Goal: Information Seeking & Learning: Compare options

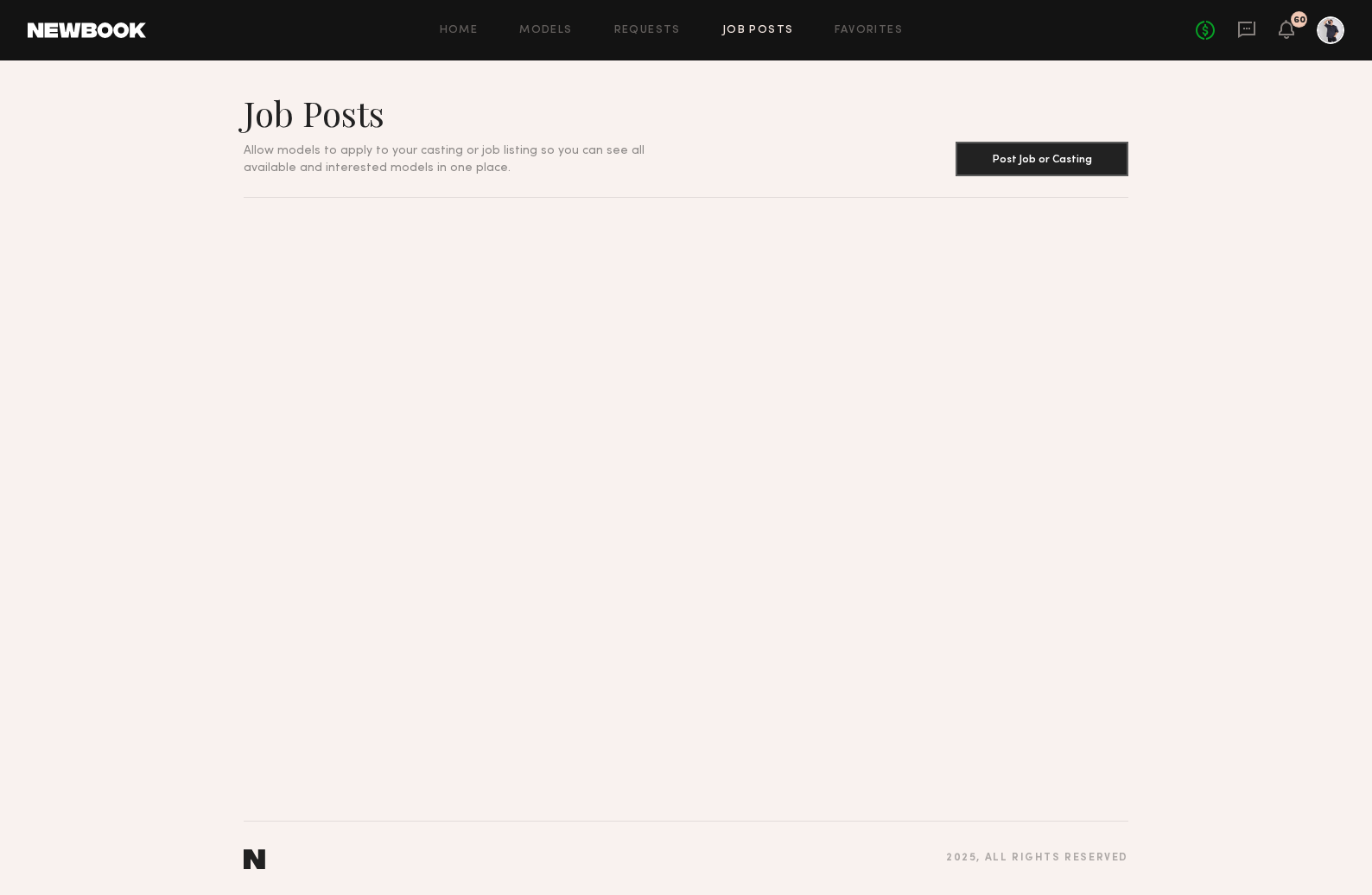
click at [763, 20] on div "Home Models Requests Job Posts Favorites Sign Out No fees up to $5,000 60" at bounding box center [745, 29] width 1199 height 27
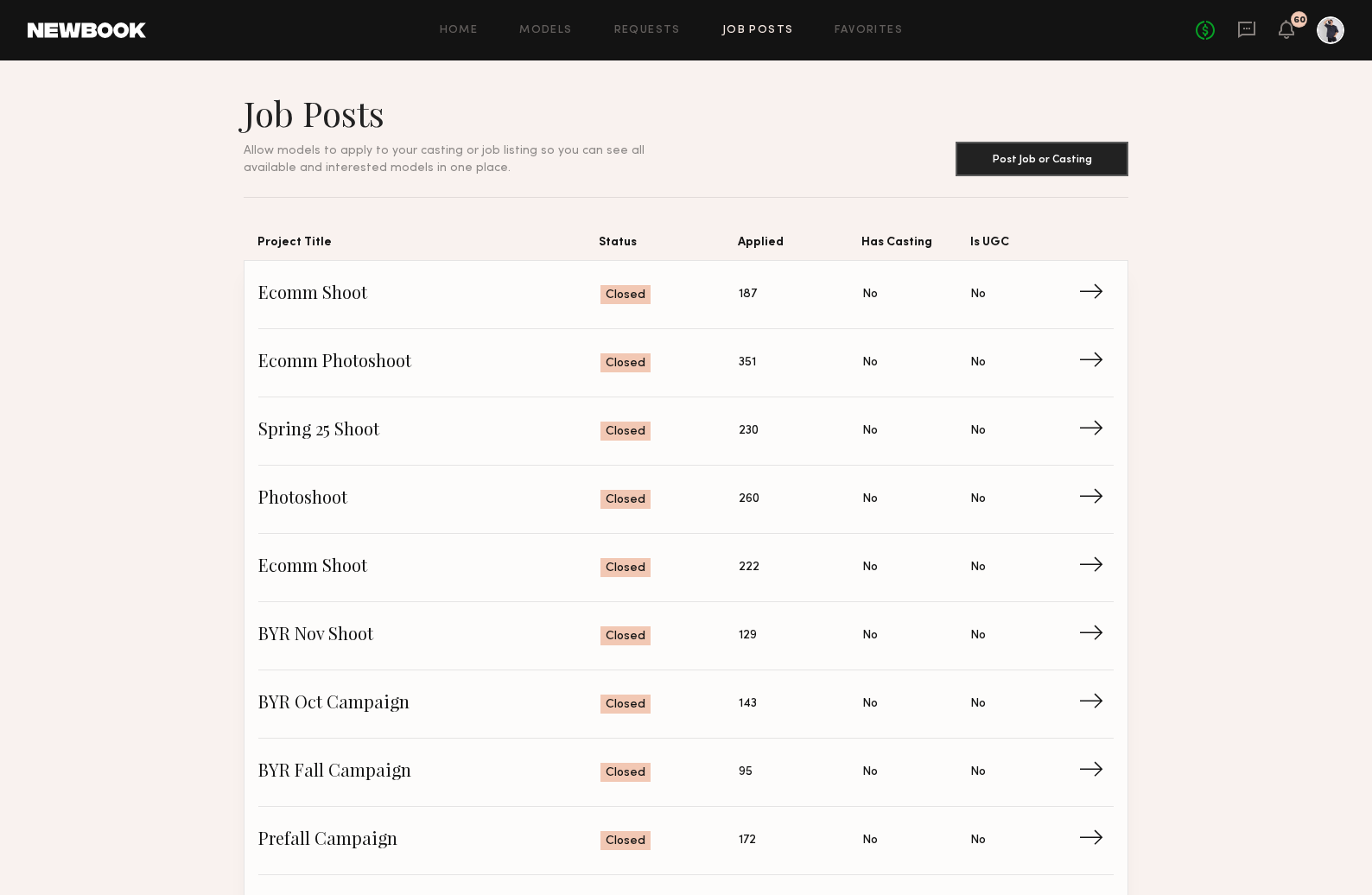
click at [760, 27] on link "Job Posts" at bounding box center [759, 31] width 72 height 11
click at [1095, 363] on span "→" at bounding box center [1098, 363] width 36 height 26
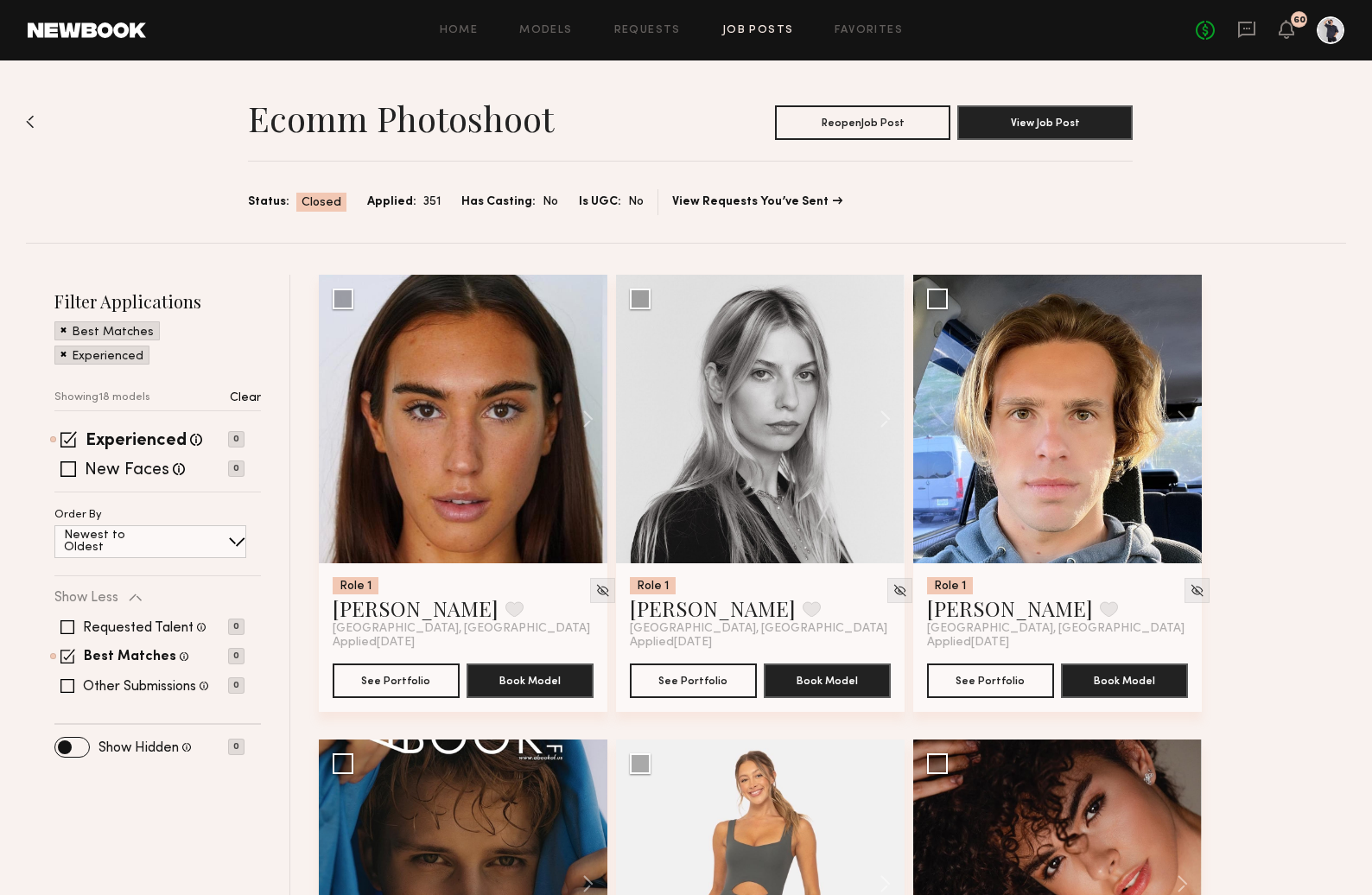
drag, startPoint x: 58, startPoint y: 354, endPoint x: 58, endPoint y: 331, distance: 23.0
click at [59, 354] on div "Experienced" at bounding box center [102, 355] width 95 height 19
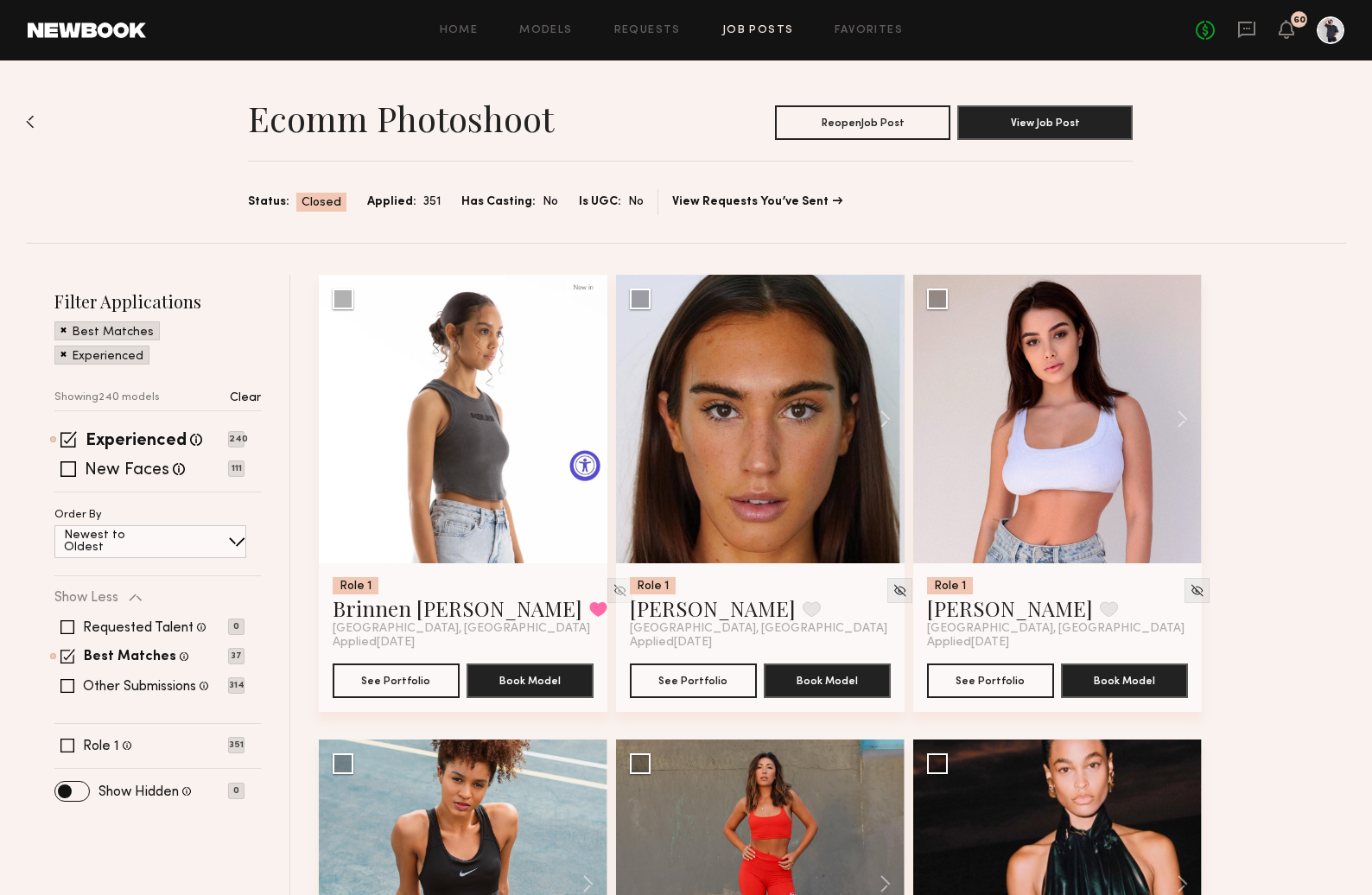
click at [60, 326] on span at bounding box center [63, 329] width 6 height 16
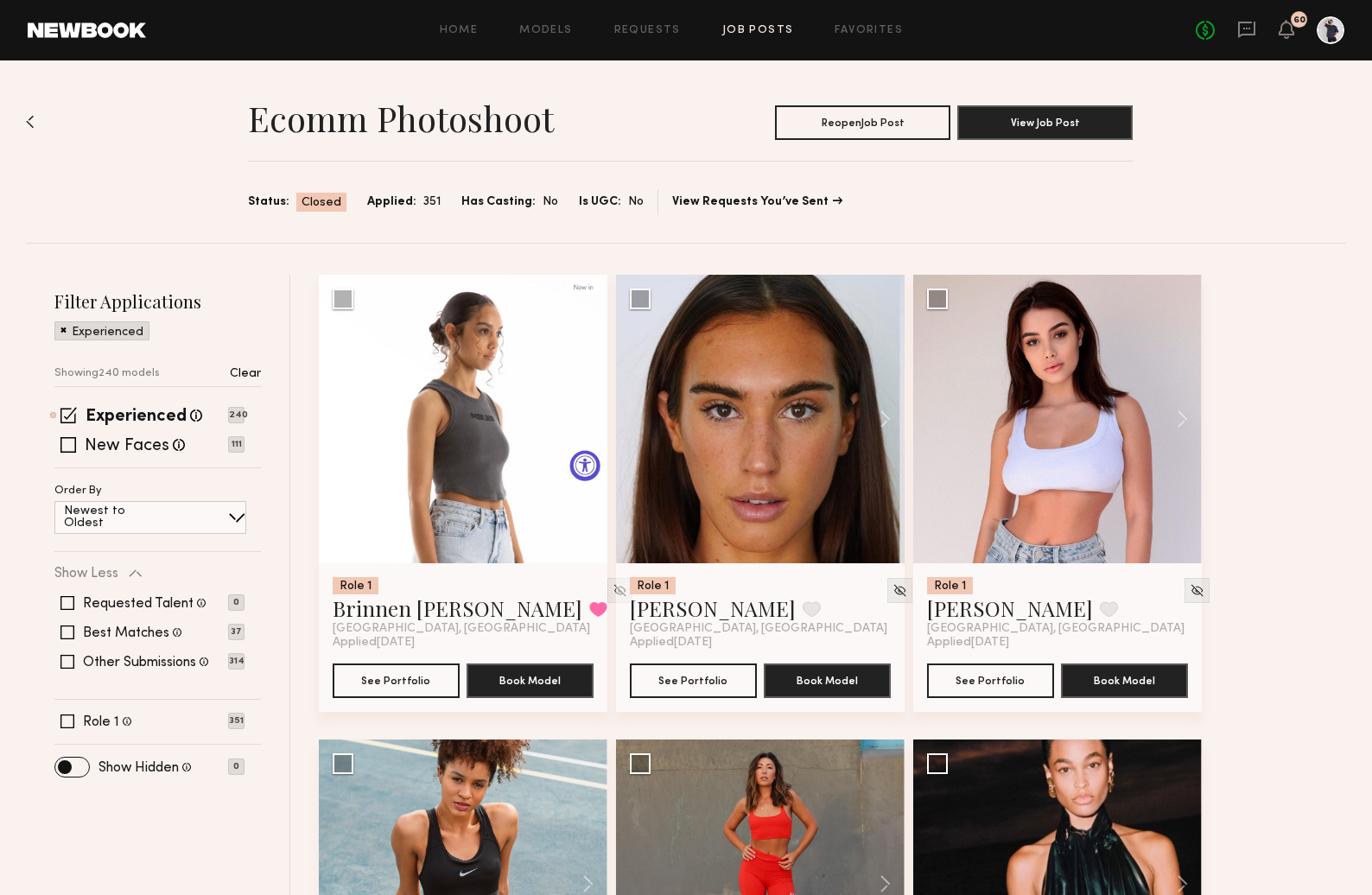
click at [58, 333] on div "Experienced" at bounding box center [102, 331] width 95 height 19
click at [62, 331] on span at bounding box center [63, 329] width 6 height 16
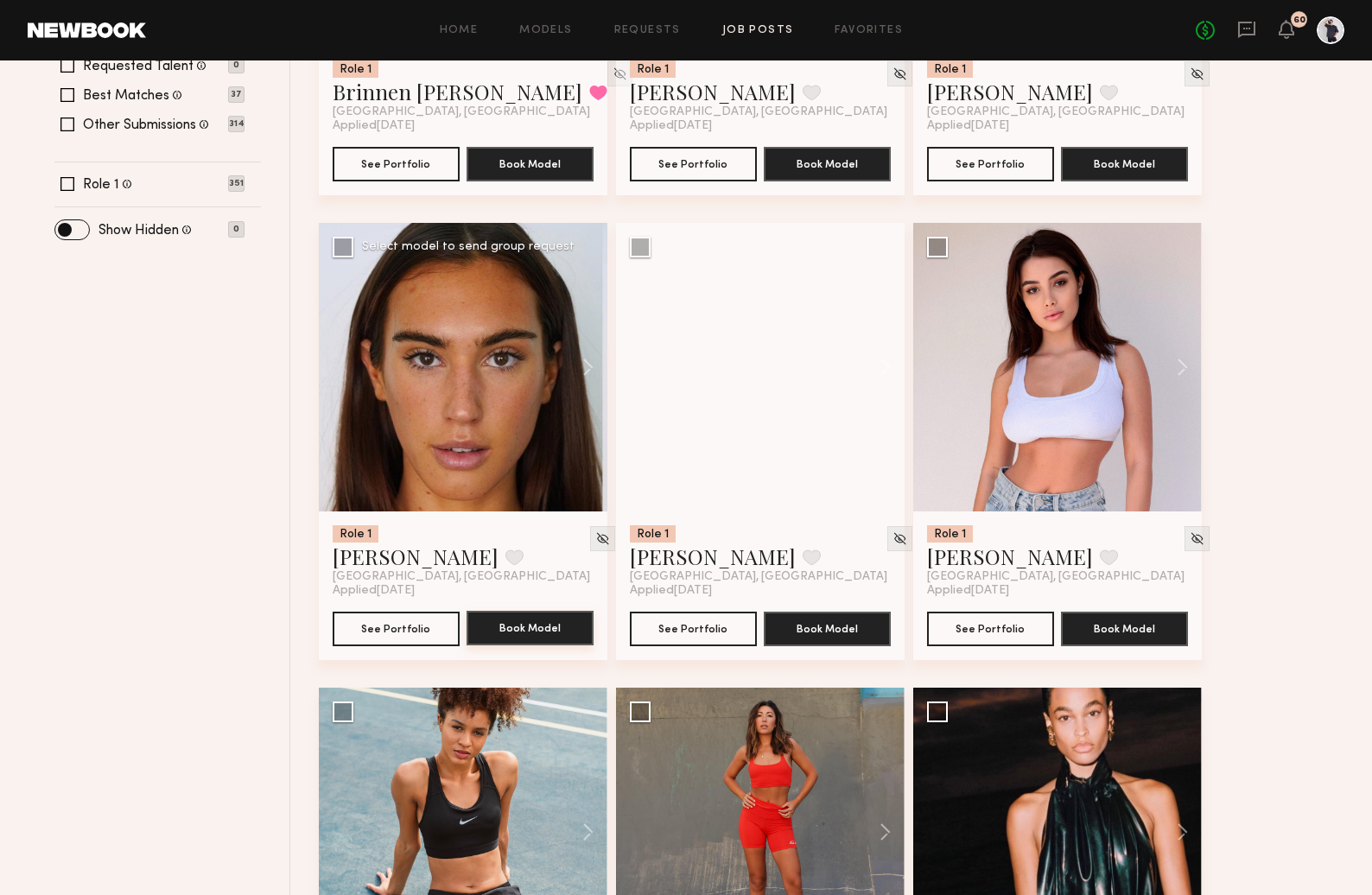
scroll to position [481, 0]
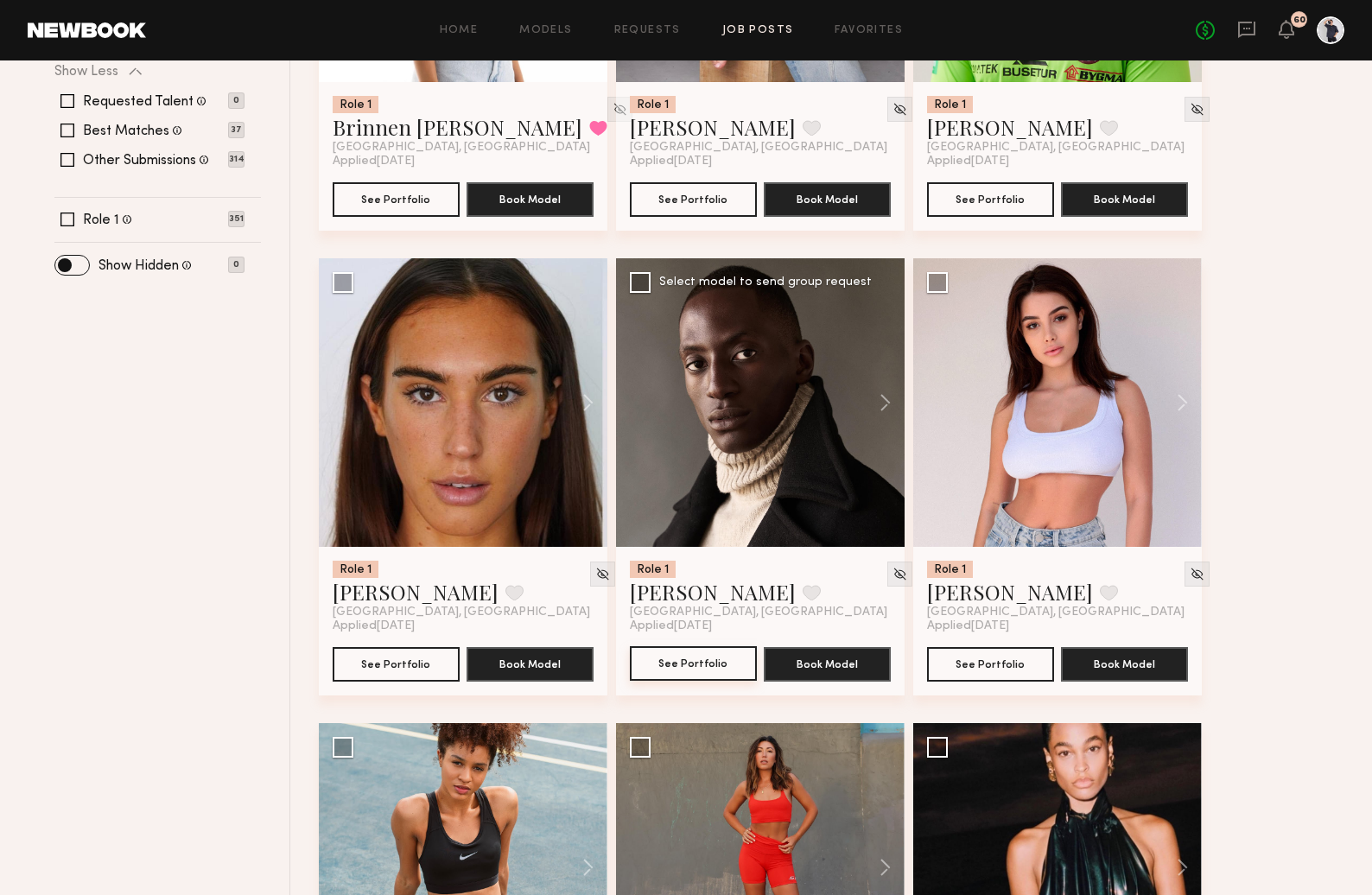
click at [669, 668] on button "See Portfolio" at bounding box center [694, 663] width 127 height 35
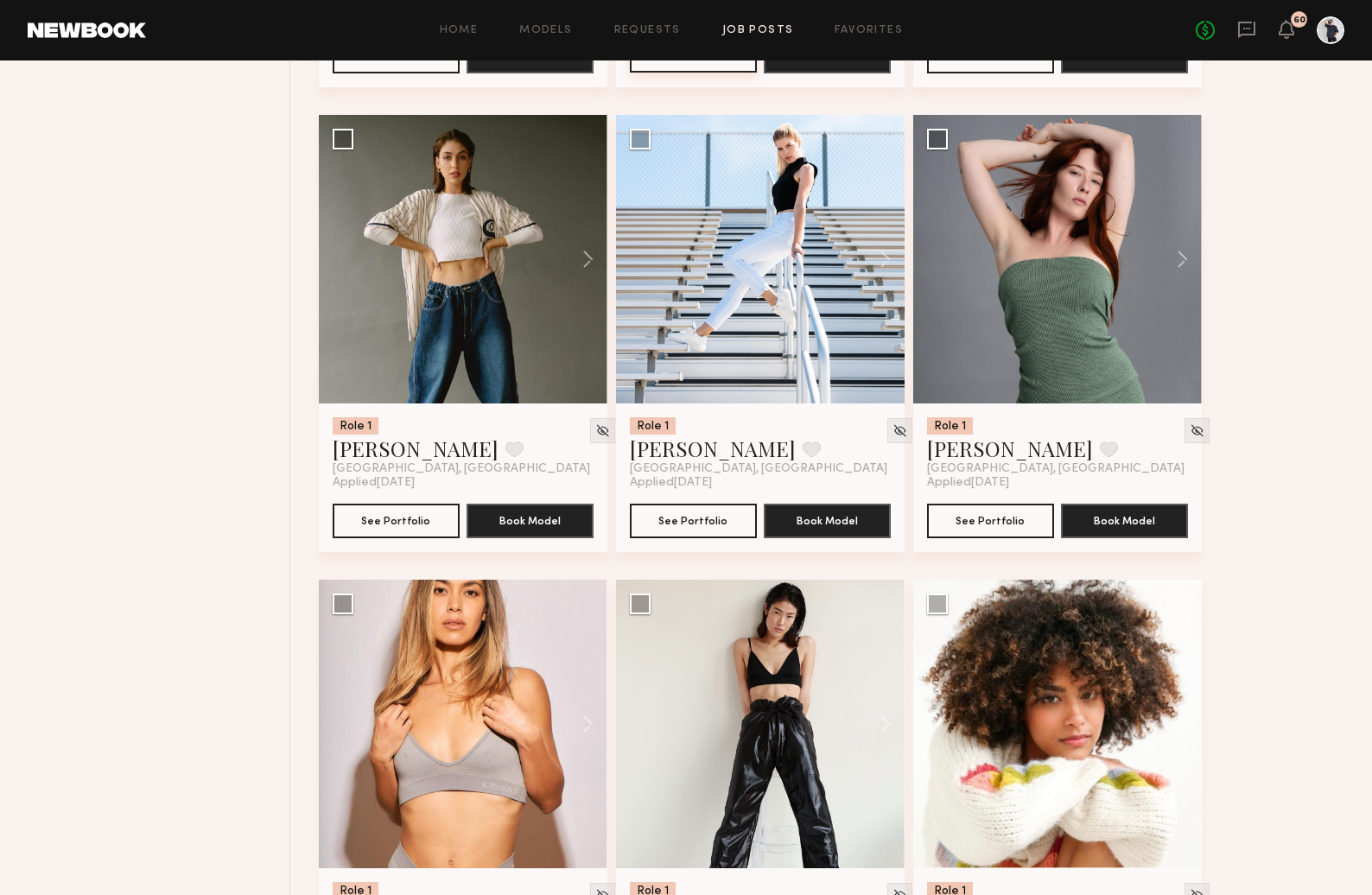
scroll to position [33529, 0]
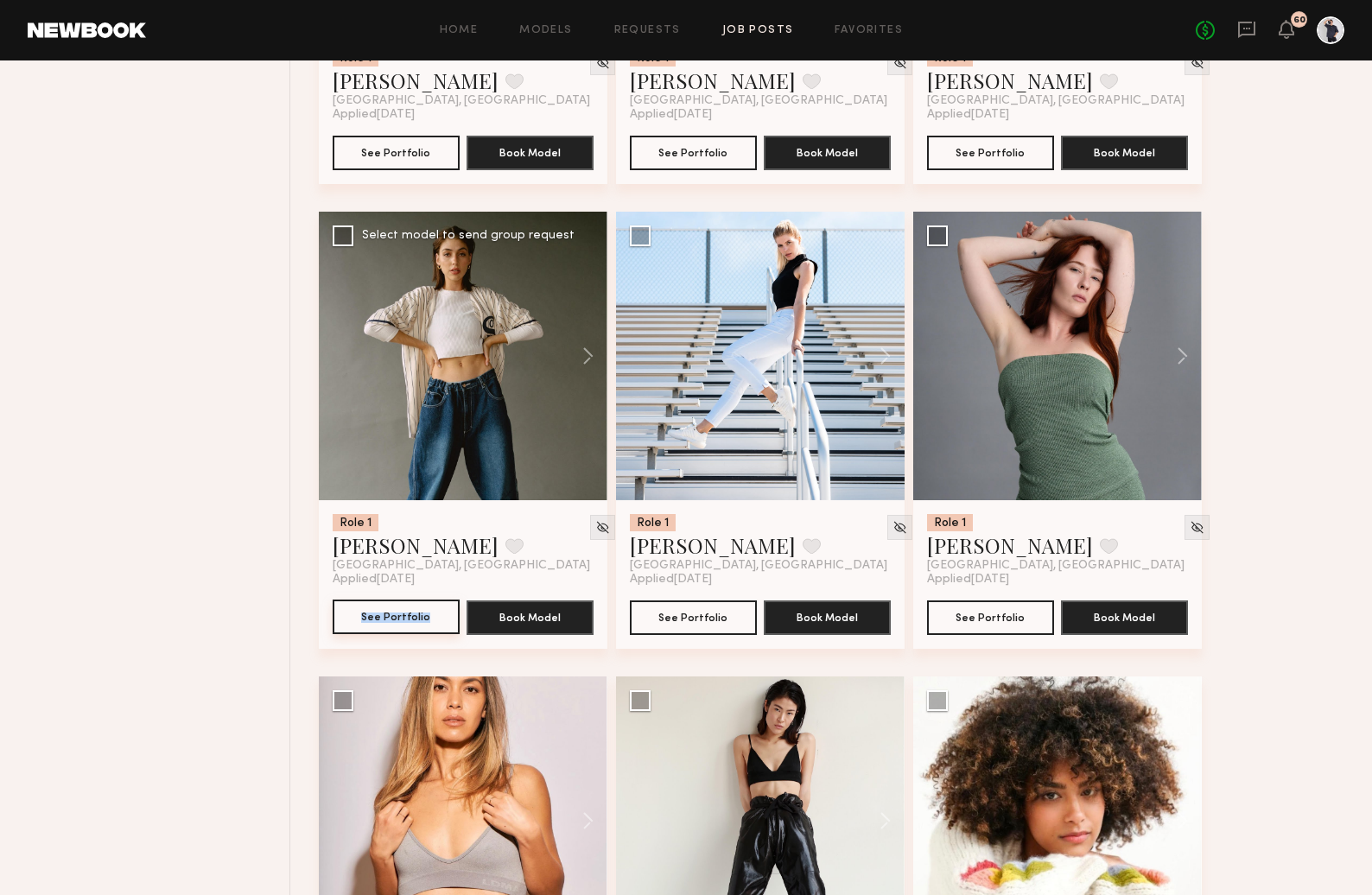
click at [379, 634] on button "See Portfolio" at bounding box center [396, 616] width 127 height 35
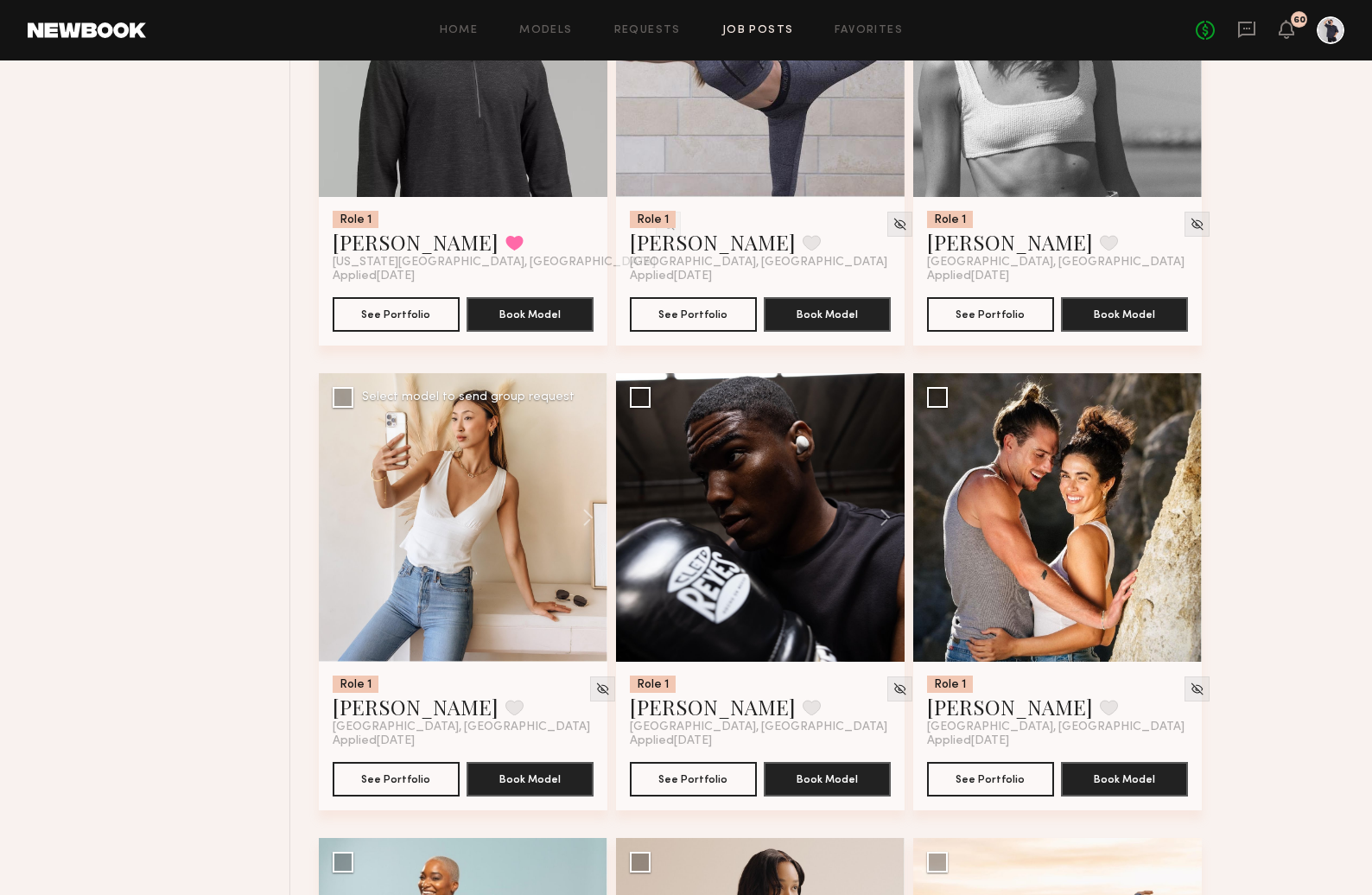
scroll to position [41302, 0]
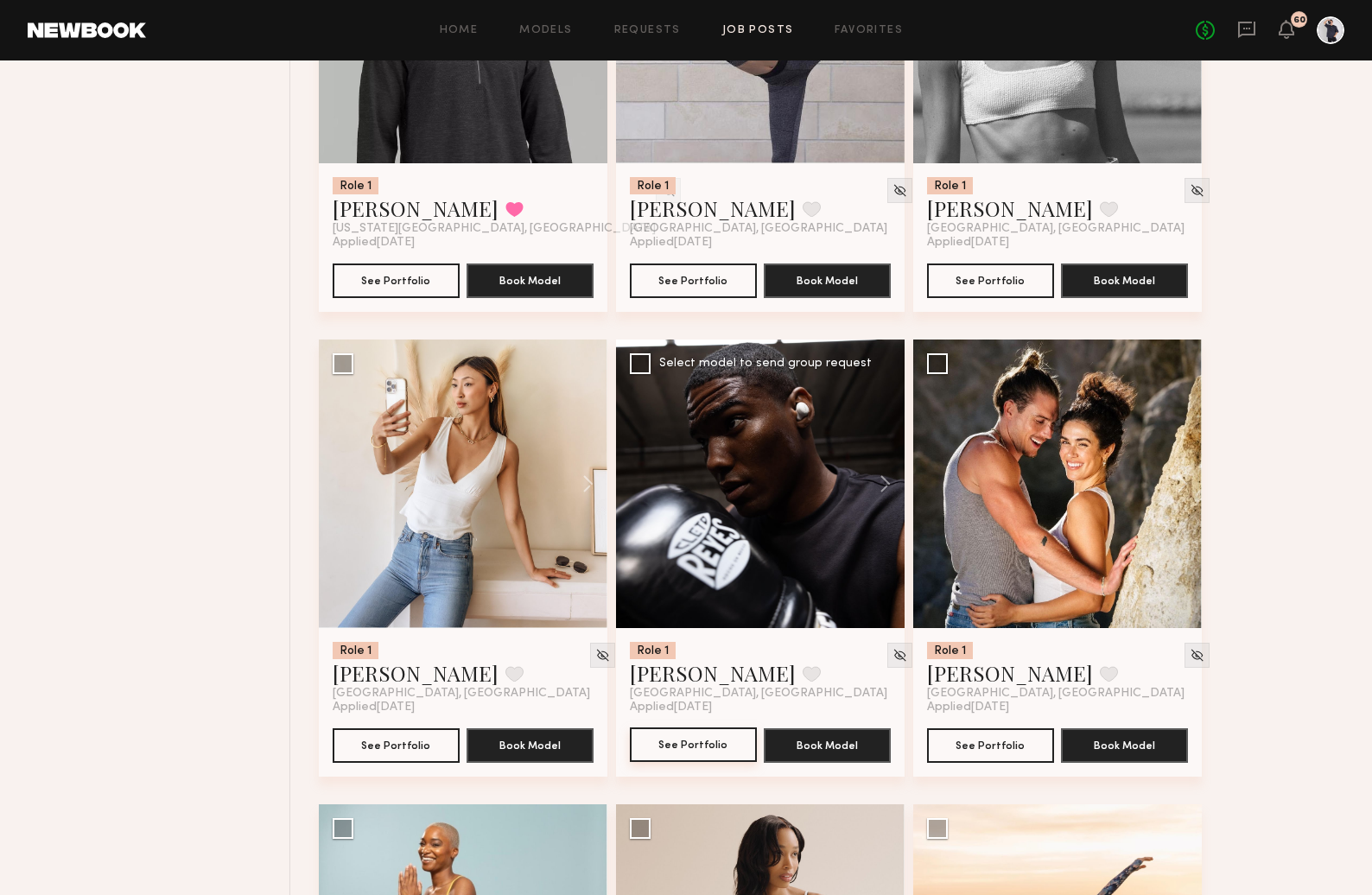
click at [693, 762] on button "See Portfolio" at bounding box center [694, 744] width 127 height 35
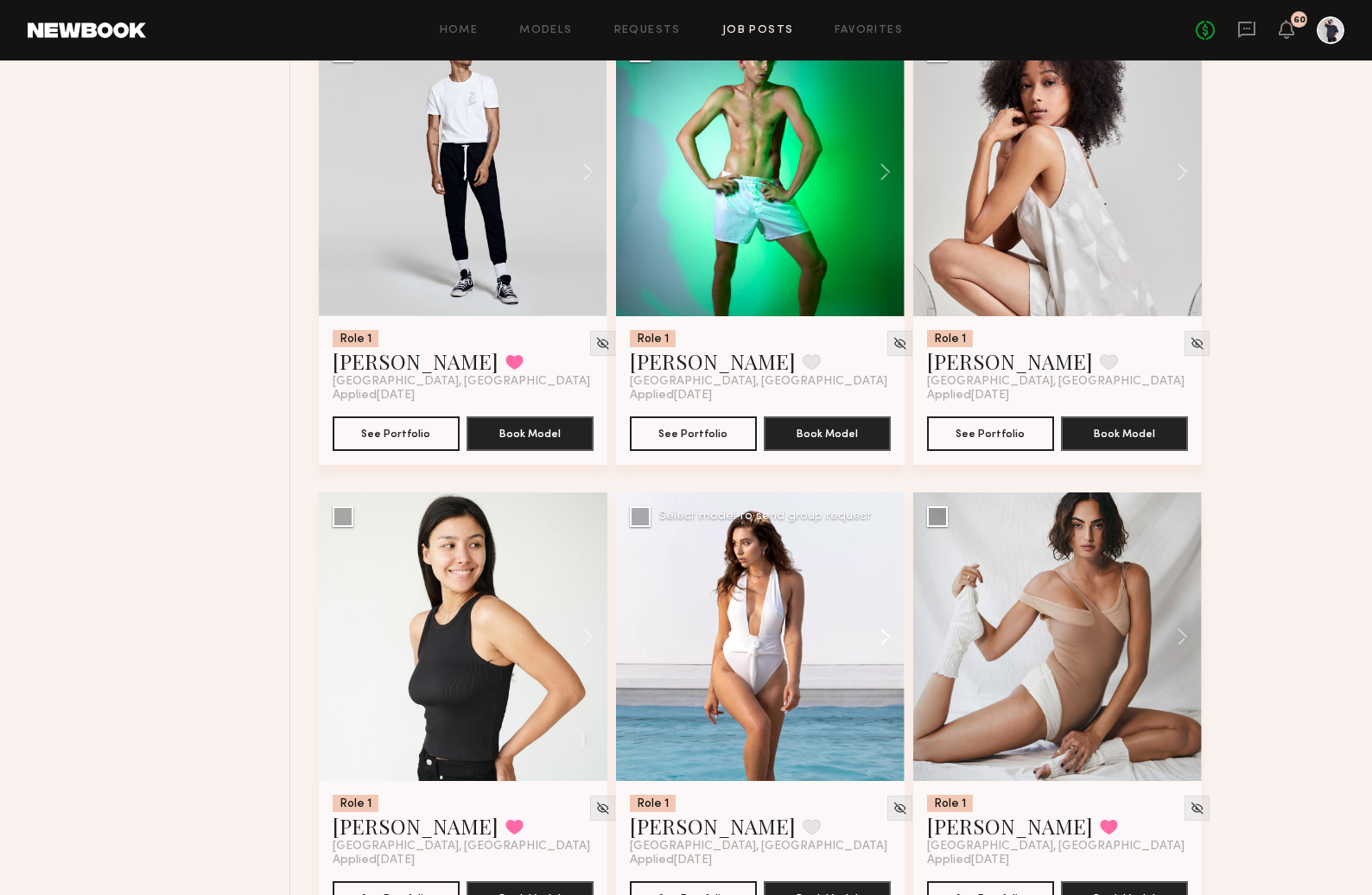
scroll to position [40104, 0]
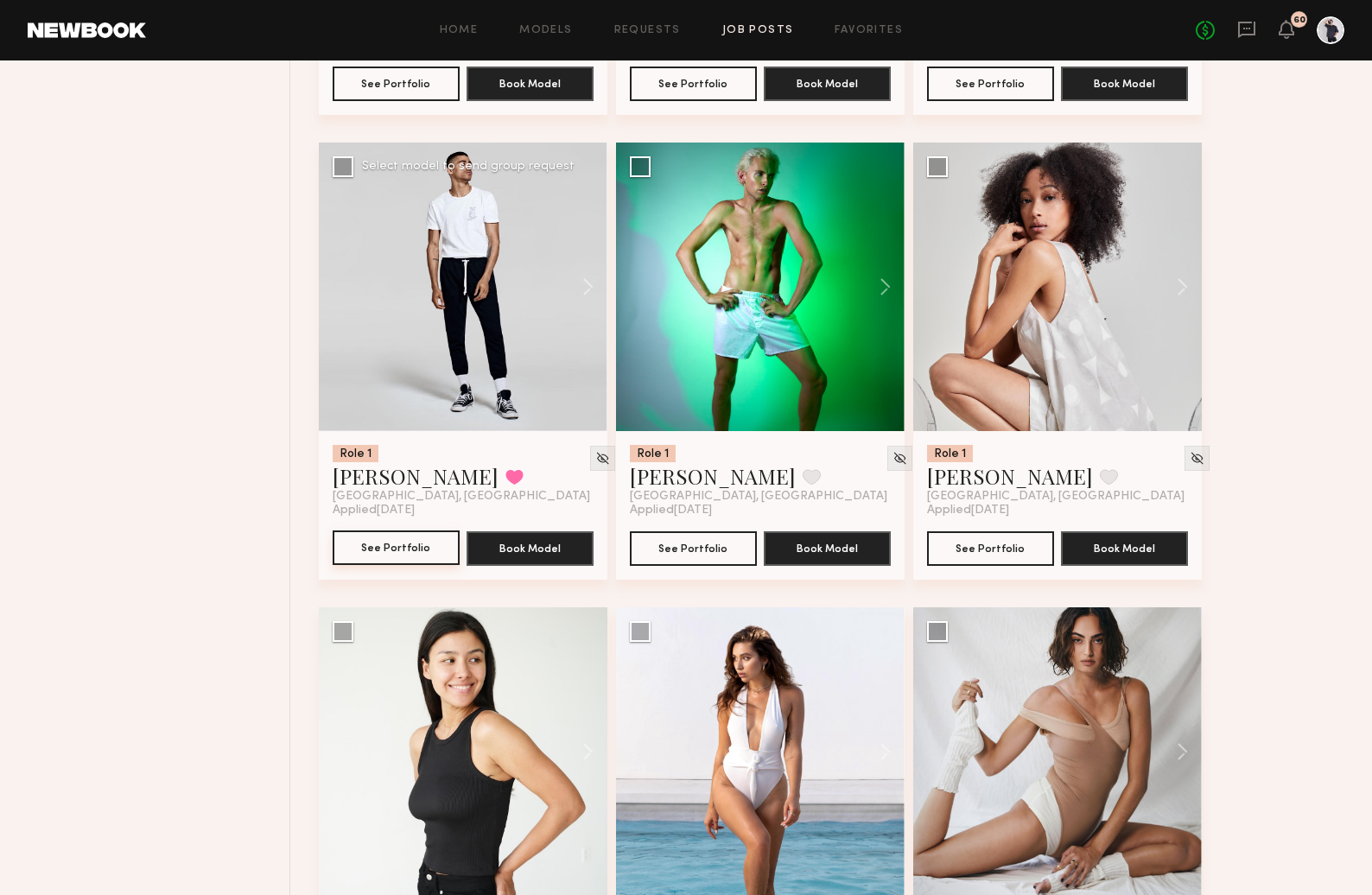
click at [416, 565] on button "See Portfolio" at bounding box center [396, 547] width 127 height 35
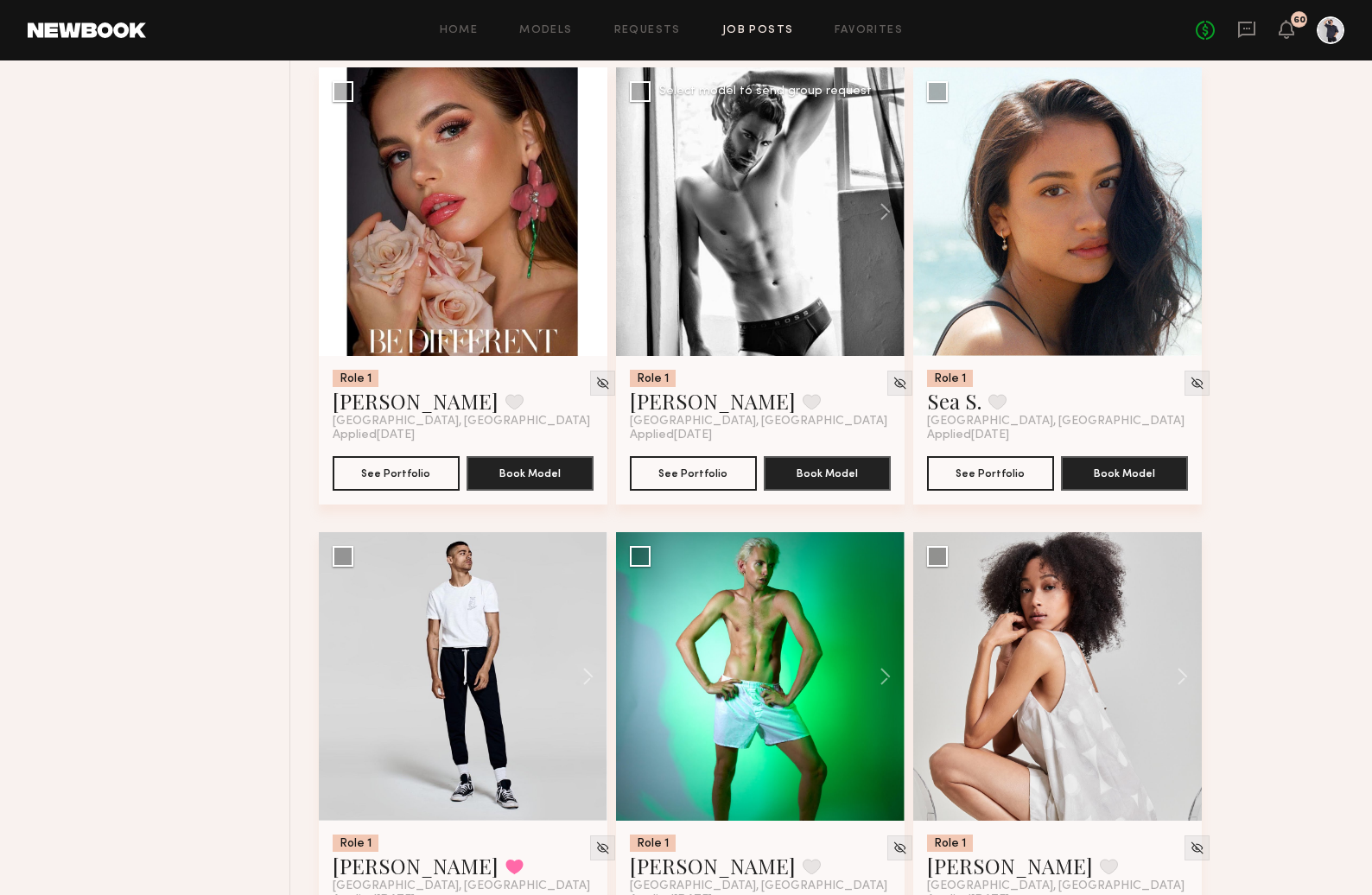
scroll to position [39612, 0]
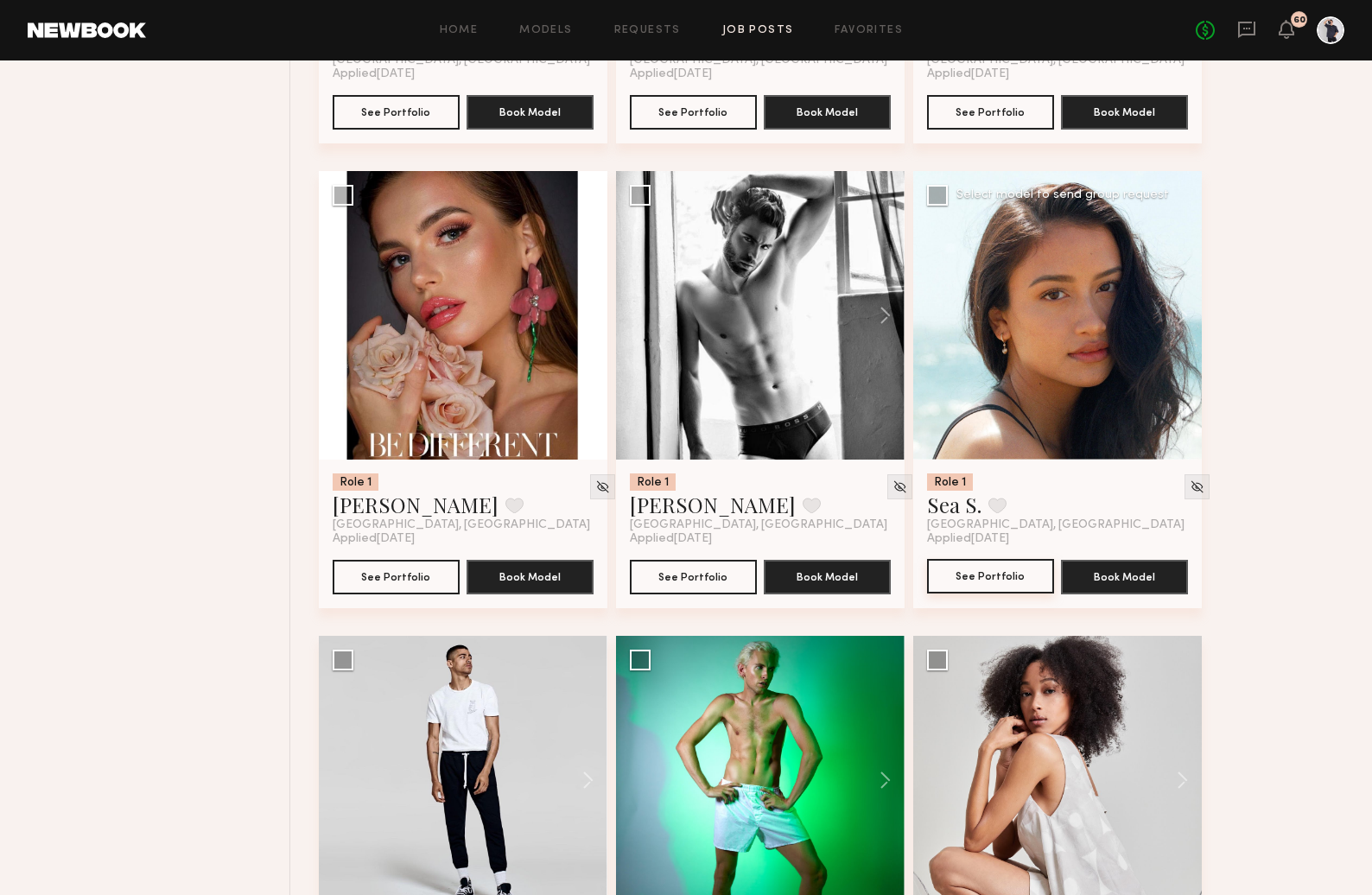
click at [959, 594] on button "See Portfolio" at bounding box center [990, 576] width 127 height 35
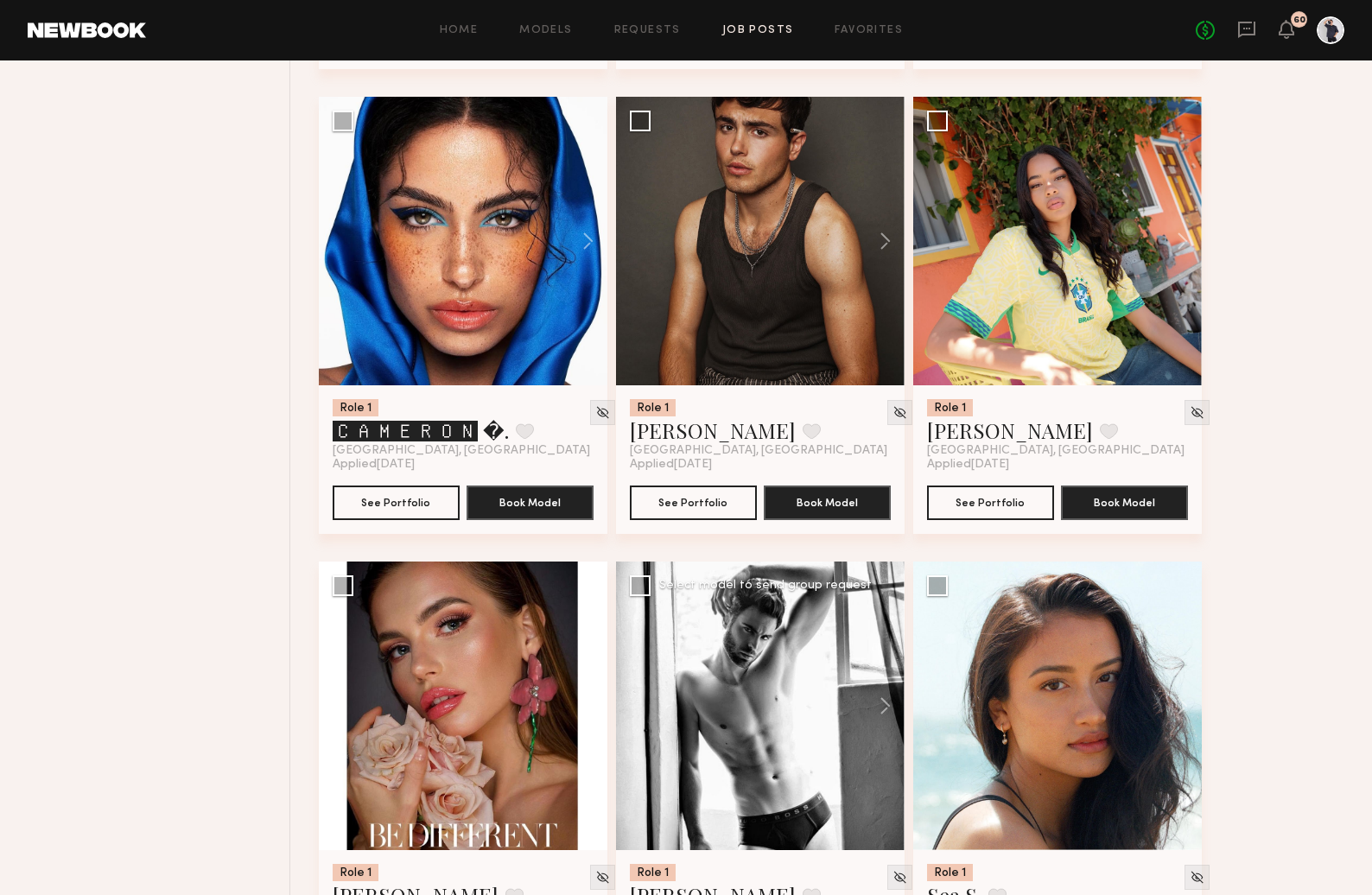
scroll to position [39128, 0]
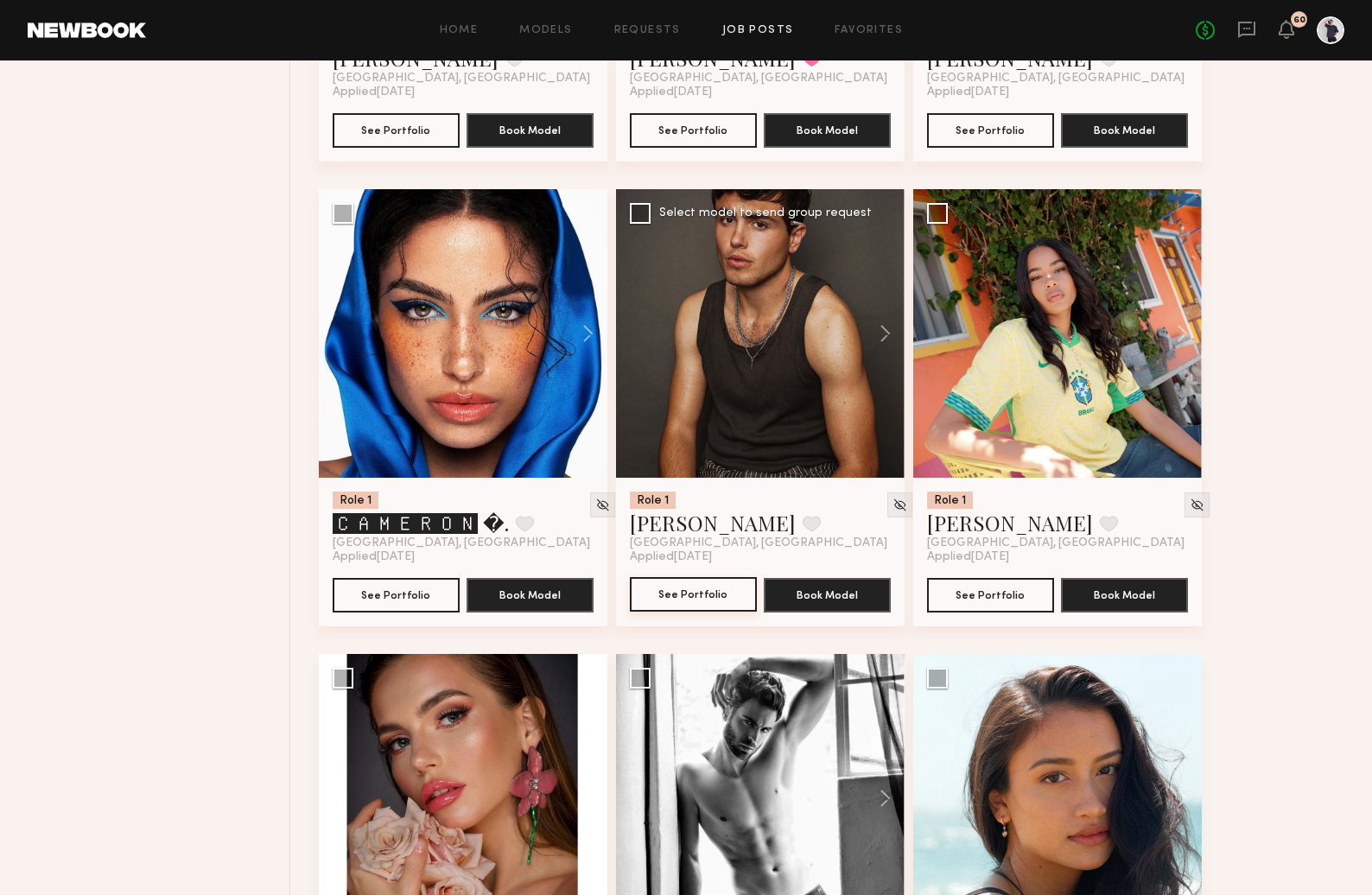
click at [701, 611] on button "See Portfolio" at bounding box center [694, 594] width 127 height 35
click at [1021, 611] on button "See Portfolio" at bounding box center [990, 594] width 127 height 35
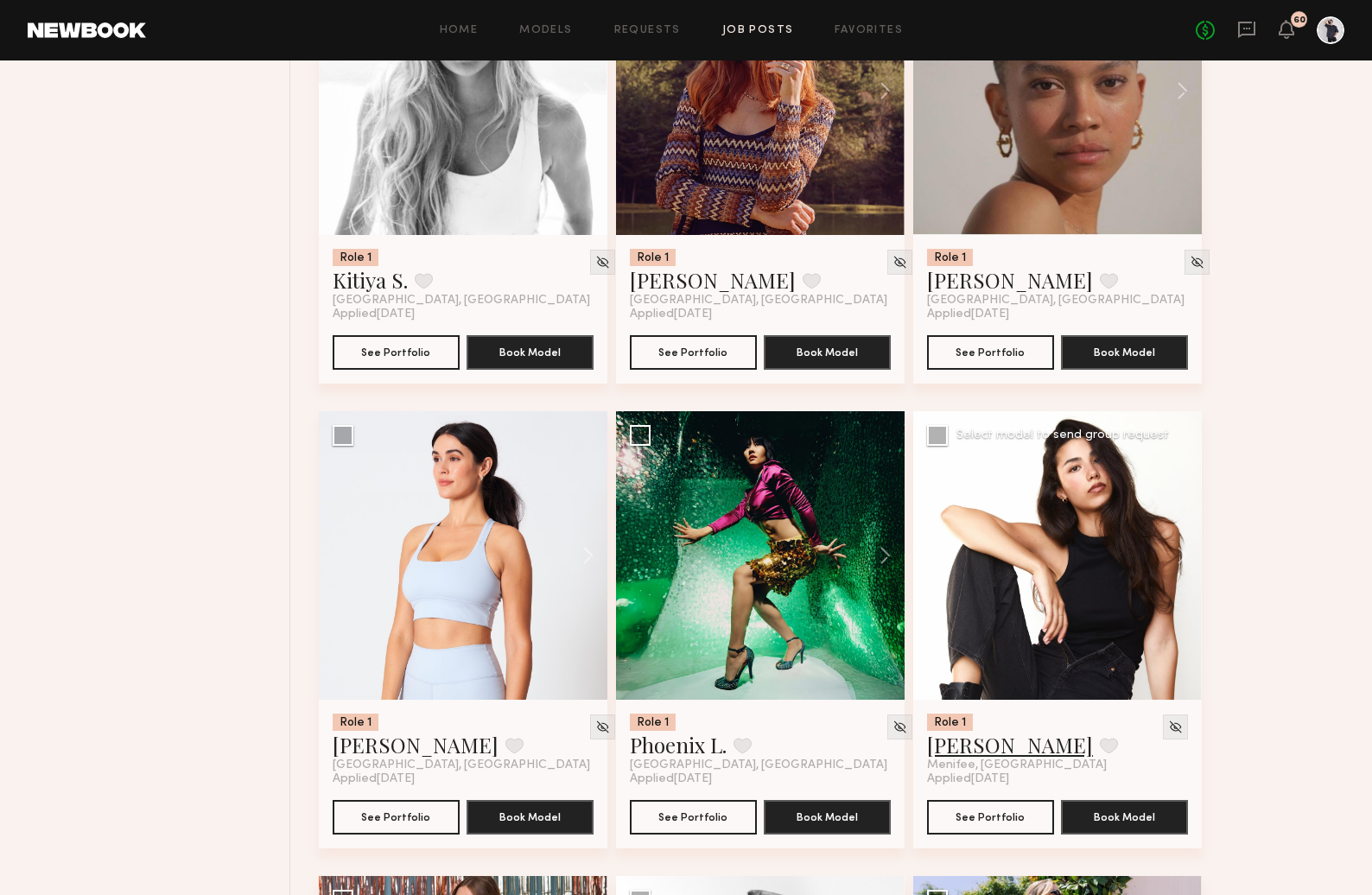
scroll to position [37589, 0]
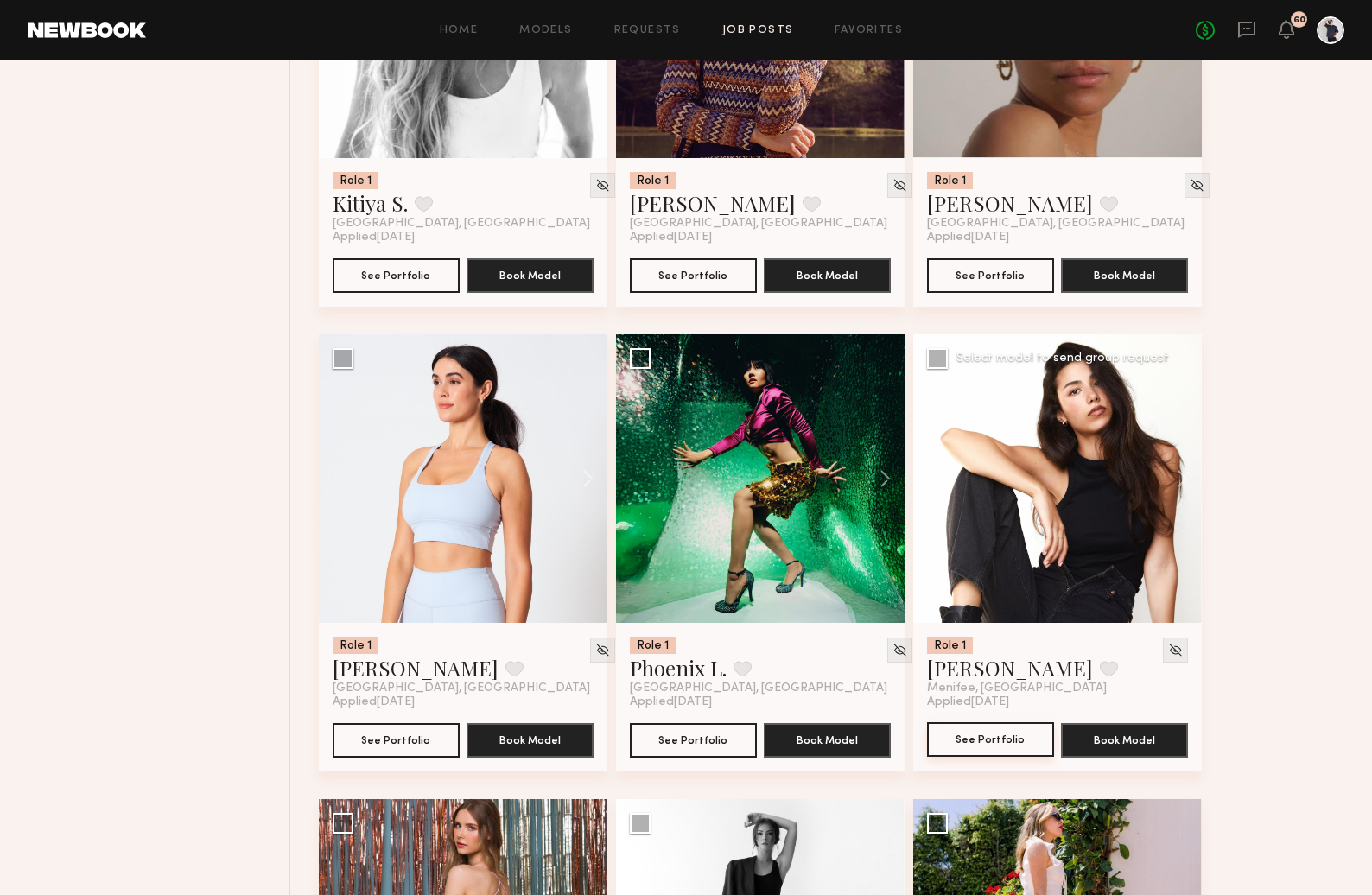
click at [969, 757] on button "See Portfolio" at bounding box center [990, 740] width 127 height 35
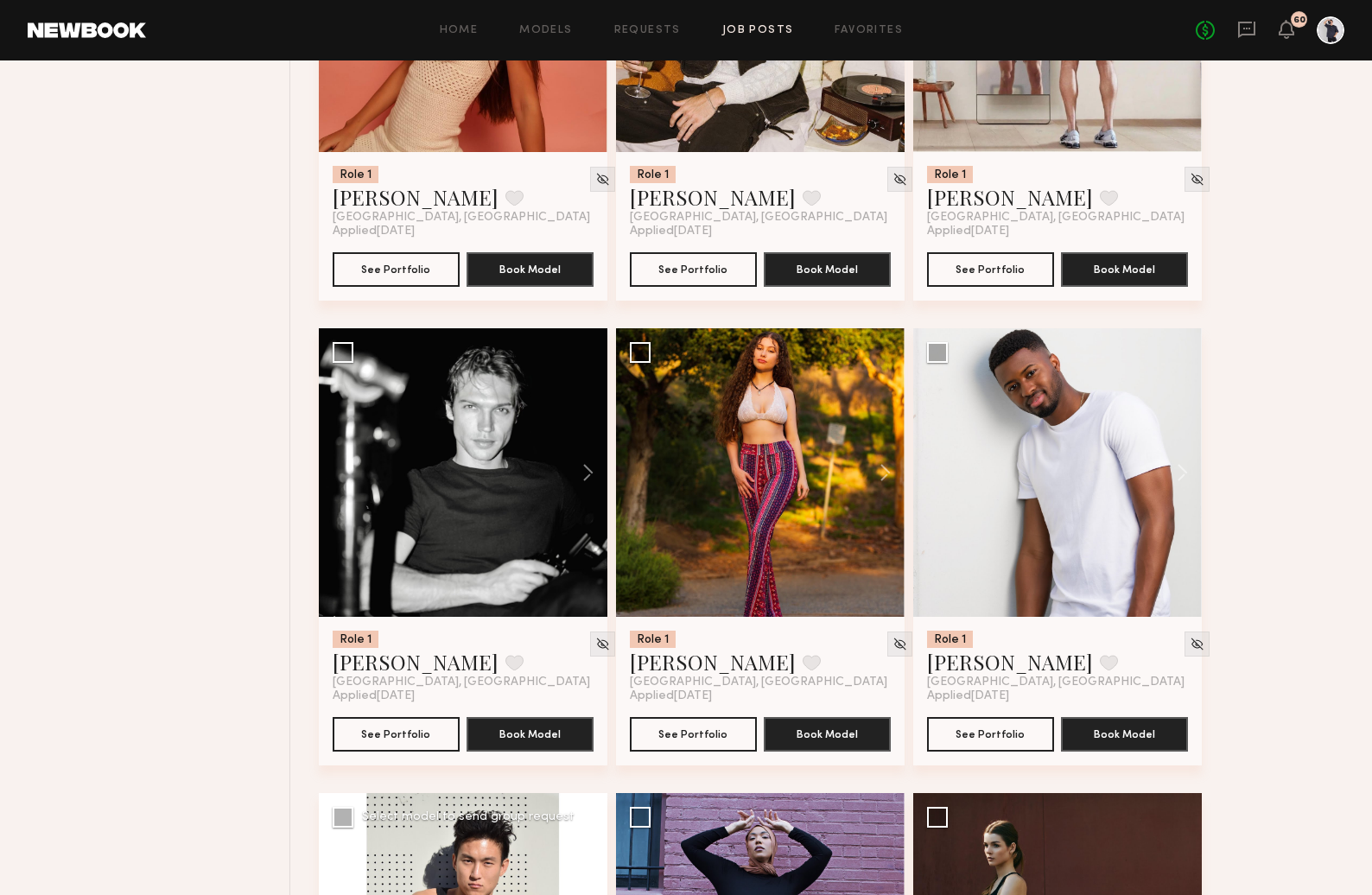
scroll to position [34773, 0]
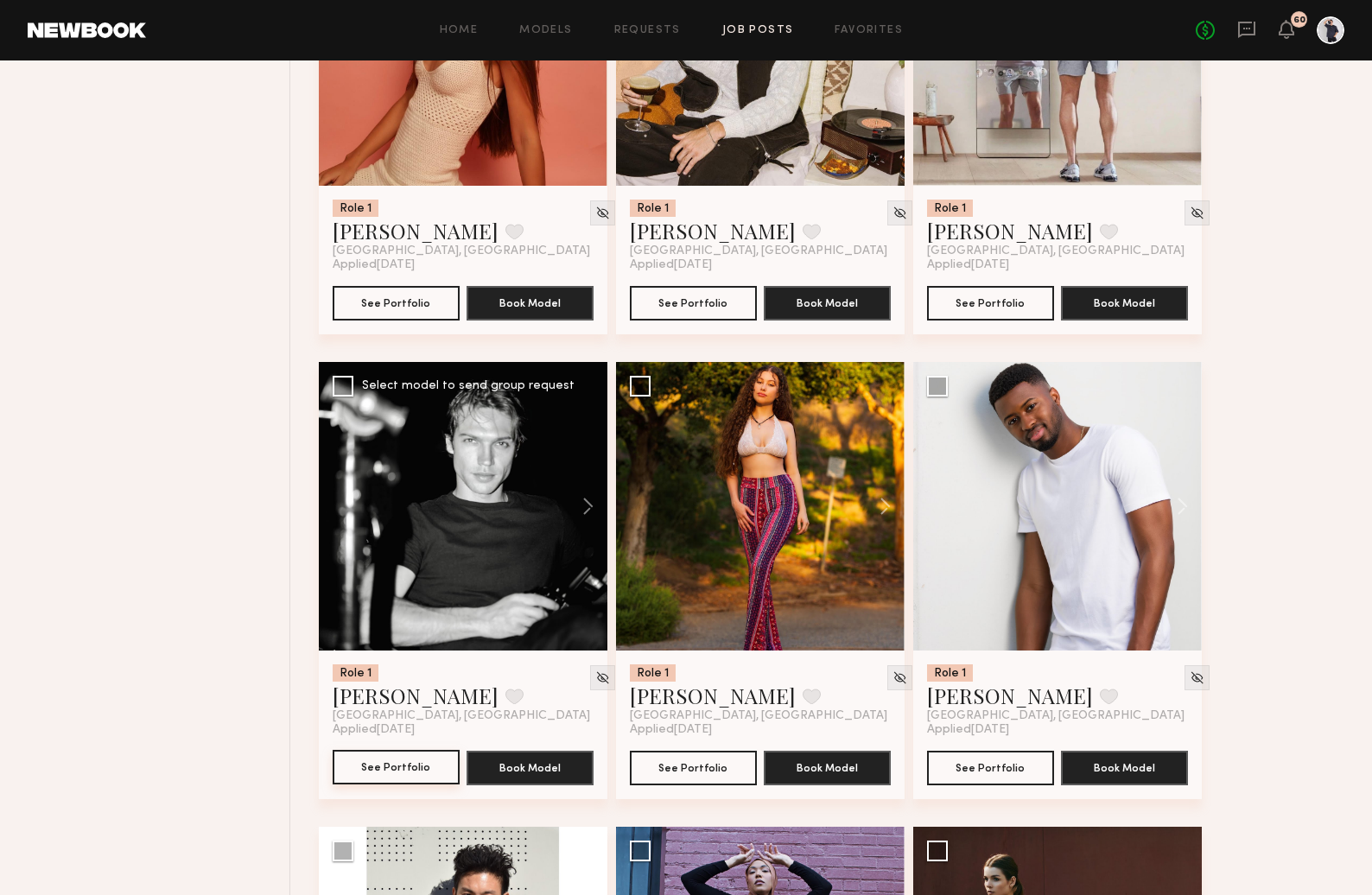
click at [404, 785] on button "See Portfolio" at bounding box center [396, 767] width 127 height 35
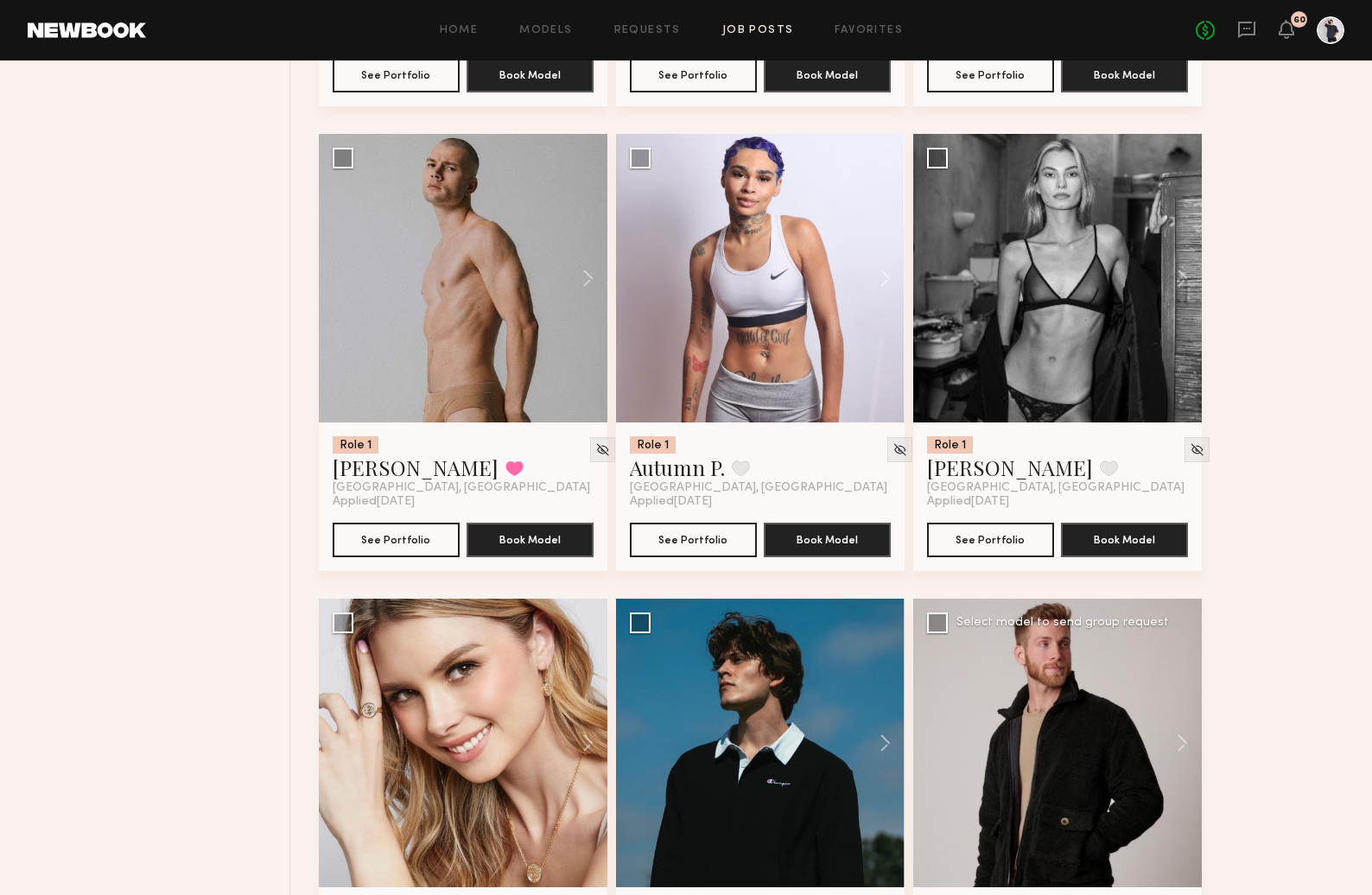
scroll to position [31277, 0]
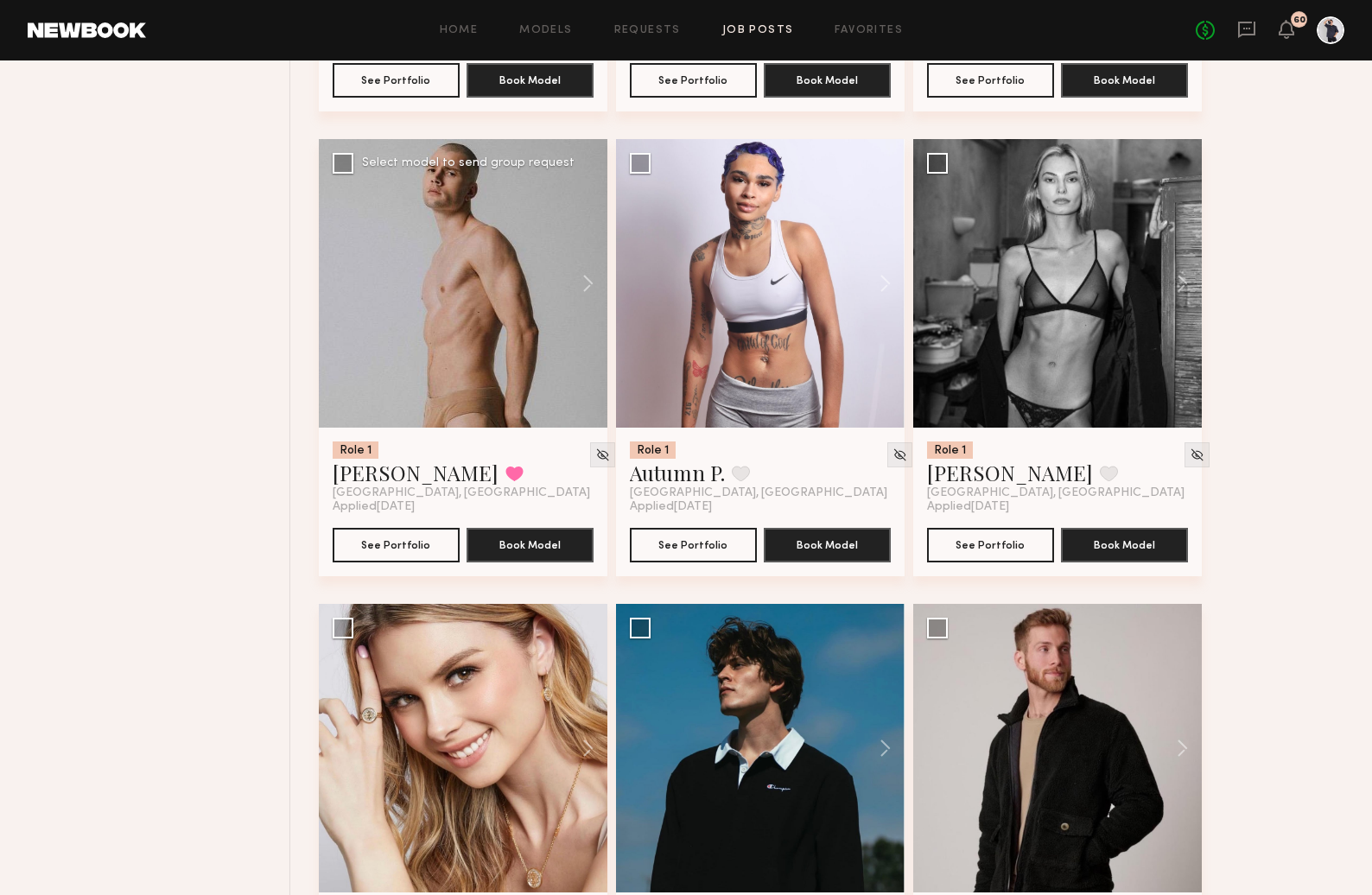
click at [407, 554] on div "Role 1 Phillip P. Favorited Los Angeles, CA Applied 11/15/2024 See Portfolio Bo…" at bounding box center [463, 502] width 288 height 149
click at [408, 561] on button "See Portfolio" at bounding box center [396, 544] width 127 height 35
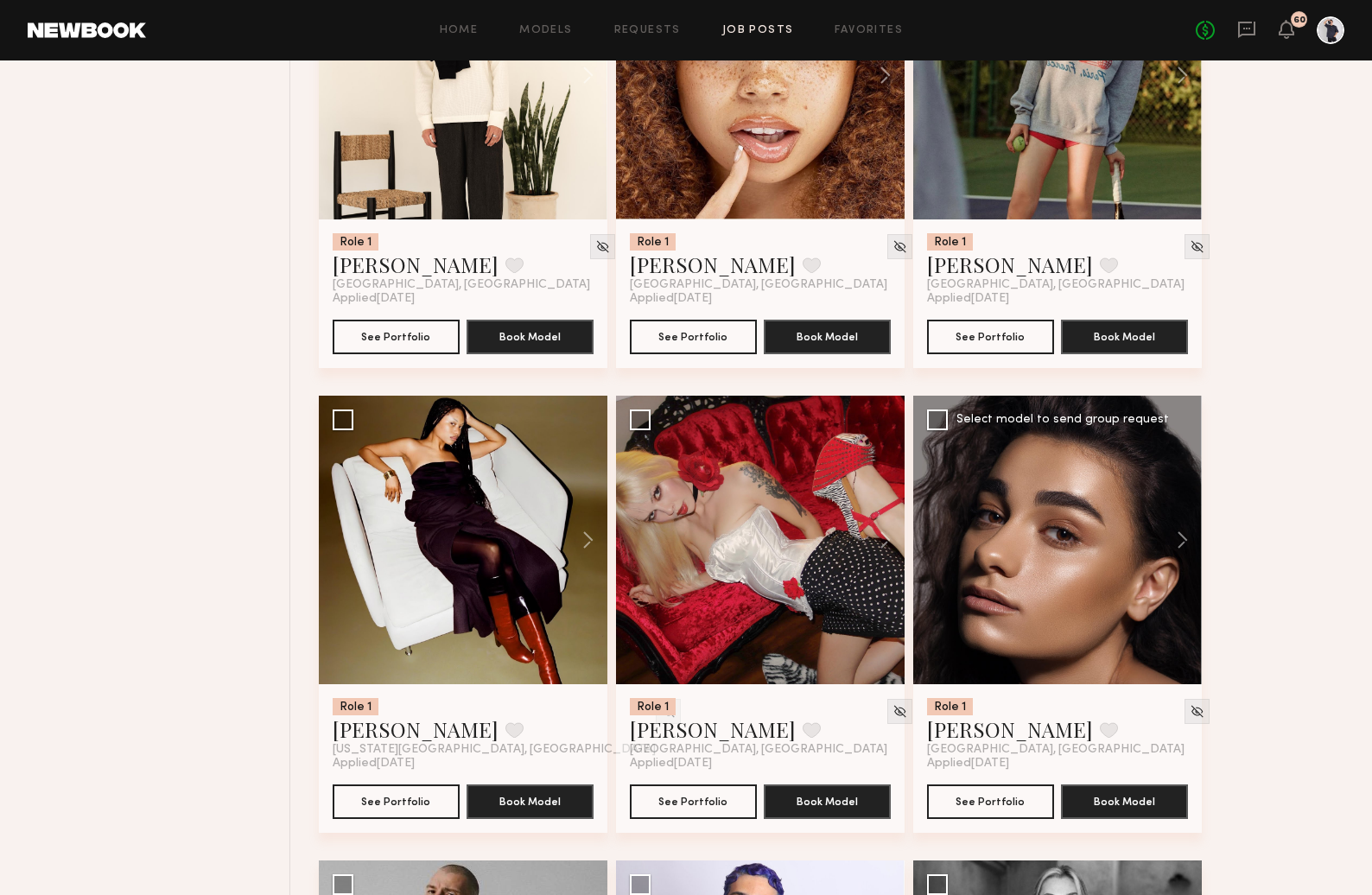
scroll to position [30272, 0]
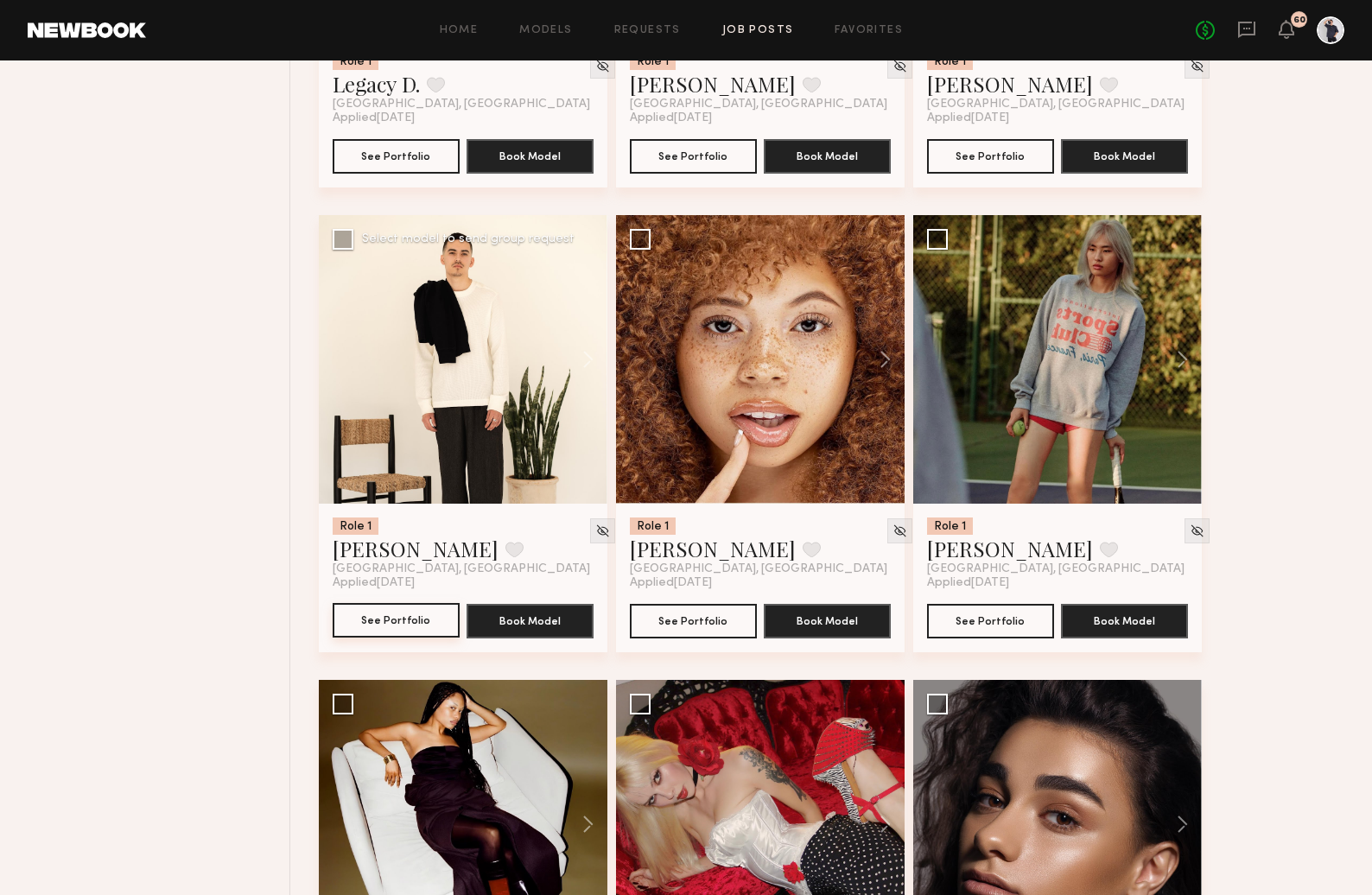
click at [425, 638] on button "See Portfolio" at bounding box center [396, 620] width 127 height 35
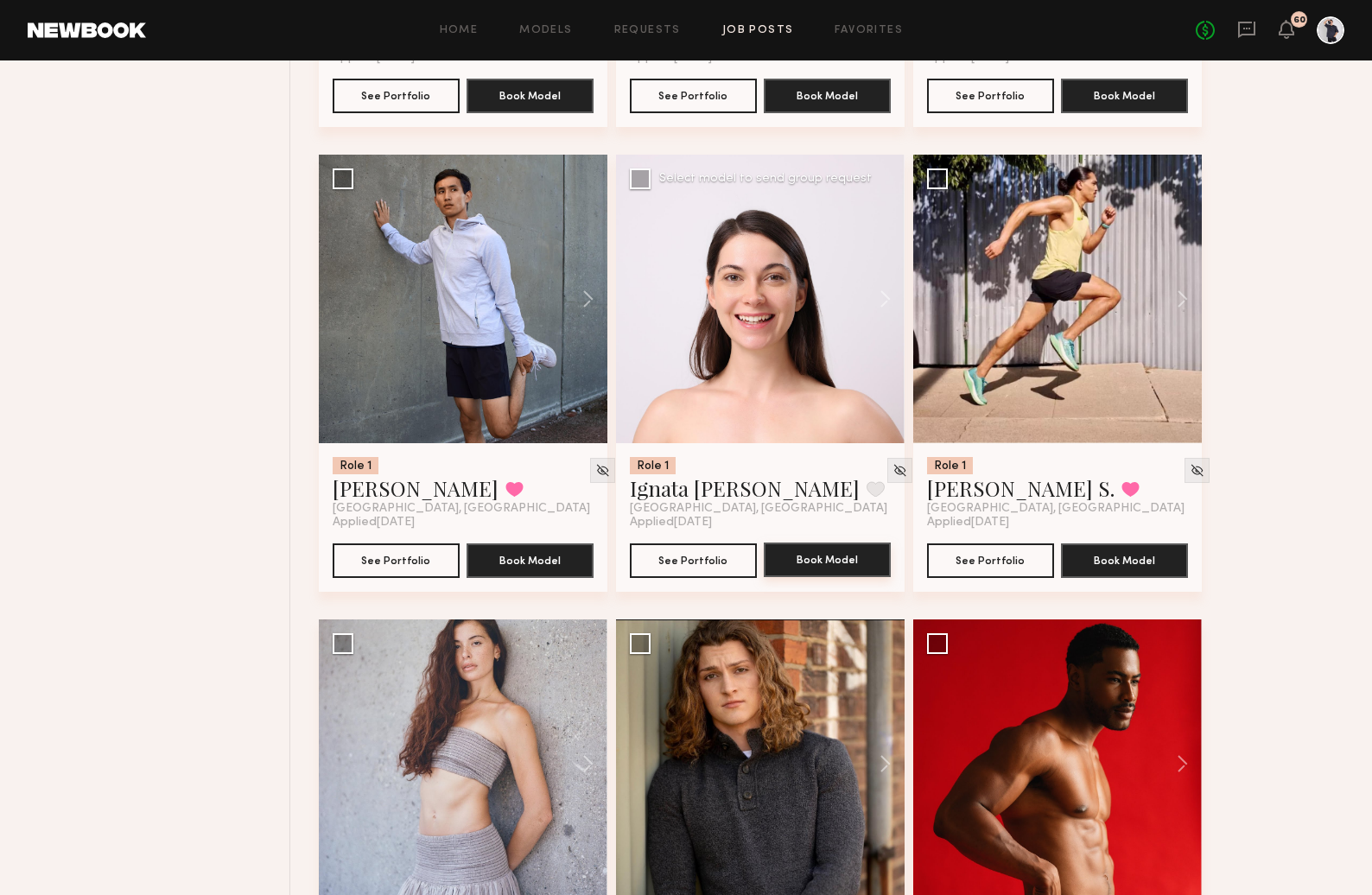
scroll to position [26547, 0]
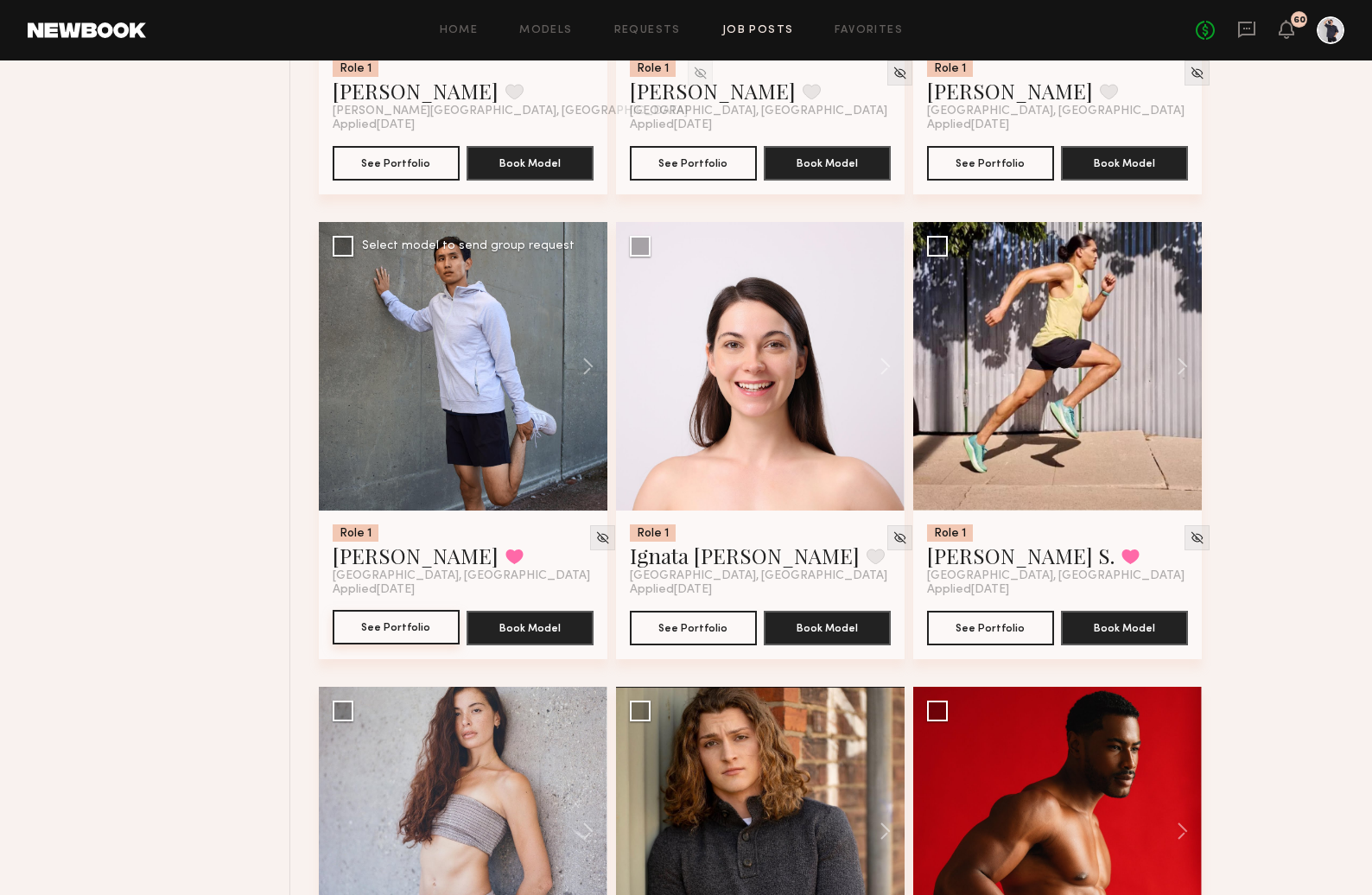
click at [441, 644] on button "See Portfolio" at bounding box center [396, 626] width 127 height 35
click at [1008, 644] on button "See Portfolio" at bounding box center [990, 626] width 127 height 35
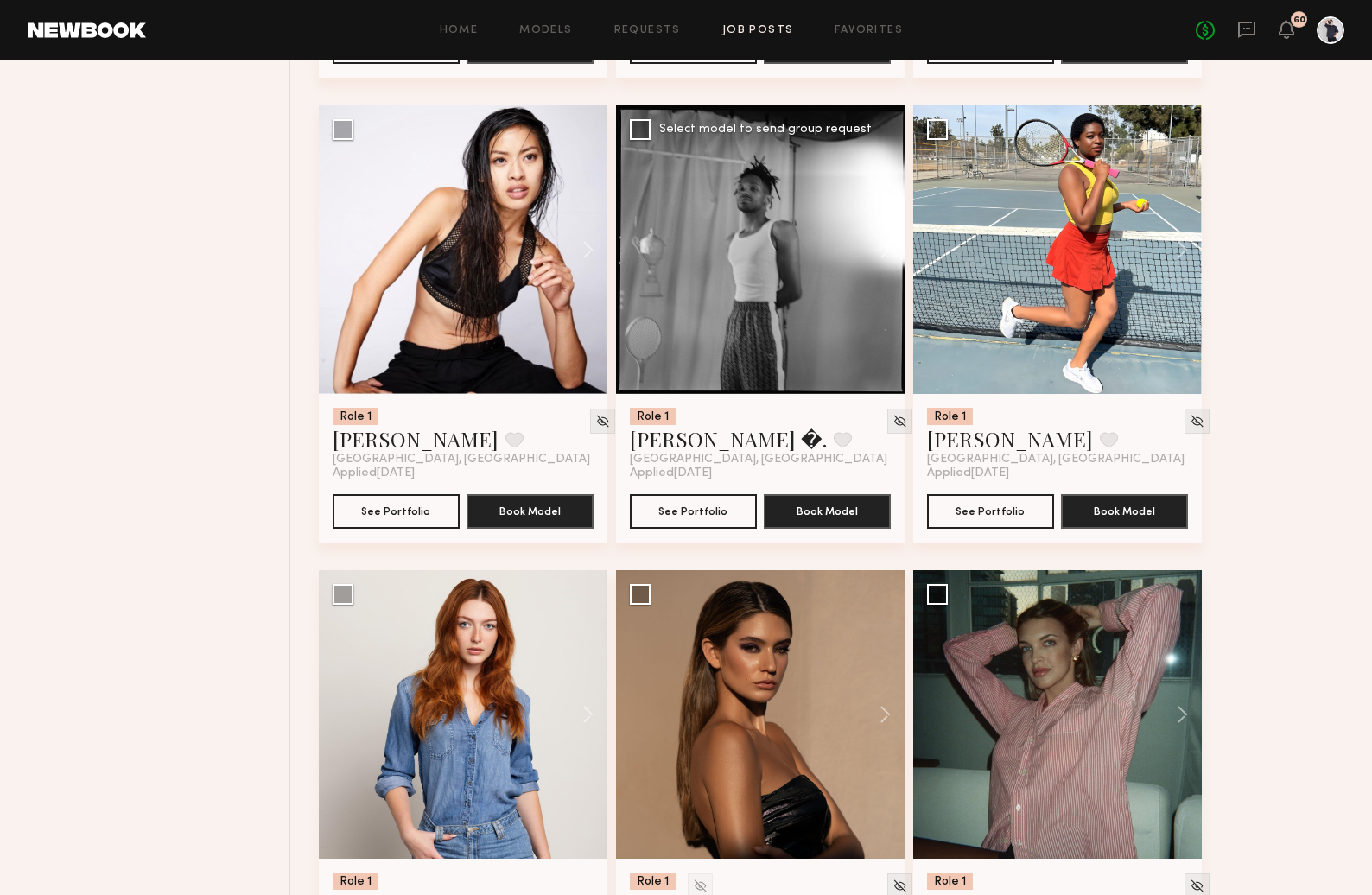
scroll to position [25710, 0]
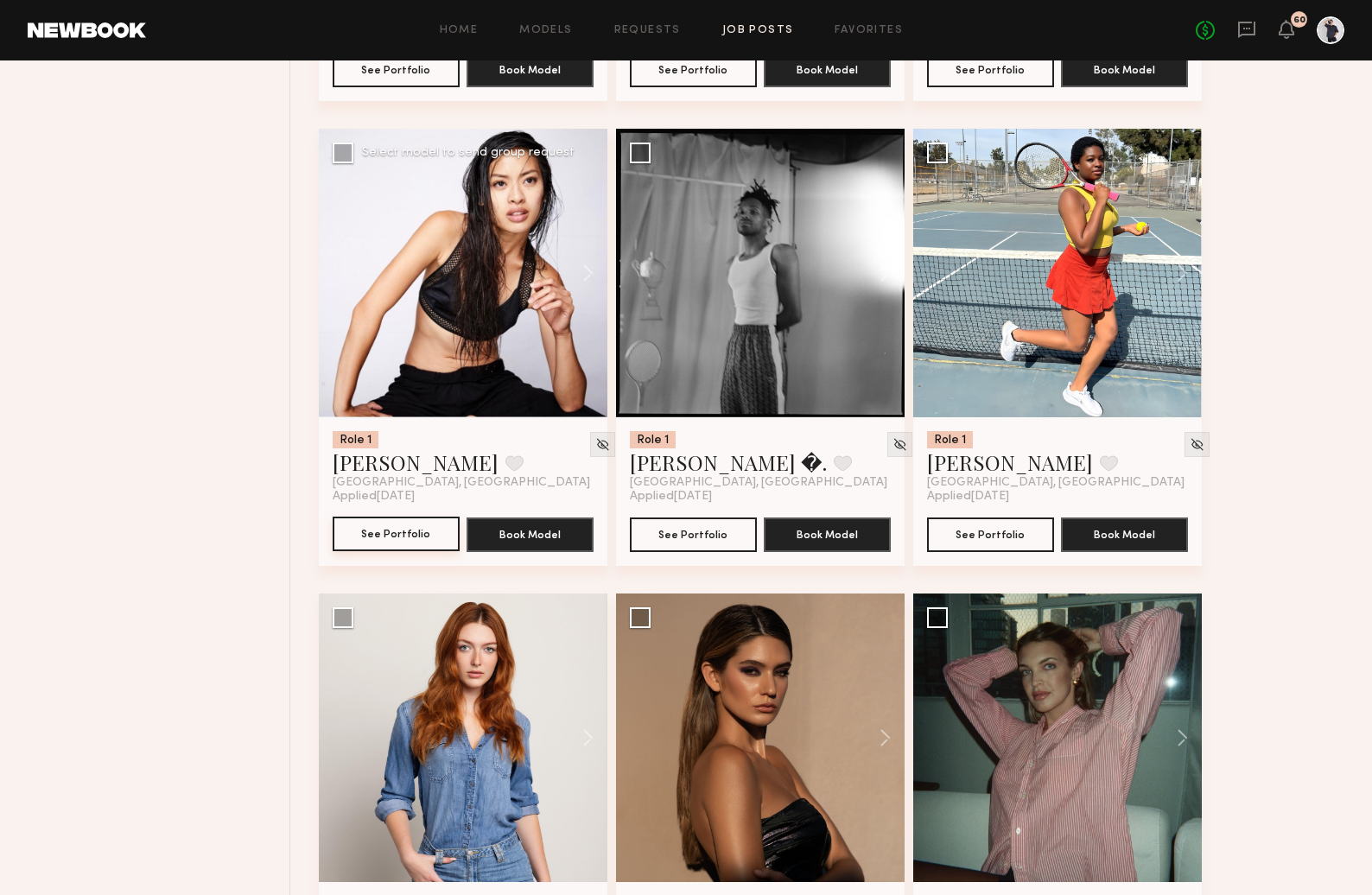
click at [416, 551] on button "See Portfolio" at bounding box center [396, 533] width 127 height 35
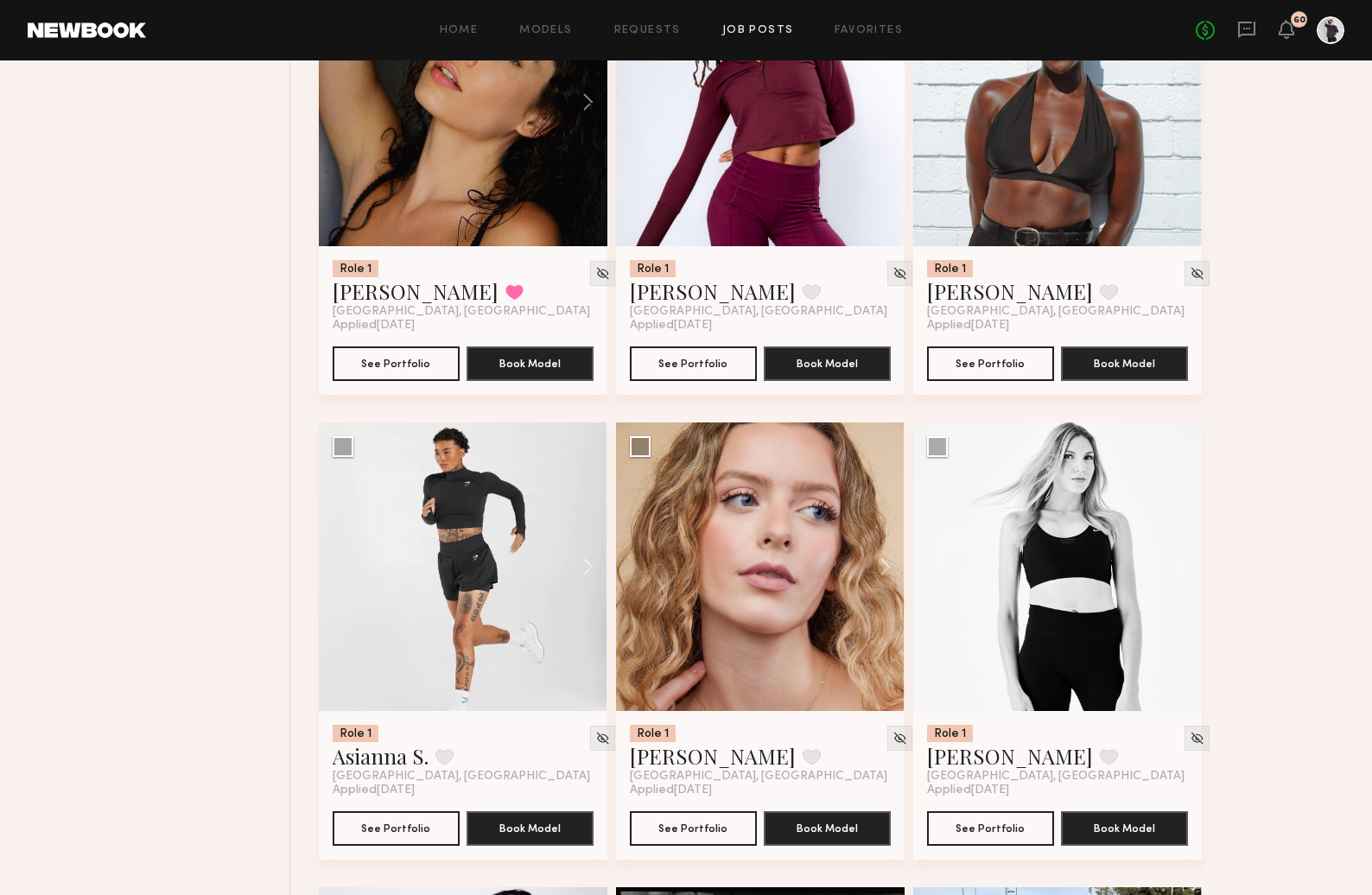
scroll to position [24793, 0]
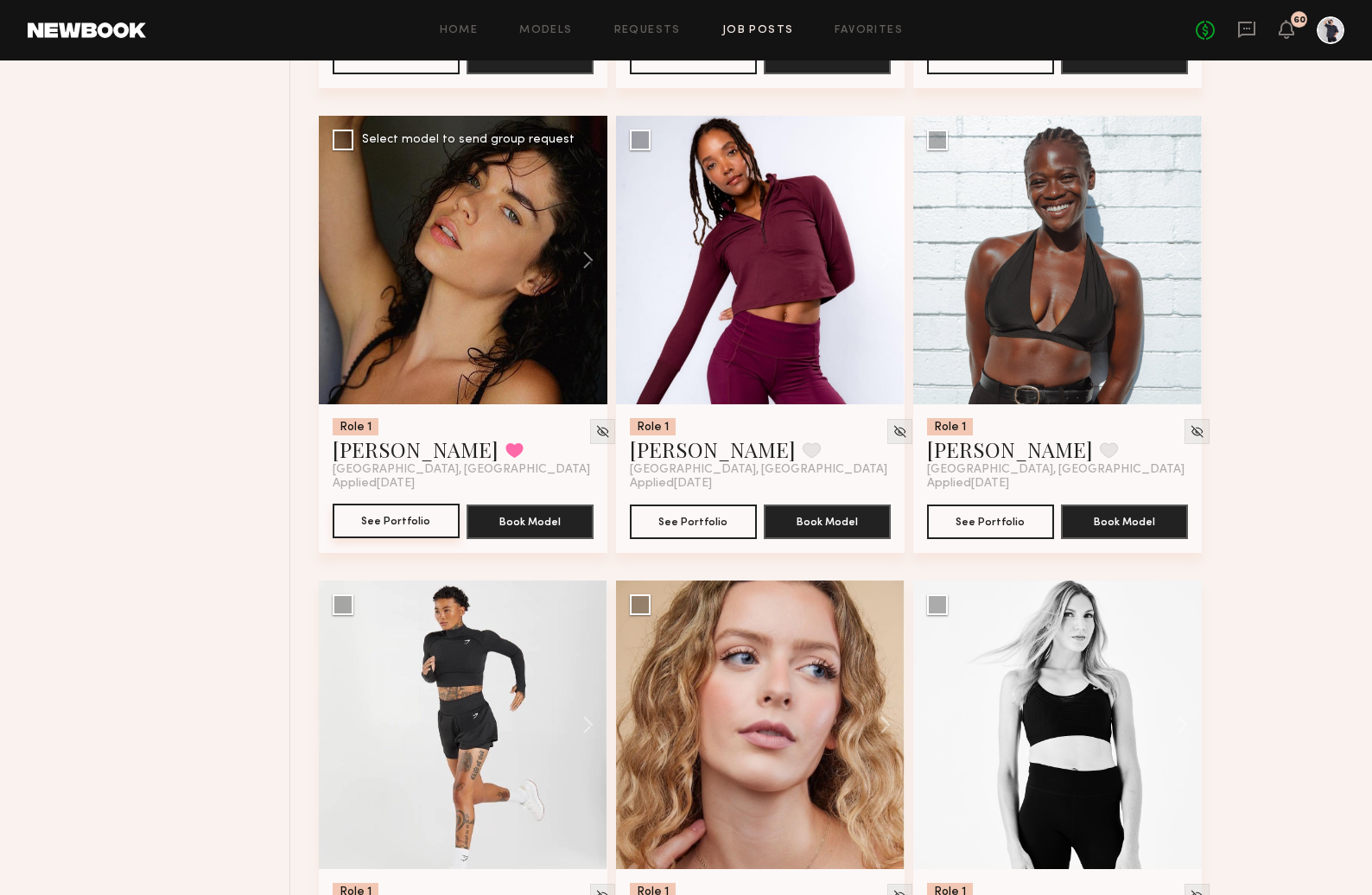
click at [396, 538] on button "See Portfolio" at bounding box center [396, 521] width 127 height 35
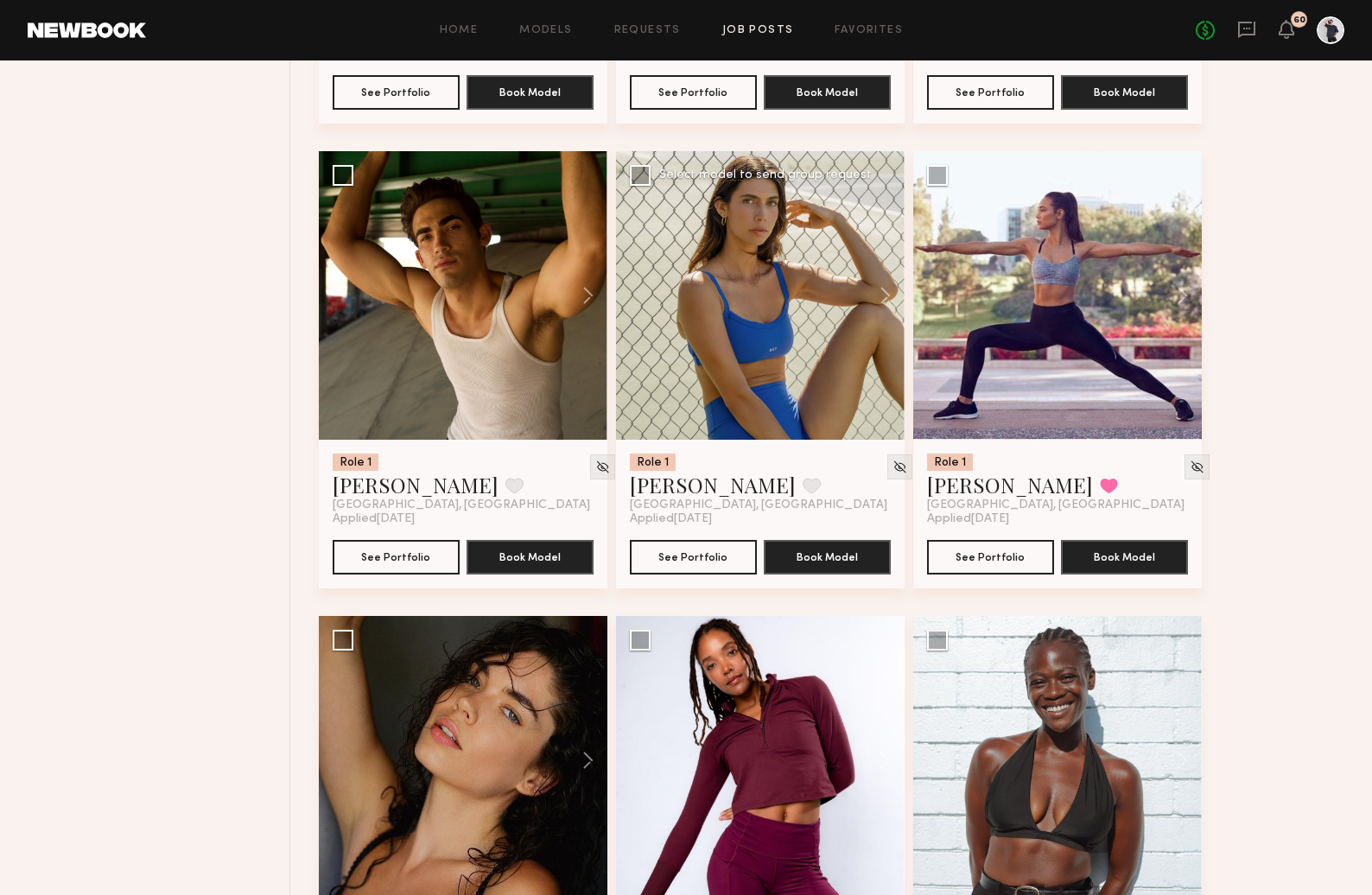
scroll to position [24215, 0]
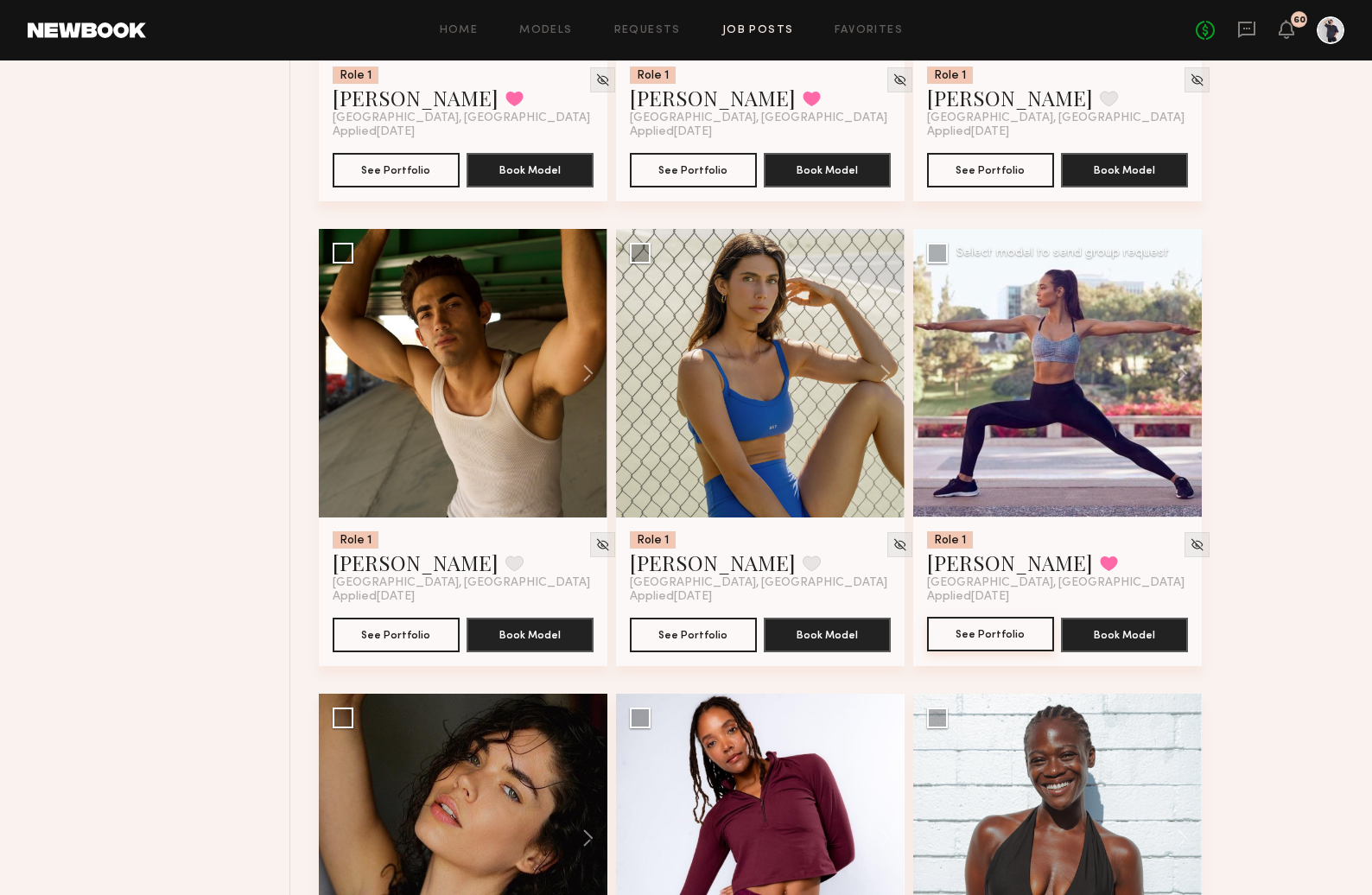
click at [988, 645] on button "See Portfolio" at bounding box center [990, 634] width 127 height 35
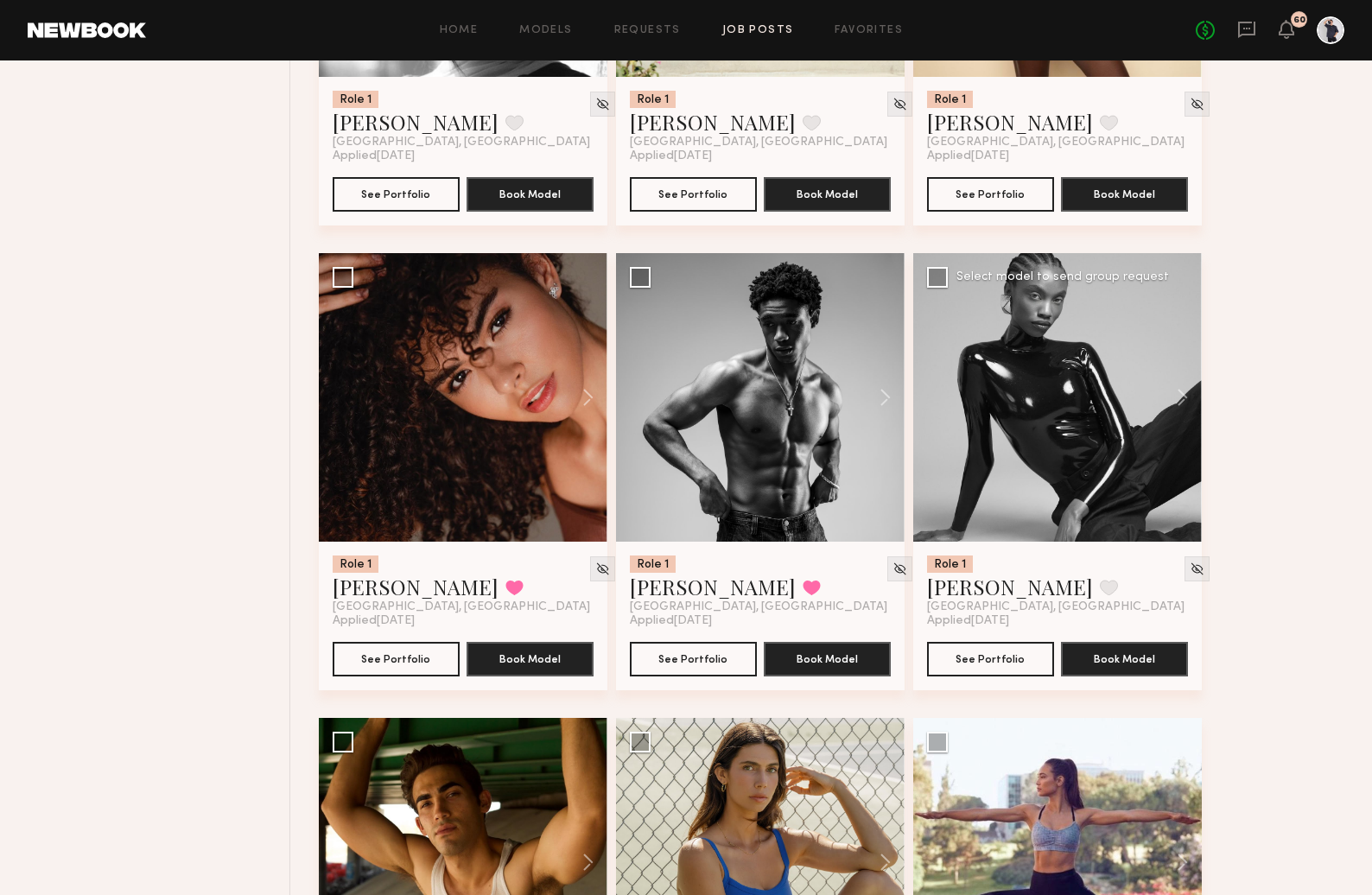
scroll to position [23712, 0]
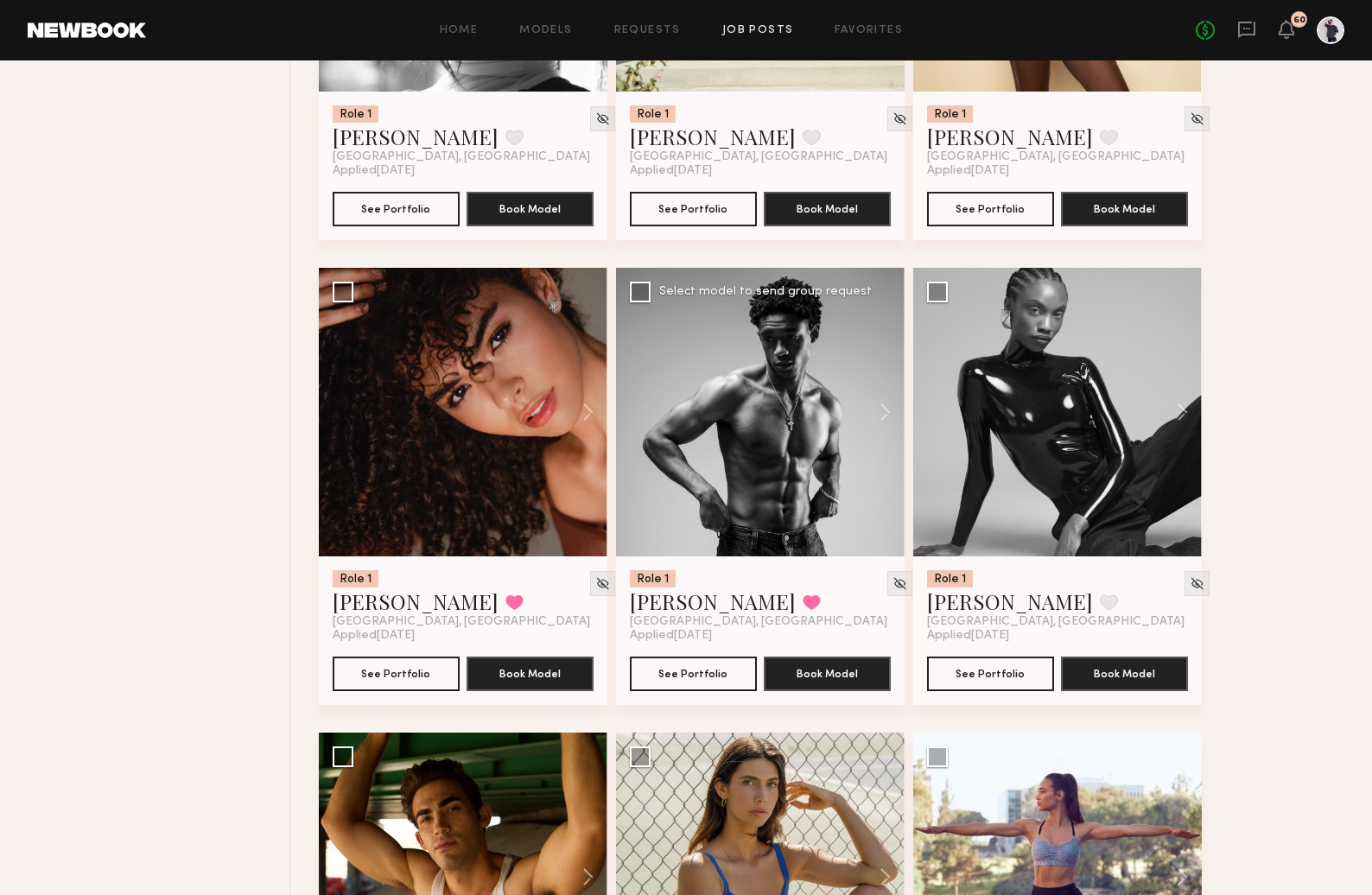
click at [720, 673] on div "Role 1 Devin C. Favorited Los Angeles, CA Applied 11/16/2024 See Portfolio Book…" at bounding box center [760, 631] width 288 height 149
click at [689, 691] on button "See Portfolio" at bounding box center [694, 673] width 127 height 35
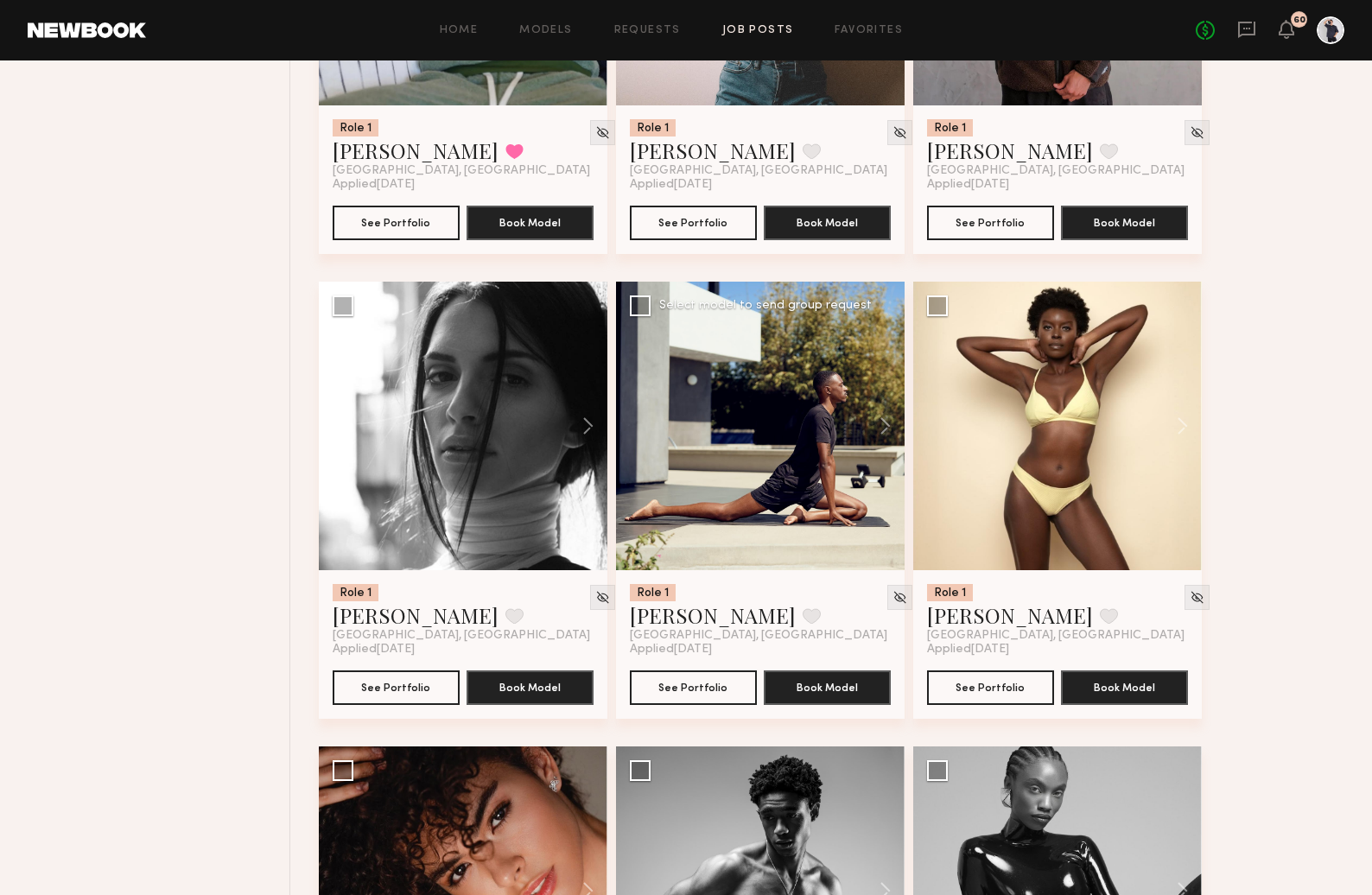
scroll to position [23298, 0]
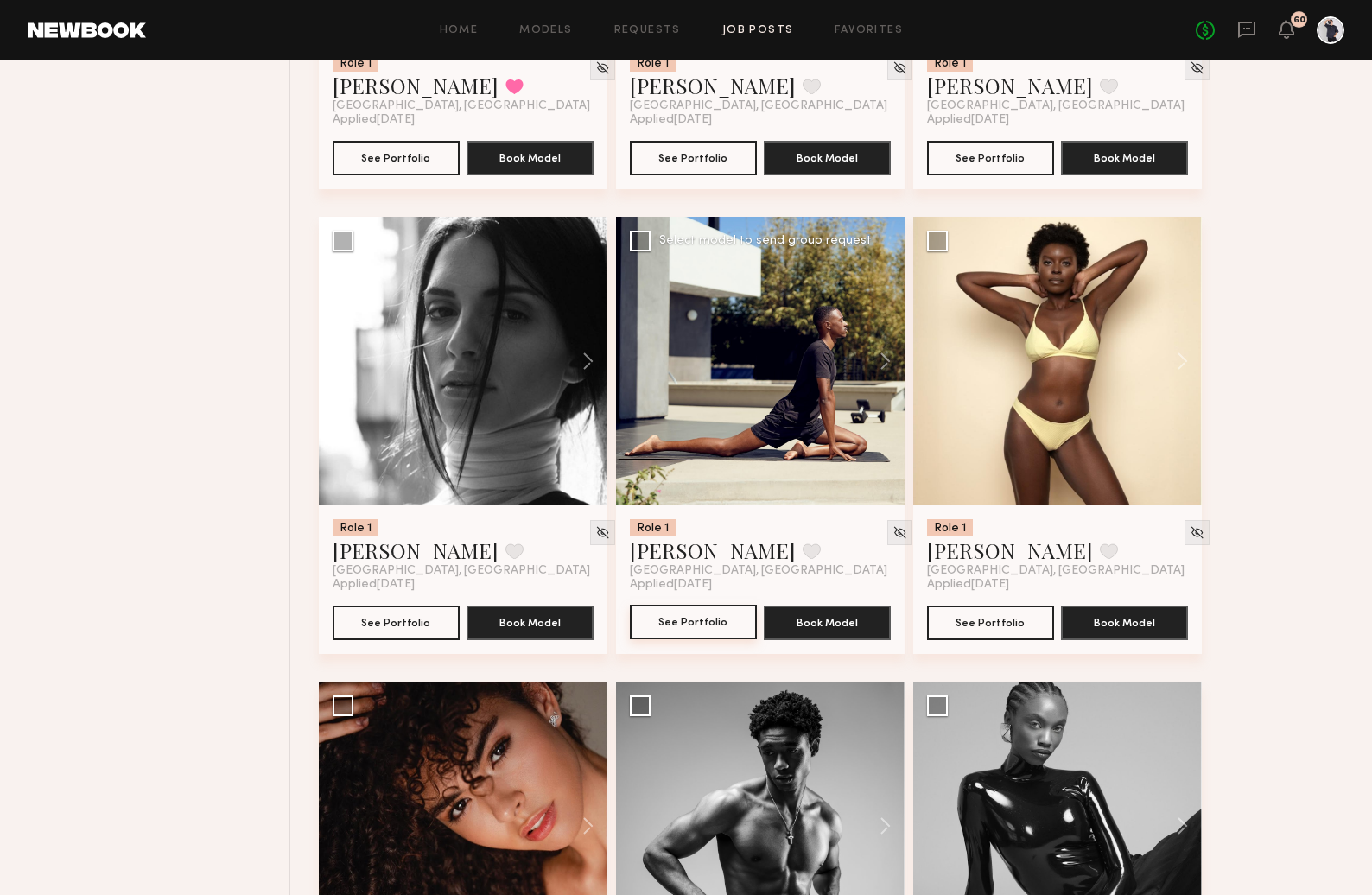
click at [666, 635] on button "See Portfolio" at bounding box center [694, 622] width 127 height 35
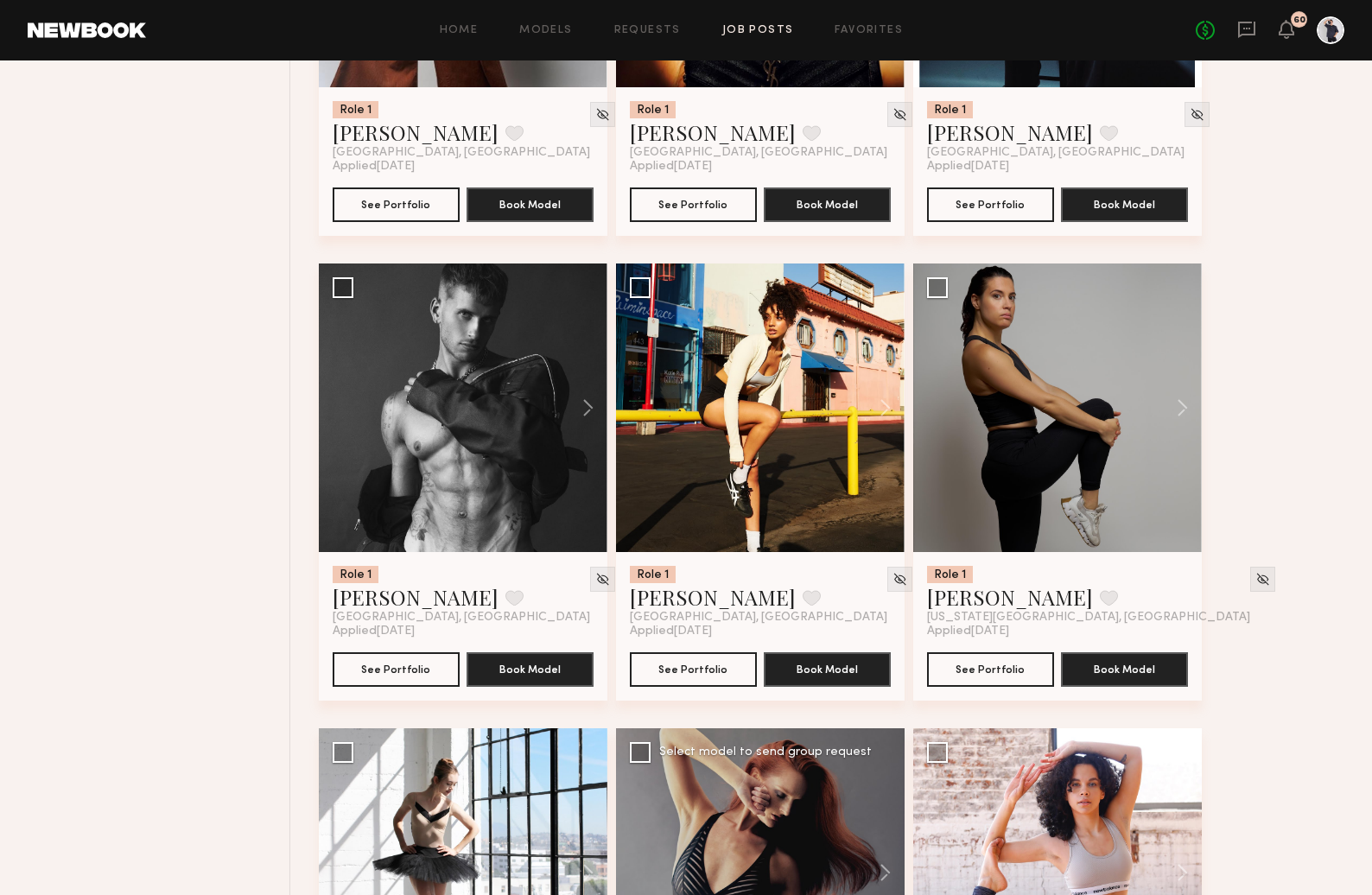
scroll to position [21717, 0]
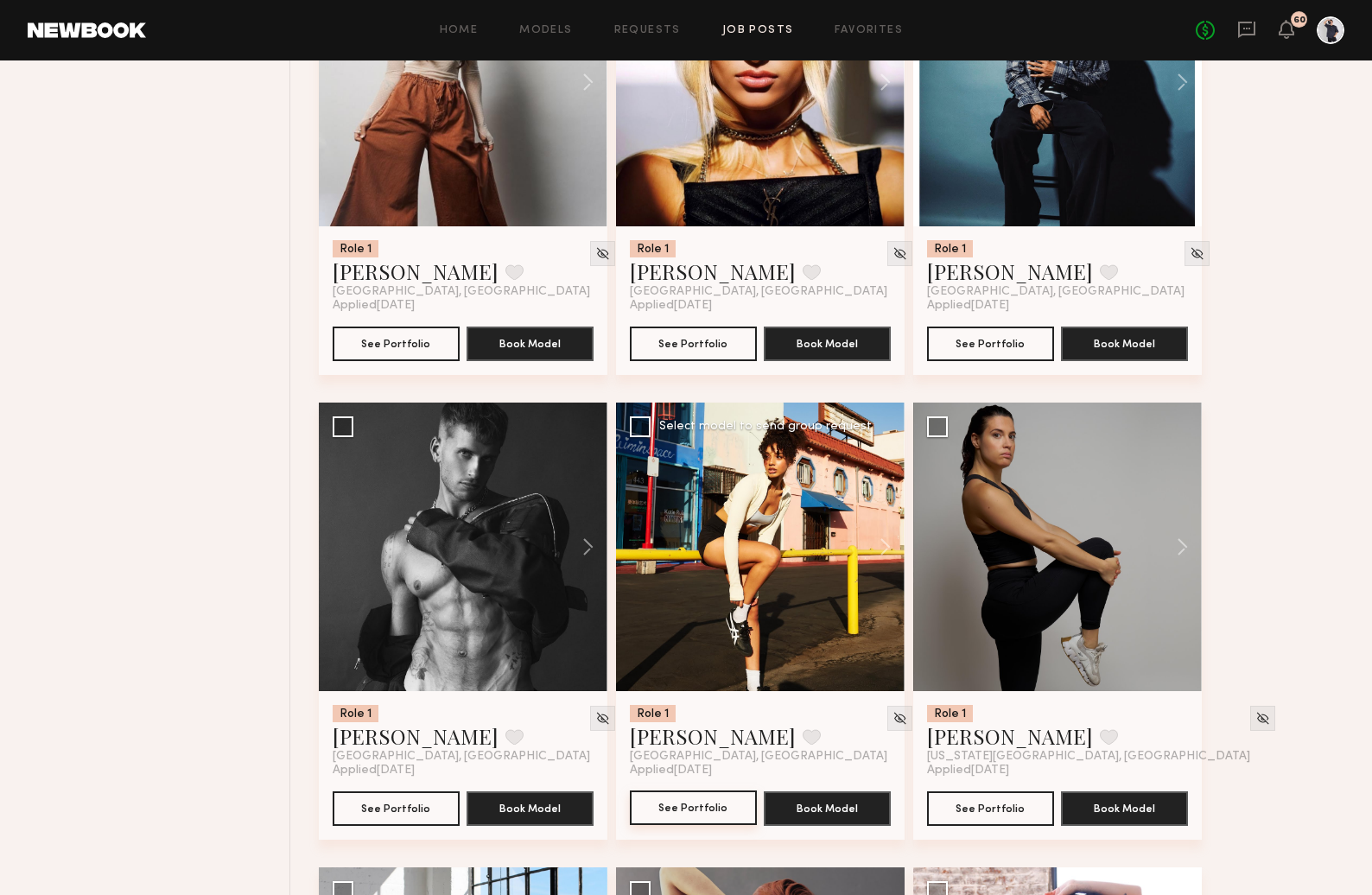
click at [717, 817] on button "See Portfolio" at bounding box center [694, 807] width 127 height 35
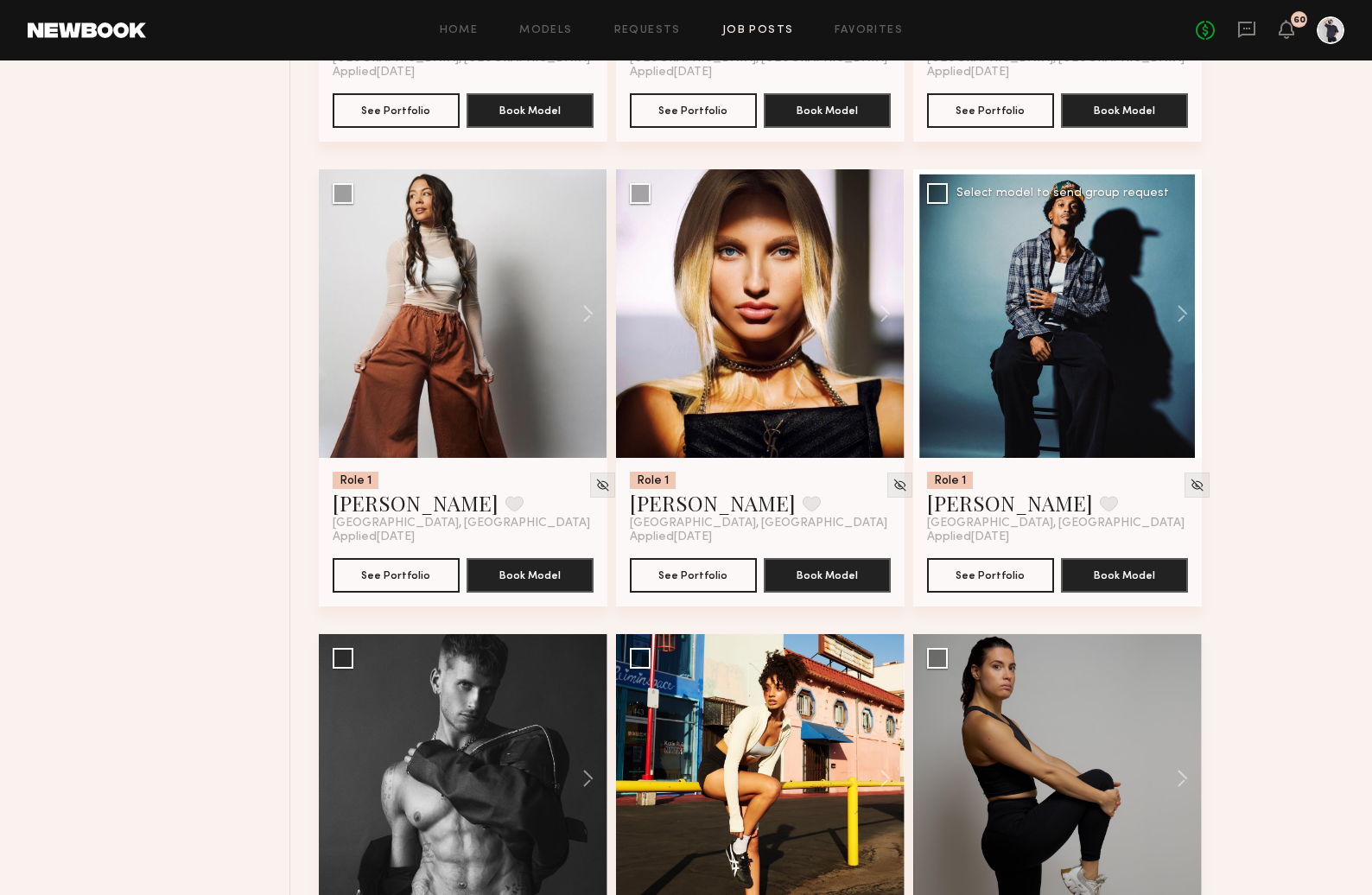
scroll to position [21471, 0]
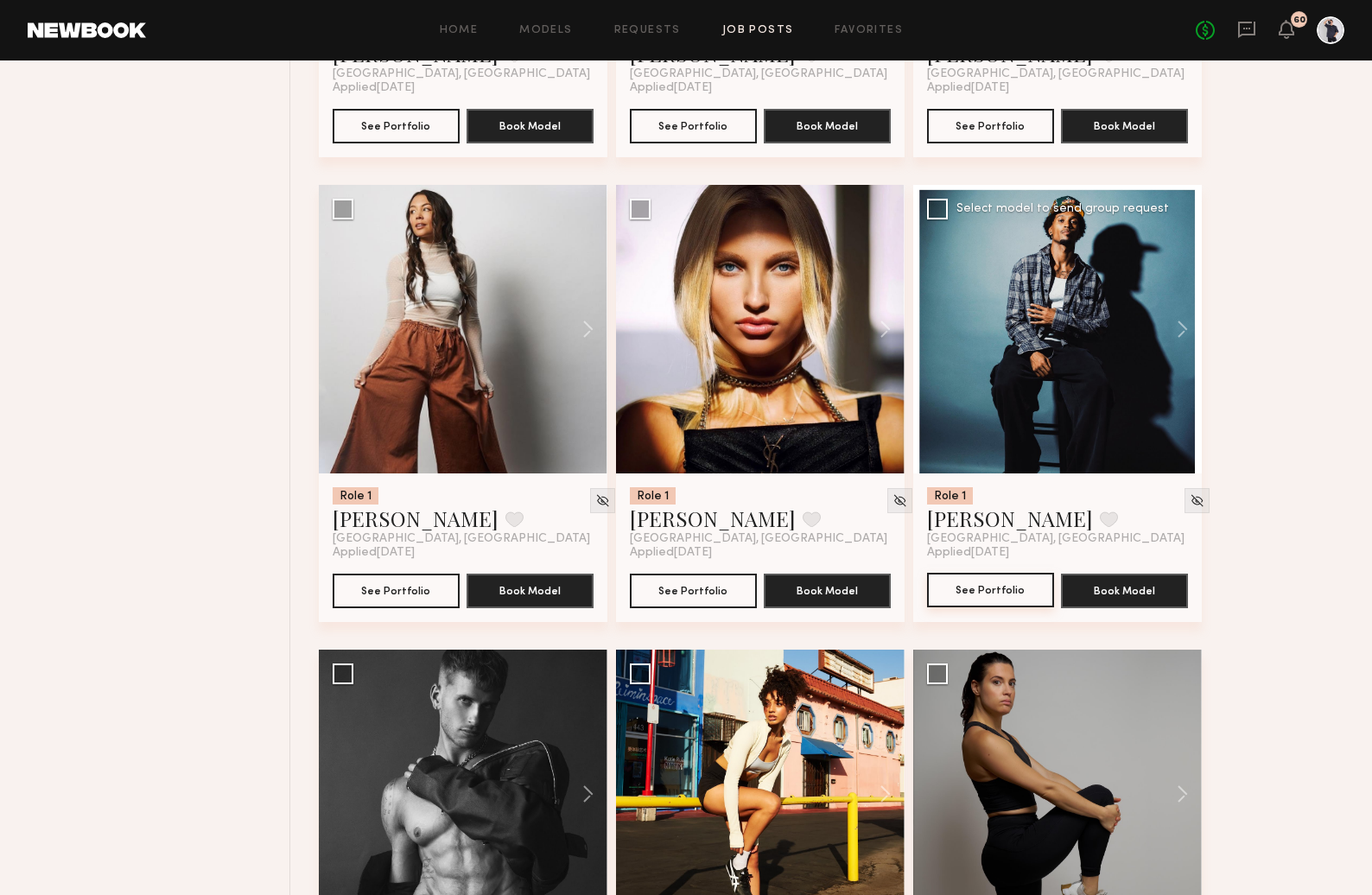
click at [1015, 608] on button "See Portfolio" at bounding box center [990, 590] width 127 height 35
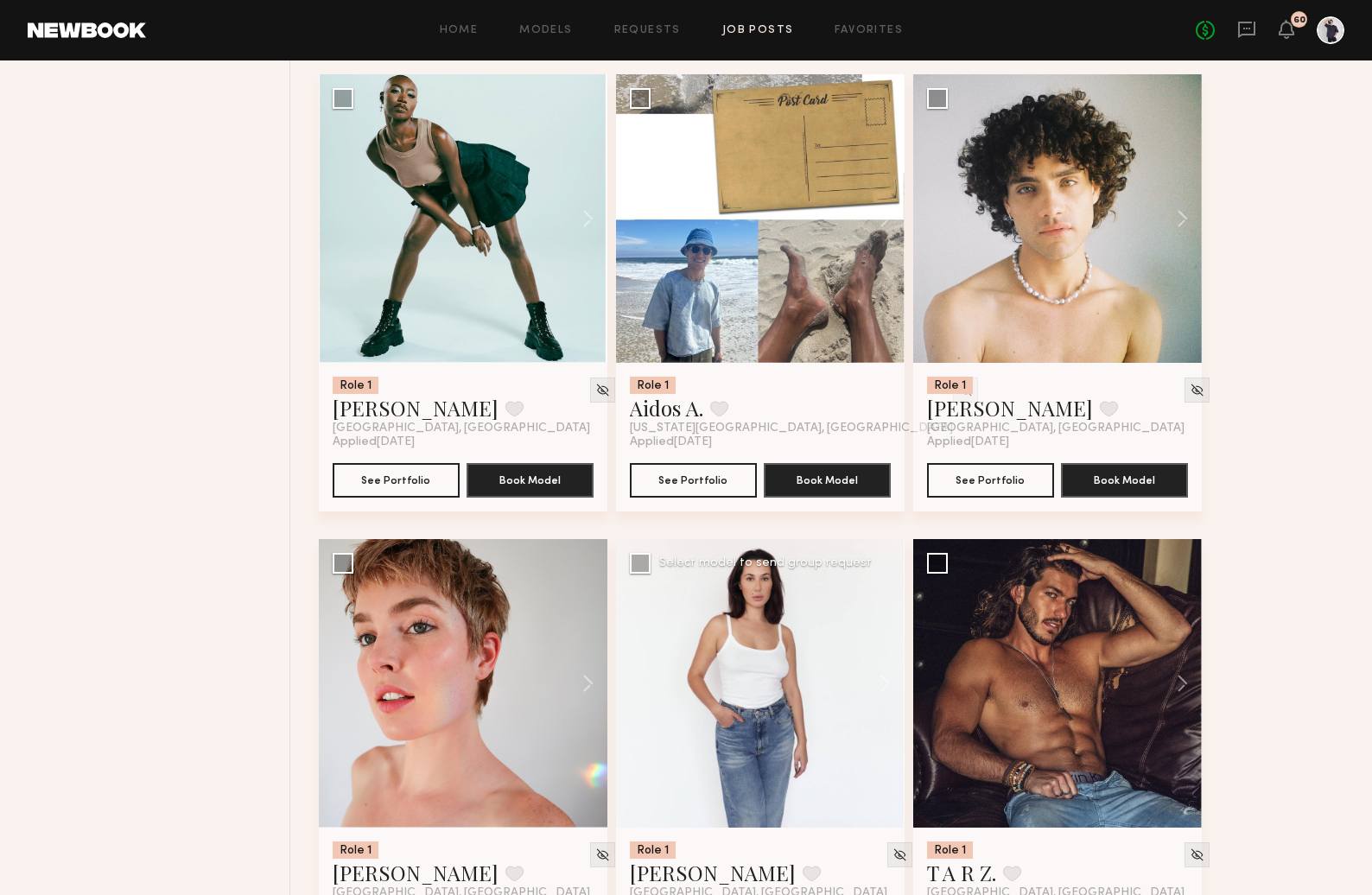
scroll to position [20071, 0]
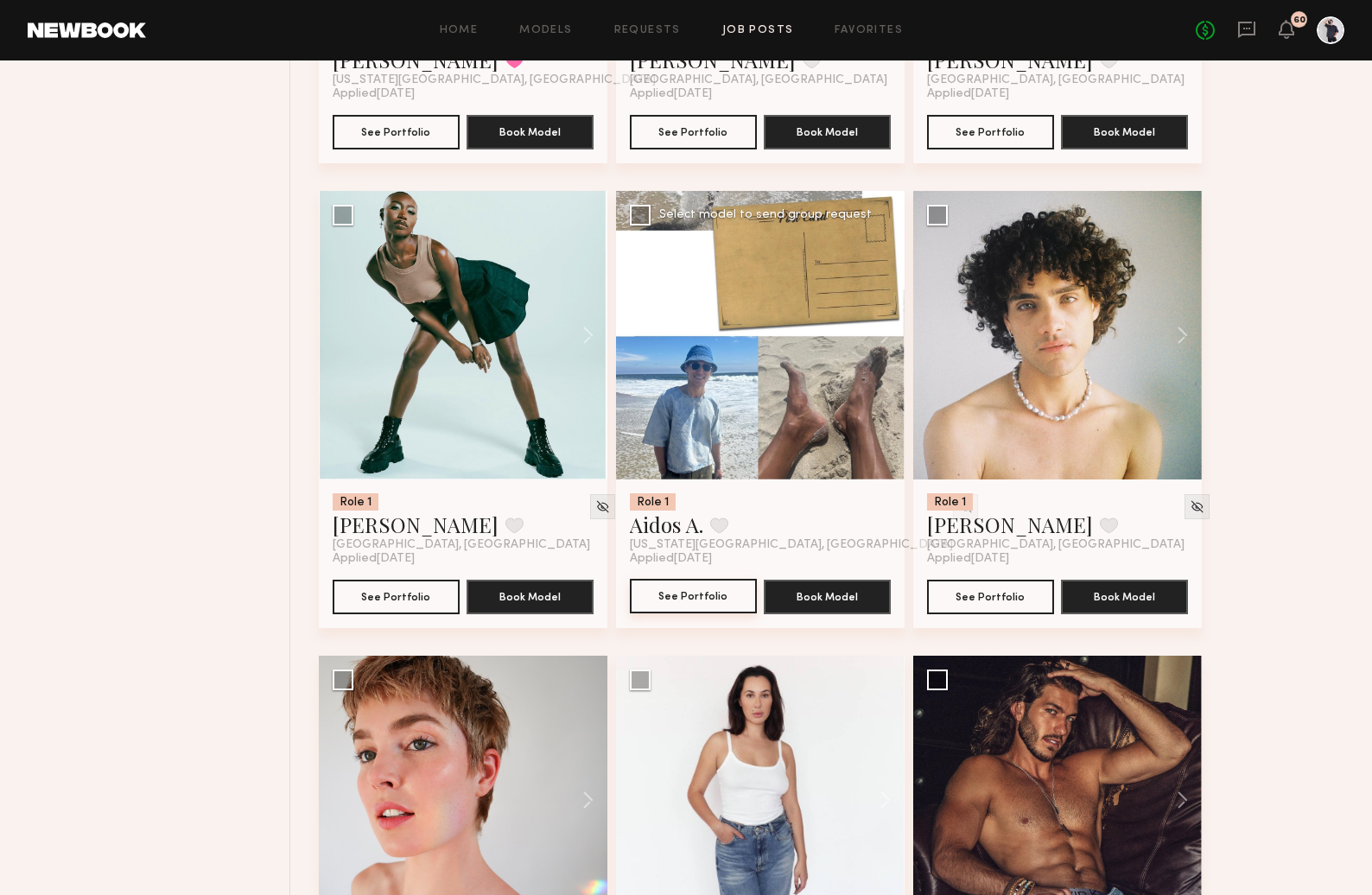
click at [672, 603] on button "See Portfolio" at bounding box center [694, 595] width 127 height 35
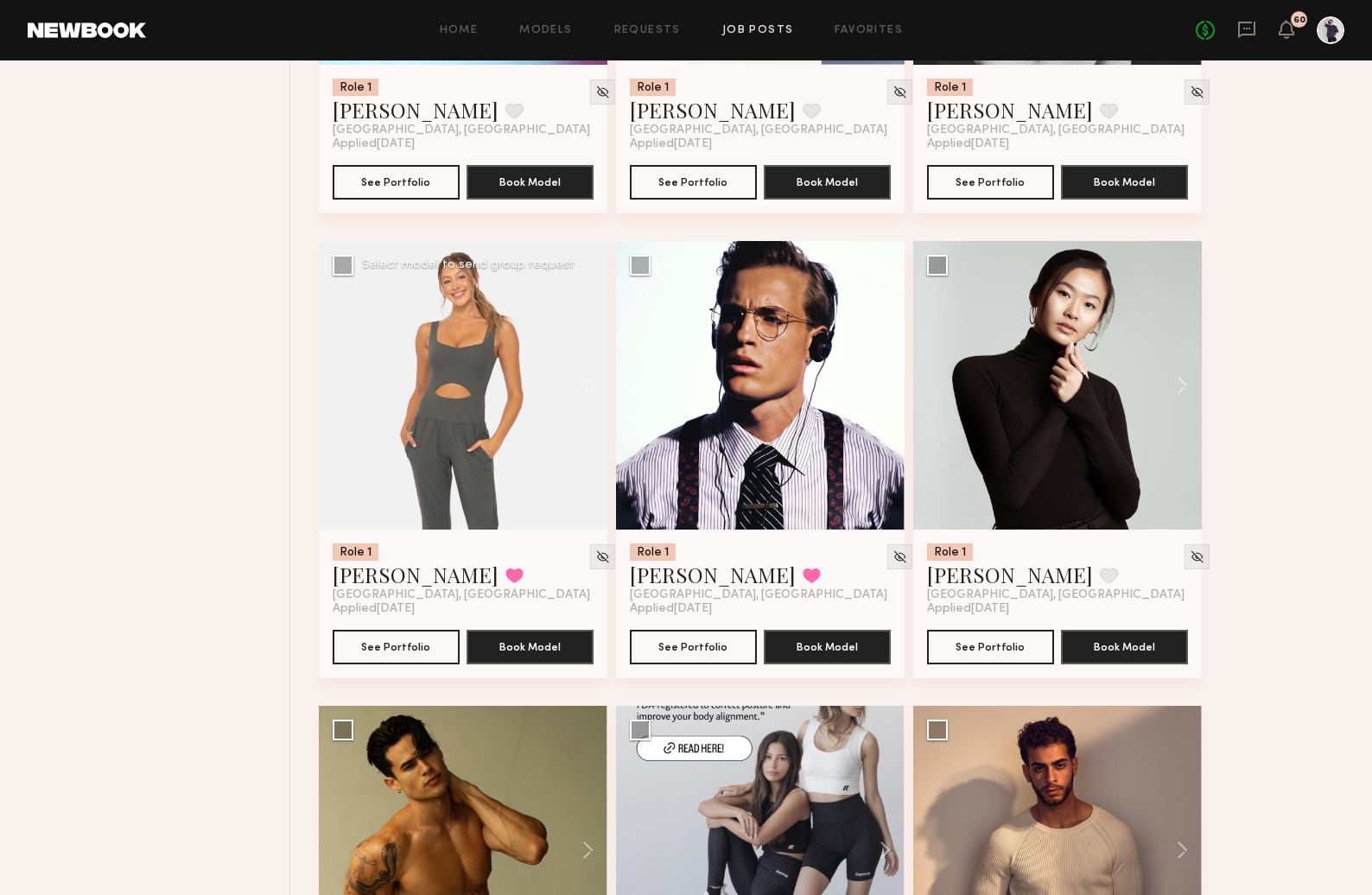
scroll to position [19063, 0]
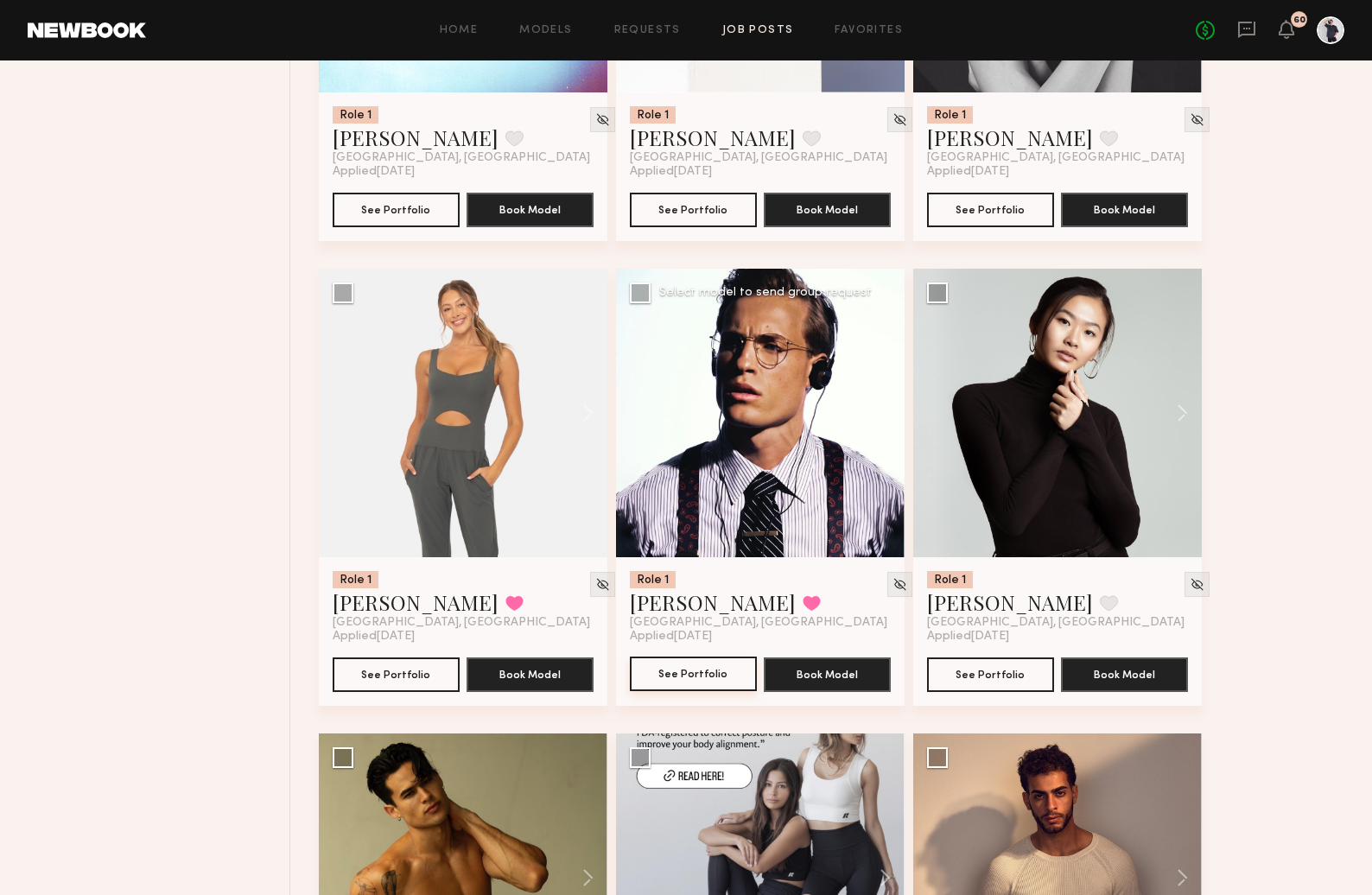
click at [684, 688] on button "See Portfolio" at bounding box center [694, 674] width 127 height 35
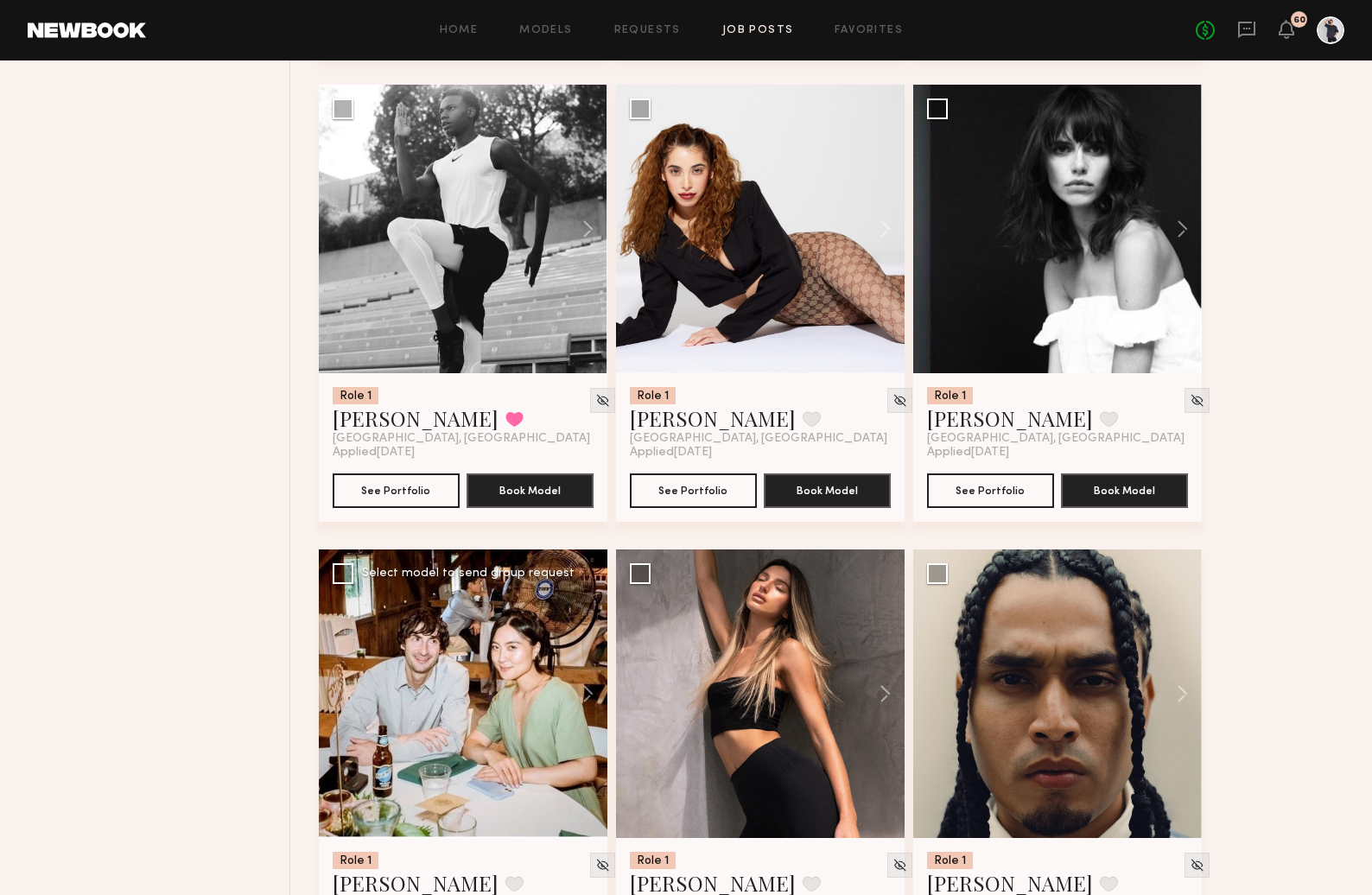
scroll to position [11643, 0]
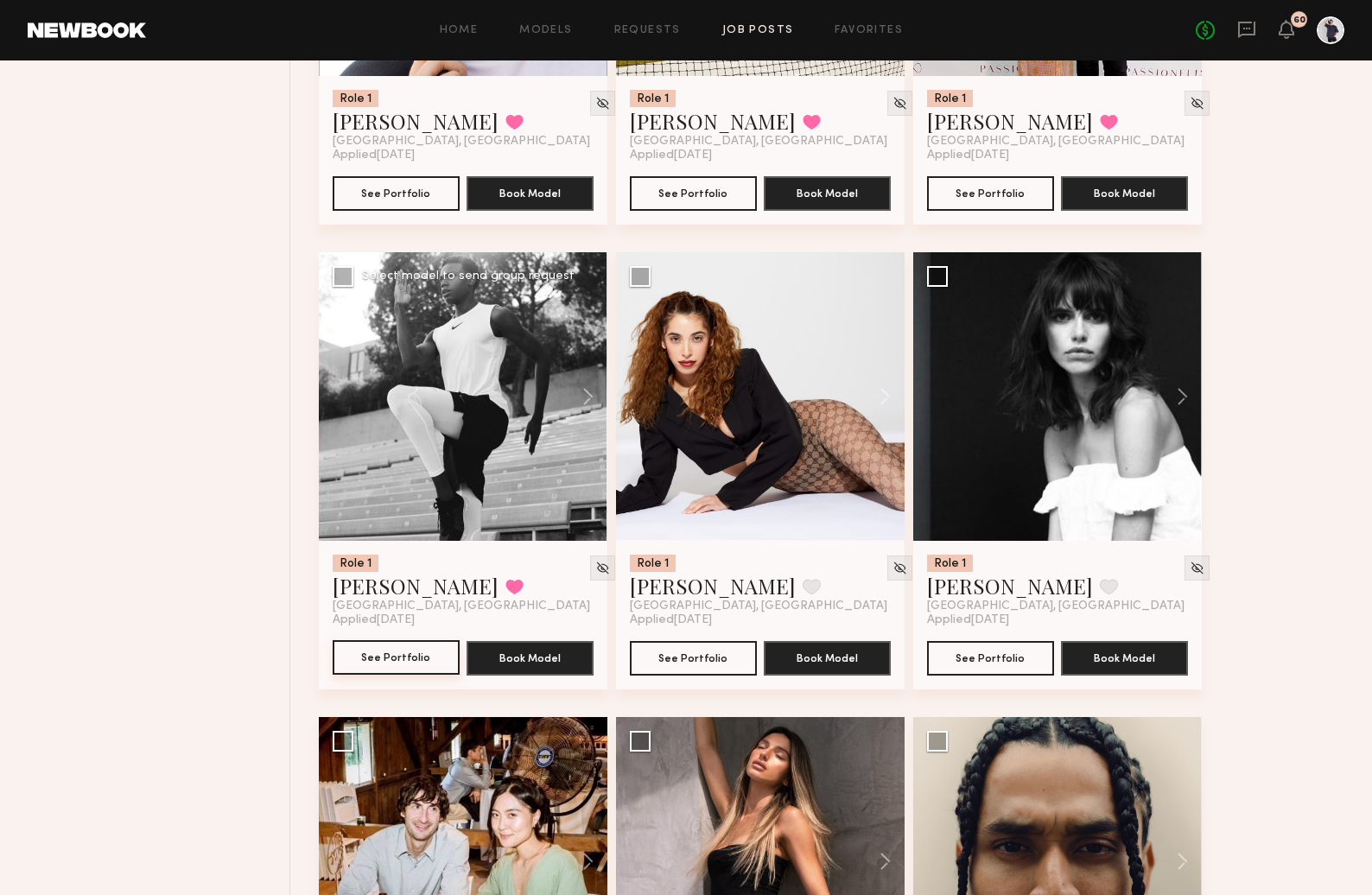
click at [401, 662] on button "See Portfolio" at bounding box center [396, 658] width 127 height 35
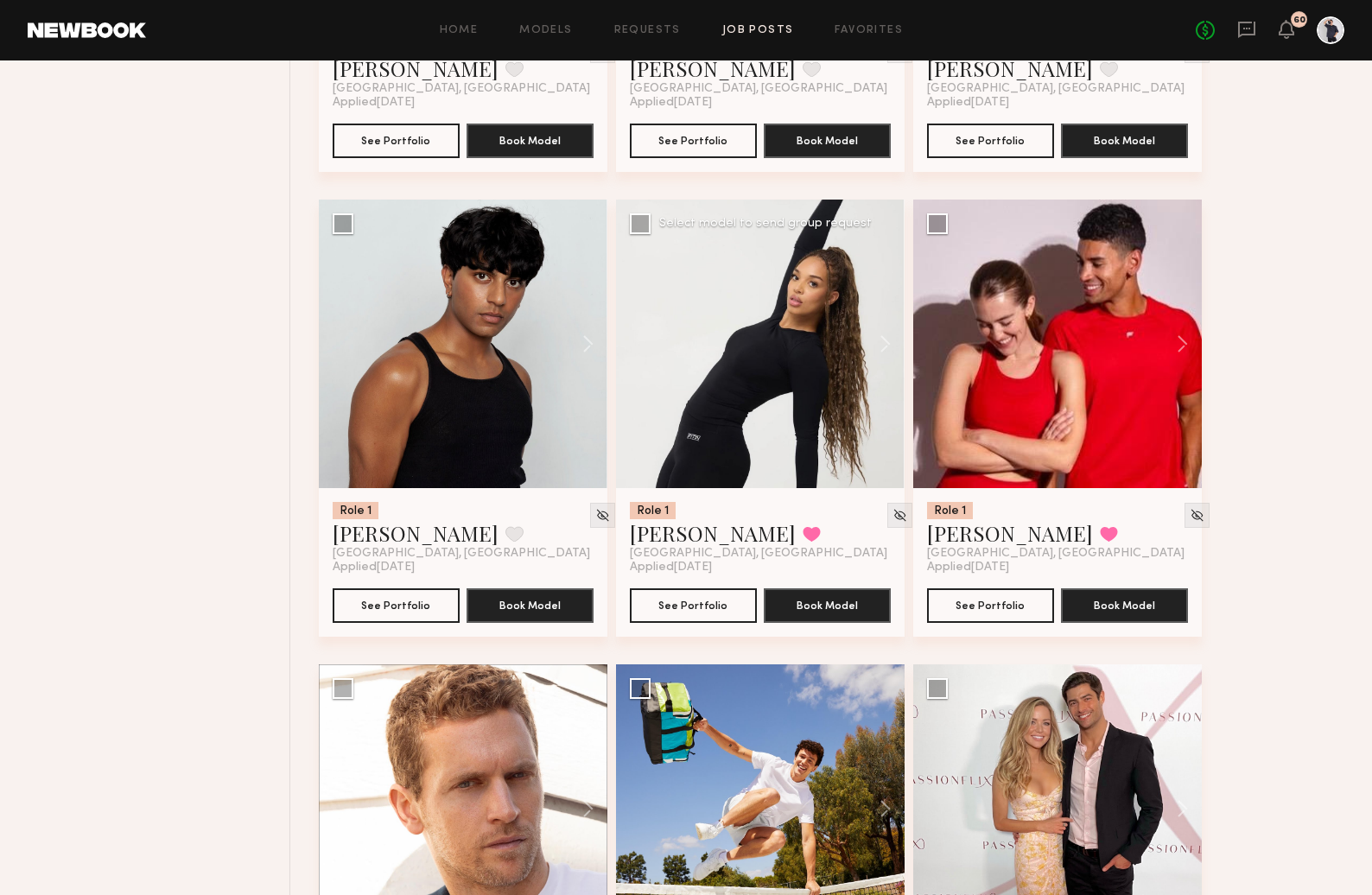
scroll to position [10740, 0]
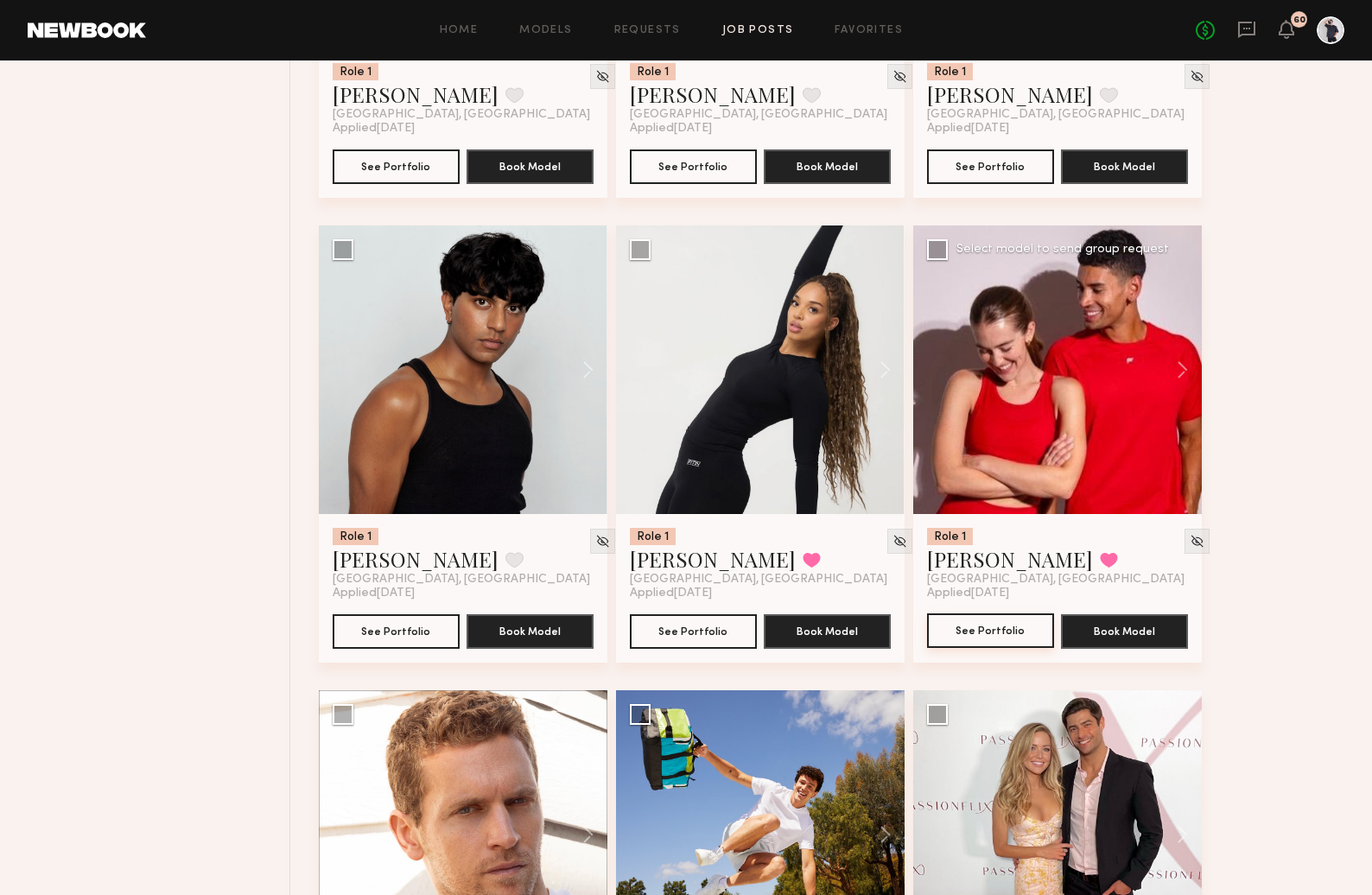
click at [1006, 636] on button "See Portfolio" at bounding box center [990, 630] width 127 height 35
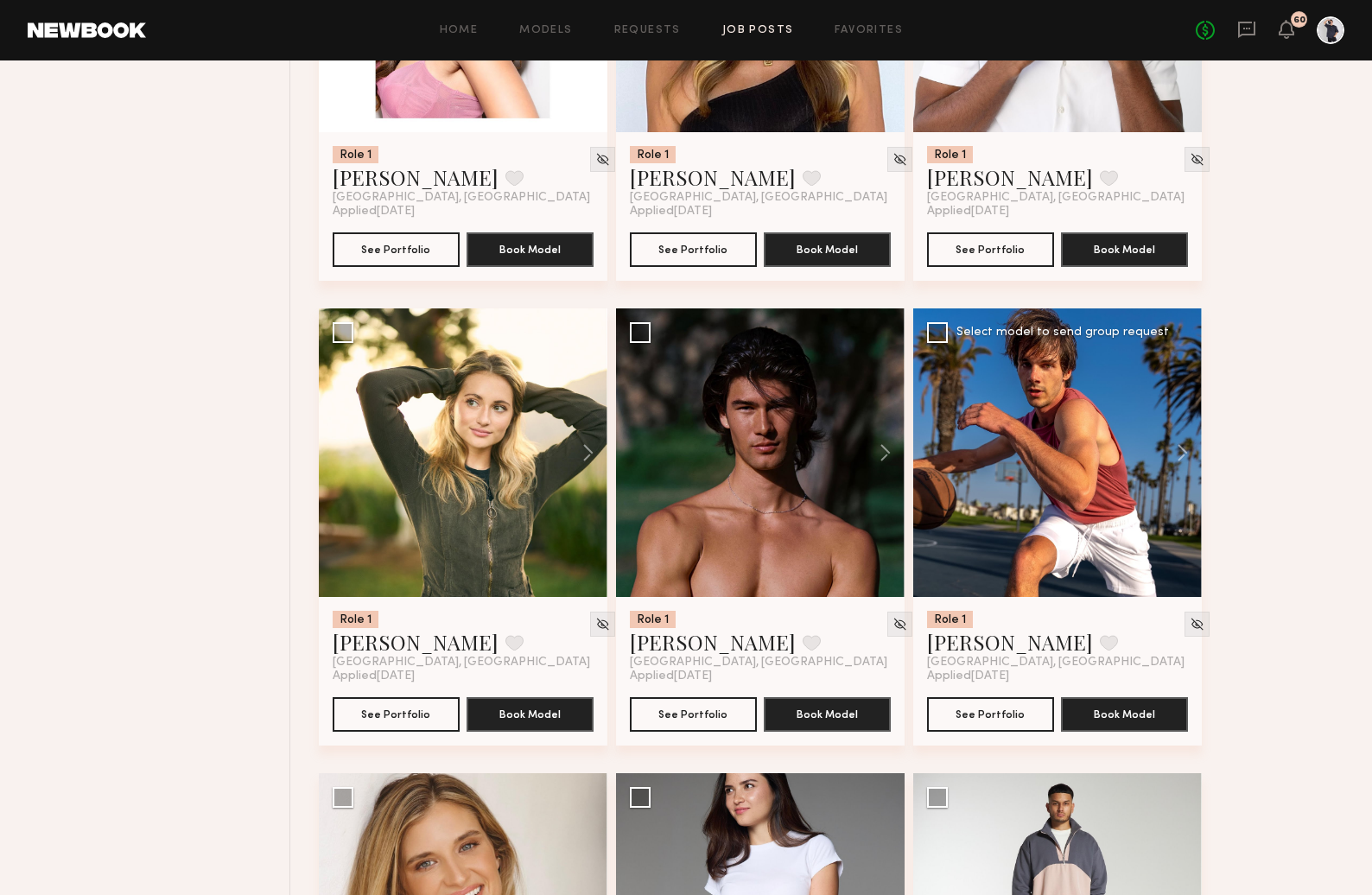
scroll to position [7867, 0]
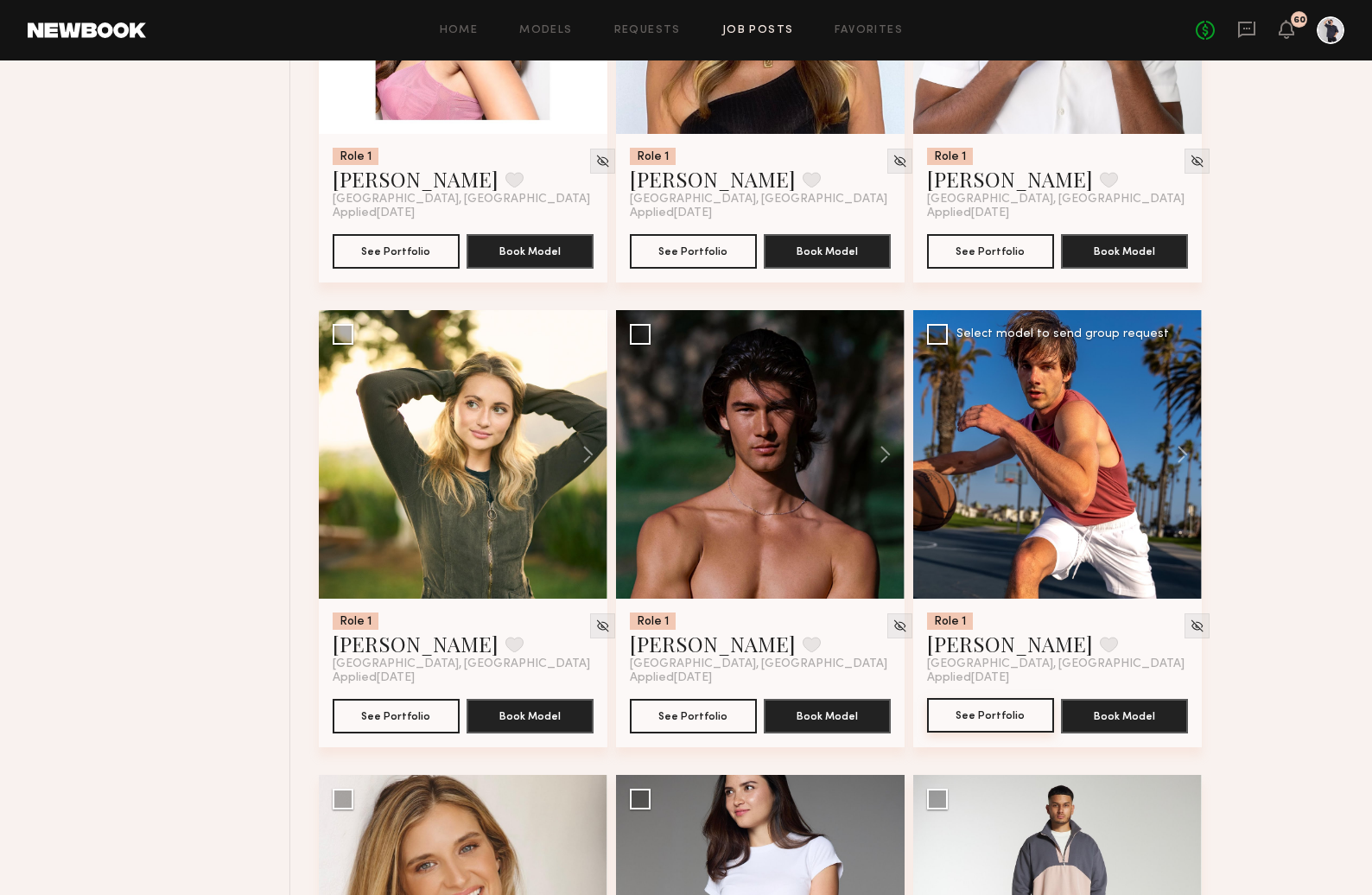
click at [989, 727] on button "See Portfolio" at bounding box center [990, 715] width 127 height 35
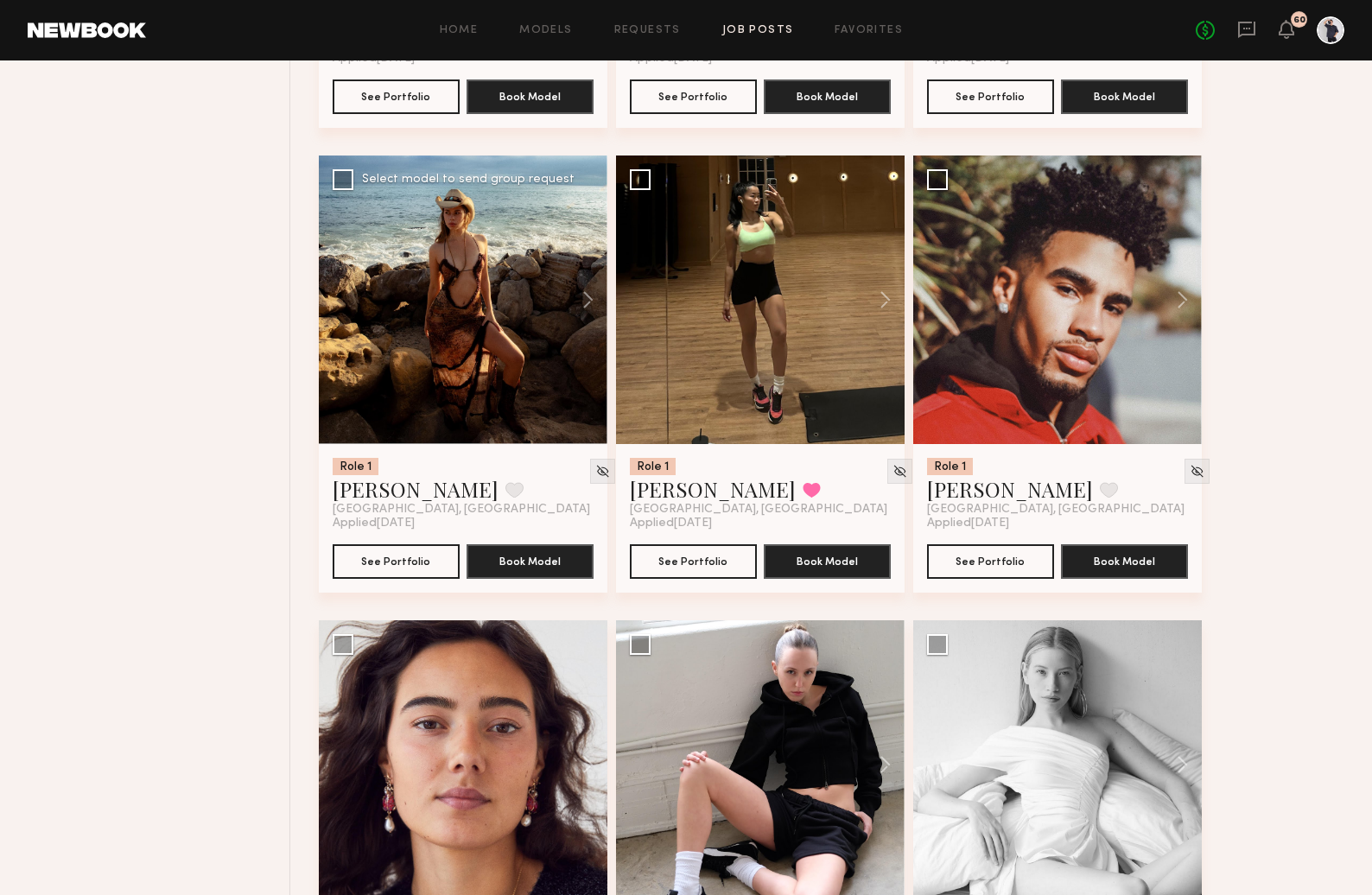
scroll to position [2836, 0]
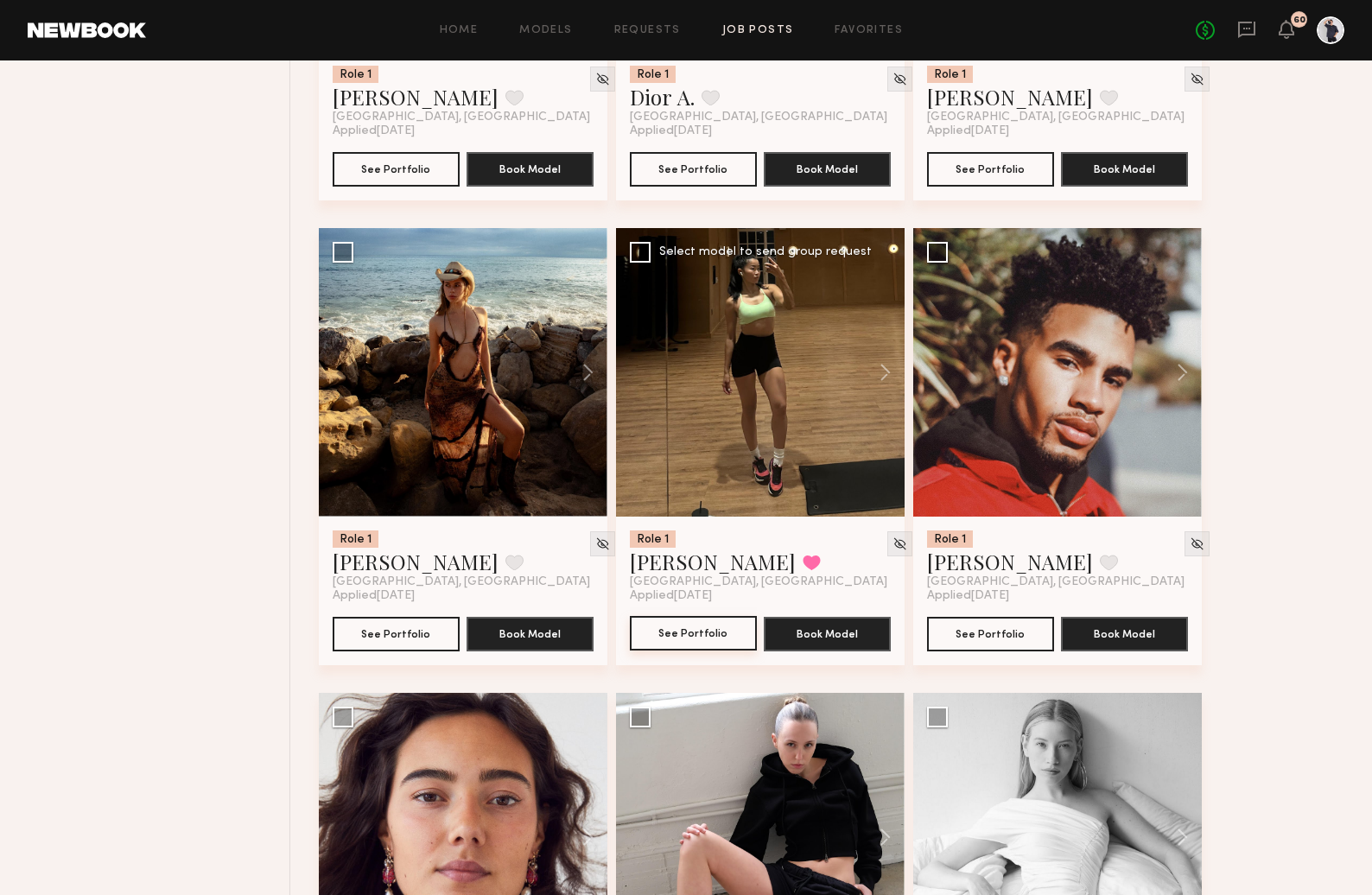
click at [697, 619] on button "See Portfolio" at bounding box center [694, 633] width 127 height 35
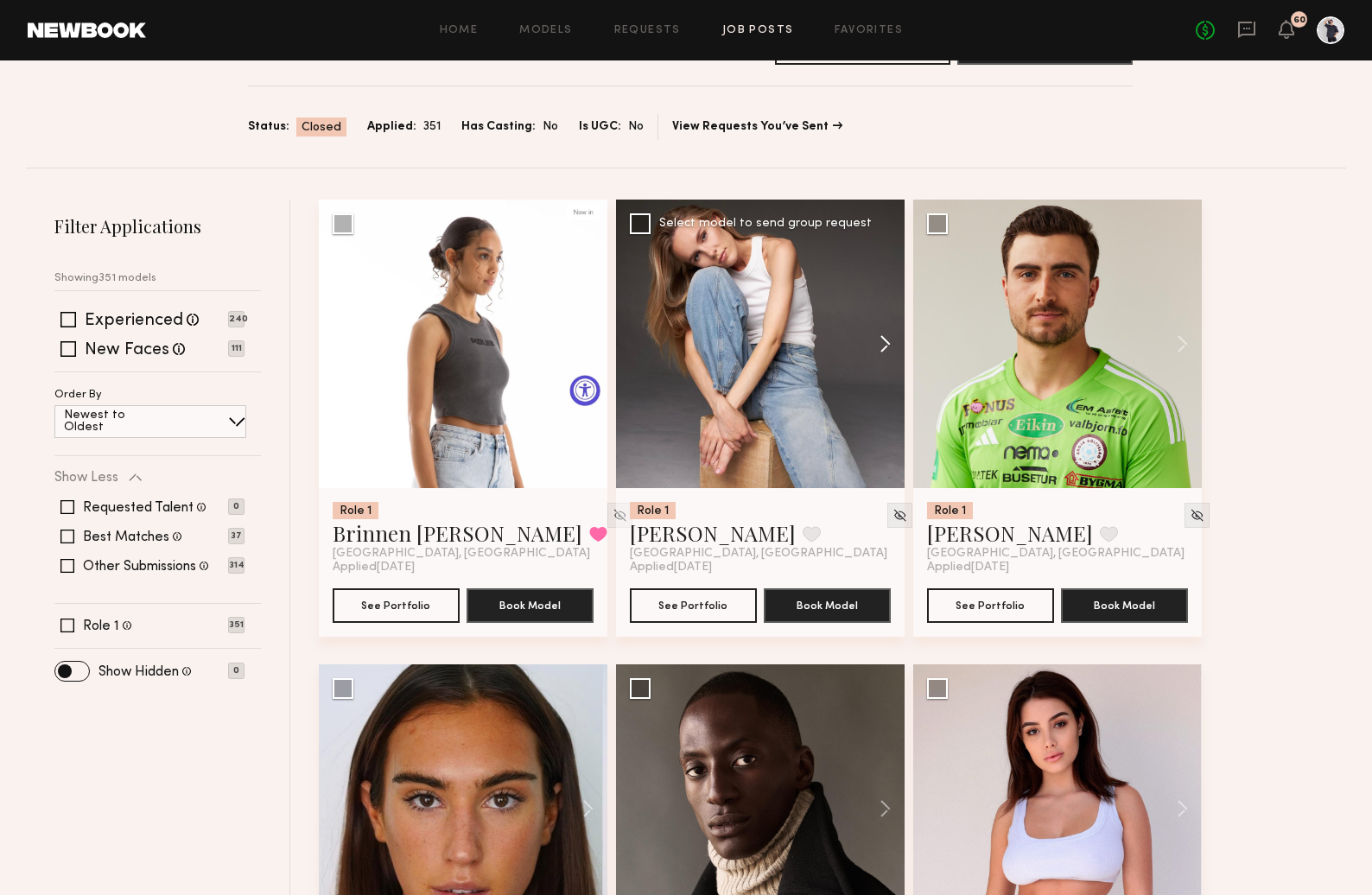
scroll to position [0, 0]
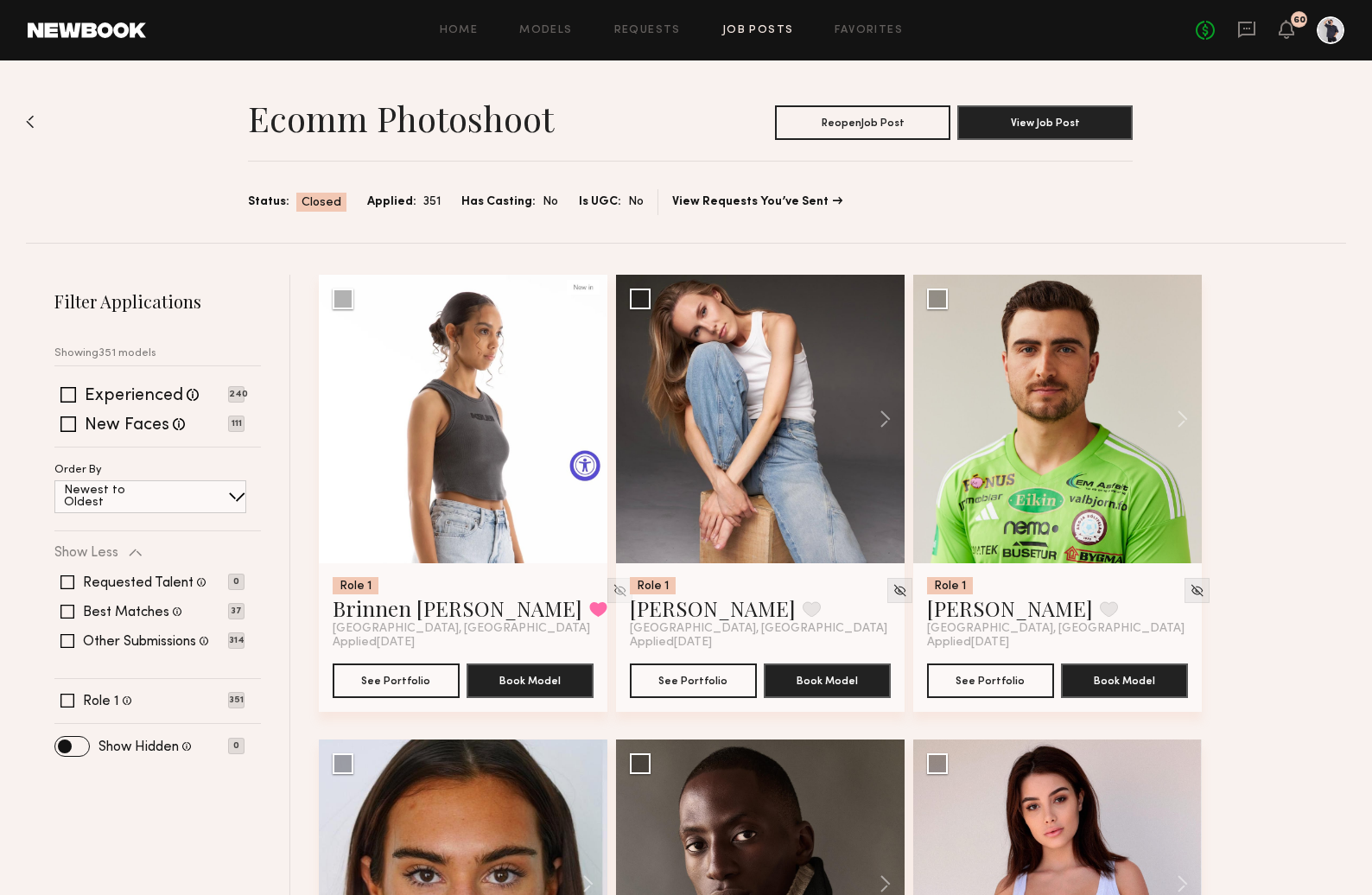
click at [727, 33] on link "Job Posts" at bounding box center [759, 31] width 72 height 11
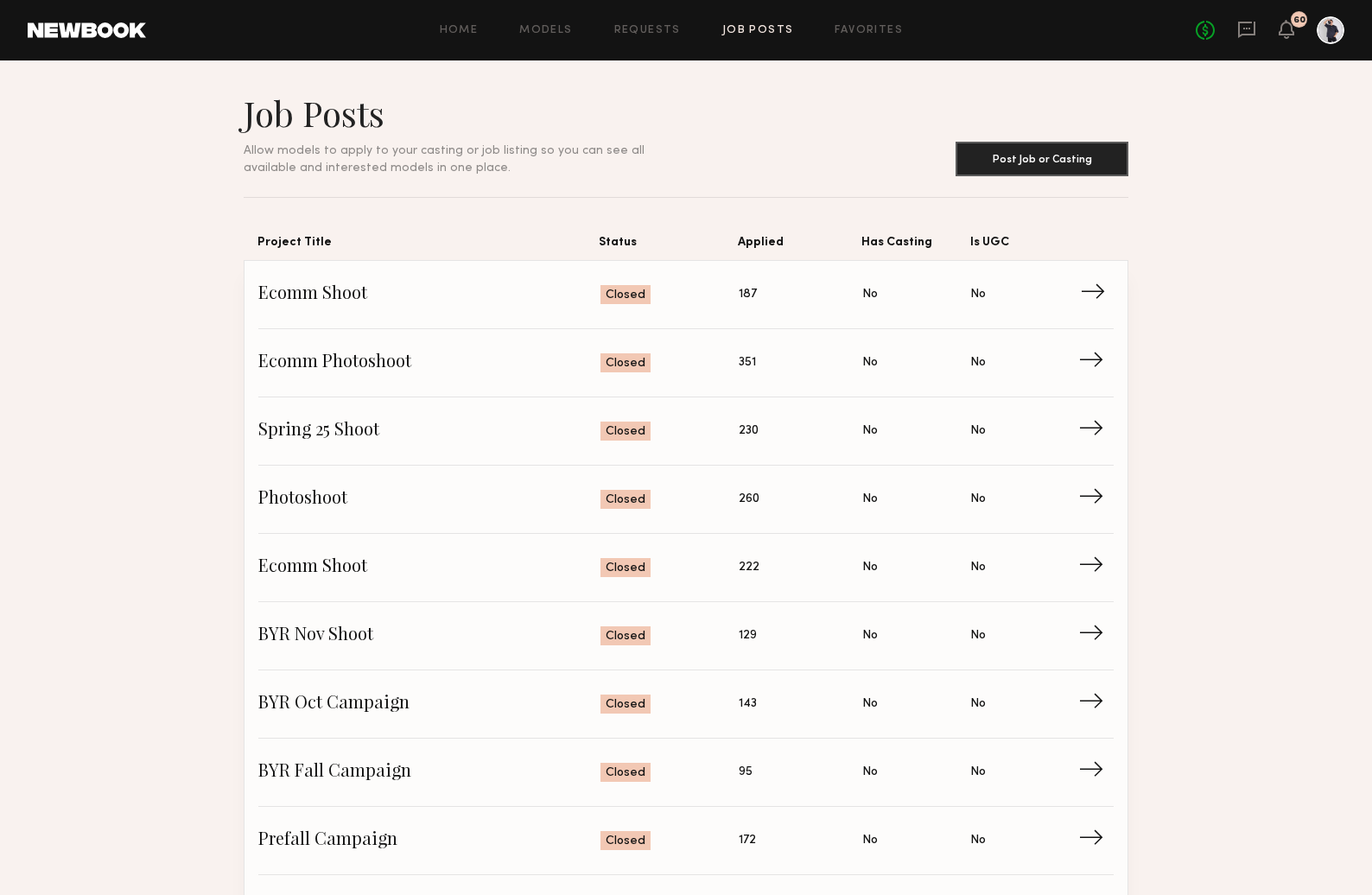
click at [1093, 298] on span "→" at bounding box center [1098, 295] width 36 height 26
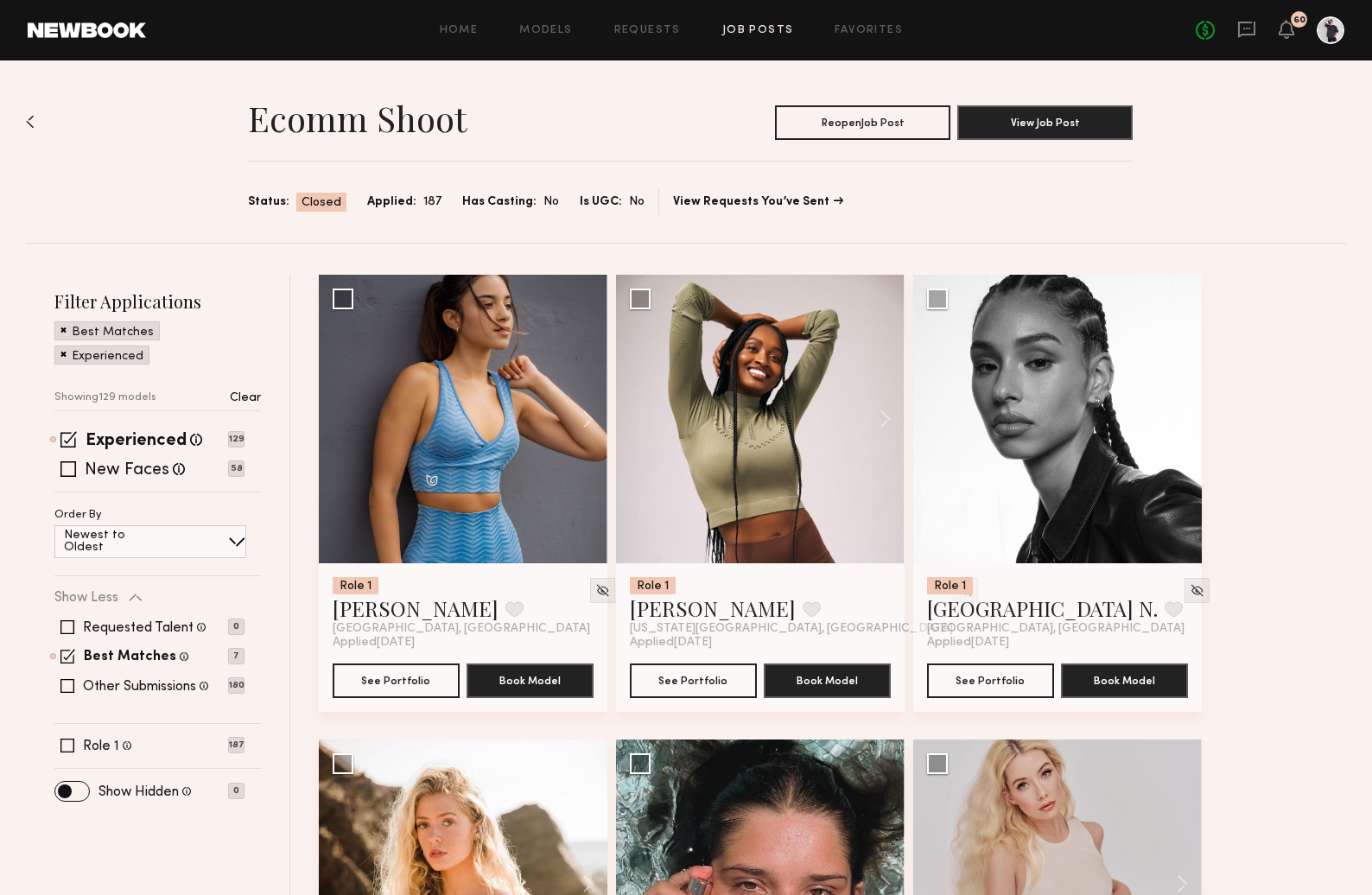
drag, startPoint x: 65, startPoint y: 354, endPoint x: 66, endPoint y: 338, distance: 16.0
click at [65, 354] on span at bounding box center [63, 353] width 6 height 16
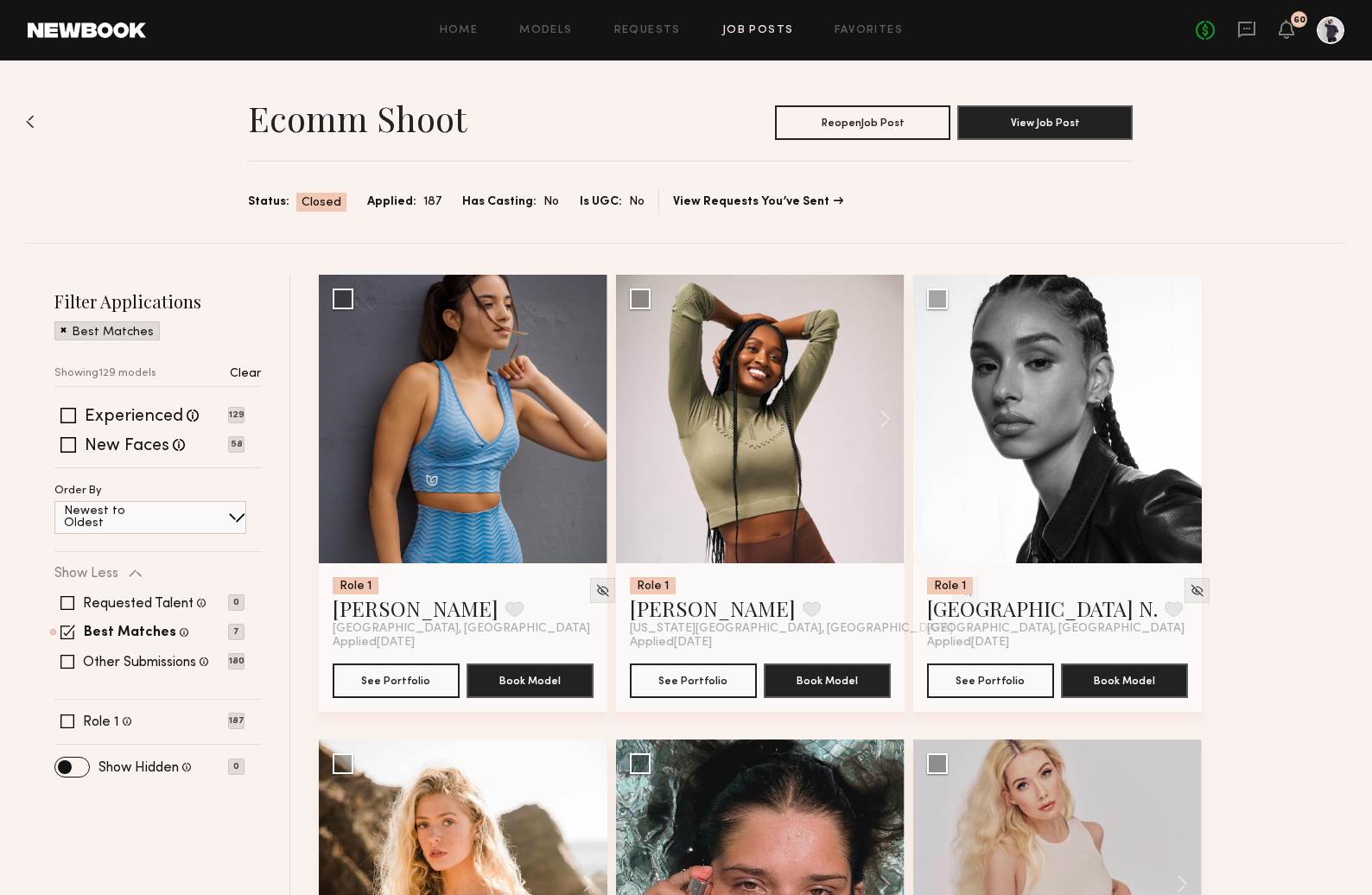
click at [63, 332] on span at bounding box center [63, 329] width 6 height 16
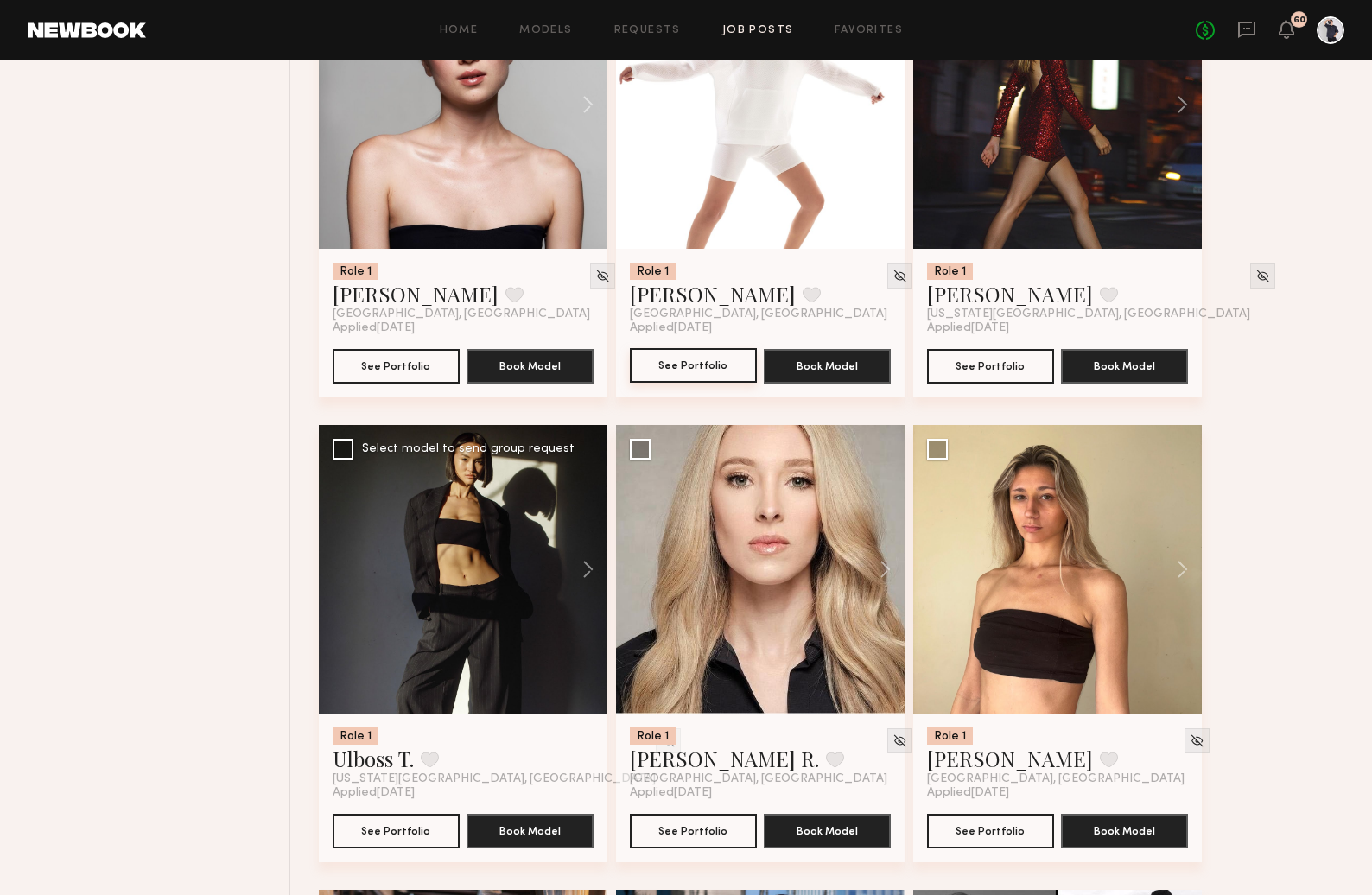
scroll to position [3370, 0]
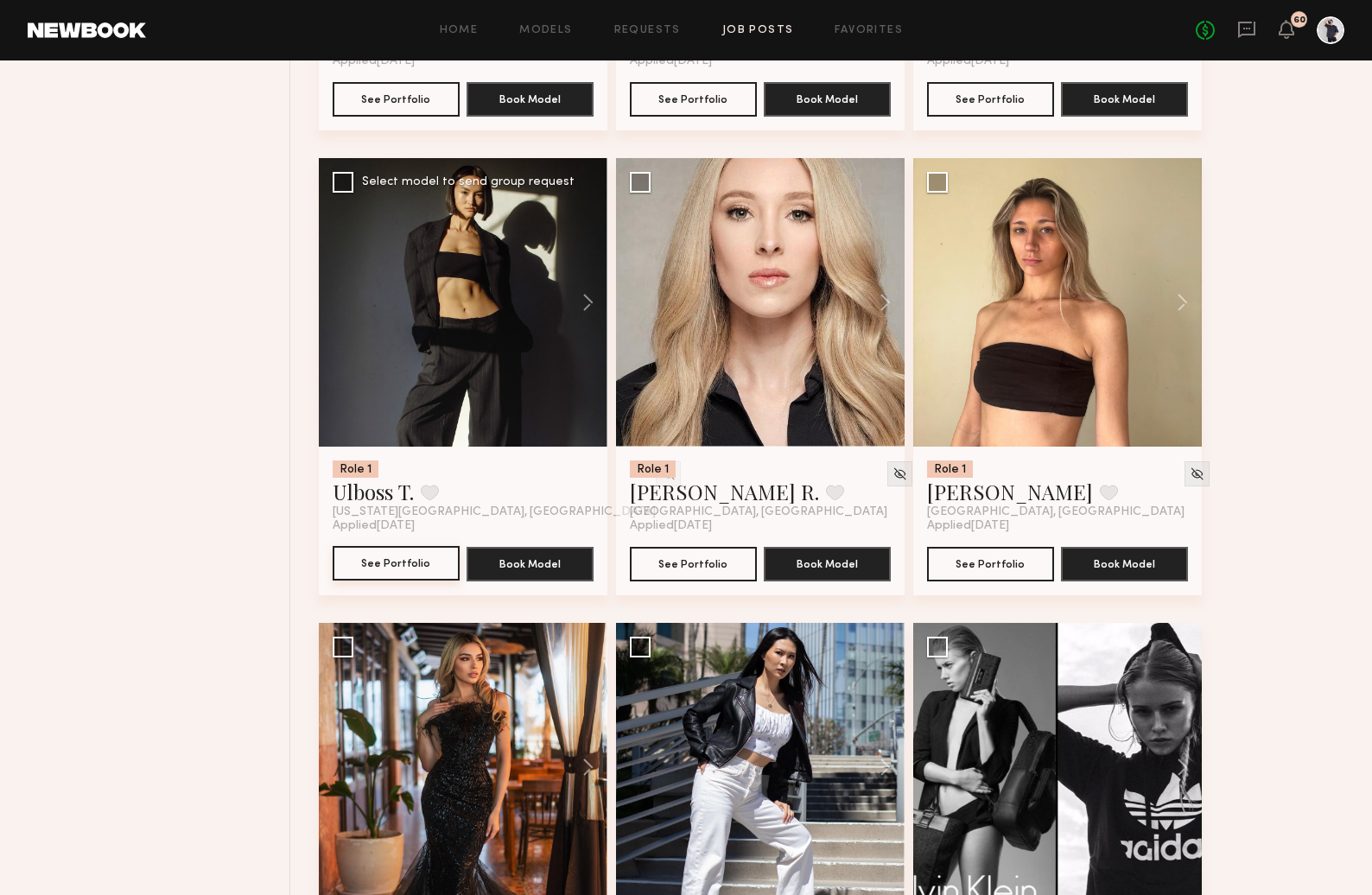
click at [404, 574] on button "See Portfolio" at bounding box center [396, 563] width 127 height 35
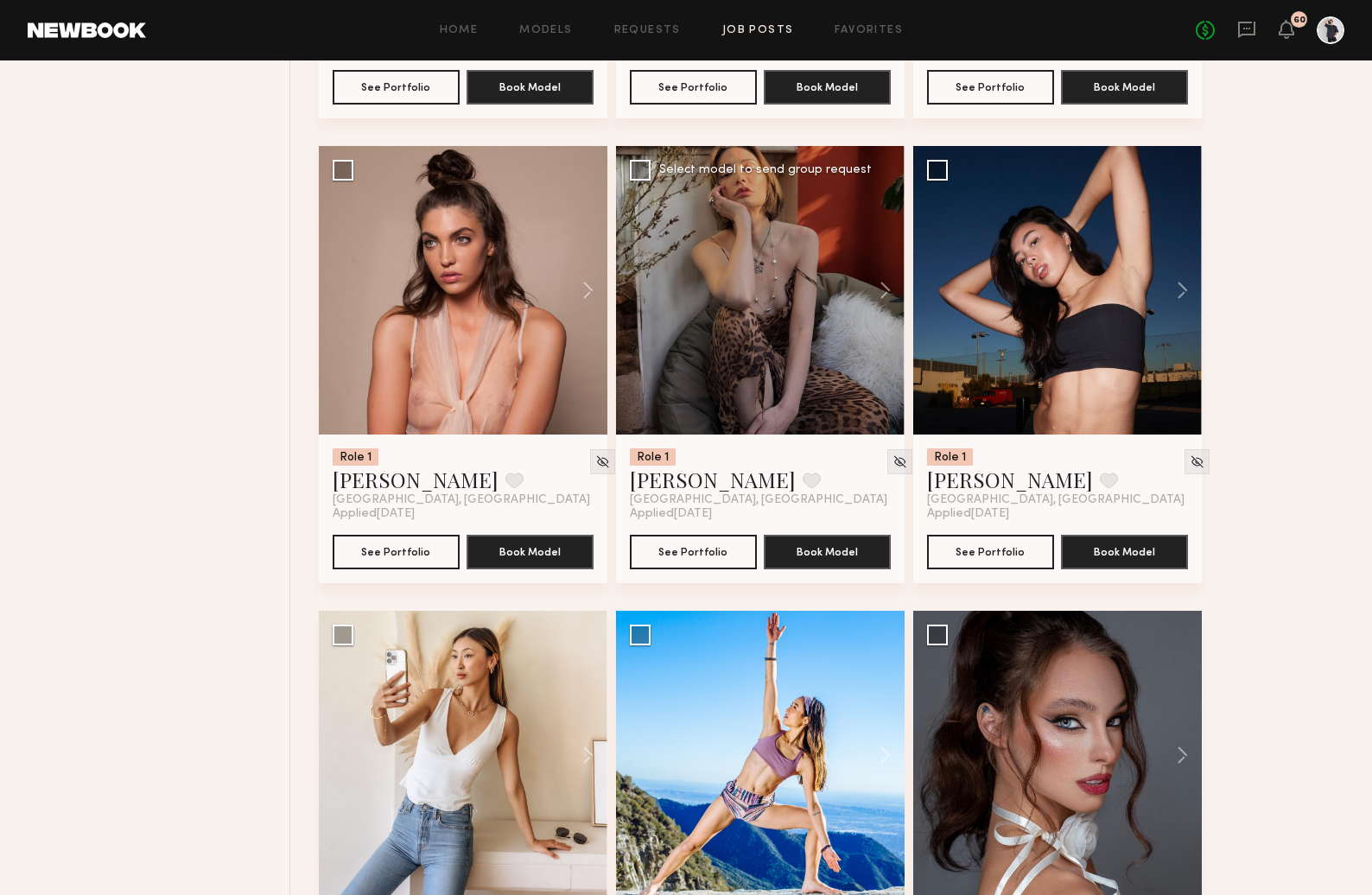
scroll to position [6127, 0]
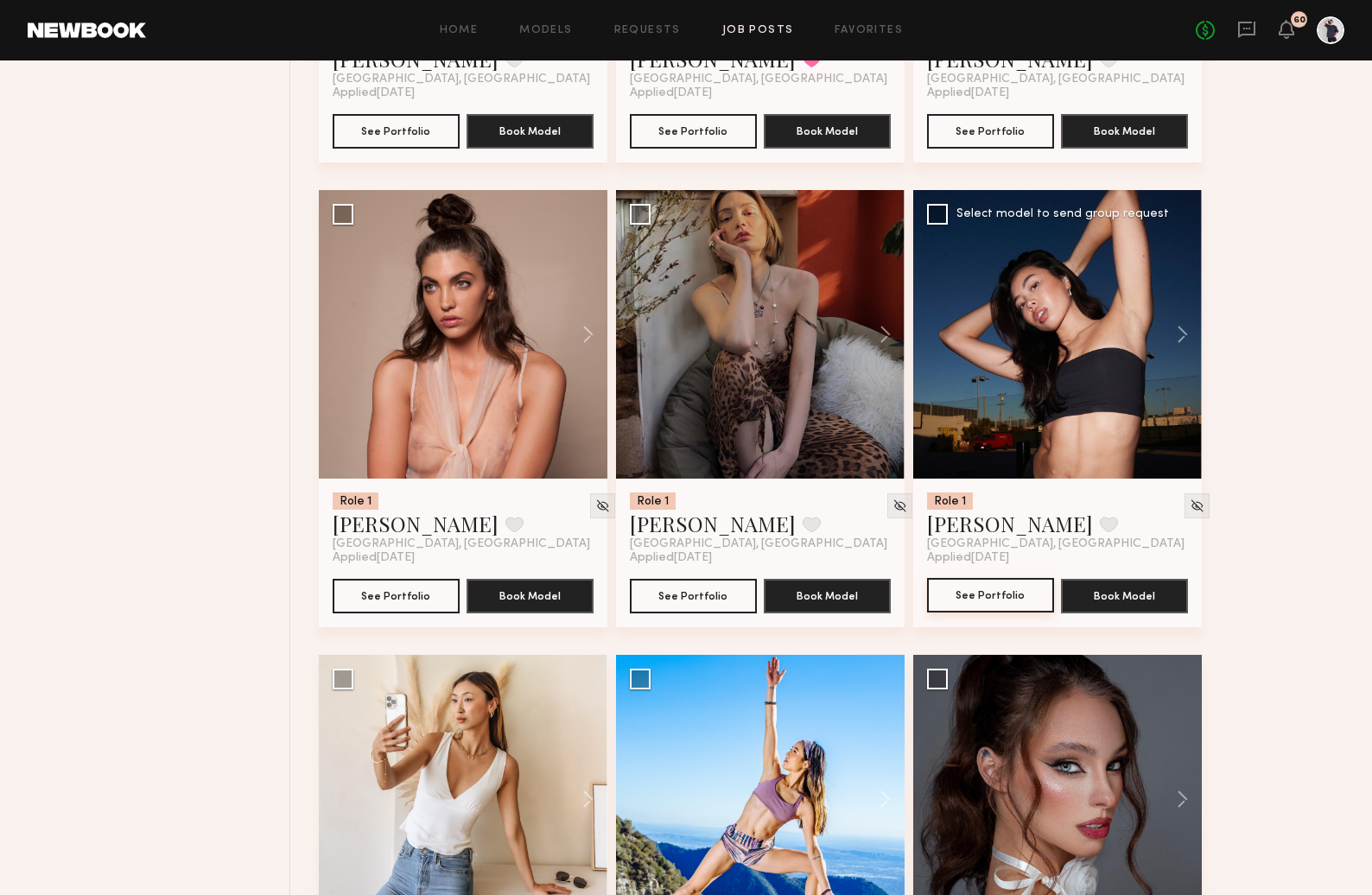
click at [984, 607] on button "See Portfolio" at bounding box center [990, 594] width 127 height 35
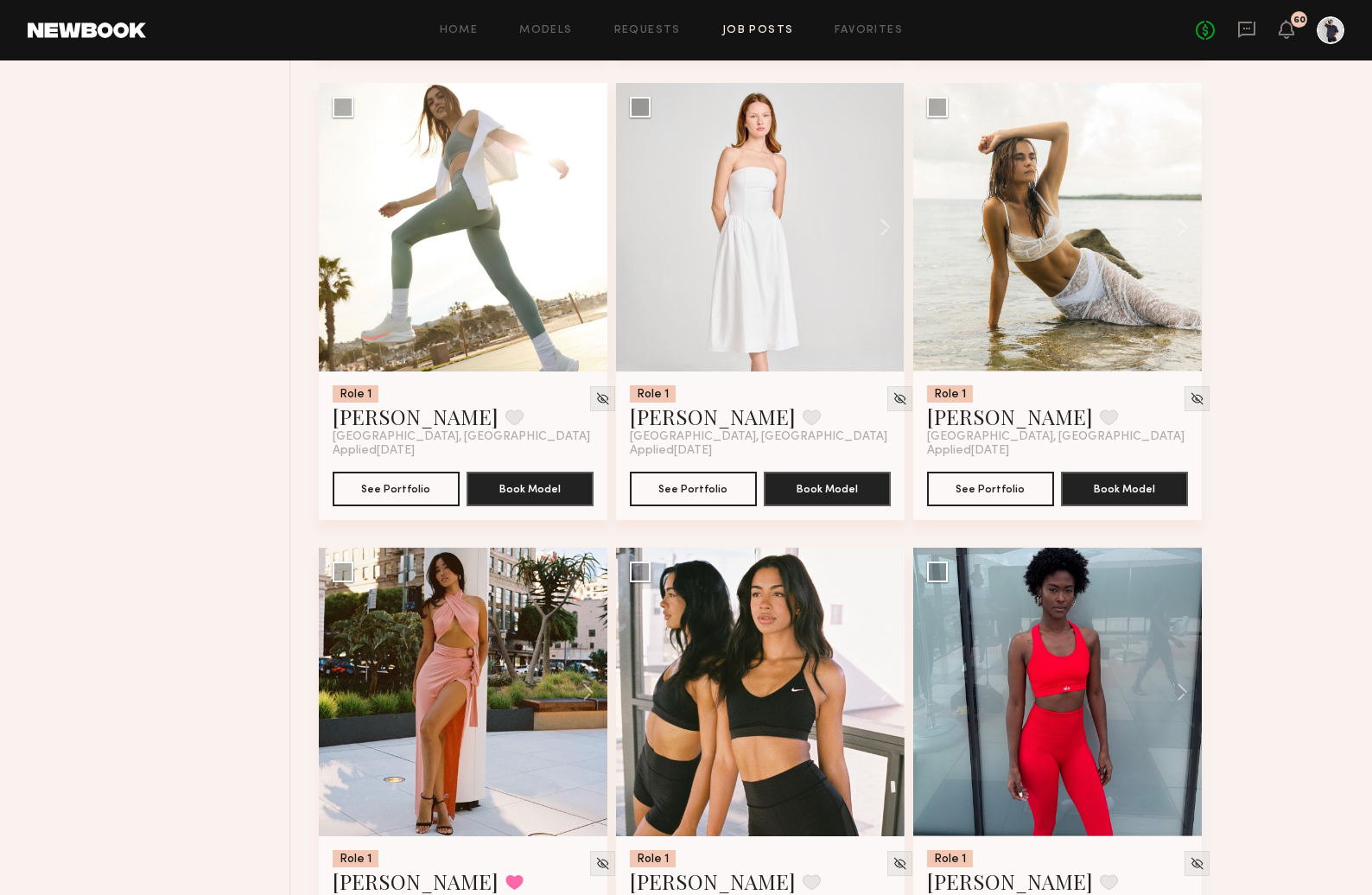
scroll to position [16380, 0]
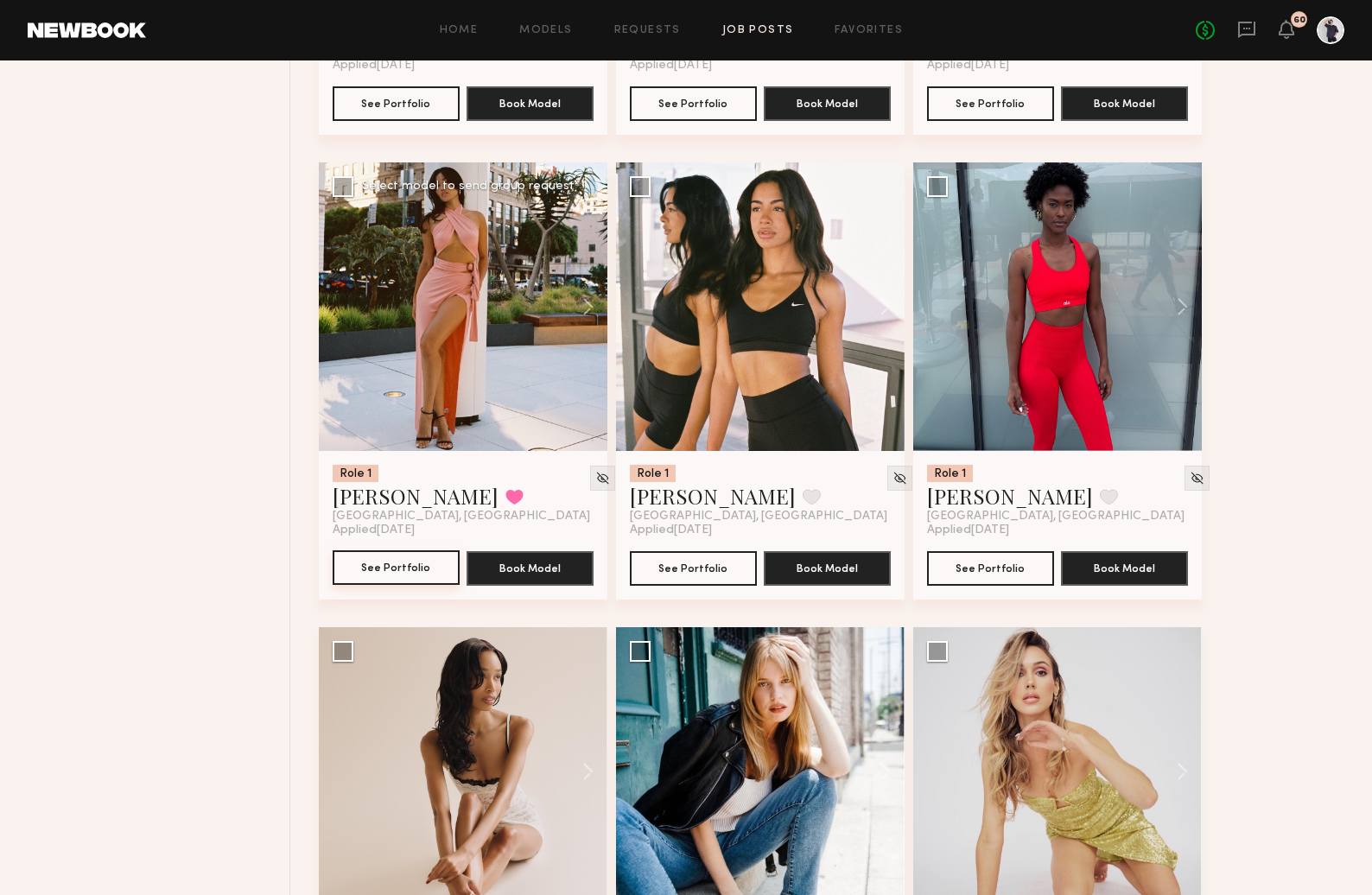
click at [373, 585] on button "See Portfolio" at bounding box center [396, 567] width 127 height 35
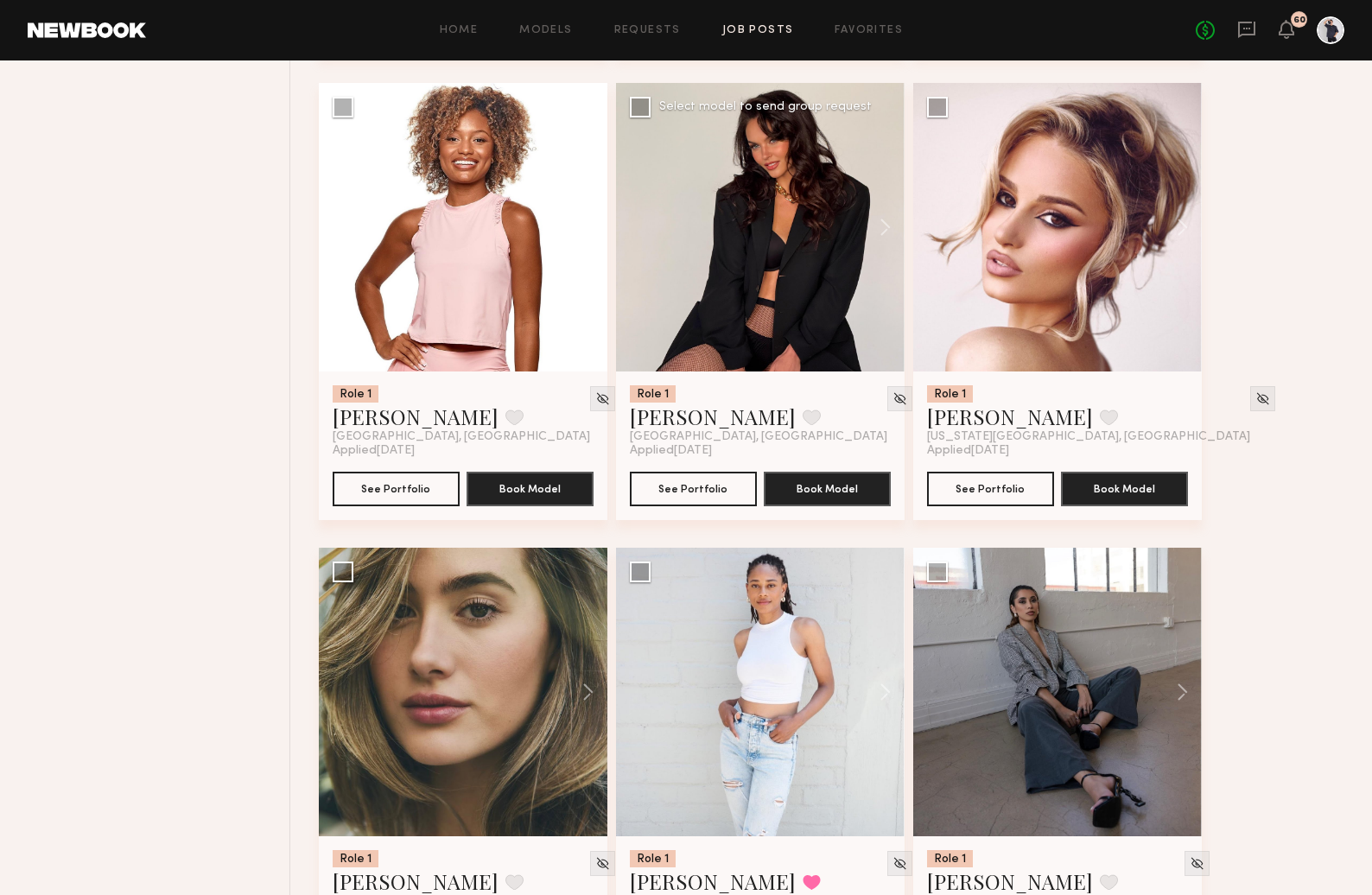
scroll to position [21830, 0]
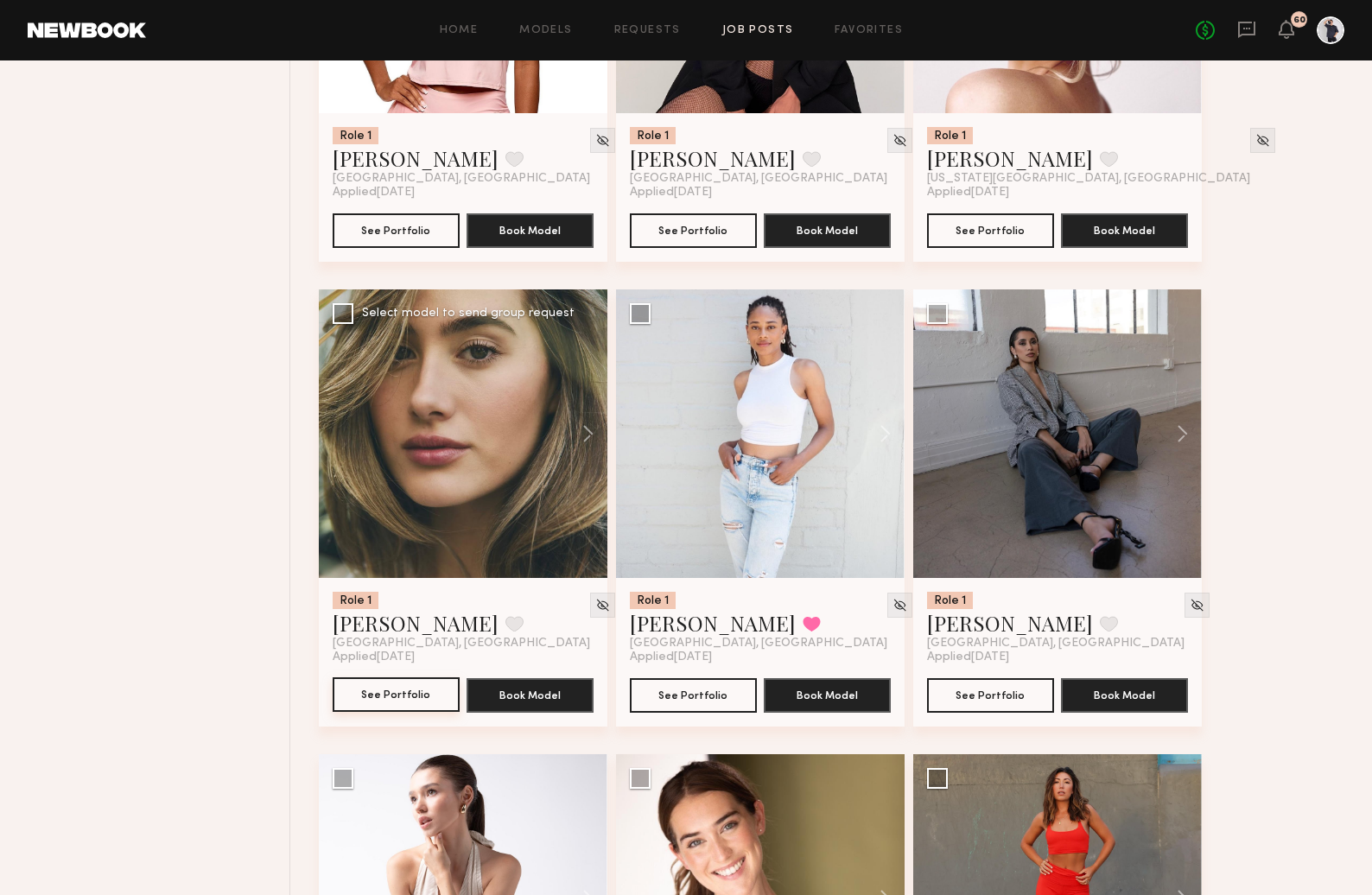
click at [400, 710] on button "See Portfolio" at bounding box center [396, 694] width 127 height 35
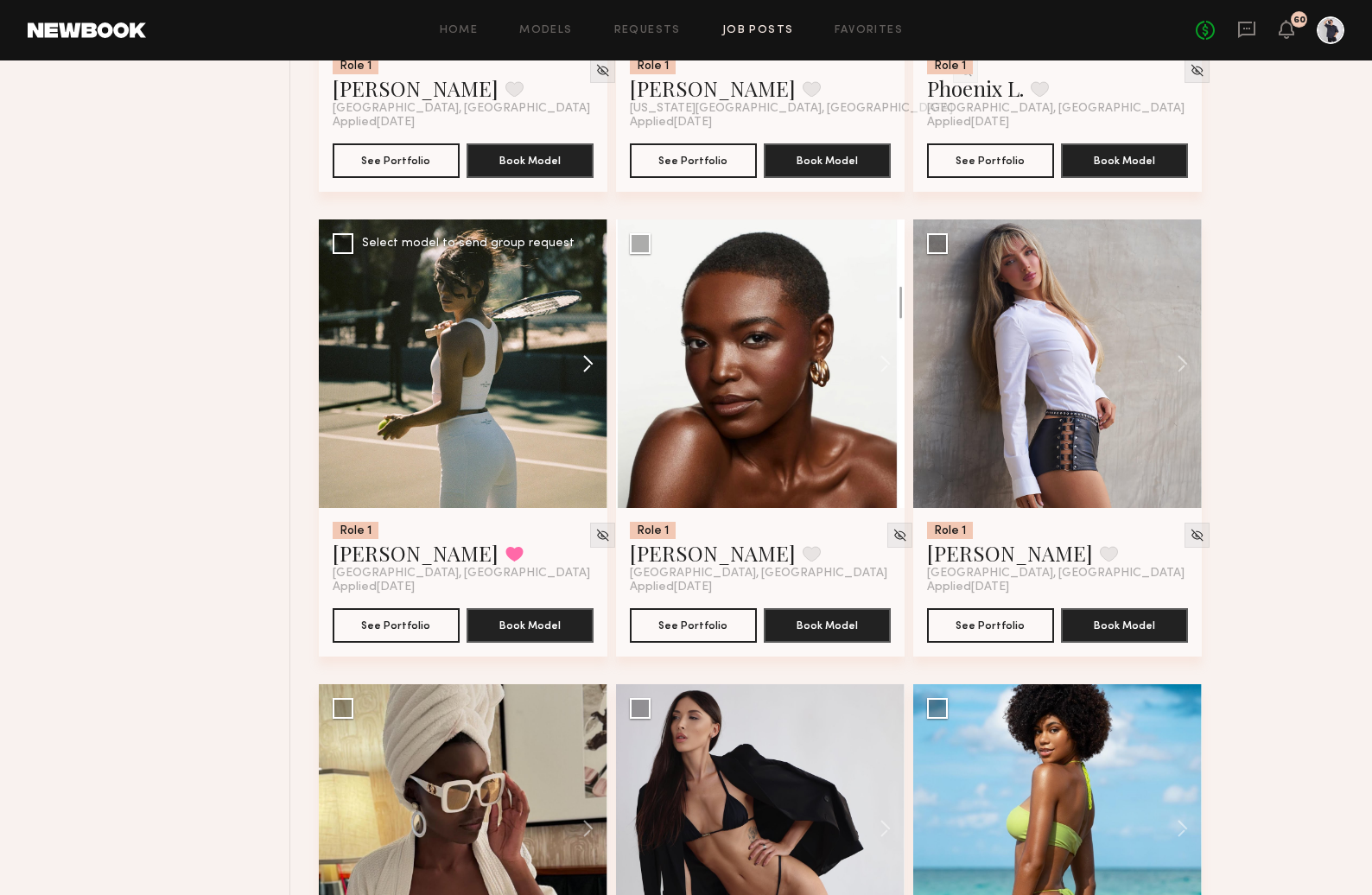
scroll to position [25156, 0]
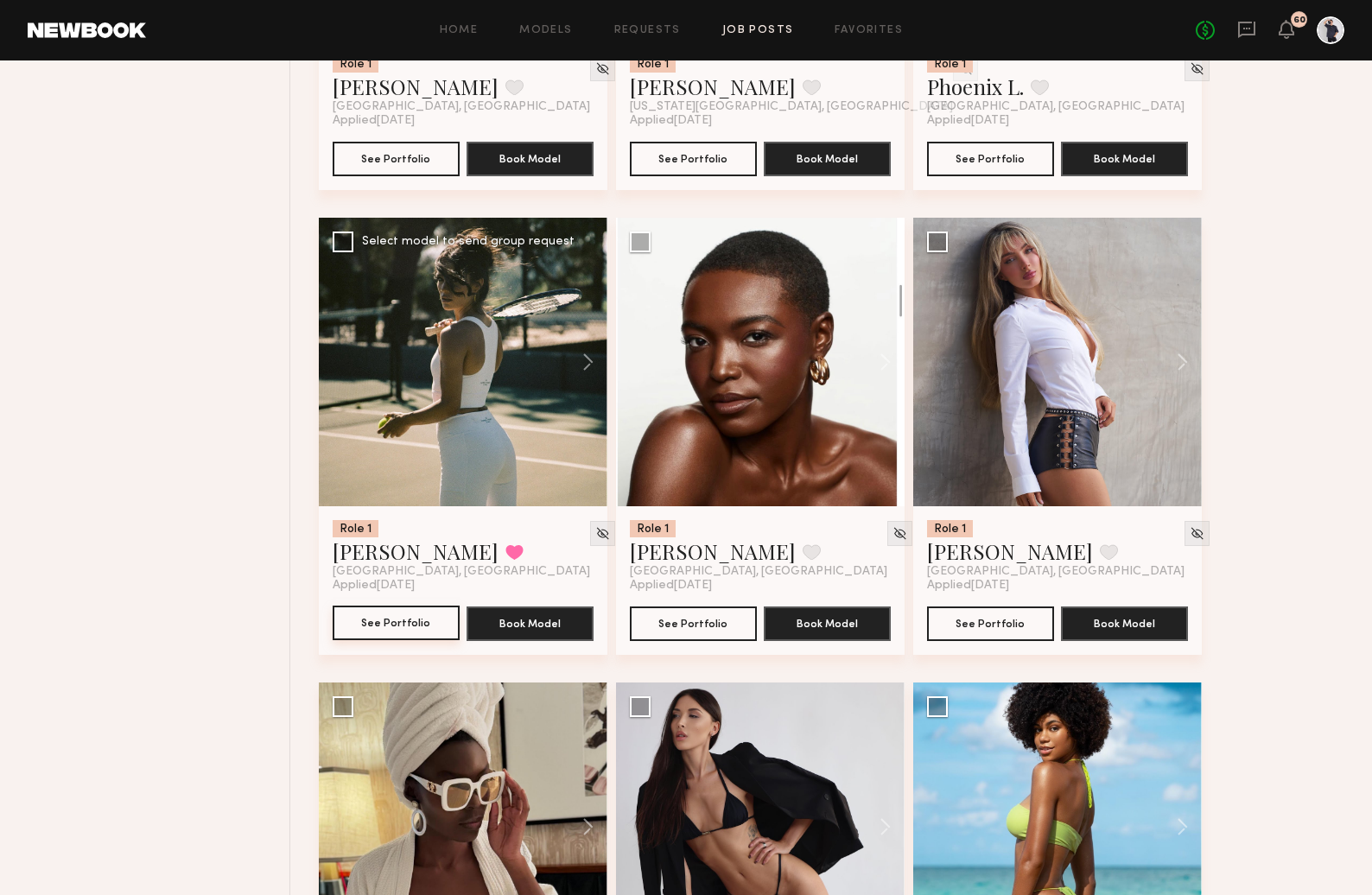
click at [385, 641] on button "See Portfolio" at bounding box center [396, 623] width 127 height 35
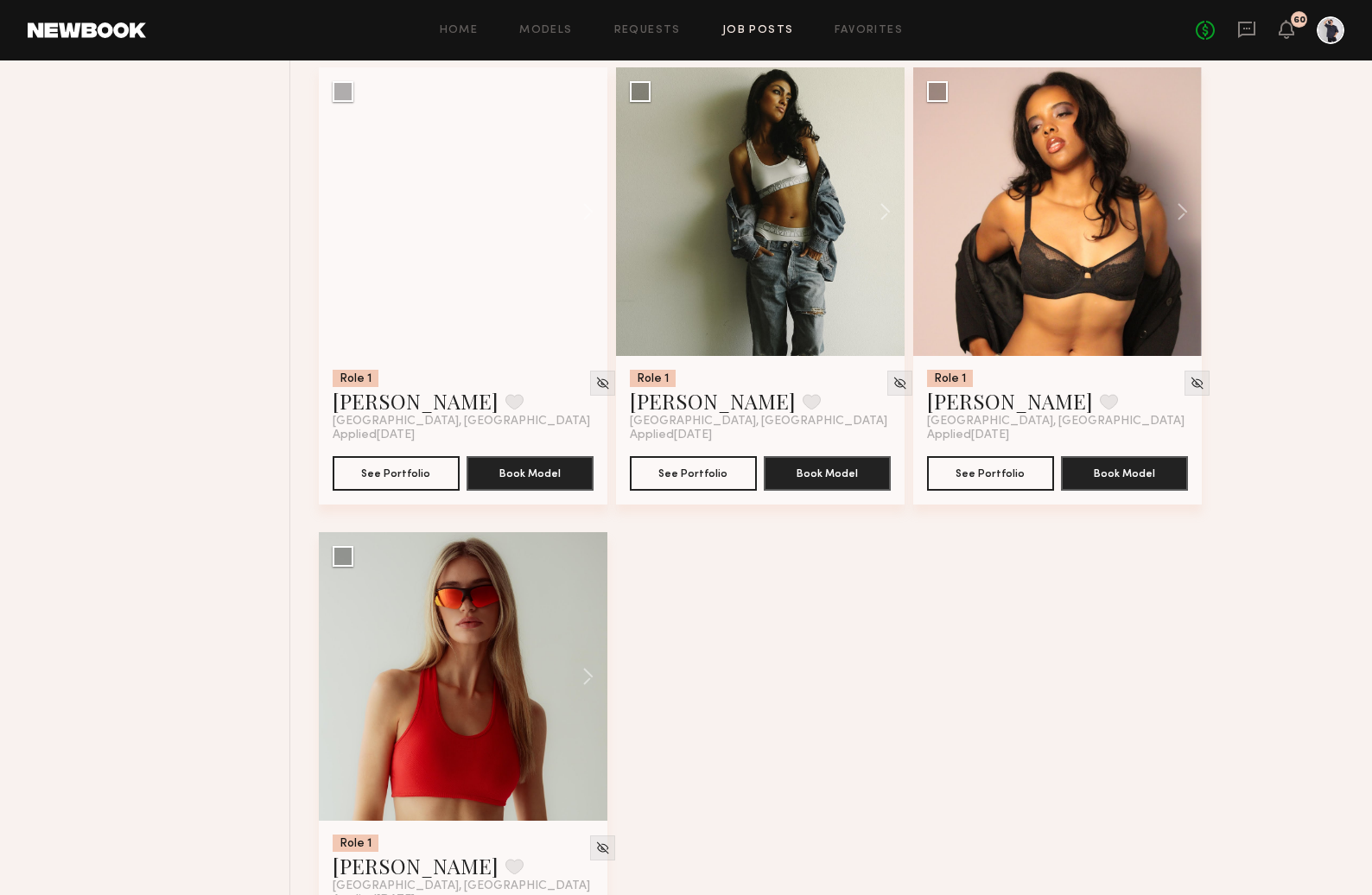
scroll to position [28689, 0]
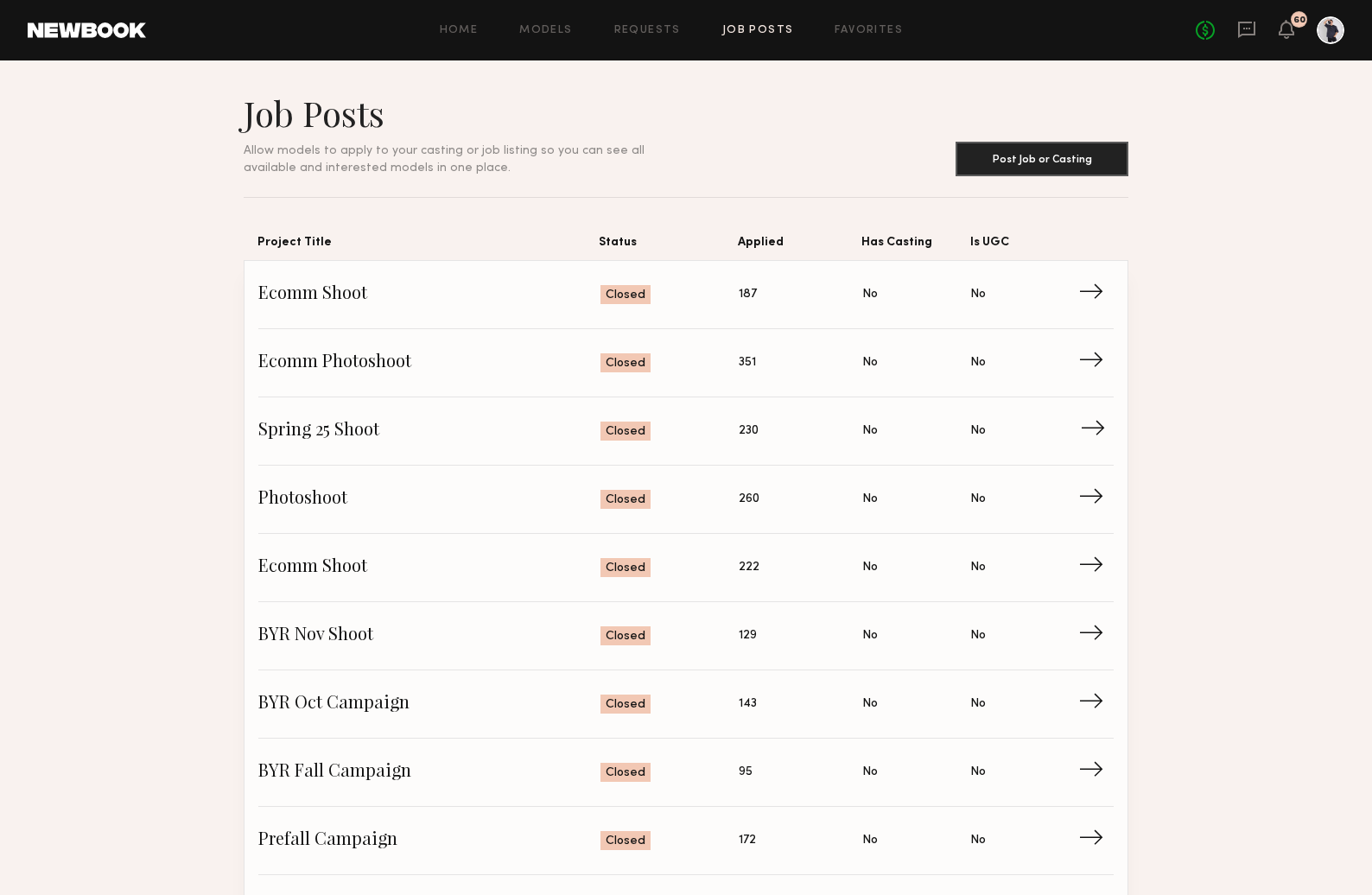
click at [1101, 430] on span "→" at bounding box center [1098, 431] width 36 height 26
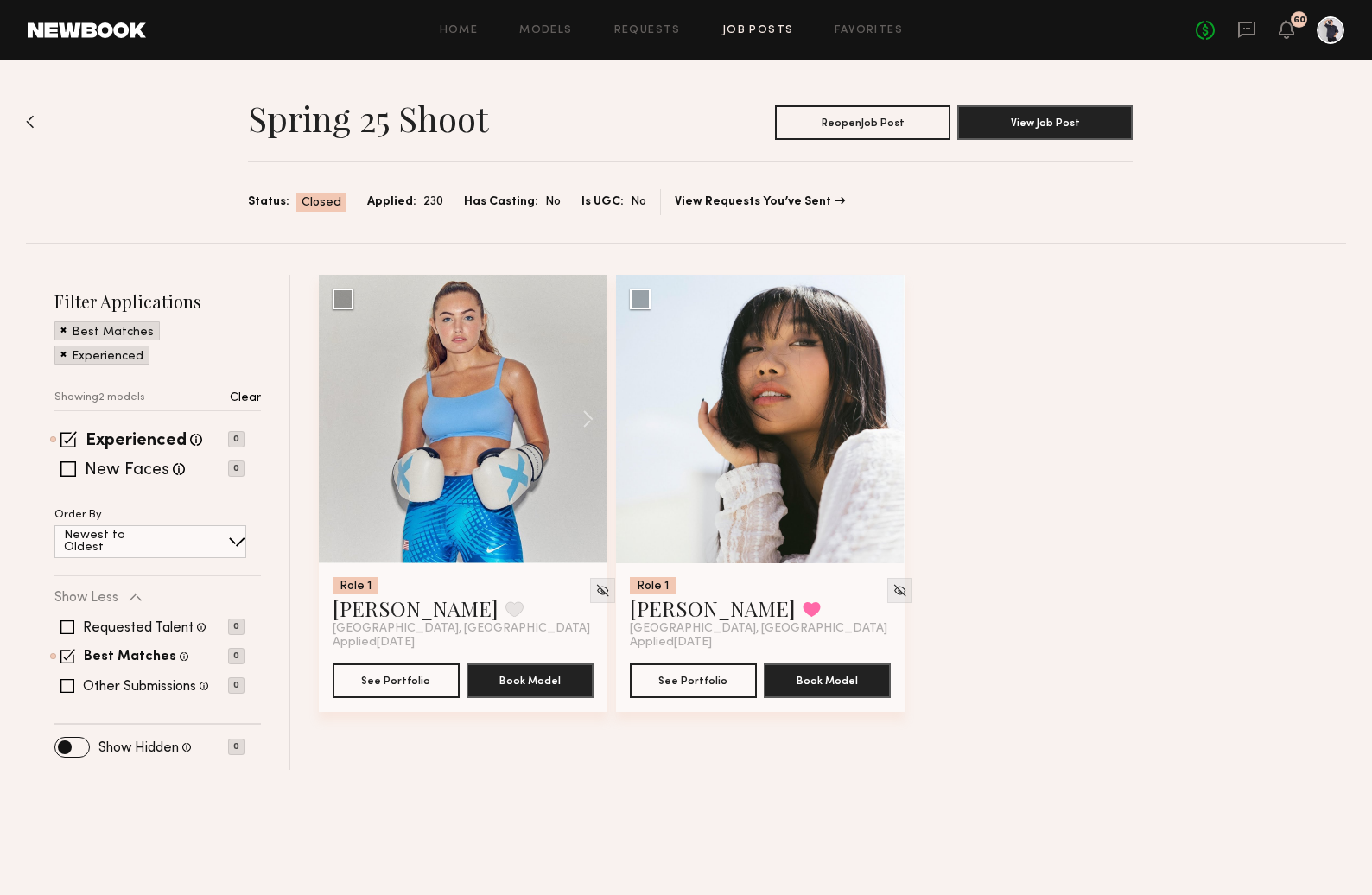
click at [66, 331] on span at bounding box center [63, 329] width 6 height 16
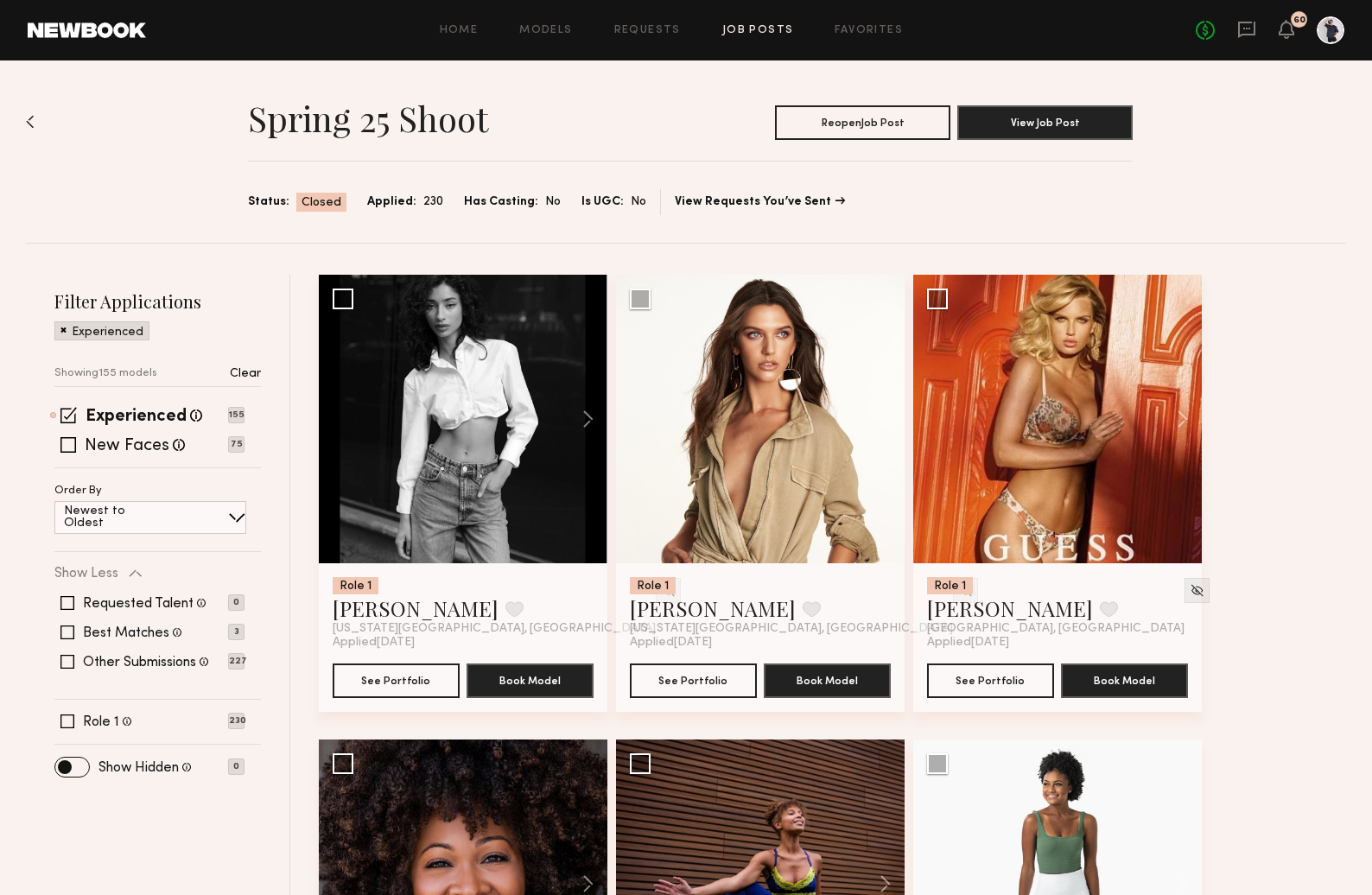
click at [60, 332] on span at bounding box center [63, 329] width 6 height 16
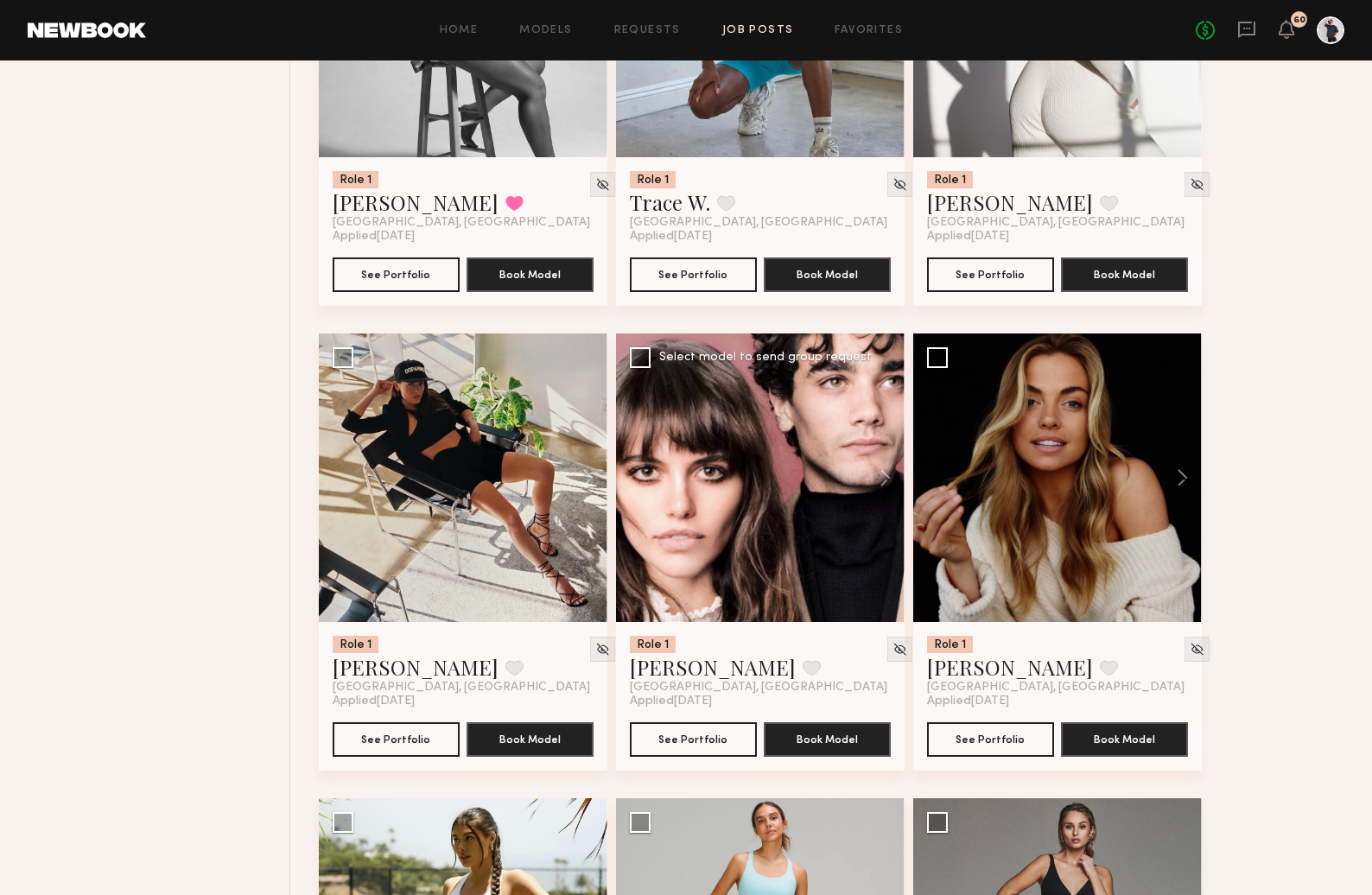
scroll to position [2753, 0]
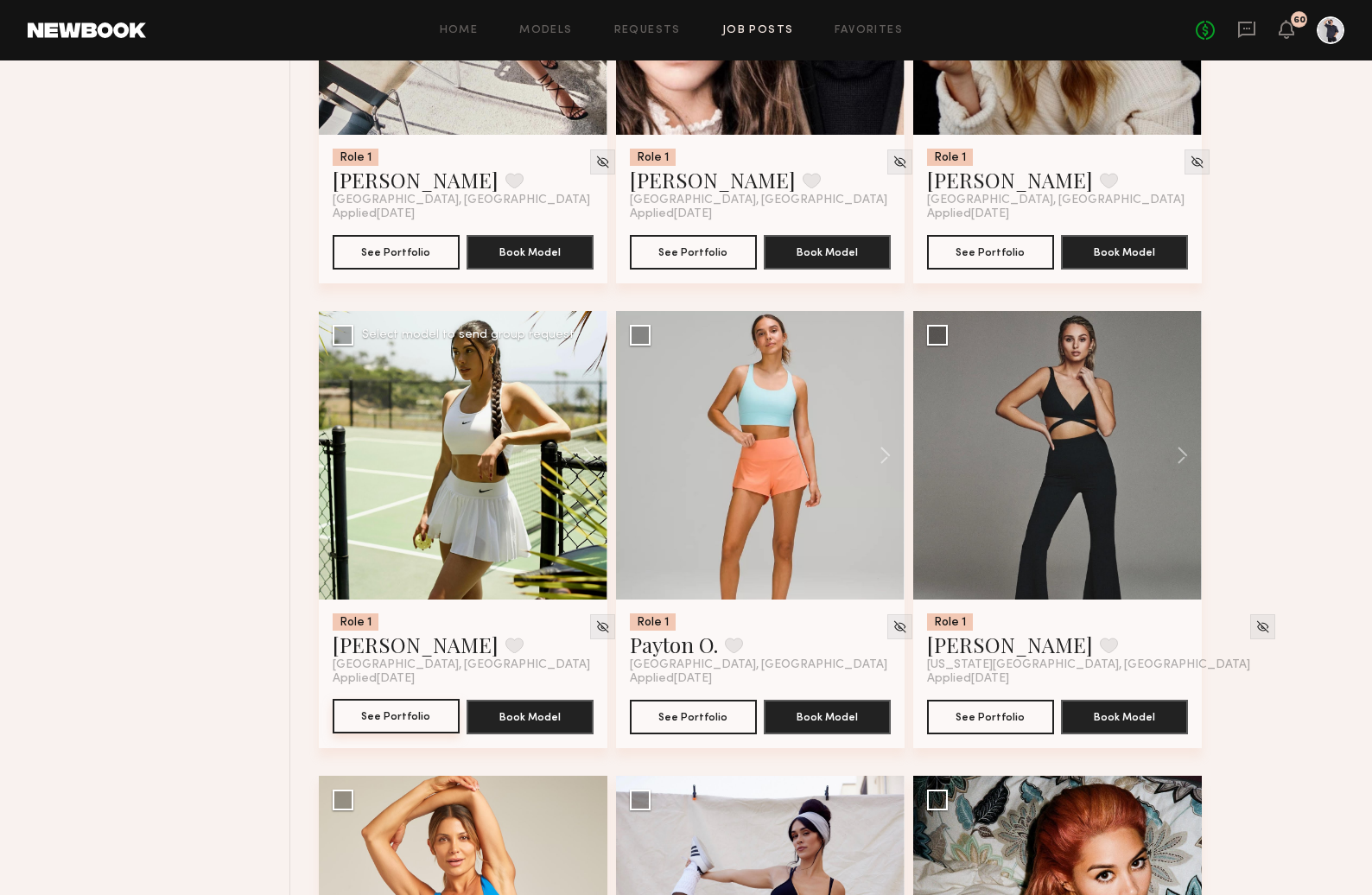
click at [401, 713] on button "See Portfolio" at bounding box center [396, 716] width 127 height 35
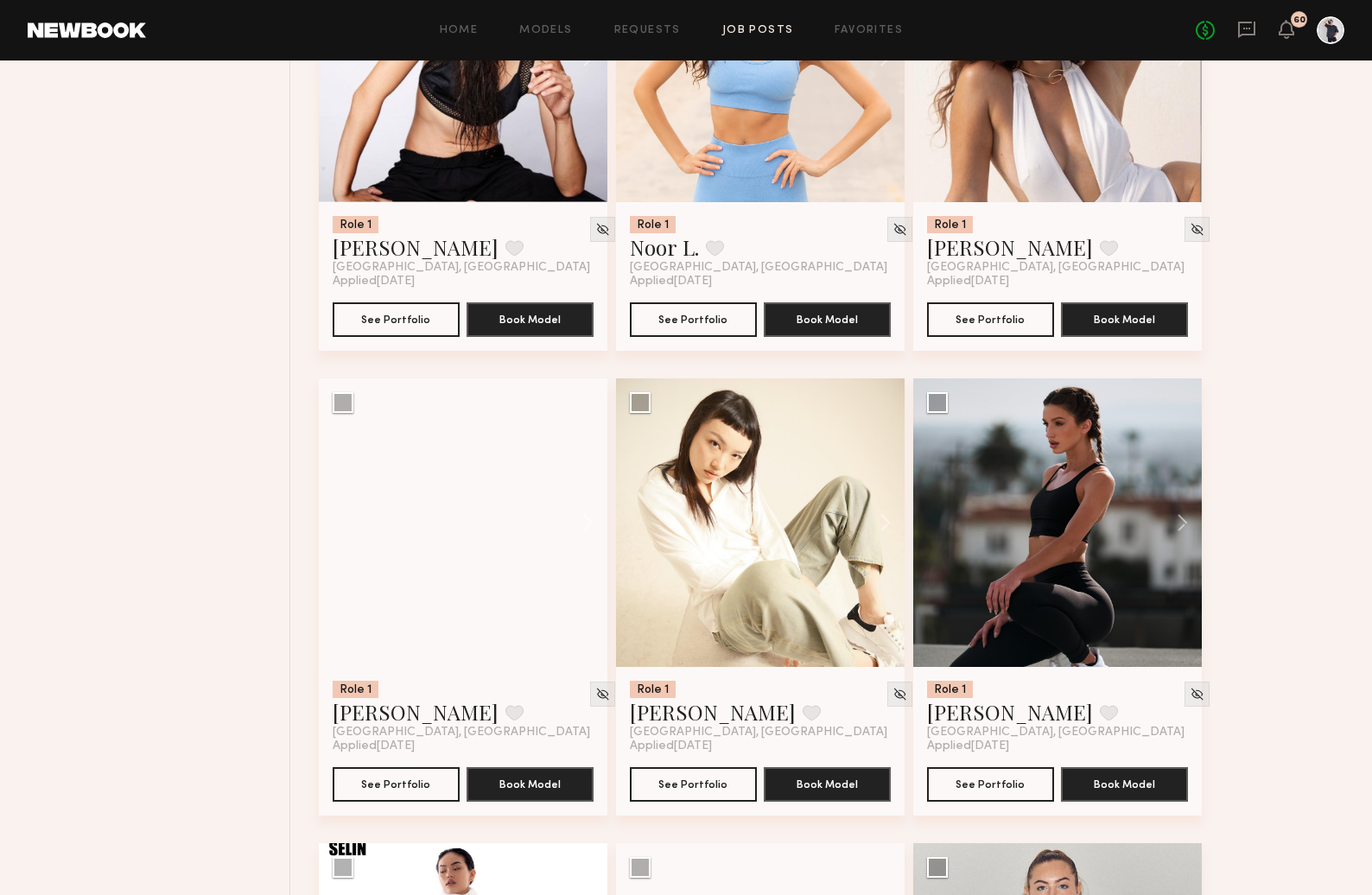
scroll to position [9660, 0]
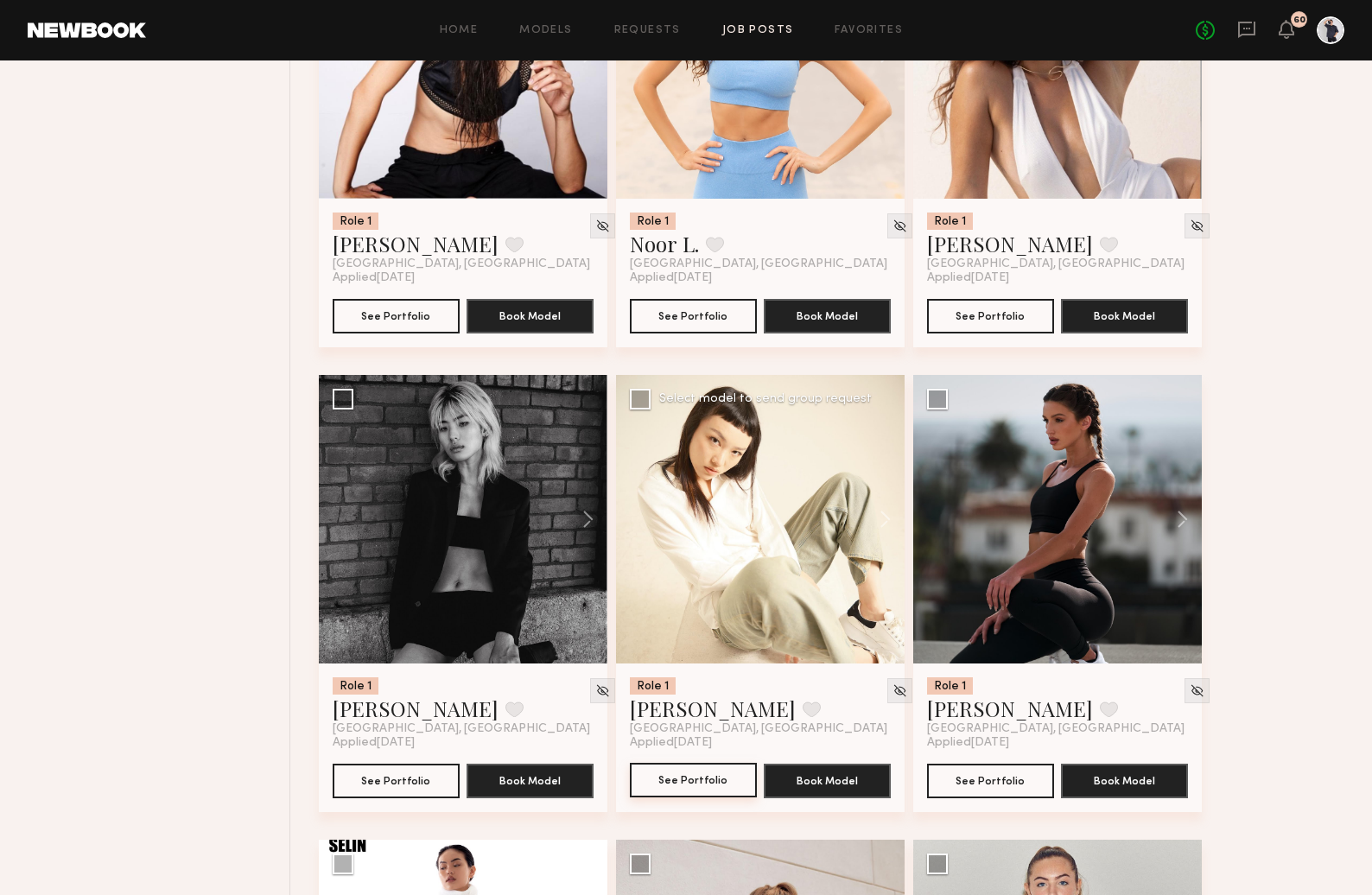
click at [698, 784] on button "See Portfolio" at bounding box center [694, 780] width 127 height 35
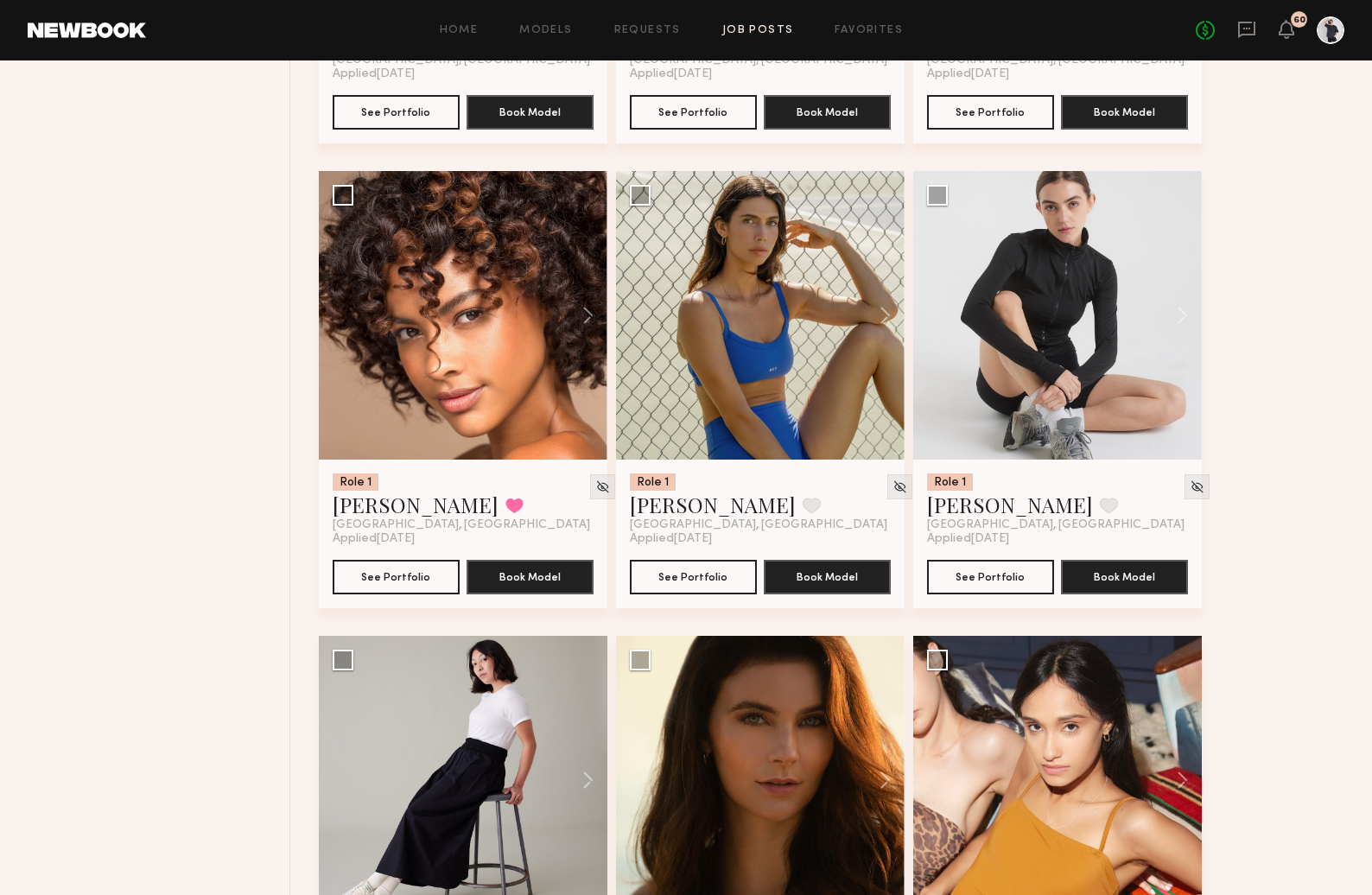
scroll to position [17323, 0]
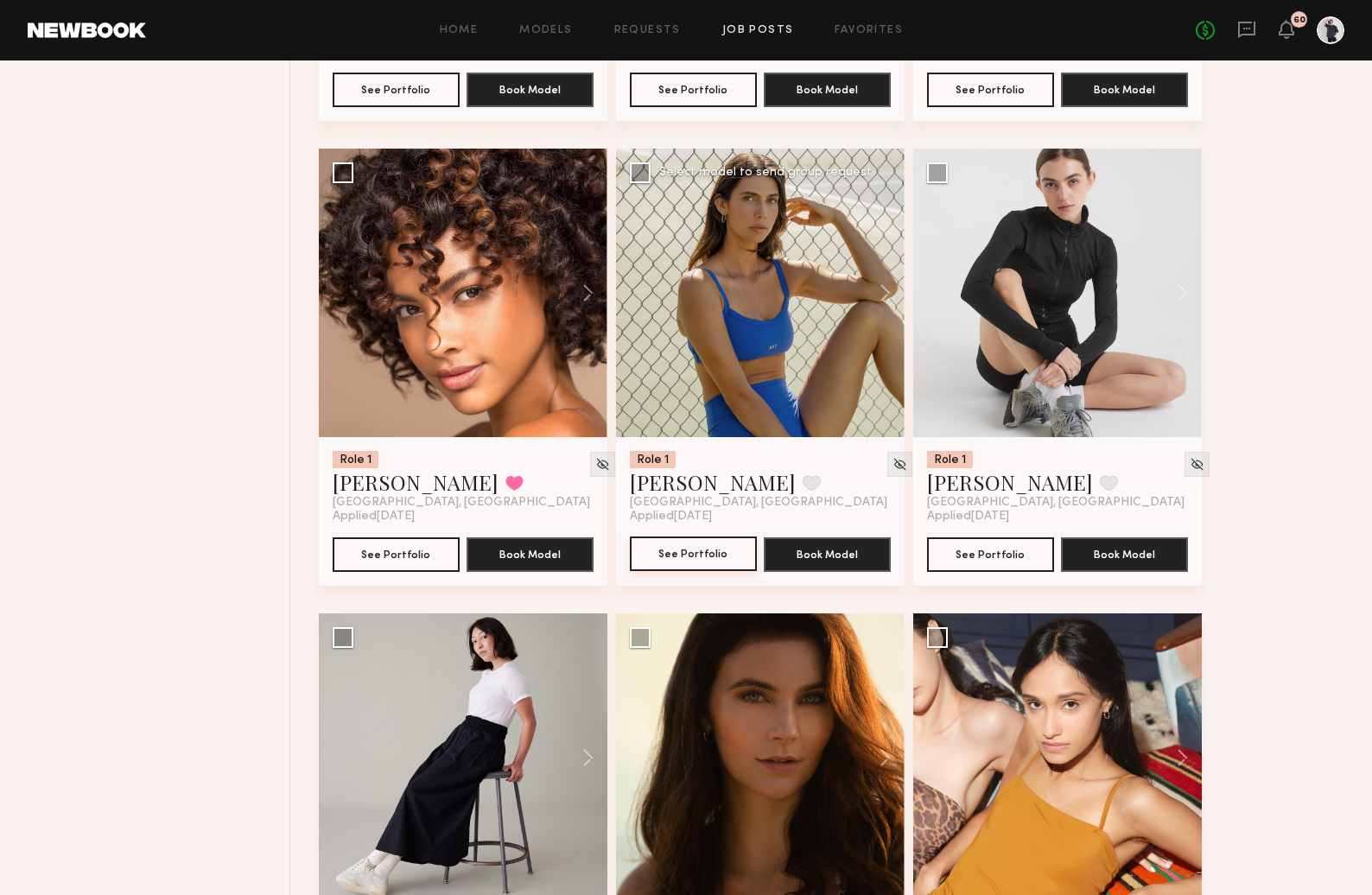
click at [698, 562] on button "See Portfolio" at bounding box center [694, 553] width 127 height 35
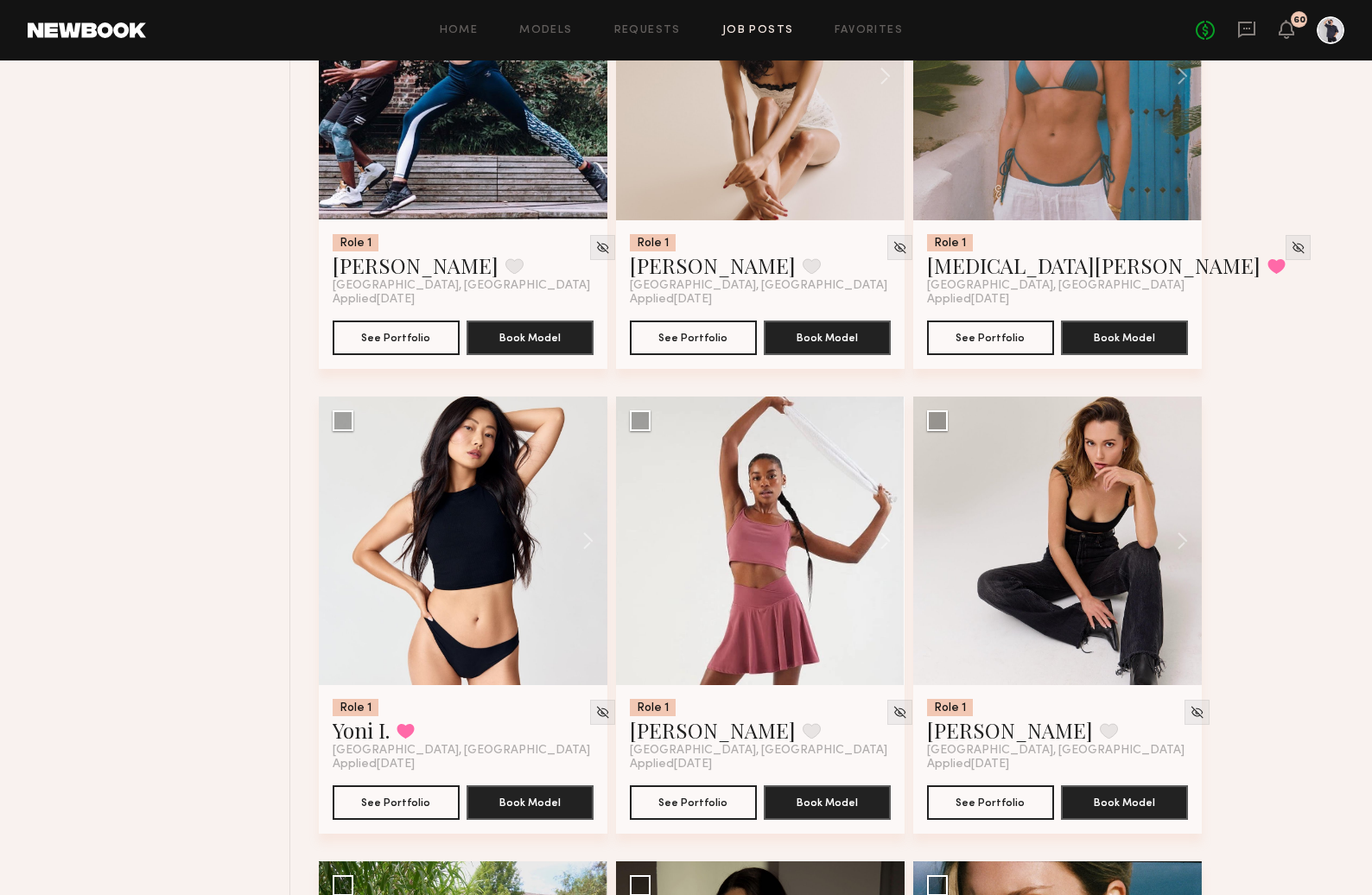
scroll to position [25743, 0]
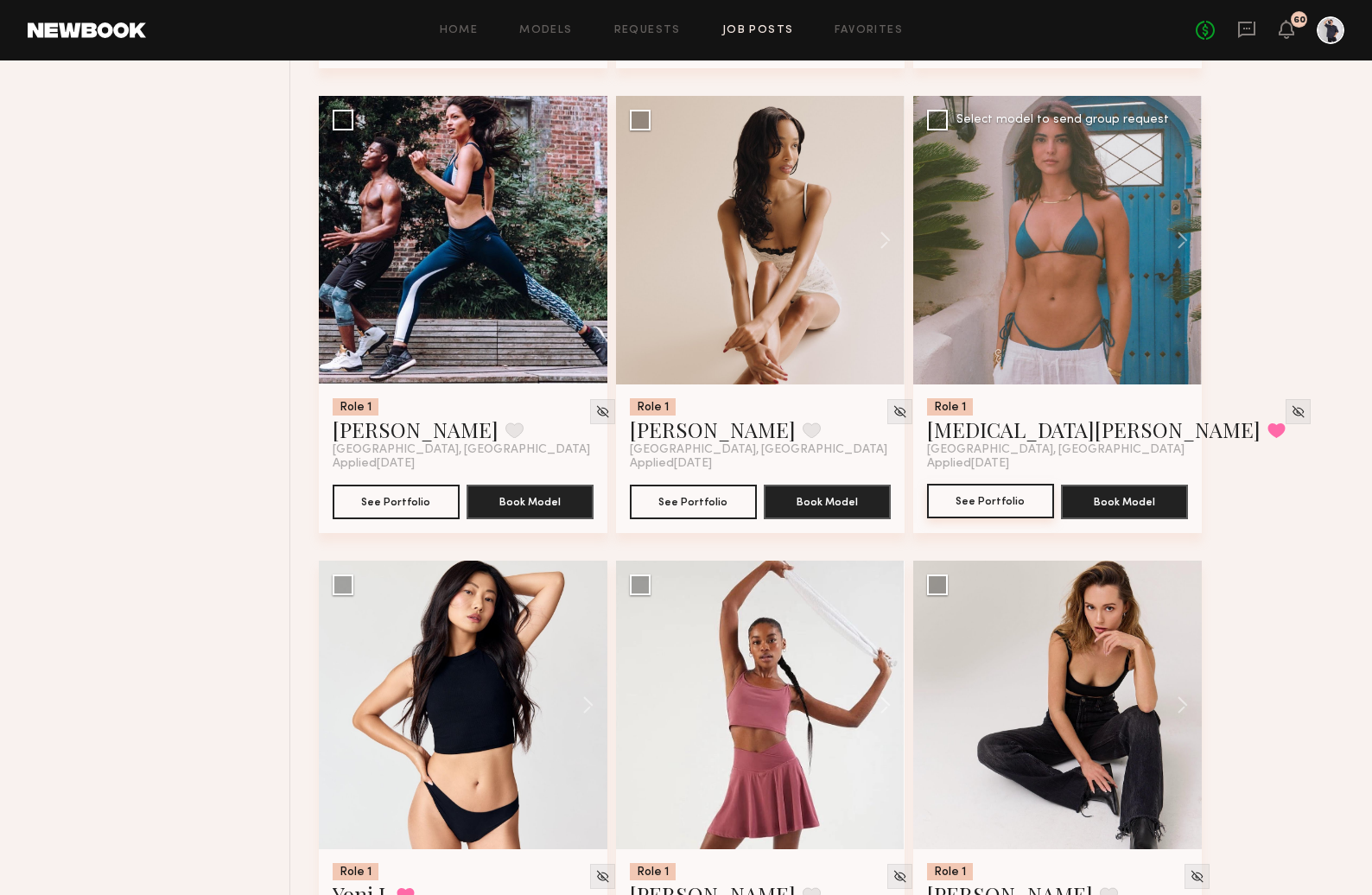
click at [999, 518] on button "See Portfolio" at bounding box center [990, 501] width 127 height 35
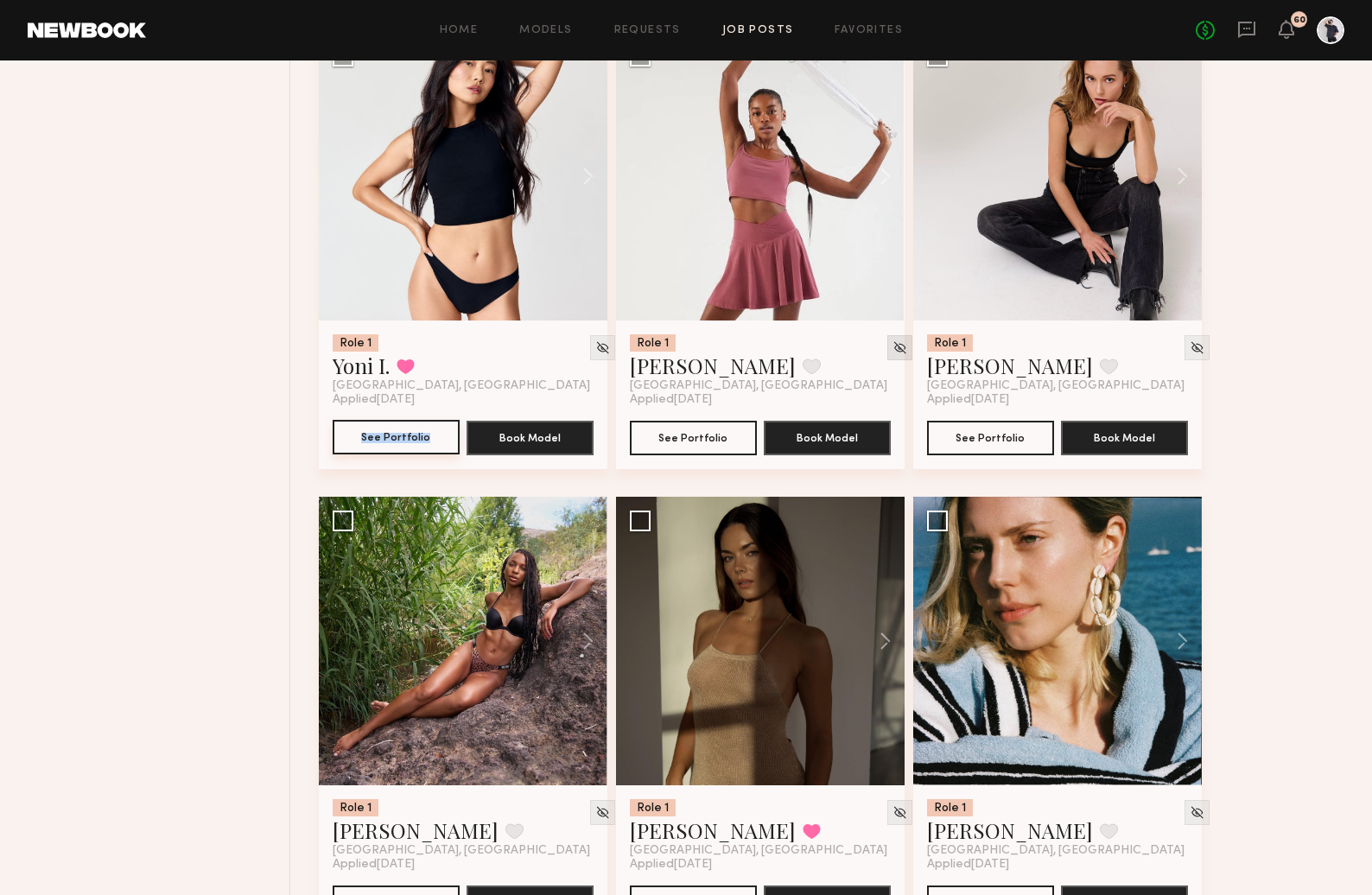
scroll to position [26193, 0]
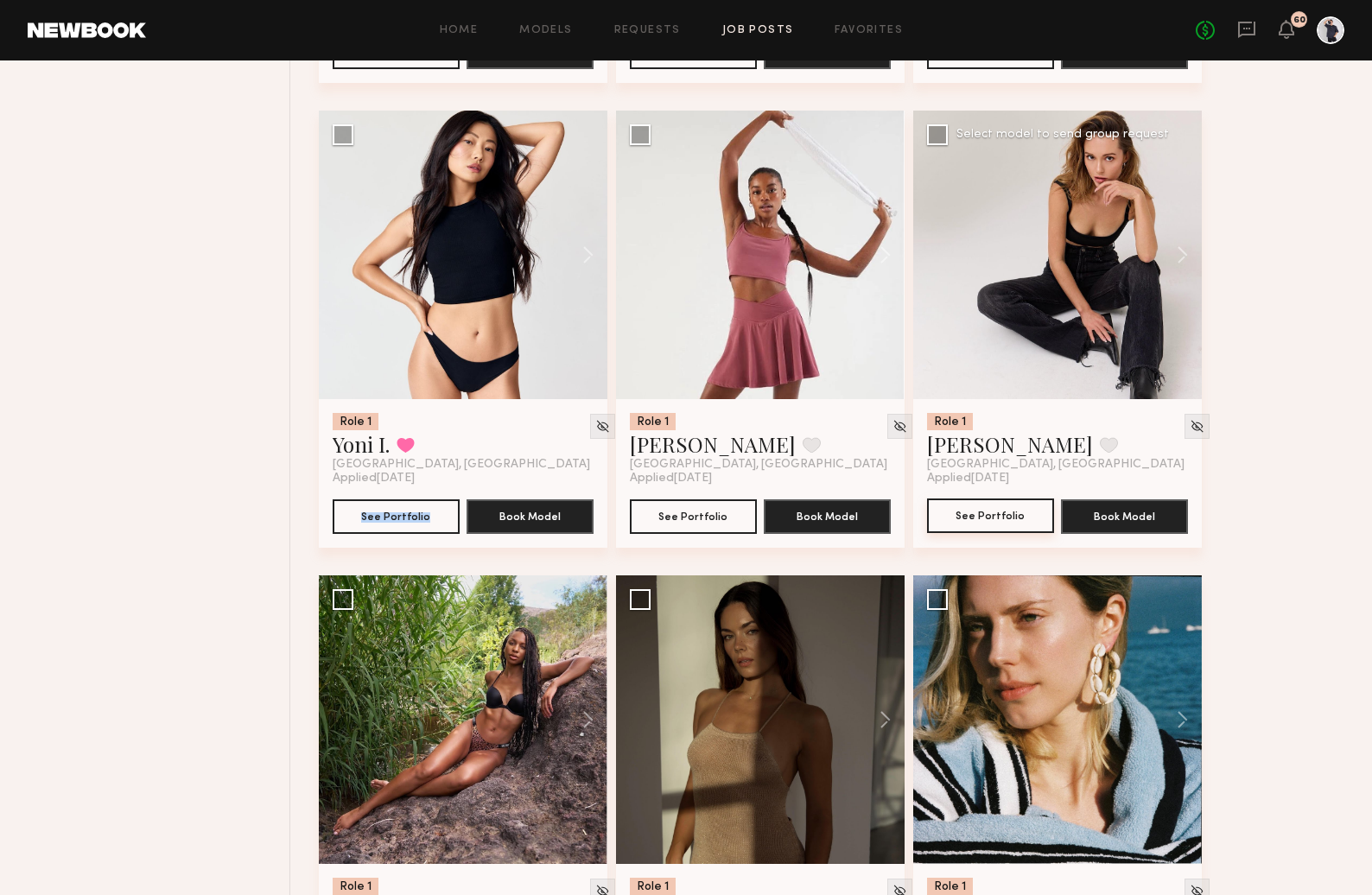
click at [1003, 527] on button "See Portfolio" at bounding box center [990, 515] width 127 height 35
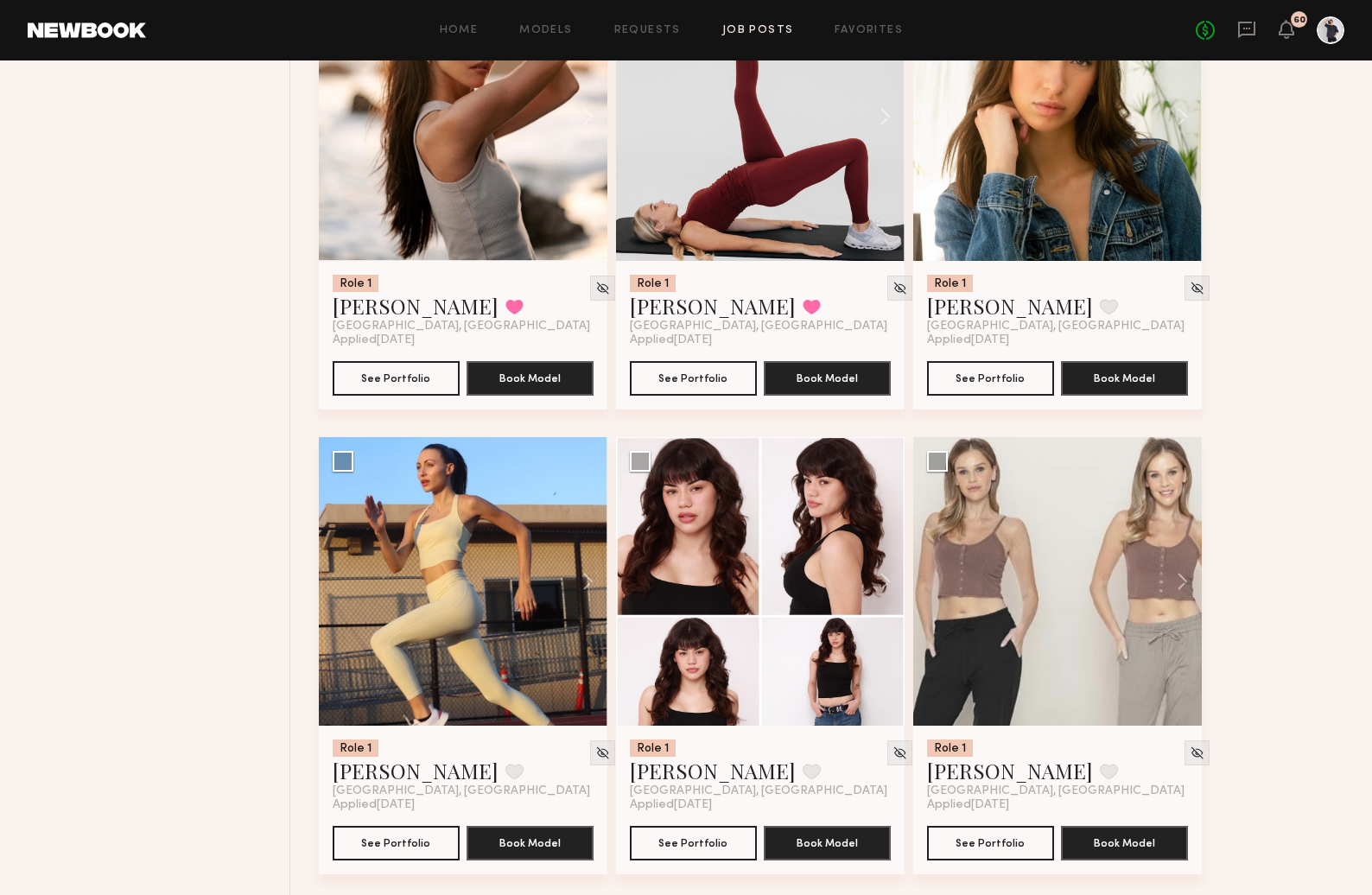
scroll to position [30108, 0]
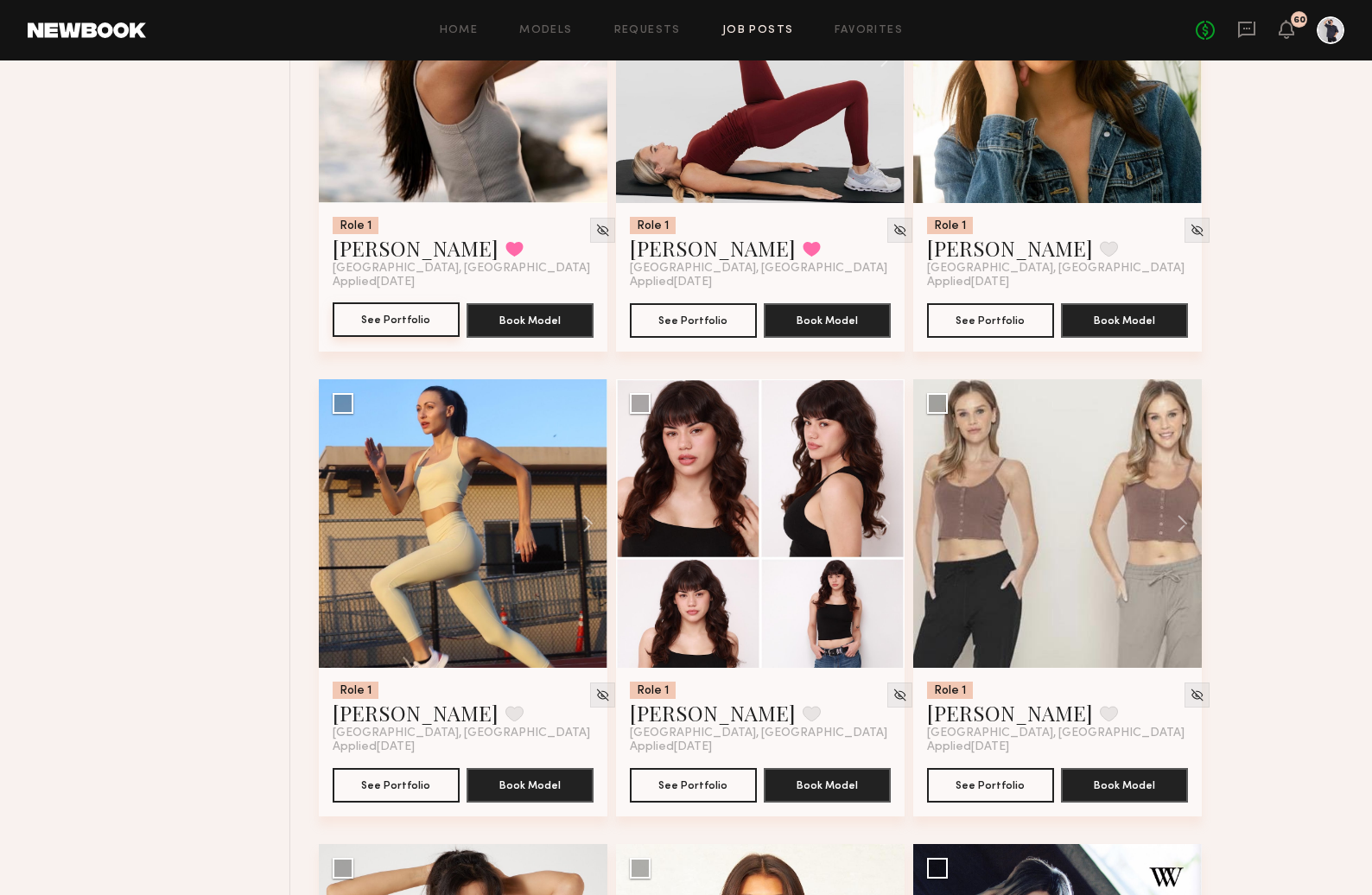
click at [409, 337] on button "See Portfolio" at bounding box center [396, 319] width 127 height 35
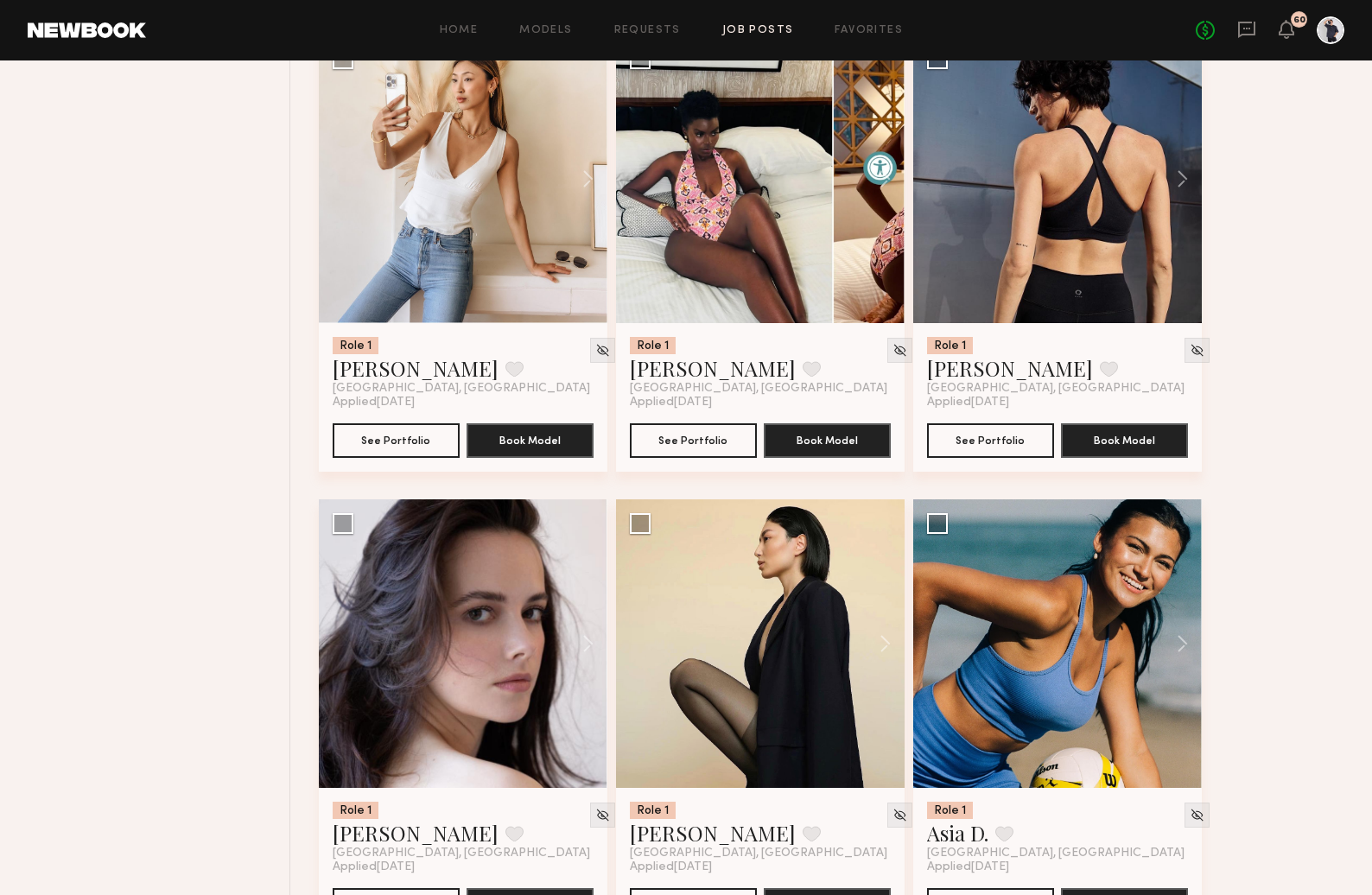
scroll to position [31772, 0]
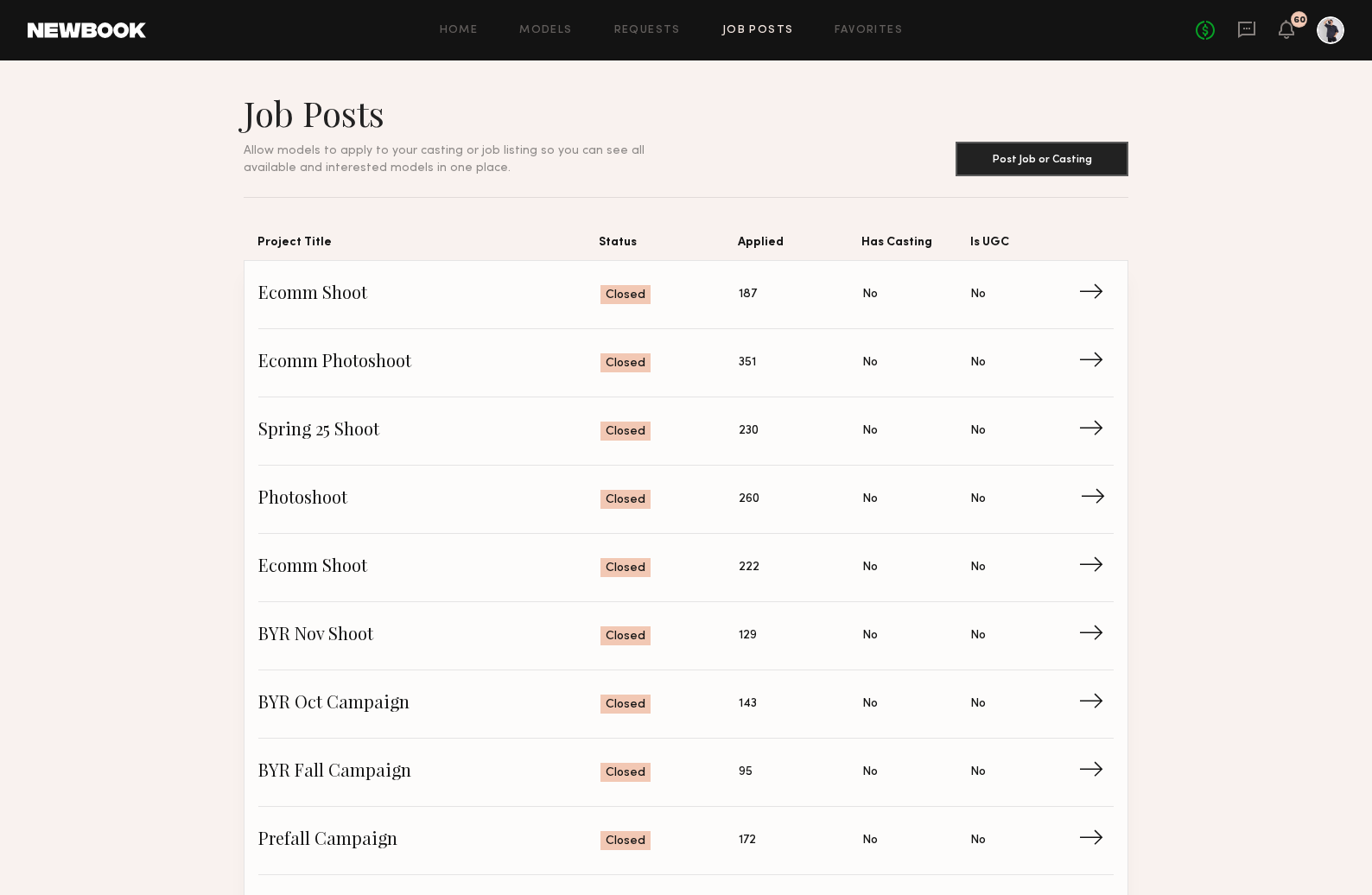
click at [1095, 499] on span "→" at bounding box center [1098, 499] width 36 height 26
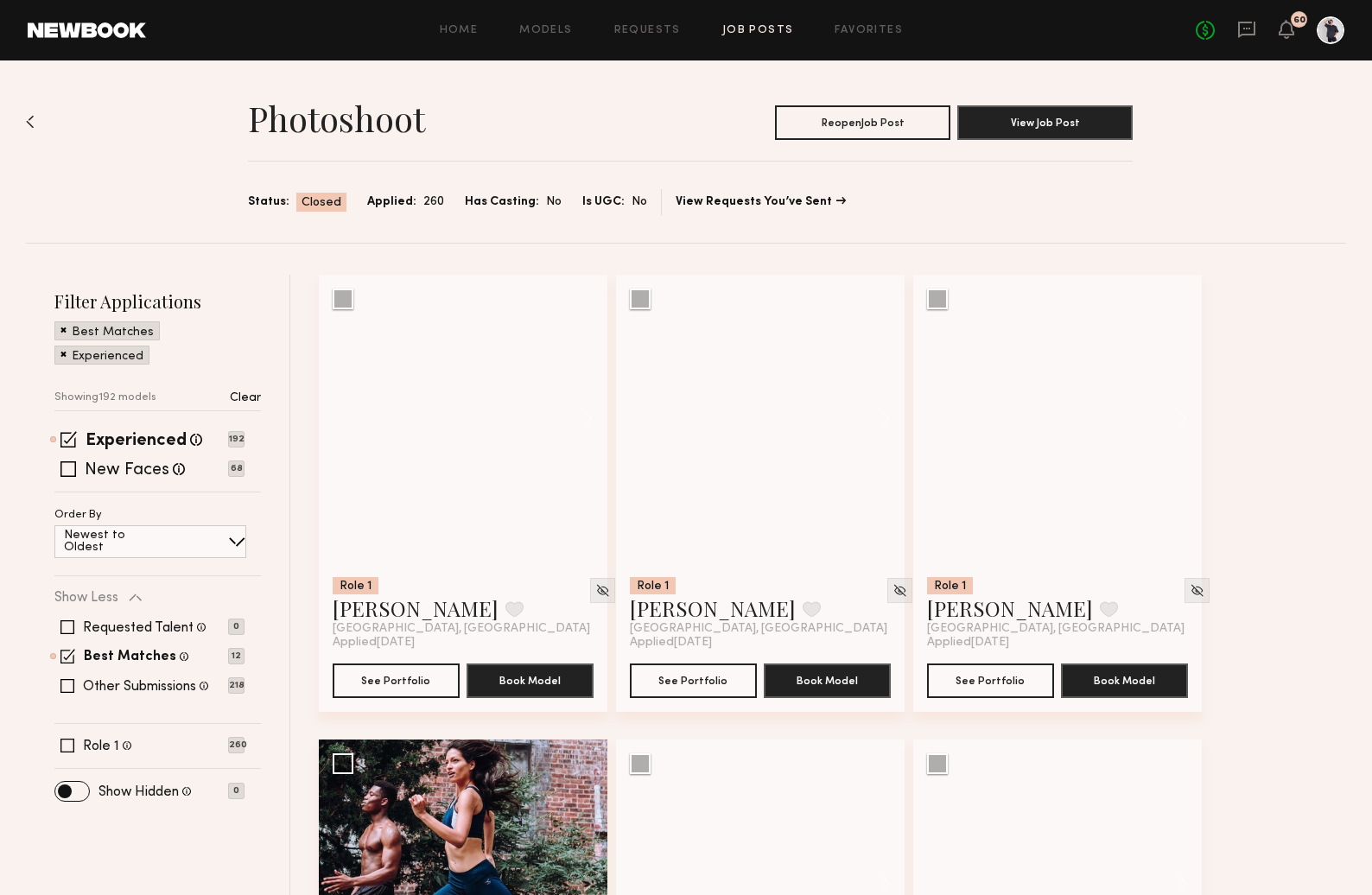
drag, startPoint x: 67, startPoint y: 355, endPoint x: 60, endPoint y: 339, distance: 17.5
click at [67, 355] on div "Experienced" at bounding box center [102, 355] width 95 height 19
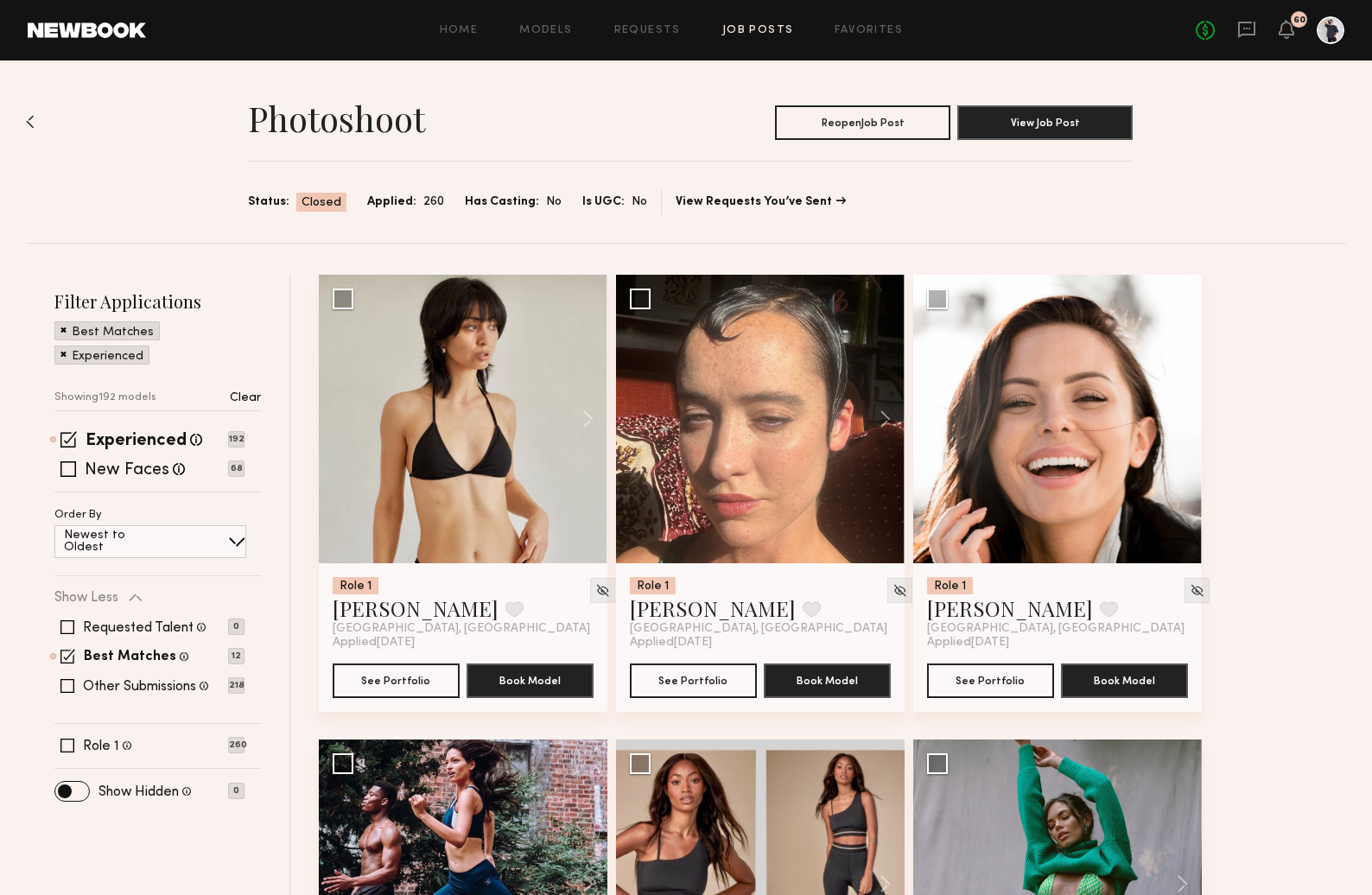
drag, startPoint x: 59, startPoint y: 321, endPoint x: 64, endPoint y: 329, distance: 9.4
click at [60, 321] on span at bounding box center [63, 329] width 6 height 16
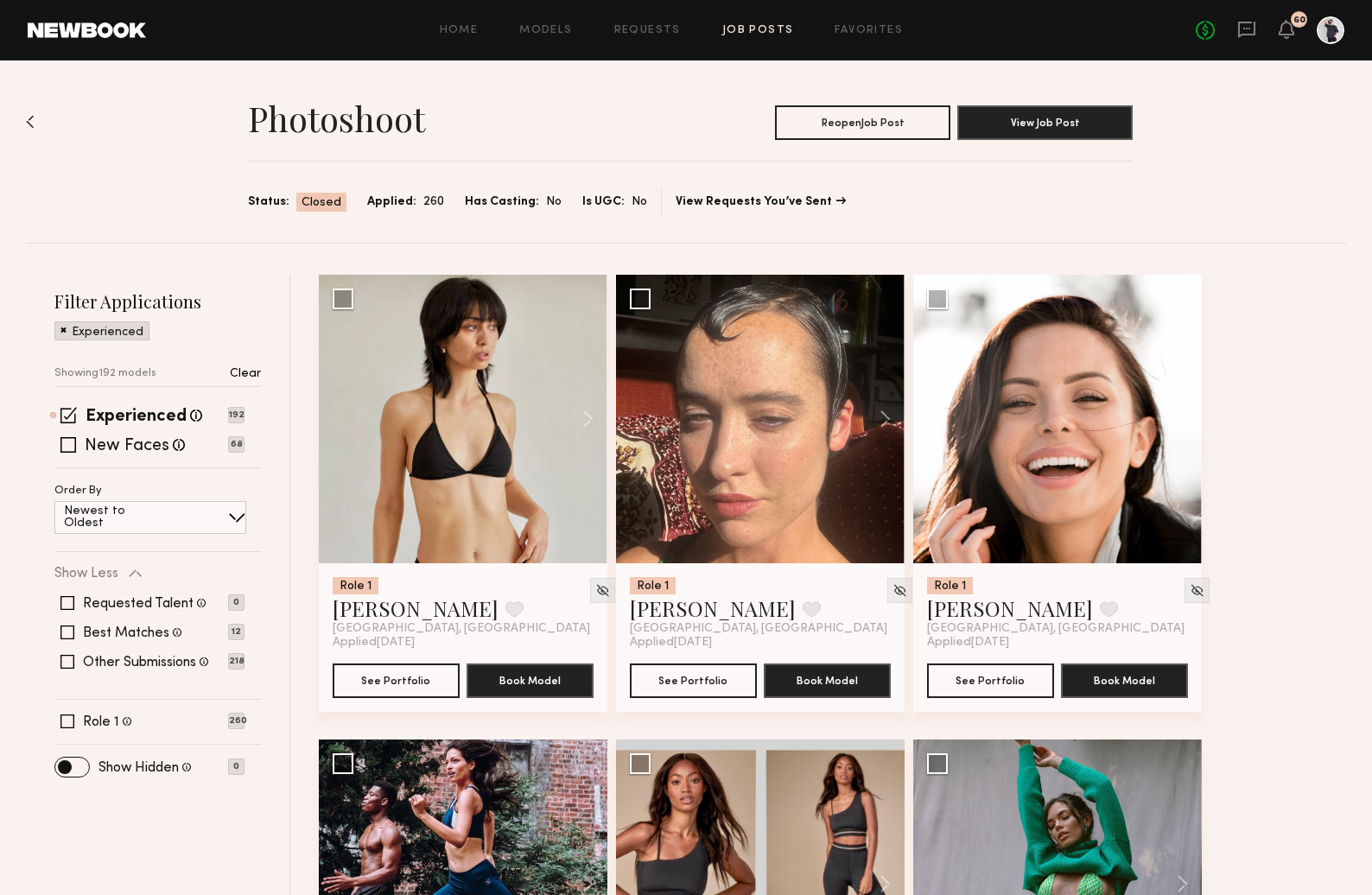
click at [64, 331] on span at bounding box center [63, 329] width 6 height 16
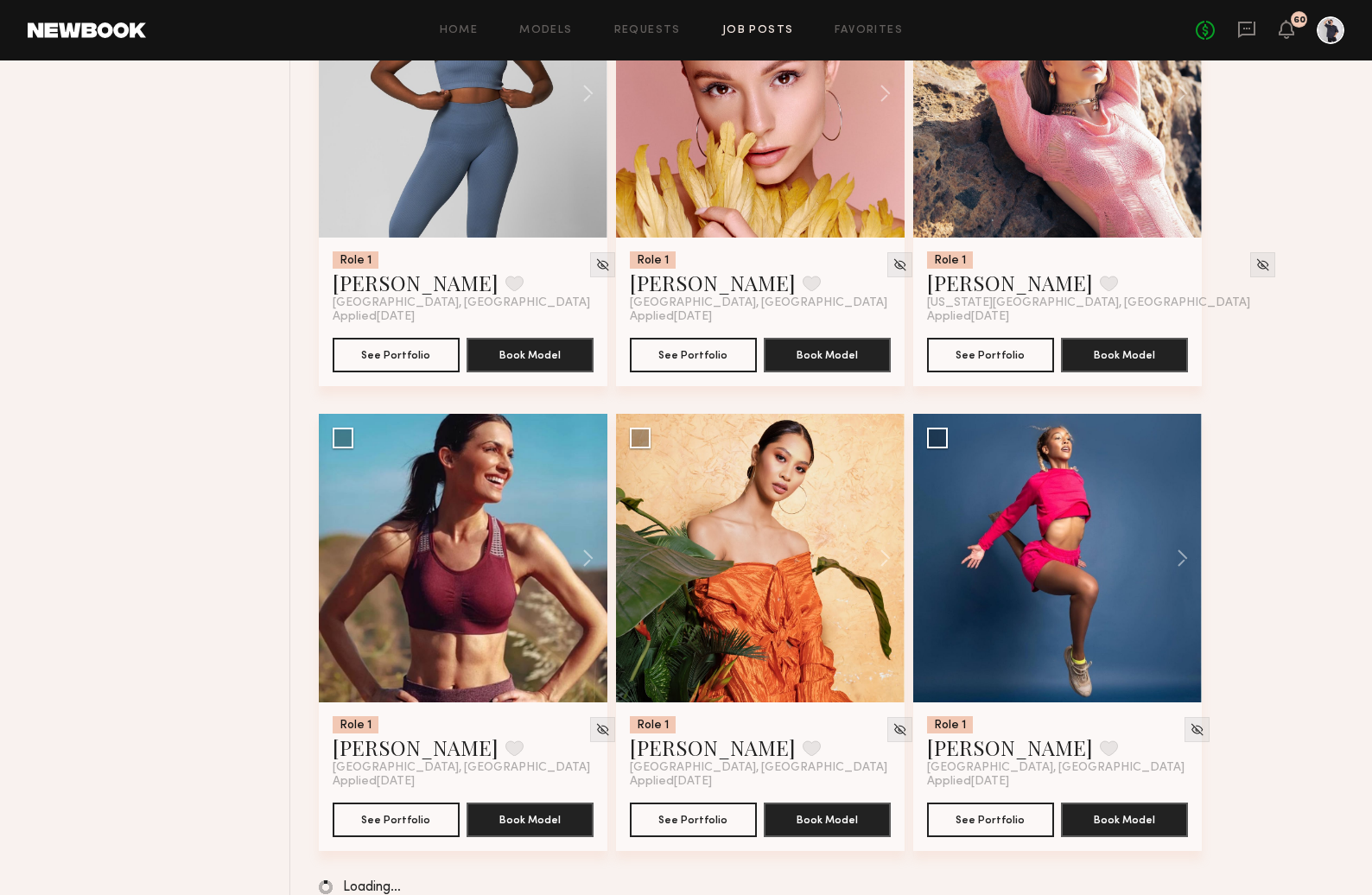
scroll to position [22660, 0]
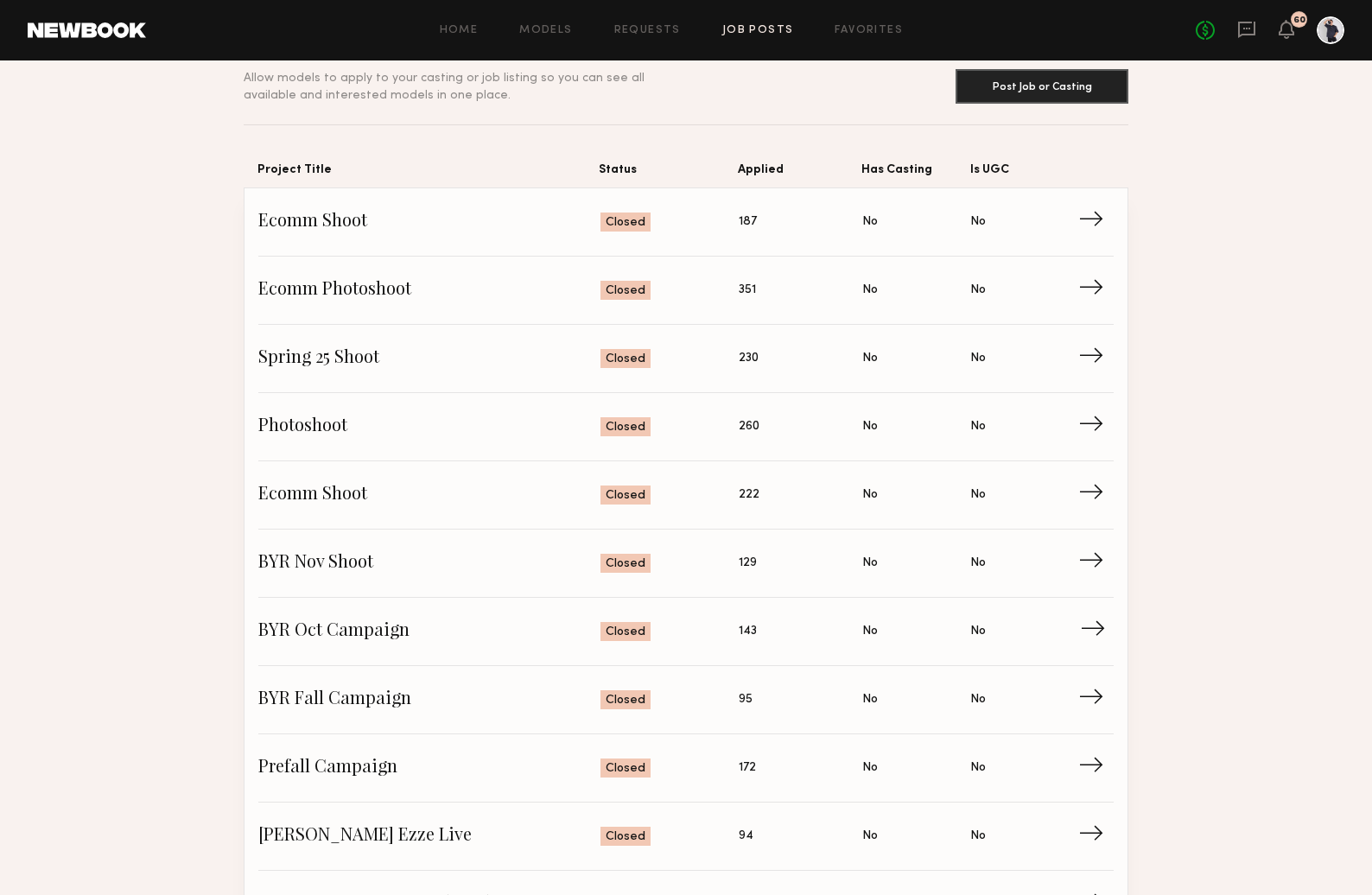
scroll to position [89, 0]
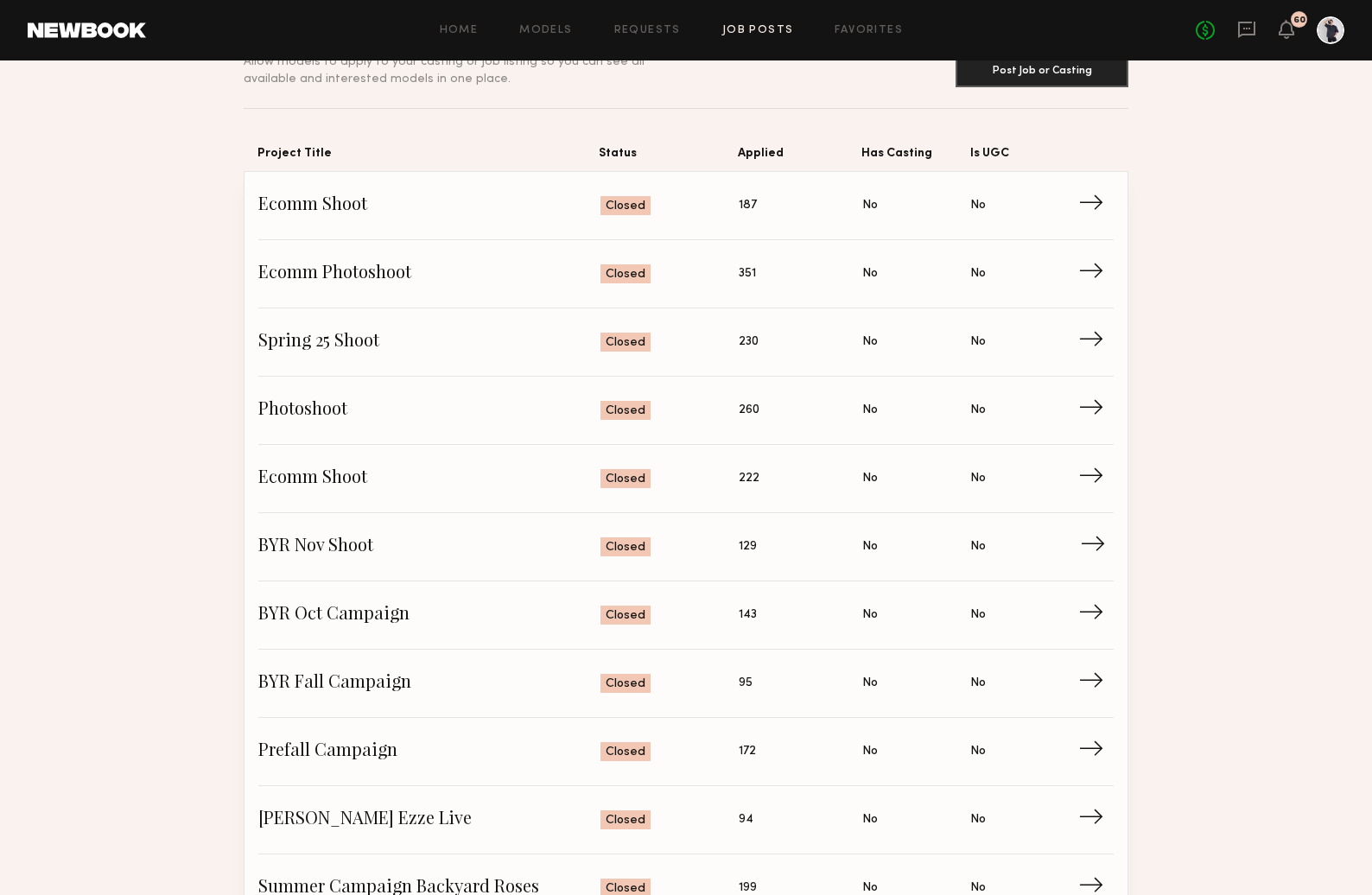
click at [1090, 547] on span "→" at bounding box center [1098, 547] width 36 height 26
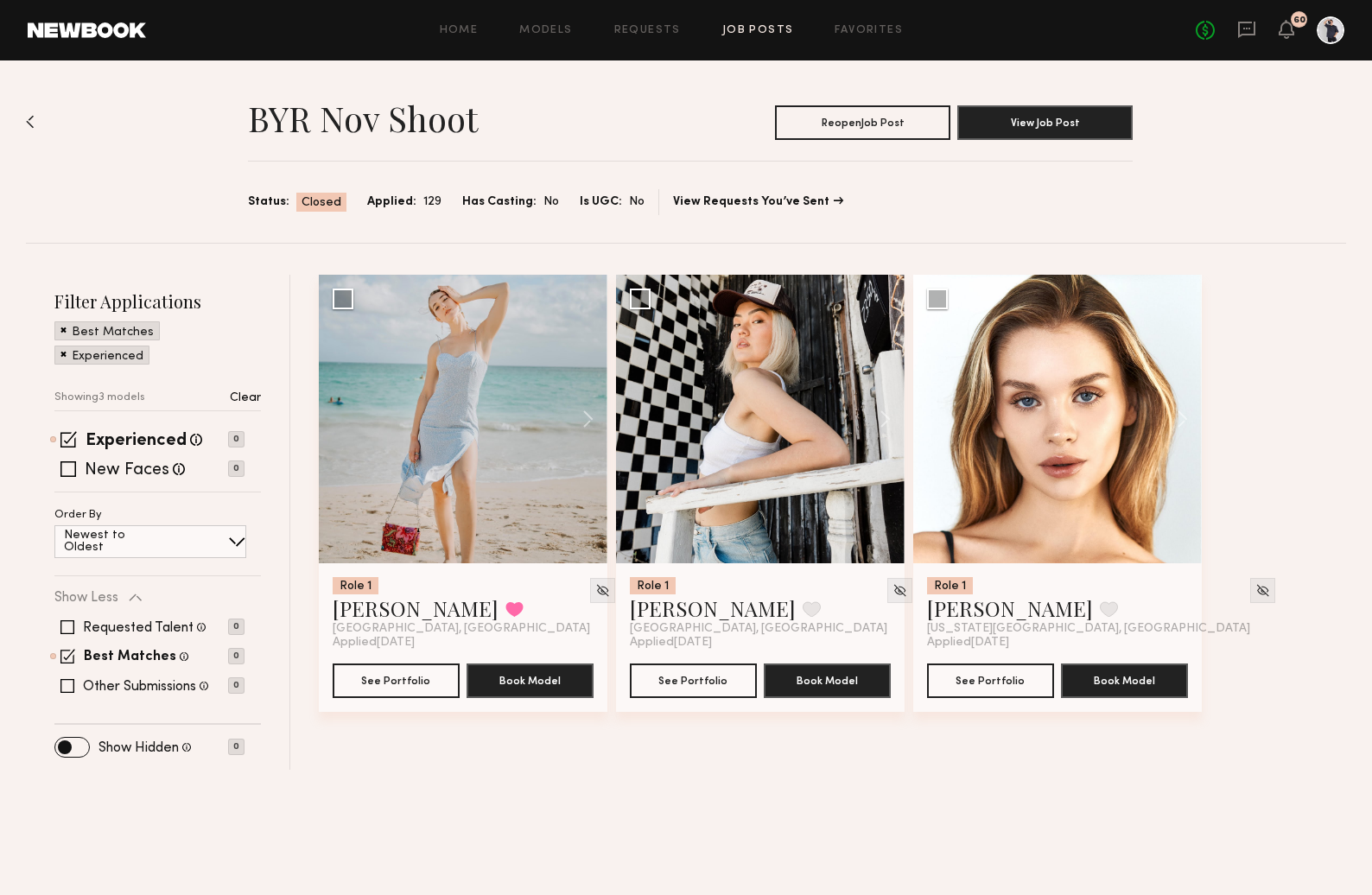
click at [59, 328] on div "Best Matches" at bounding box center [107, 331] width 106 height 19
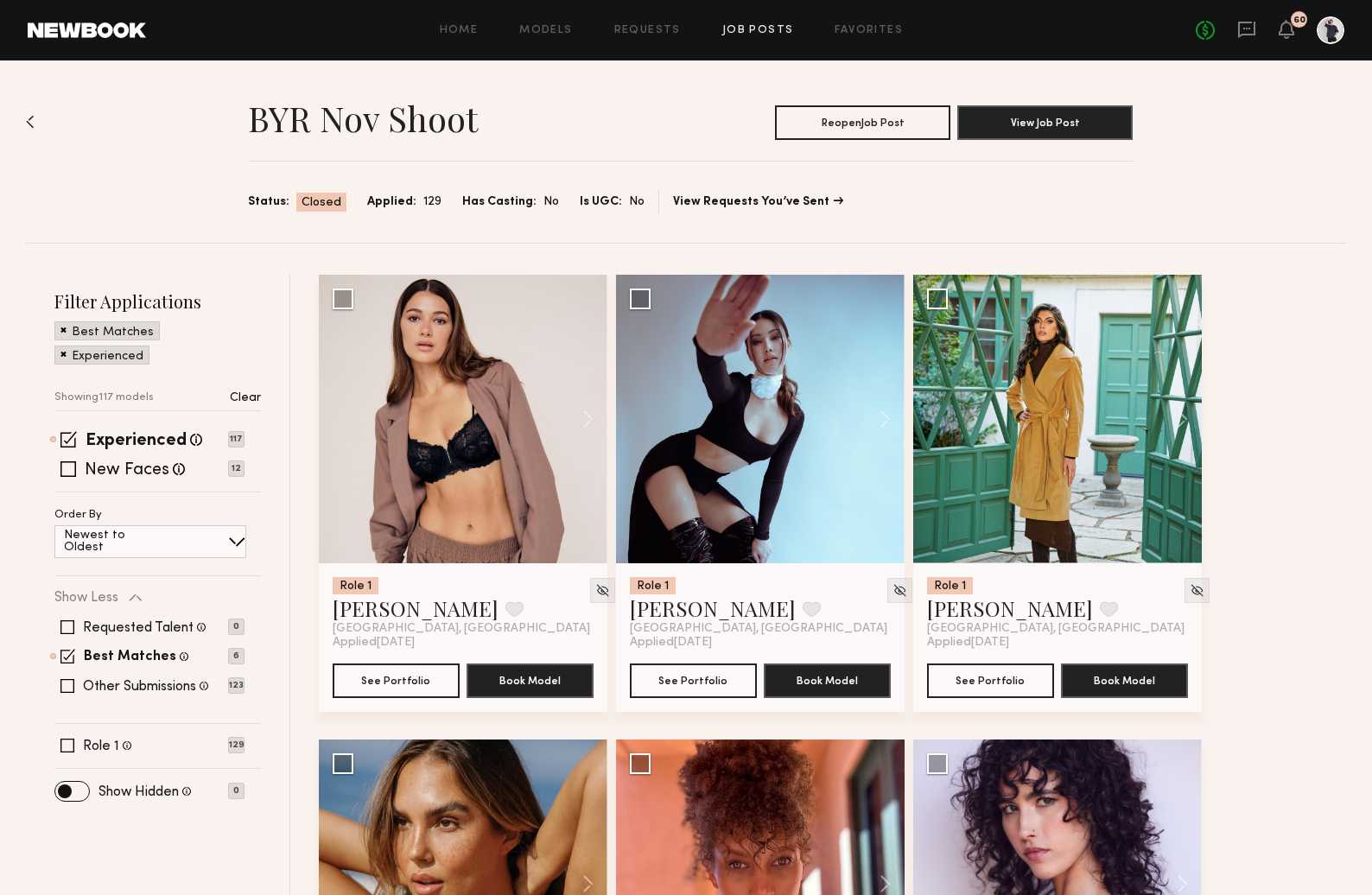
click at [60, 352] on span at bounding box center [63, 353] width 6 height 16
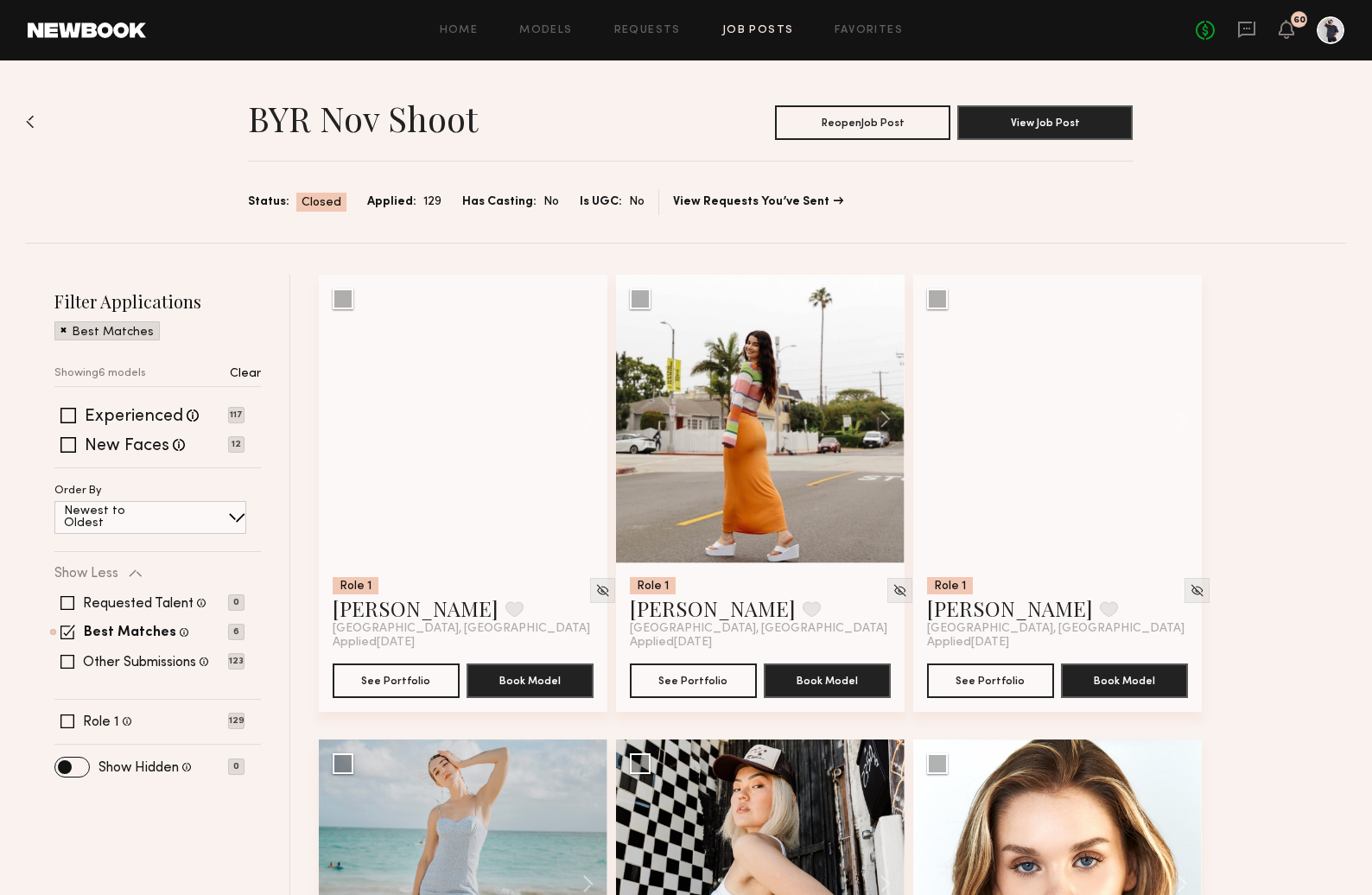
click at [64, 334] on span at bounding box center [63, 329] width 6 height 16
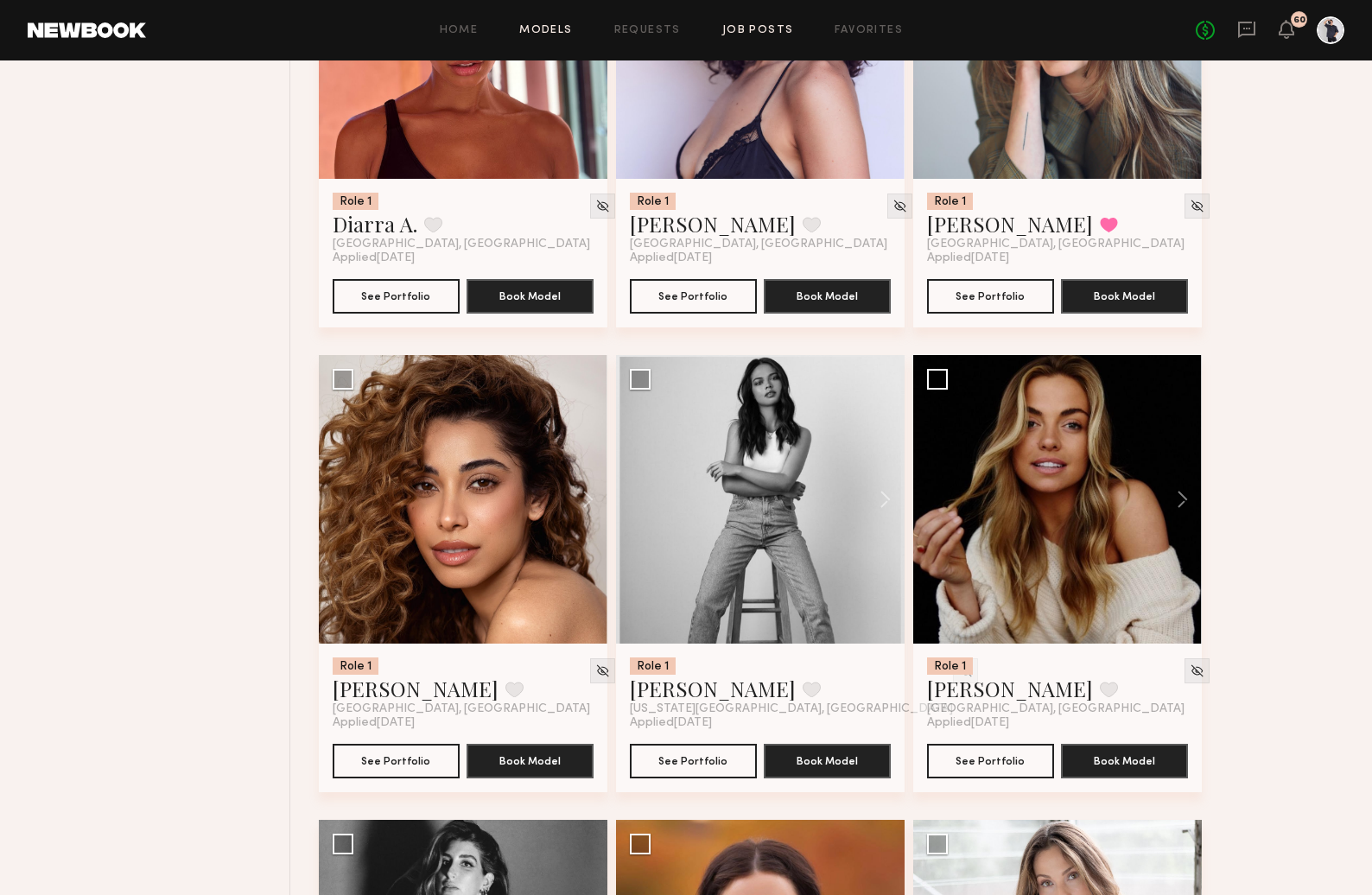
scroll to position [1303, 0]
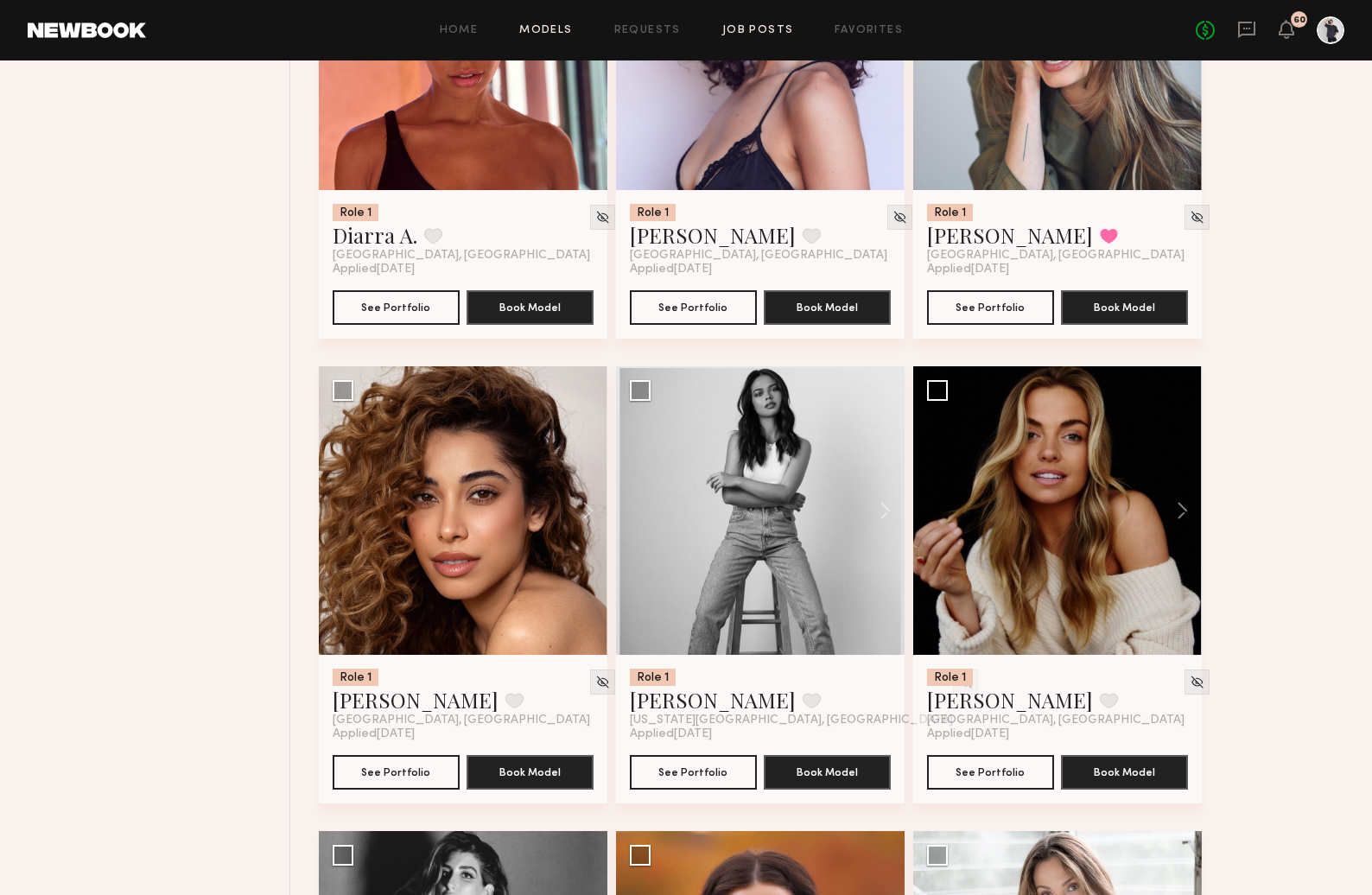
click at [533, 29] on link "Models" at bounding box center [546, 31] width 53 height 11
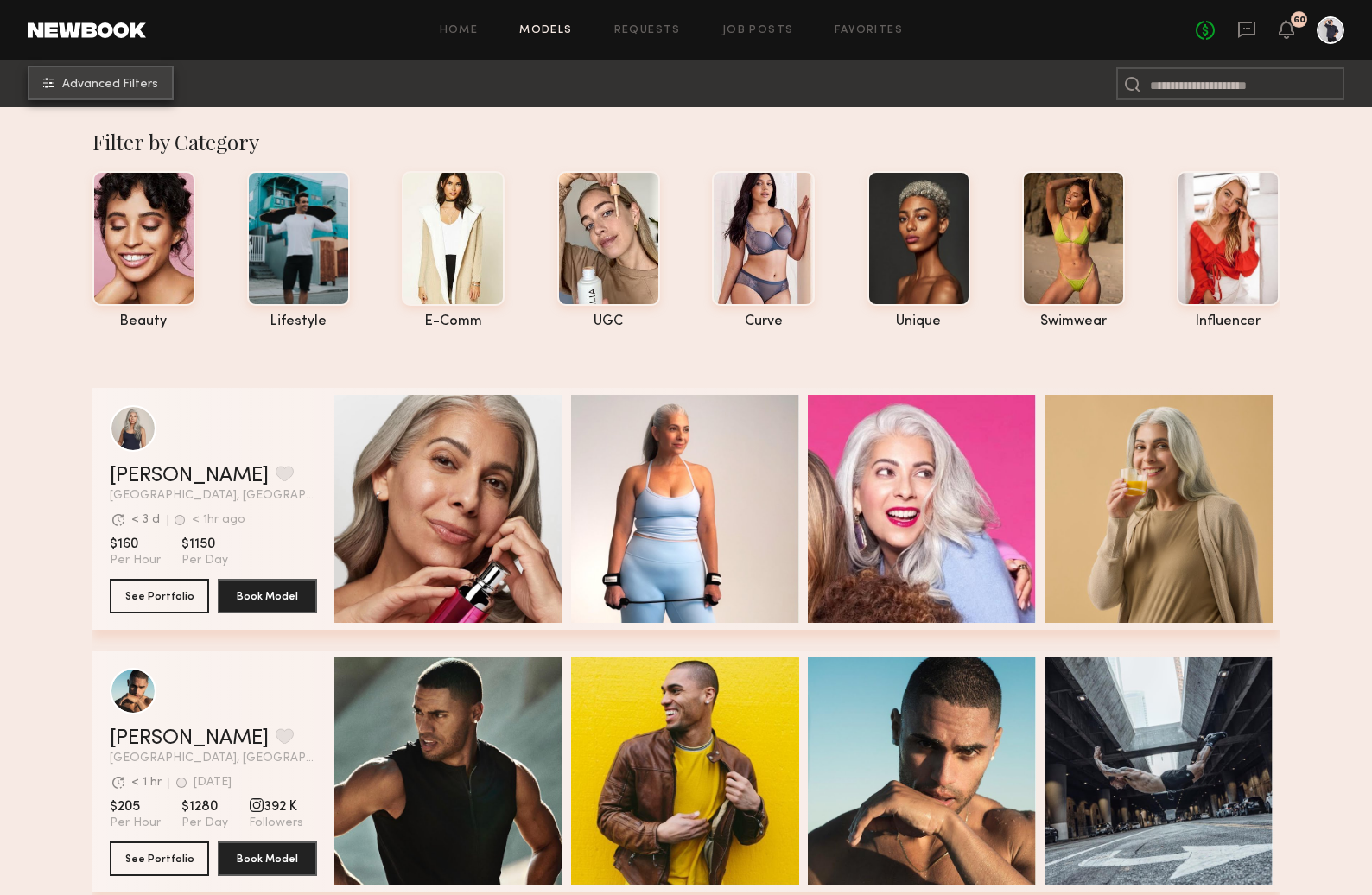
click at [100, 88] on span "Advanced Filters" at bounding box center [110, 84] width 96 height 12
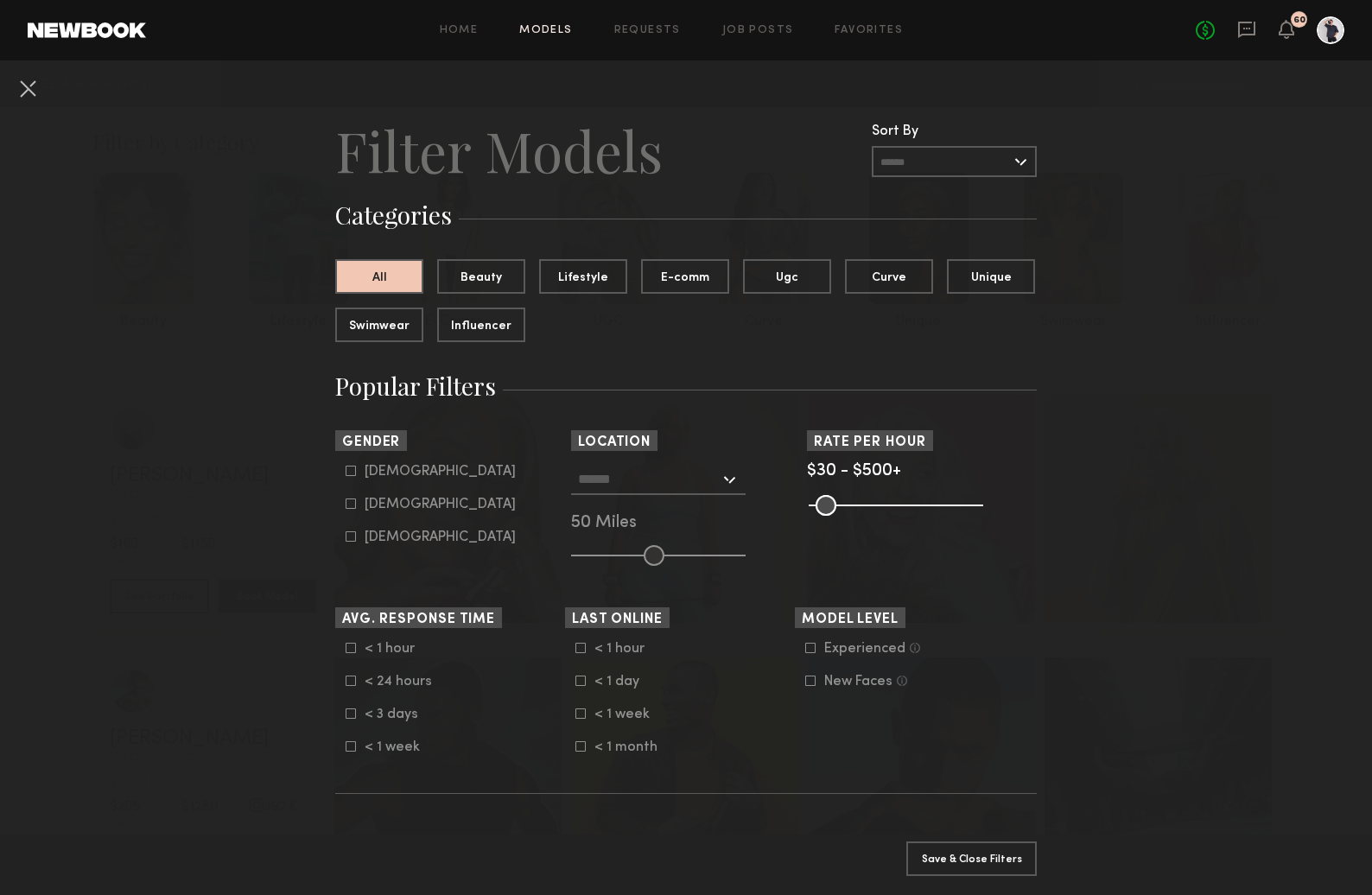
click at [353, 504] on icon at bounding box center [351, 503] width 10 height 10
type input "**"
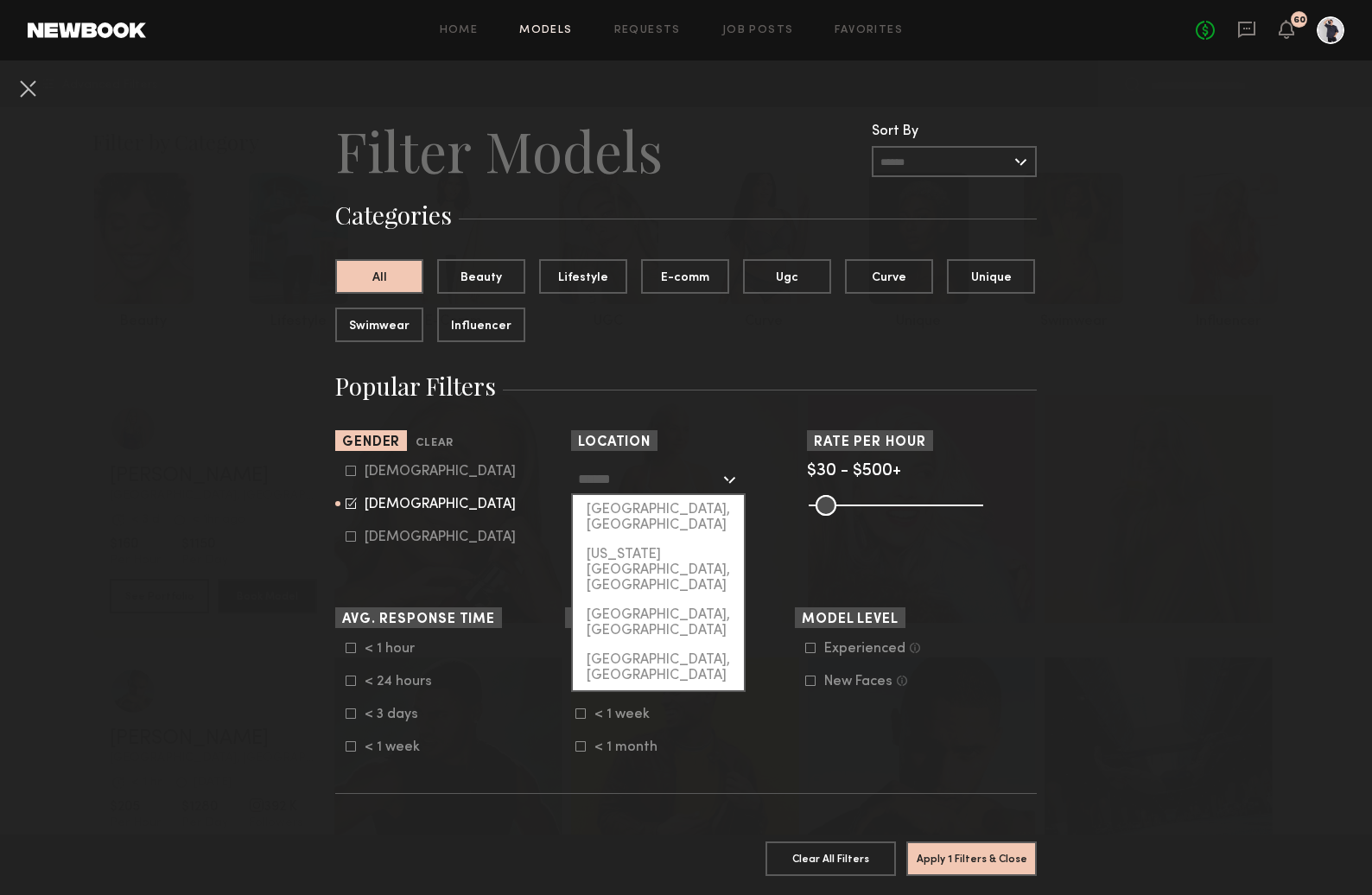
click at [627, 486] on input "text" at bounding box center [648, 478] width 141 height 29
click at [623, 508] on div "[GEOGRAPHIC_DATA], [GEOGRAPHIC_DATA]" at bounding box center [659, 517] width 172 height 45
type input "**********"
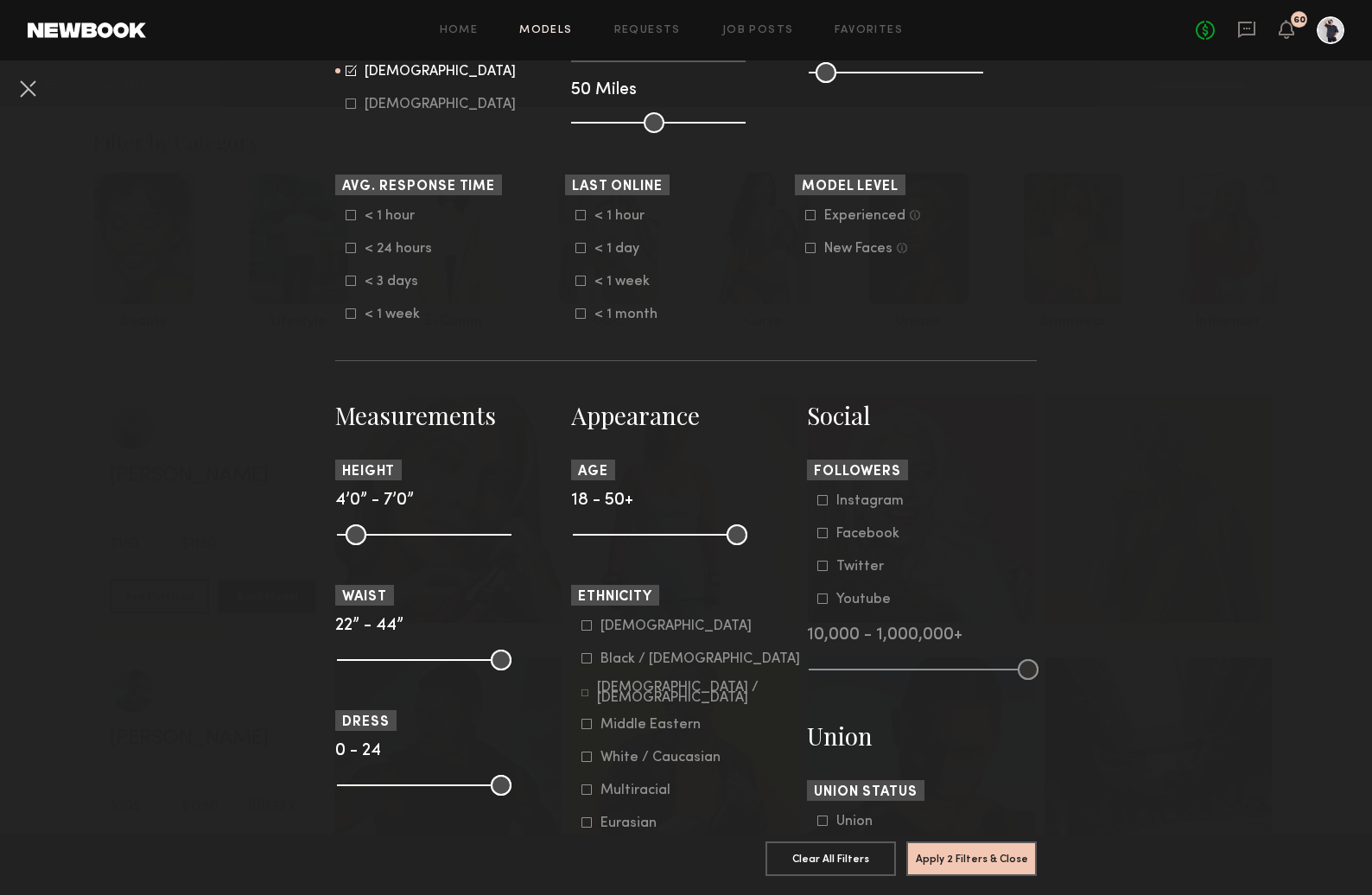
scroll to position [580, 0]
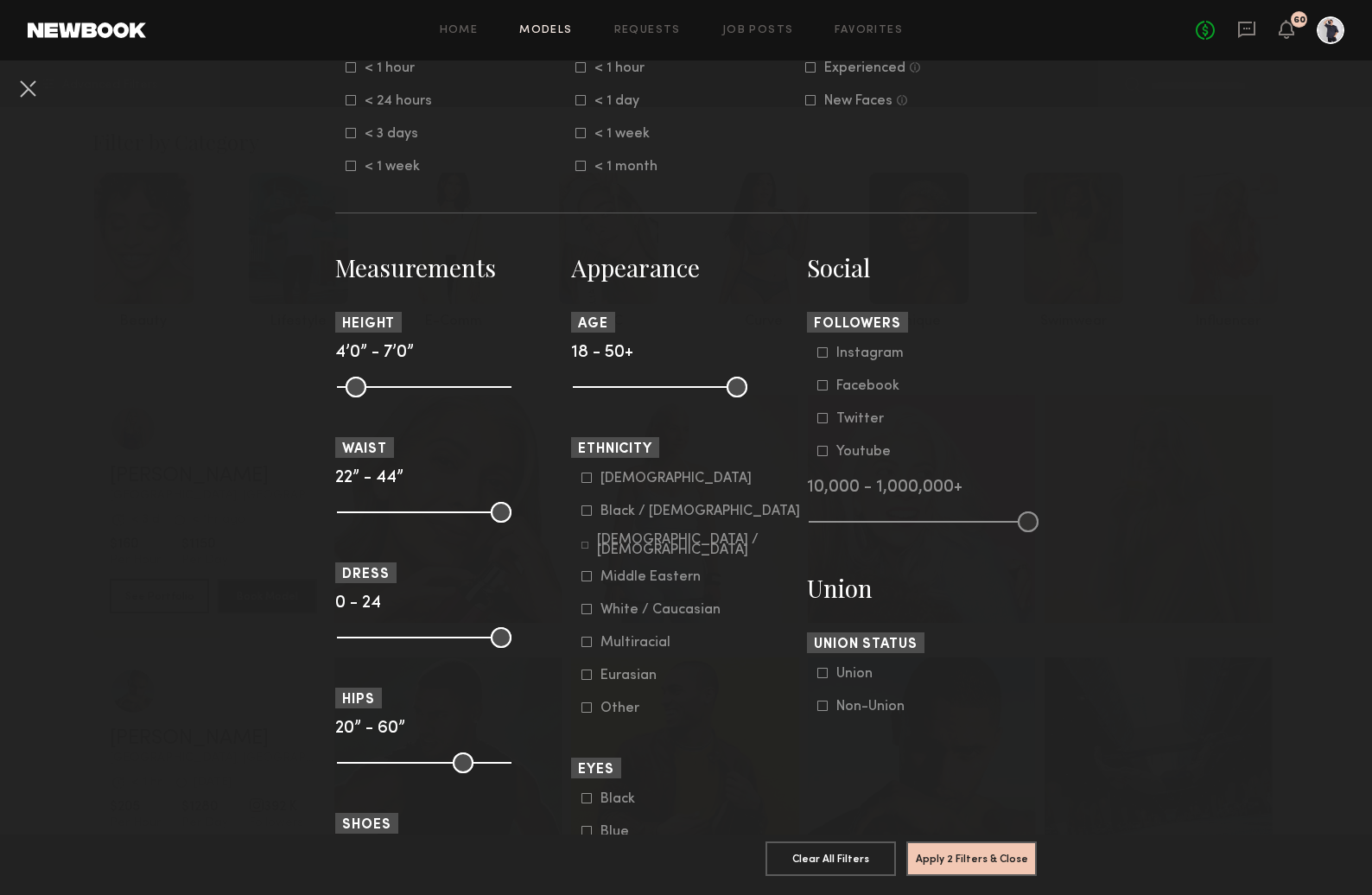
click at [588, 482] on icon at bounding box center [586, 478] width 10 height 10
click at [590, 483] on icon at bounding box center [587, 478] width 11 height 11
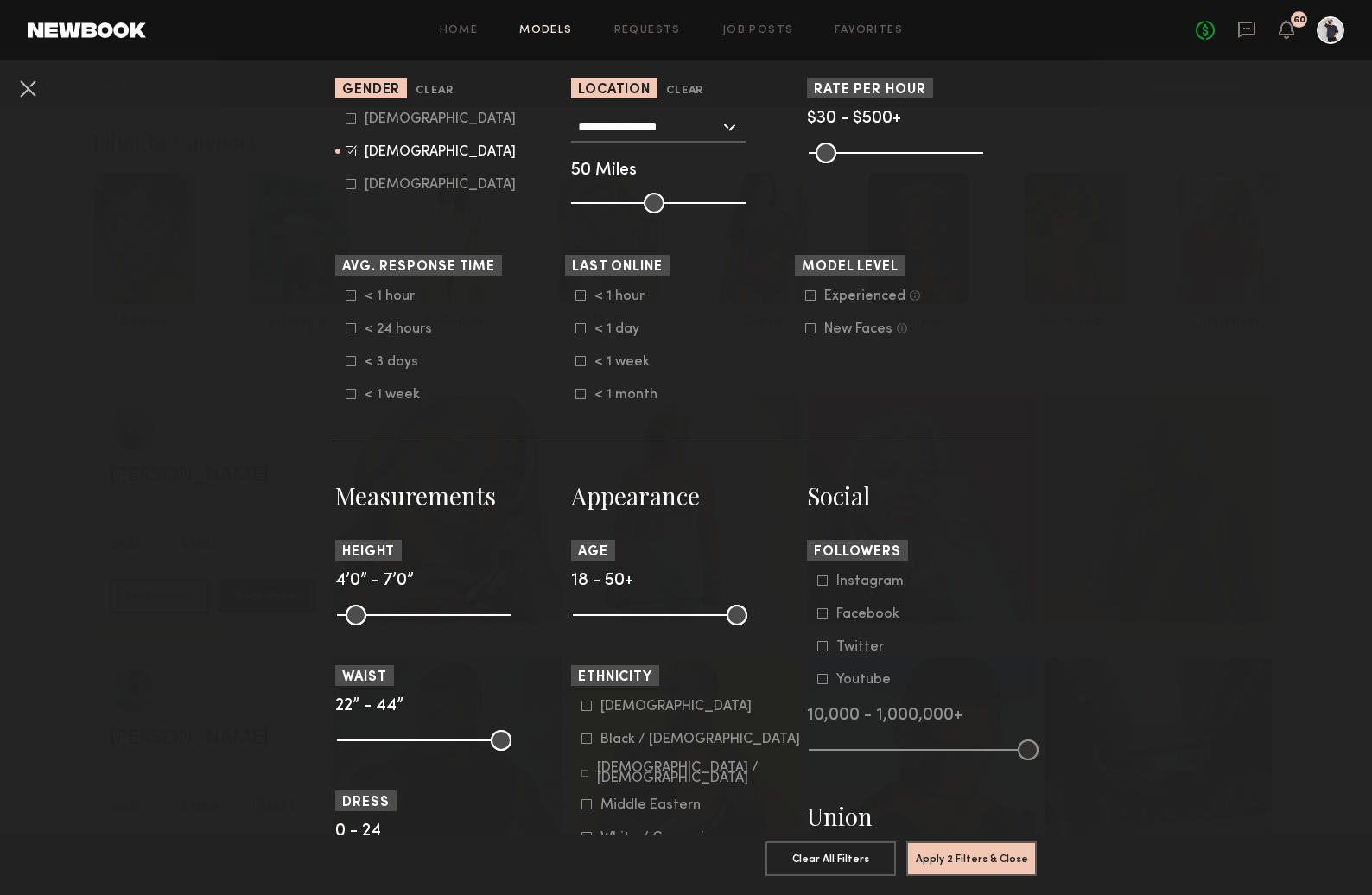
scroll to position [350, 0]
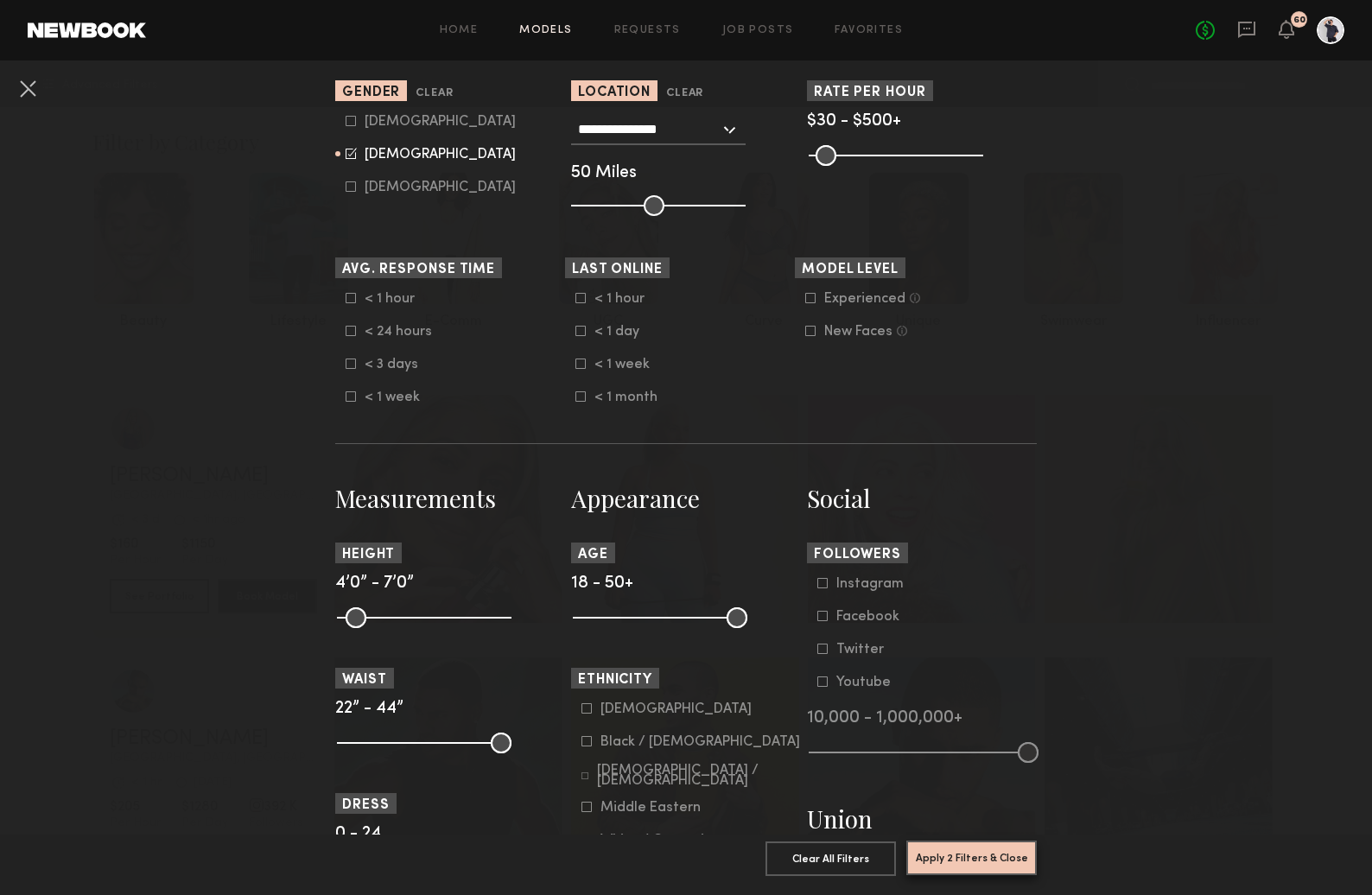
click at [959, 853] on button "Apply 2 Filters & Close" at bounding box center [972, 857] width 130 height 35
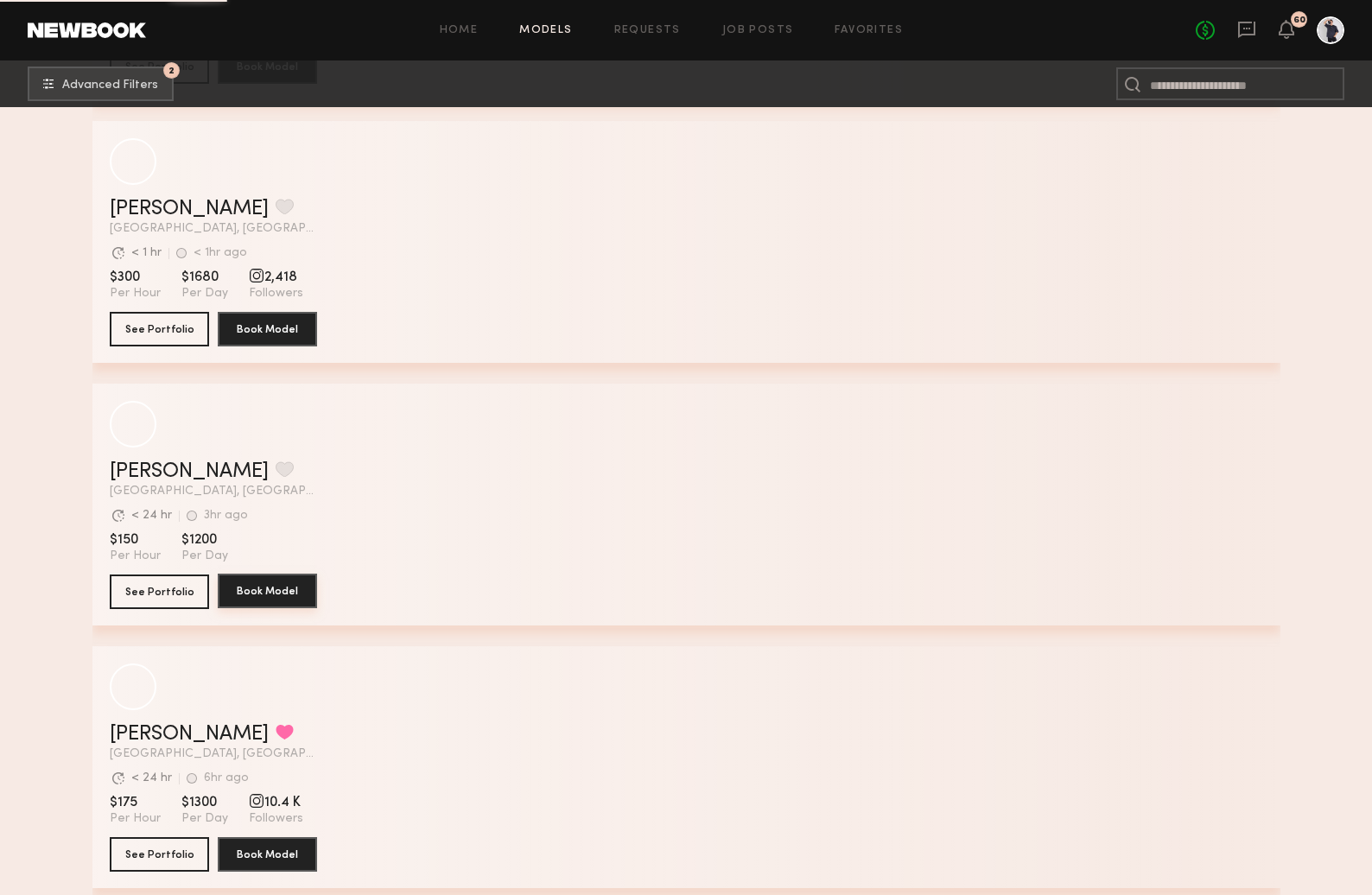
scroll to position [30679, 0]
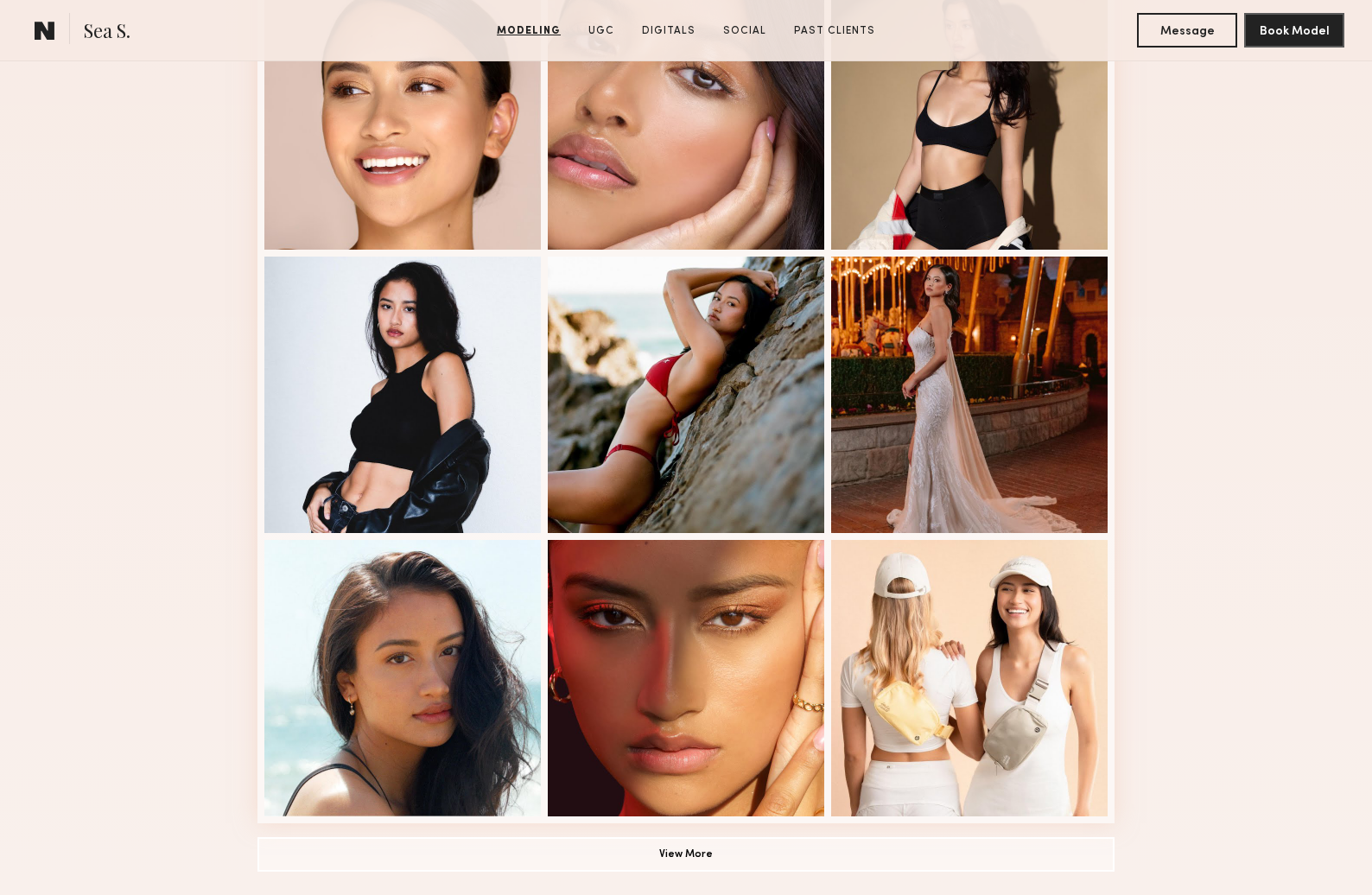
scroll to position [1222, 0]
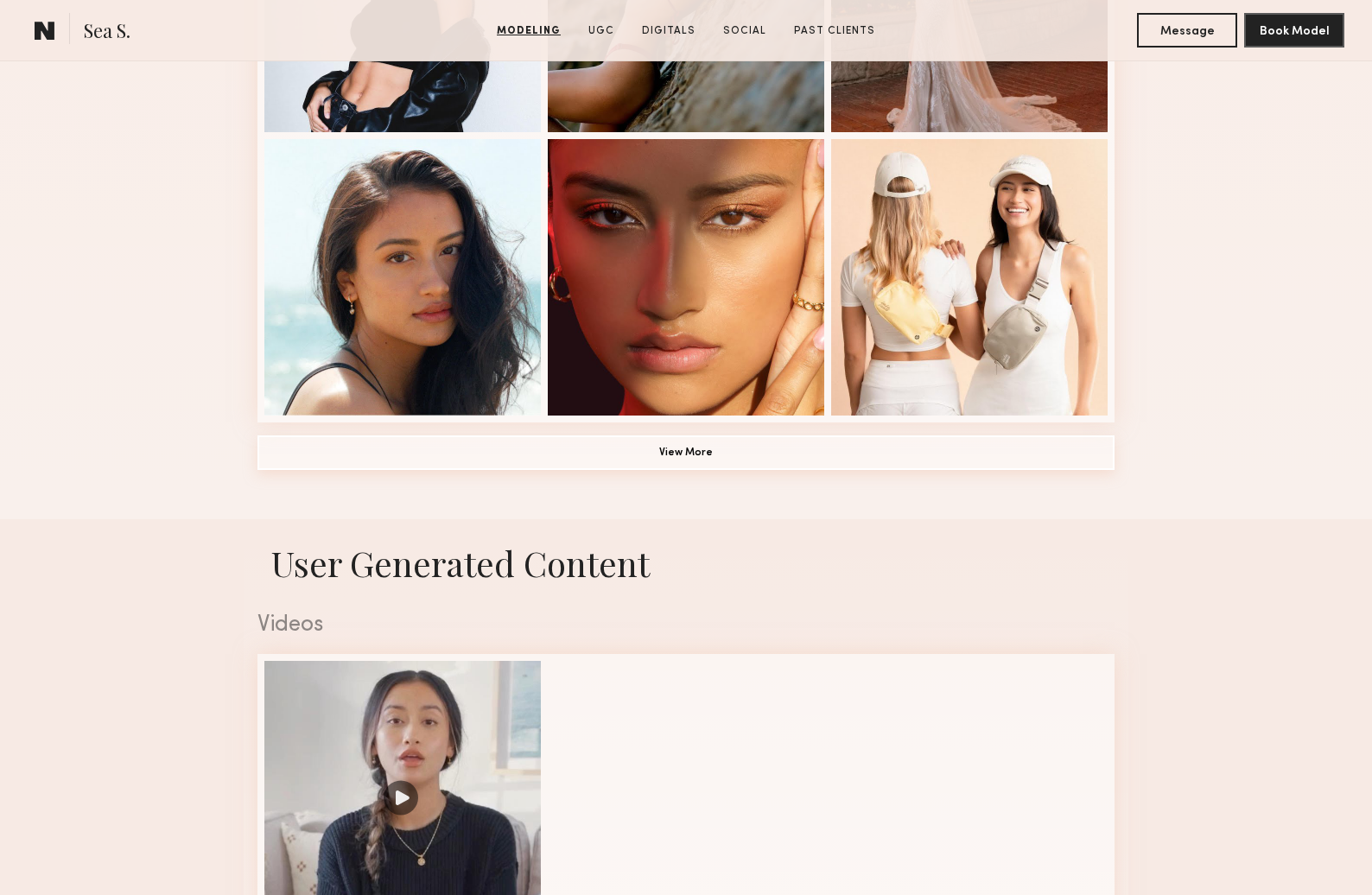
click at [709, 446] on button "View More" at bounding box center [686, 452] width 858 height 35
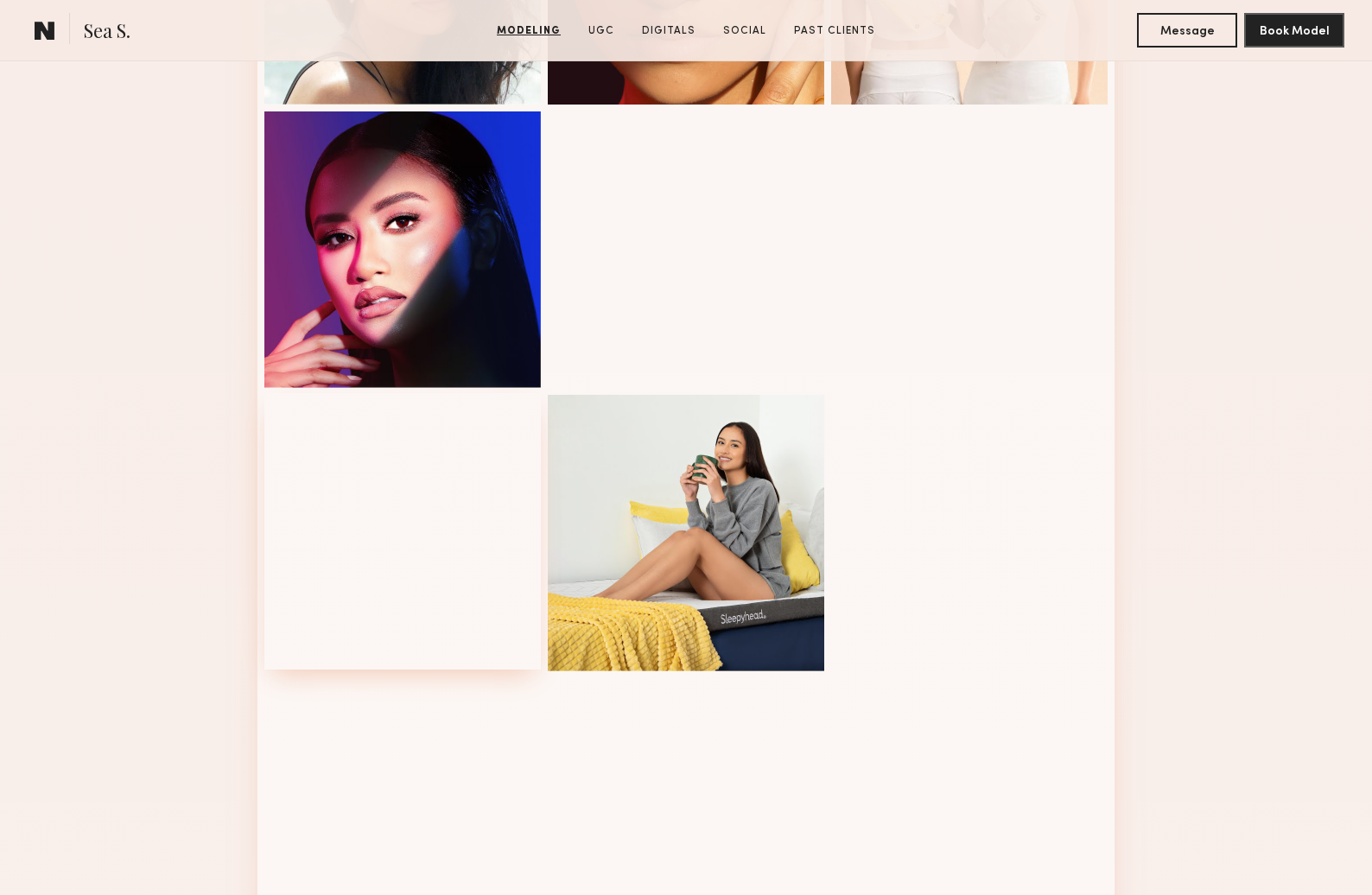
scroll to position [1948, 0]
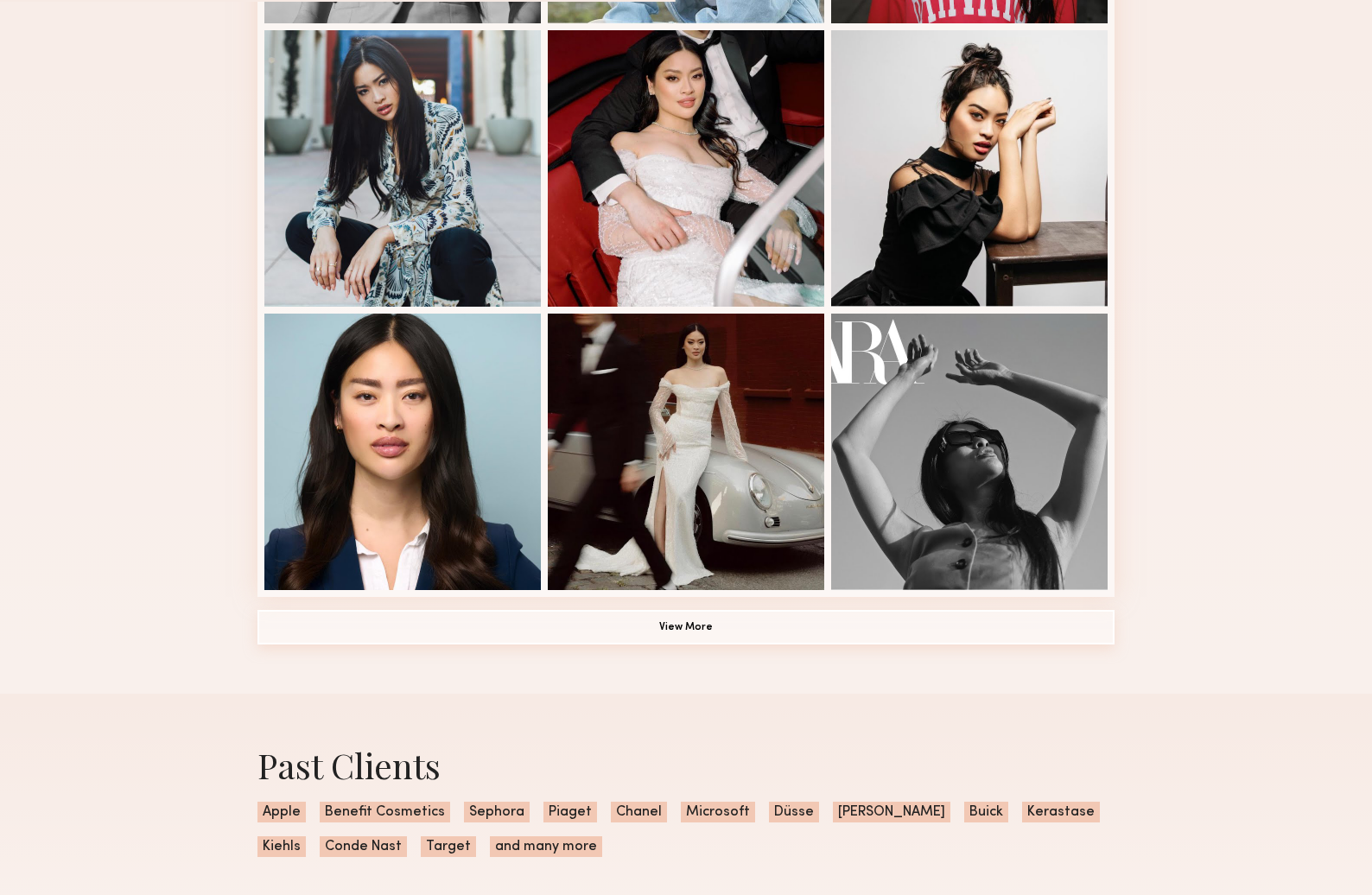
click at [693, 626] on button "View More" at bounding box center [686, 626] width 858 height 35
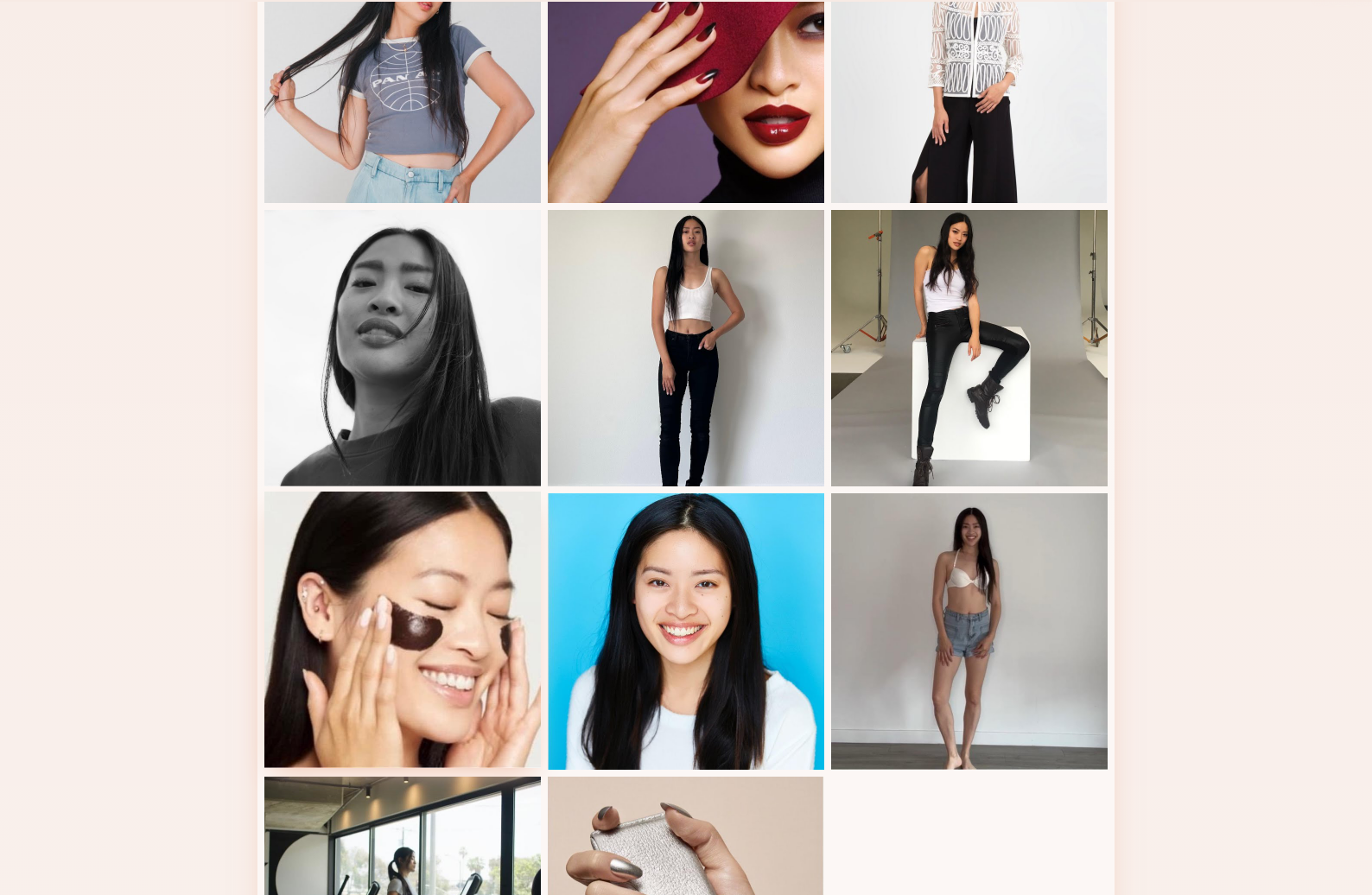
scroll to position [1934, 0]
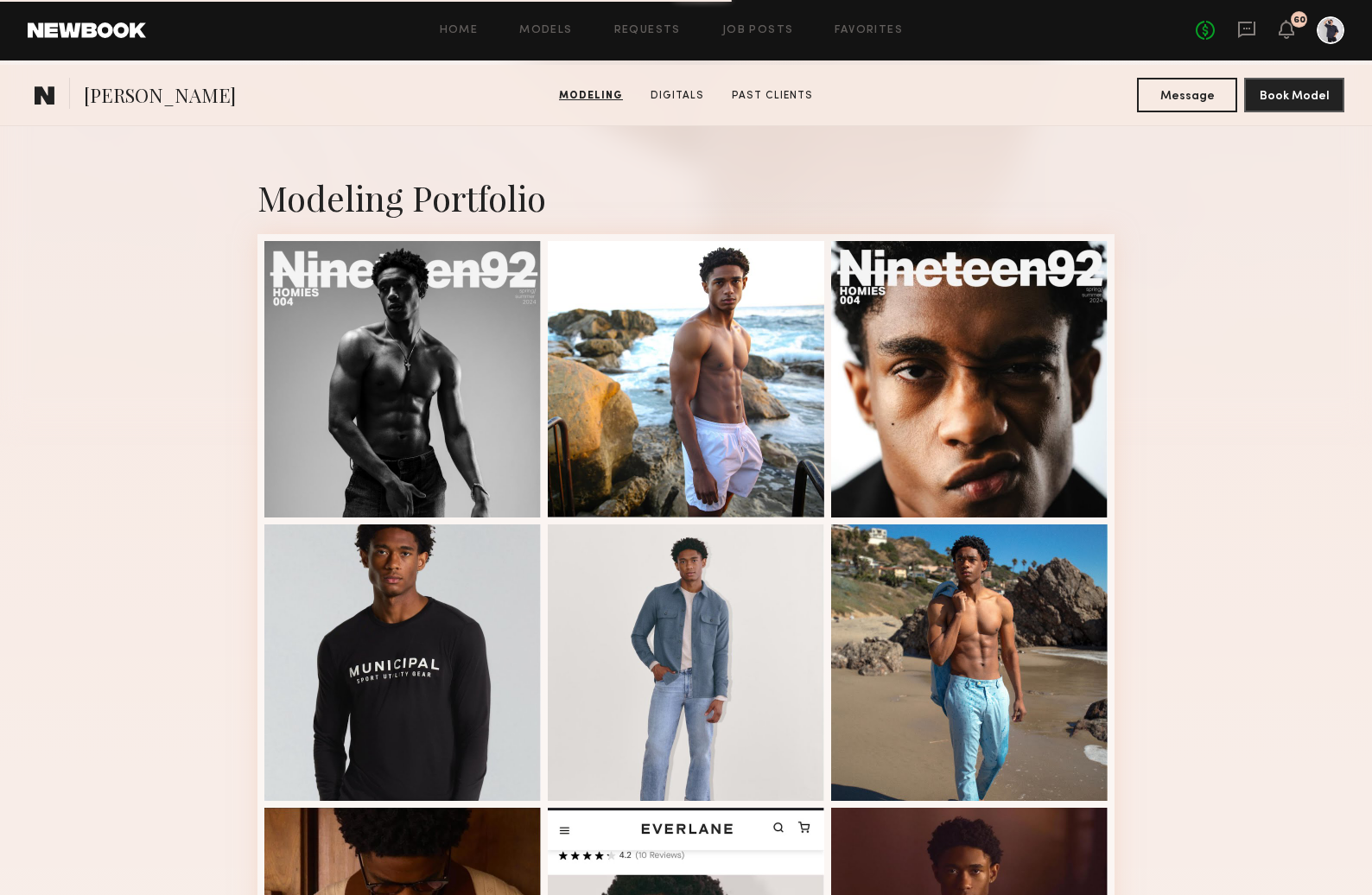
scroll to position [217, 0]
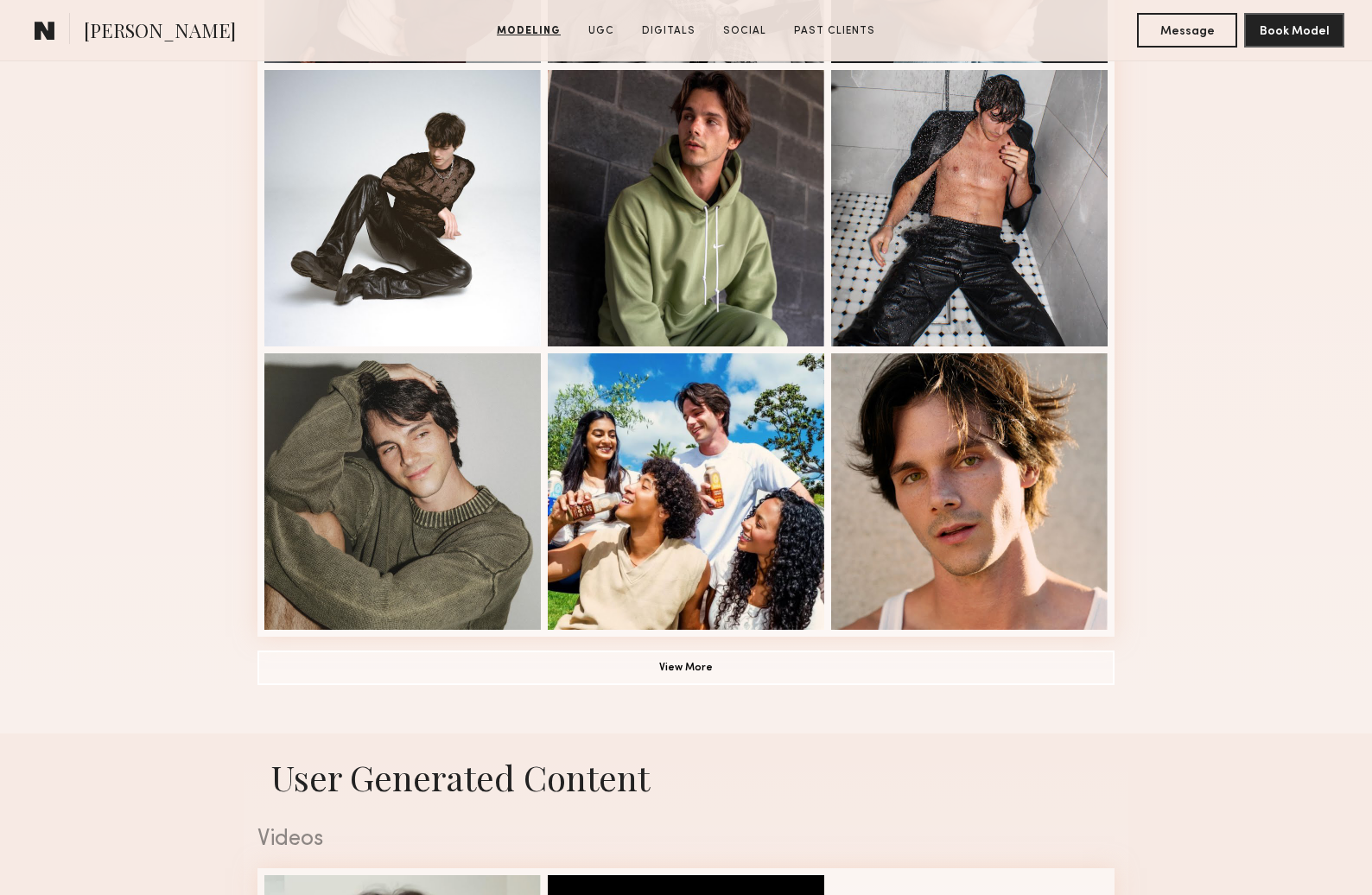
scroll to position [1017, 0]
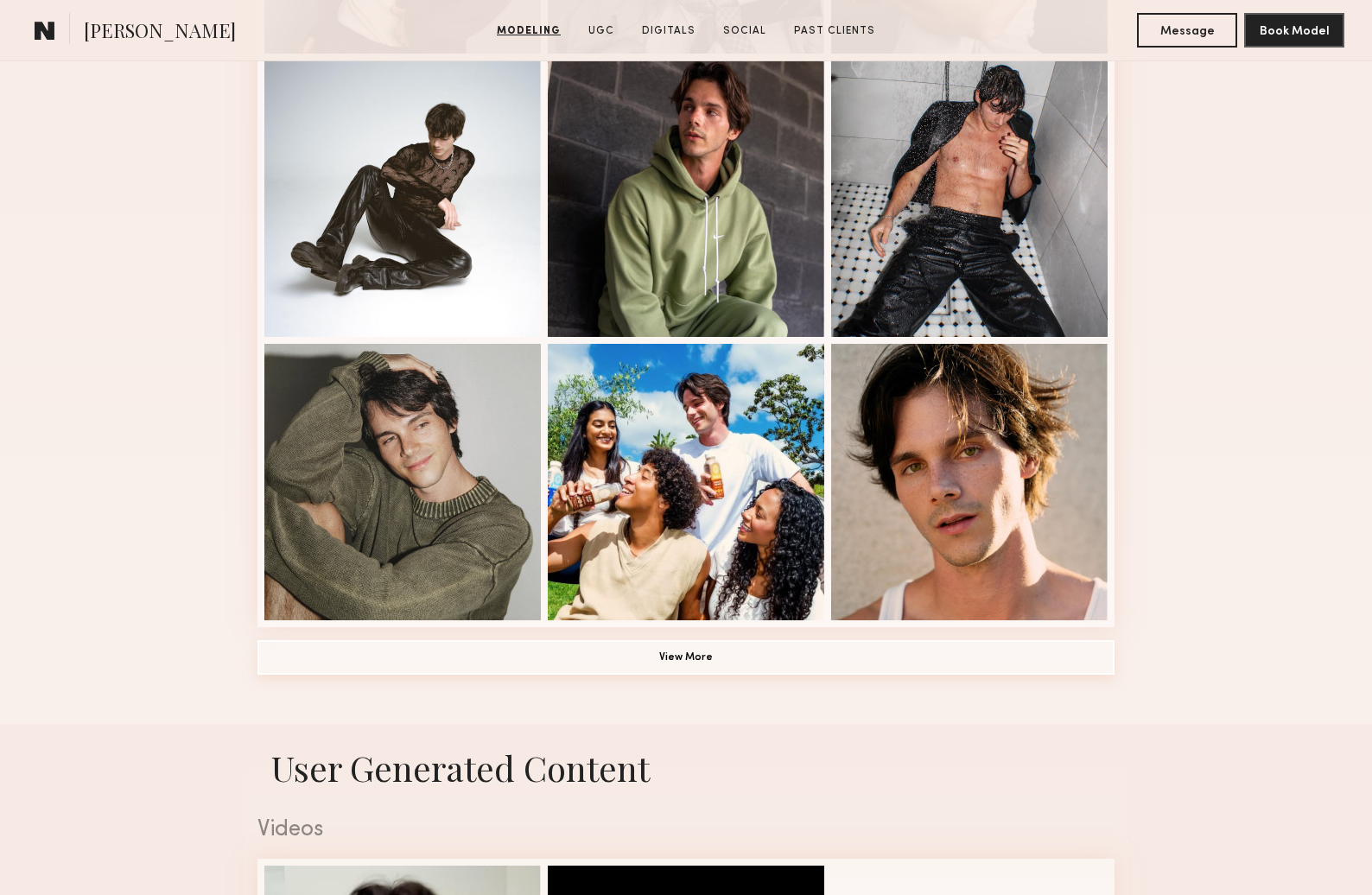
click at [617, 668] on button "View More" at bounding box center [686, 658] width 858 height 35
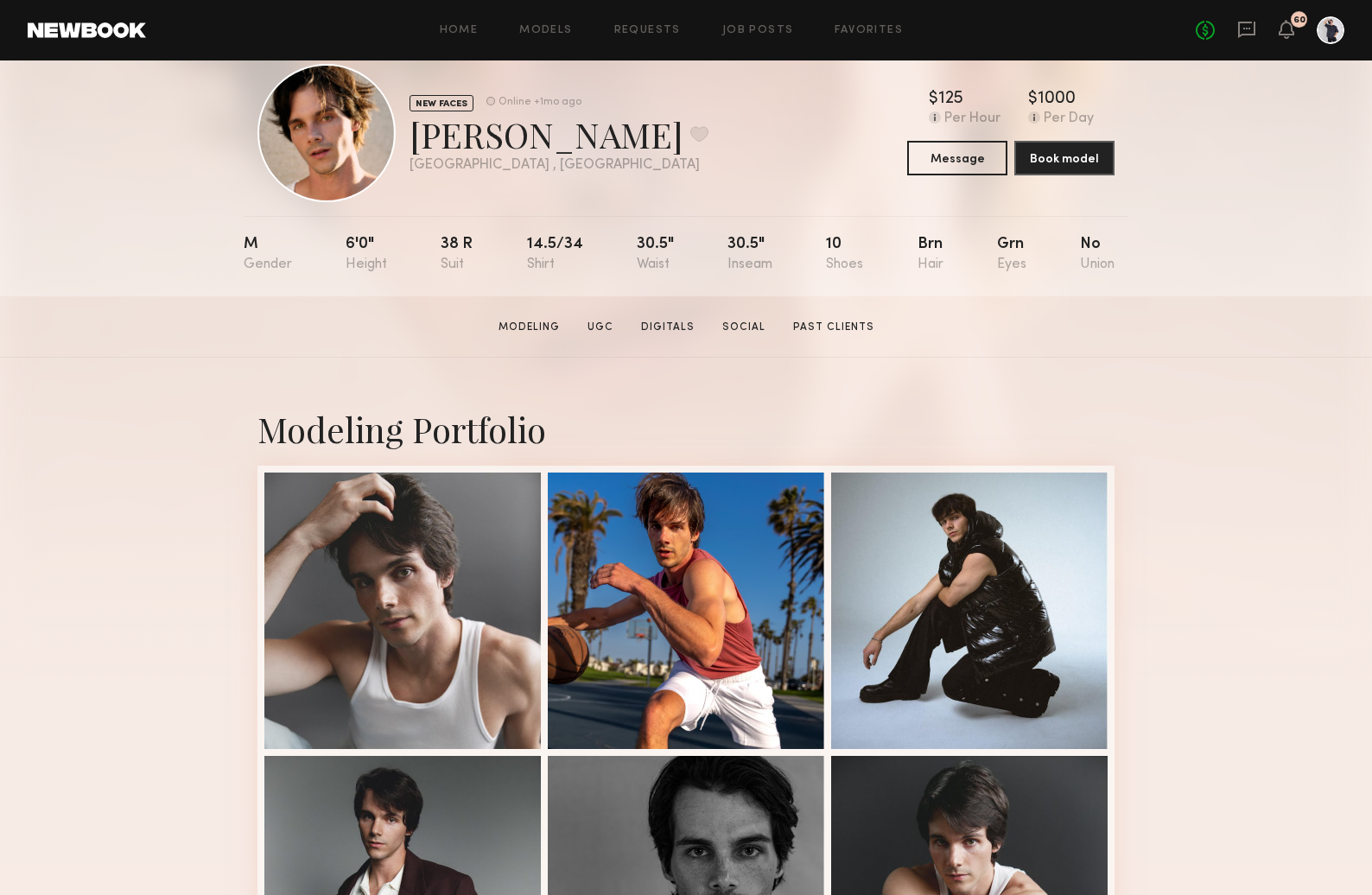
scroll to position [40, 0]
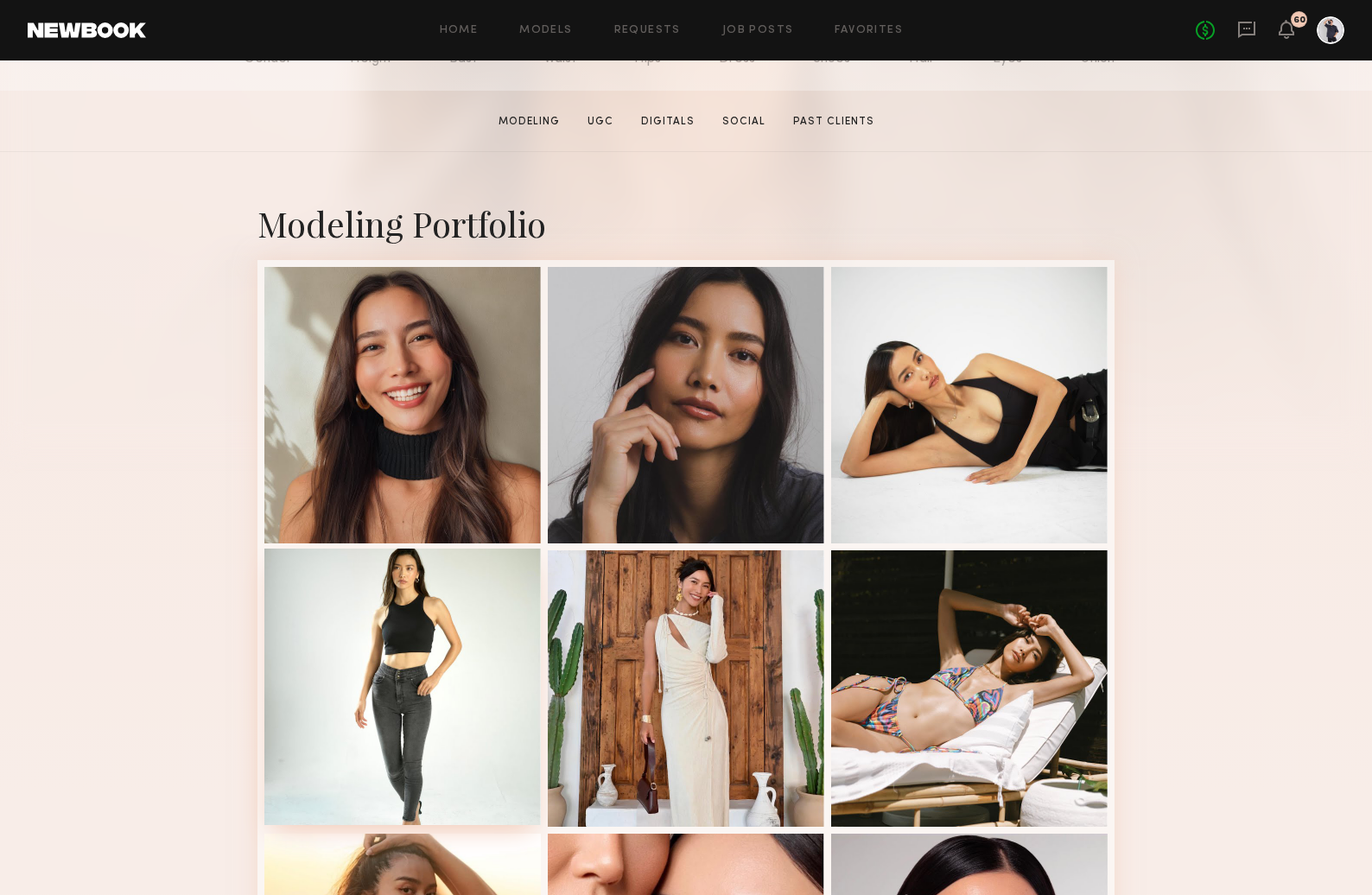
scroll to position [750, 0]
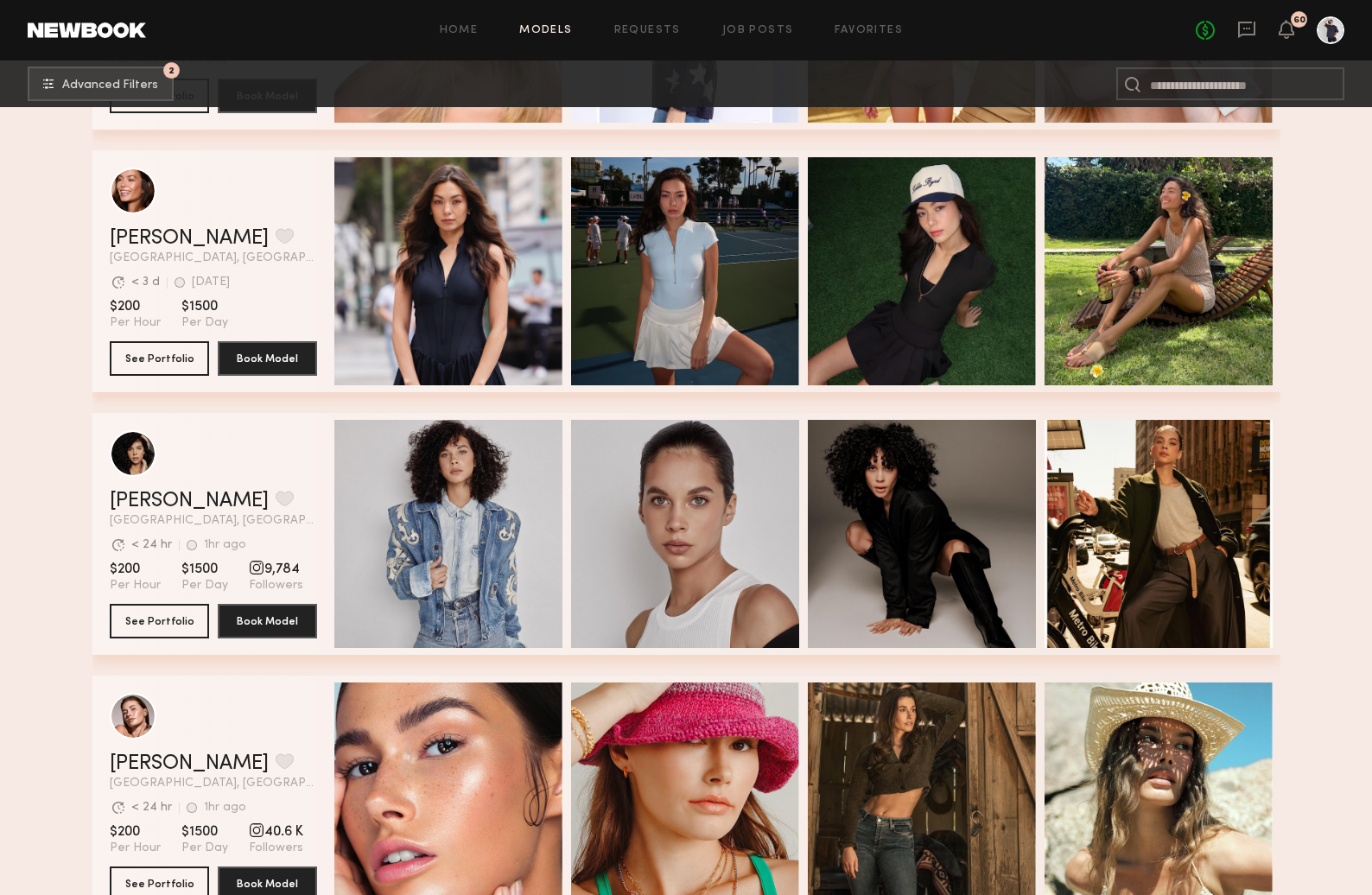
scroll to position [35949, 0]
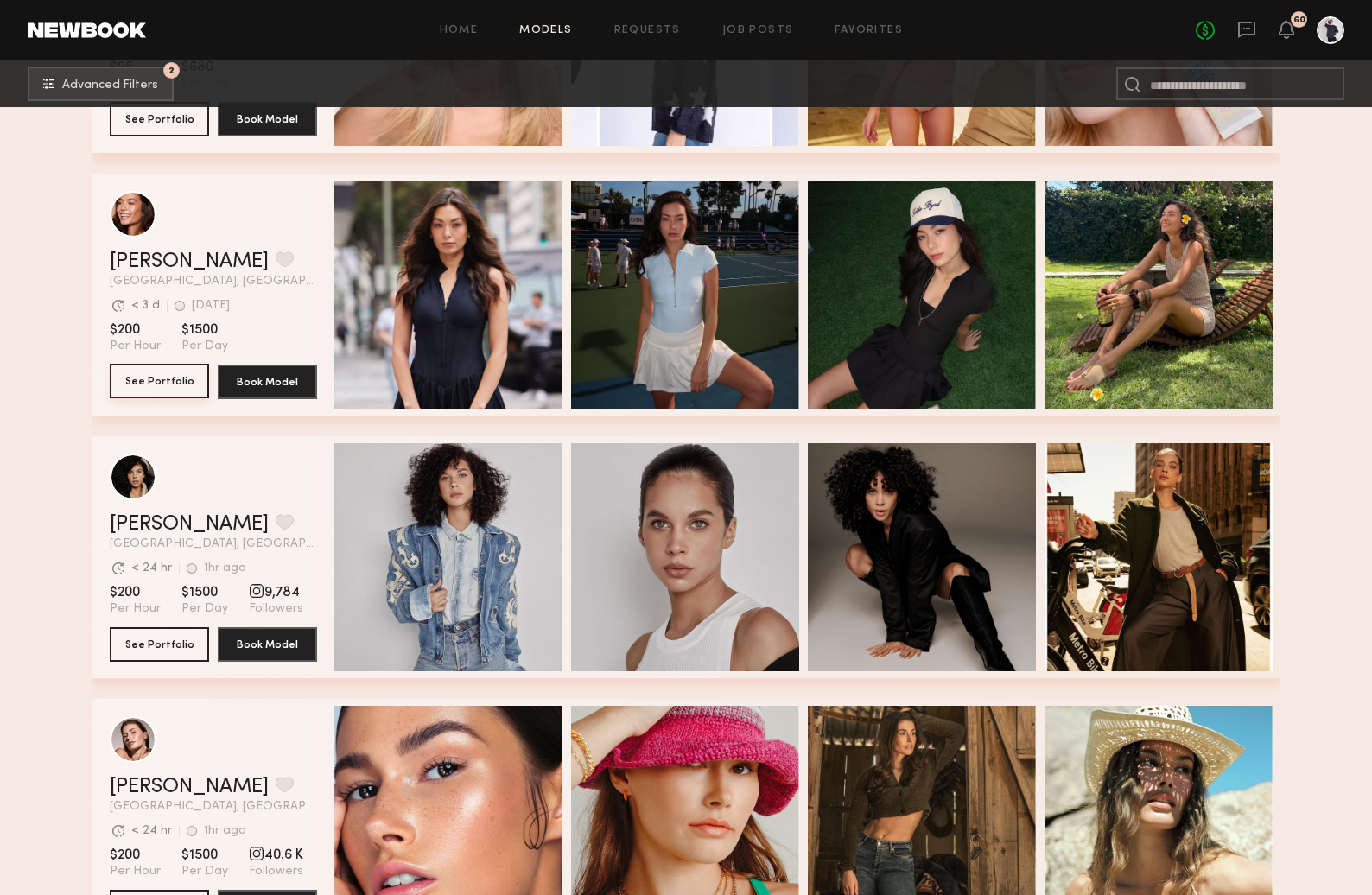
click at [165, 369] on button "See Portfolio" at bounding box center [158, 381] width 99 height 35
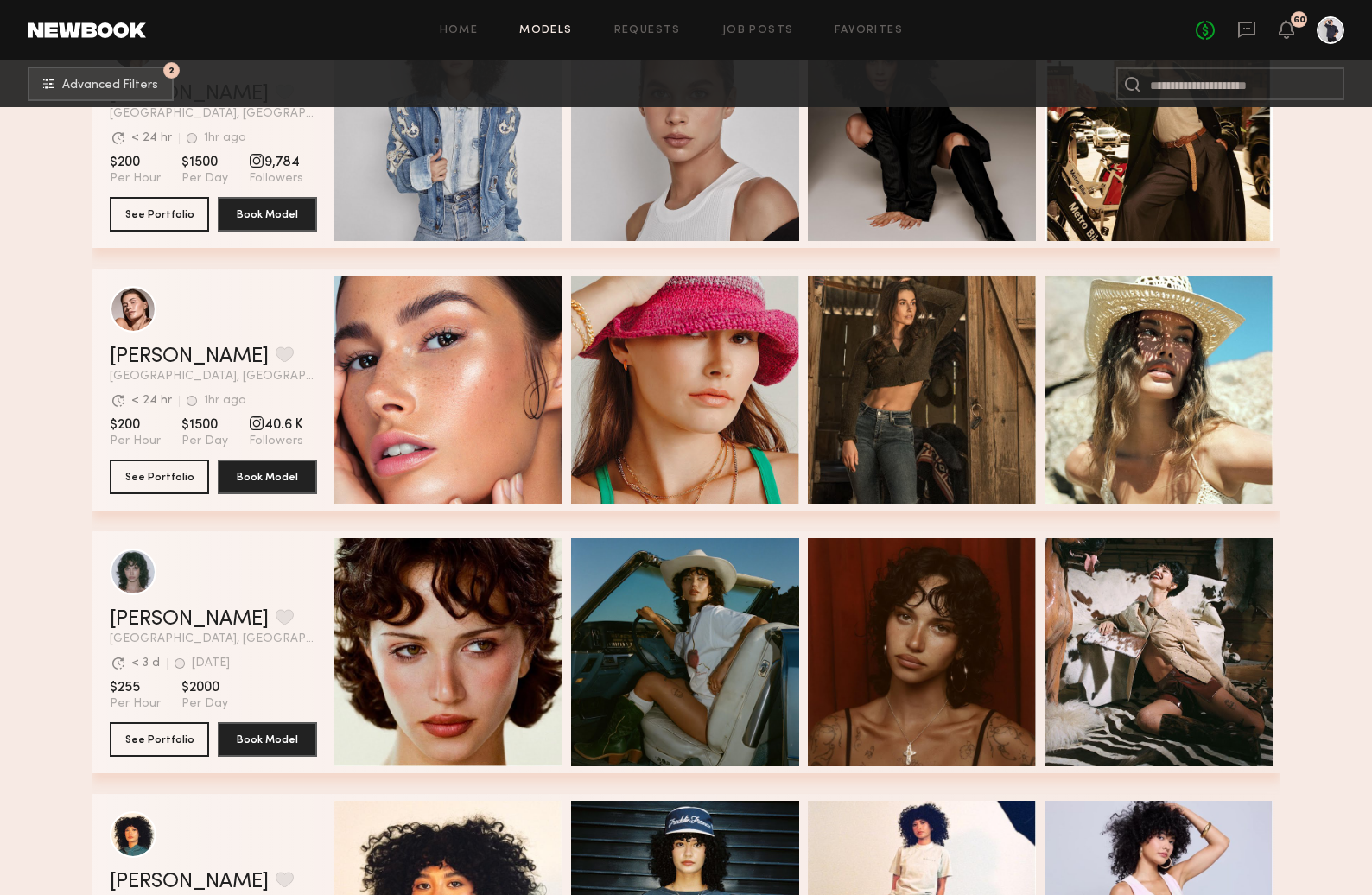
scroll to position [36394, 0]
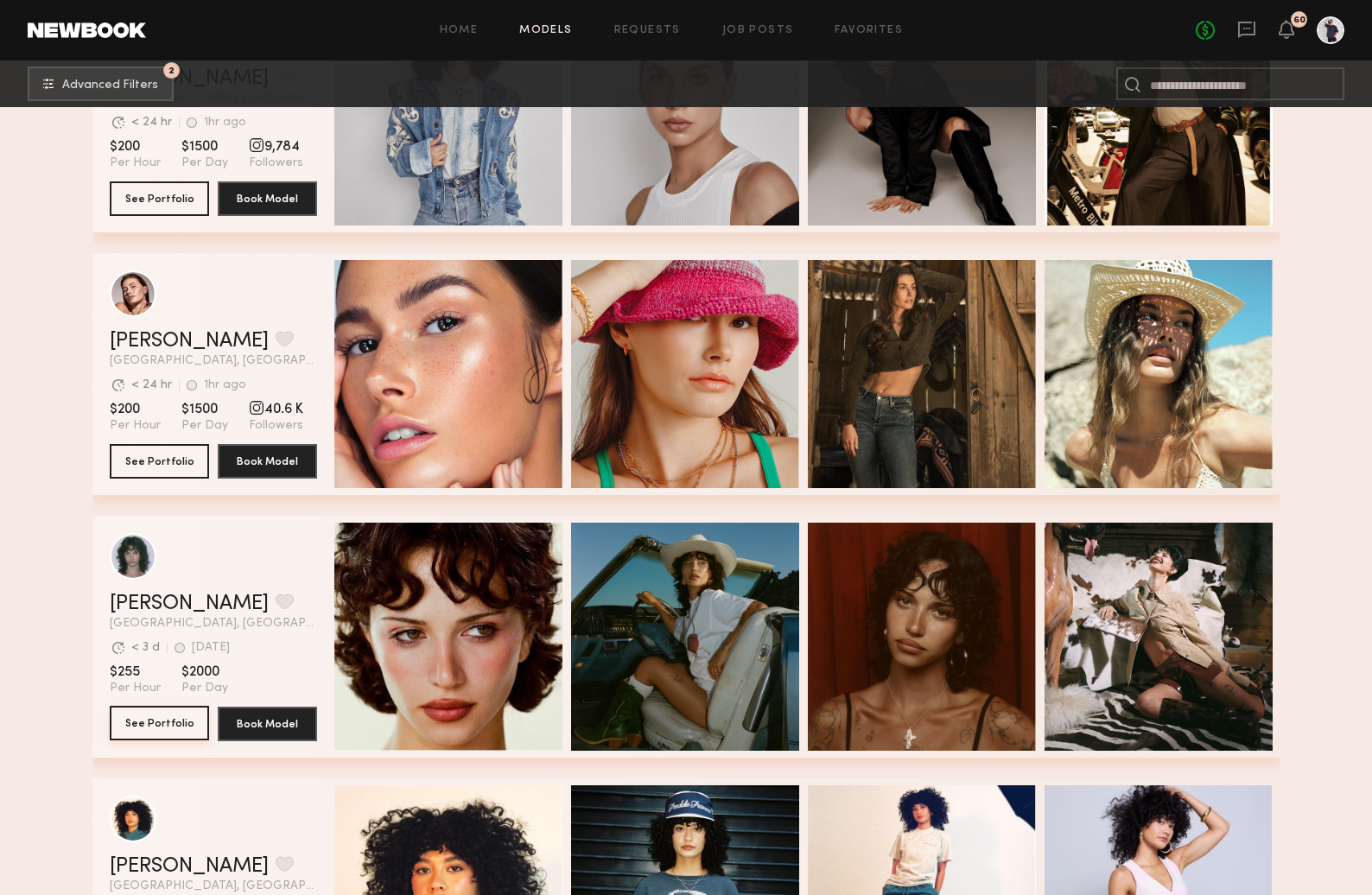
click at [130, 724] on button "See Portfolio" at bounding box center [158, 723] width 99 height 35
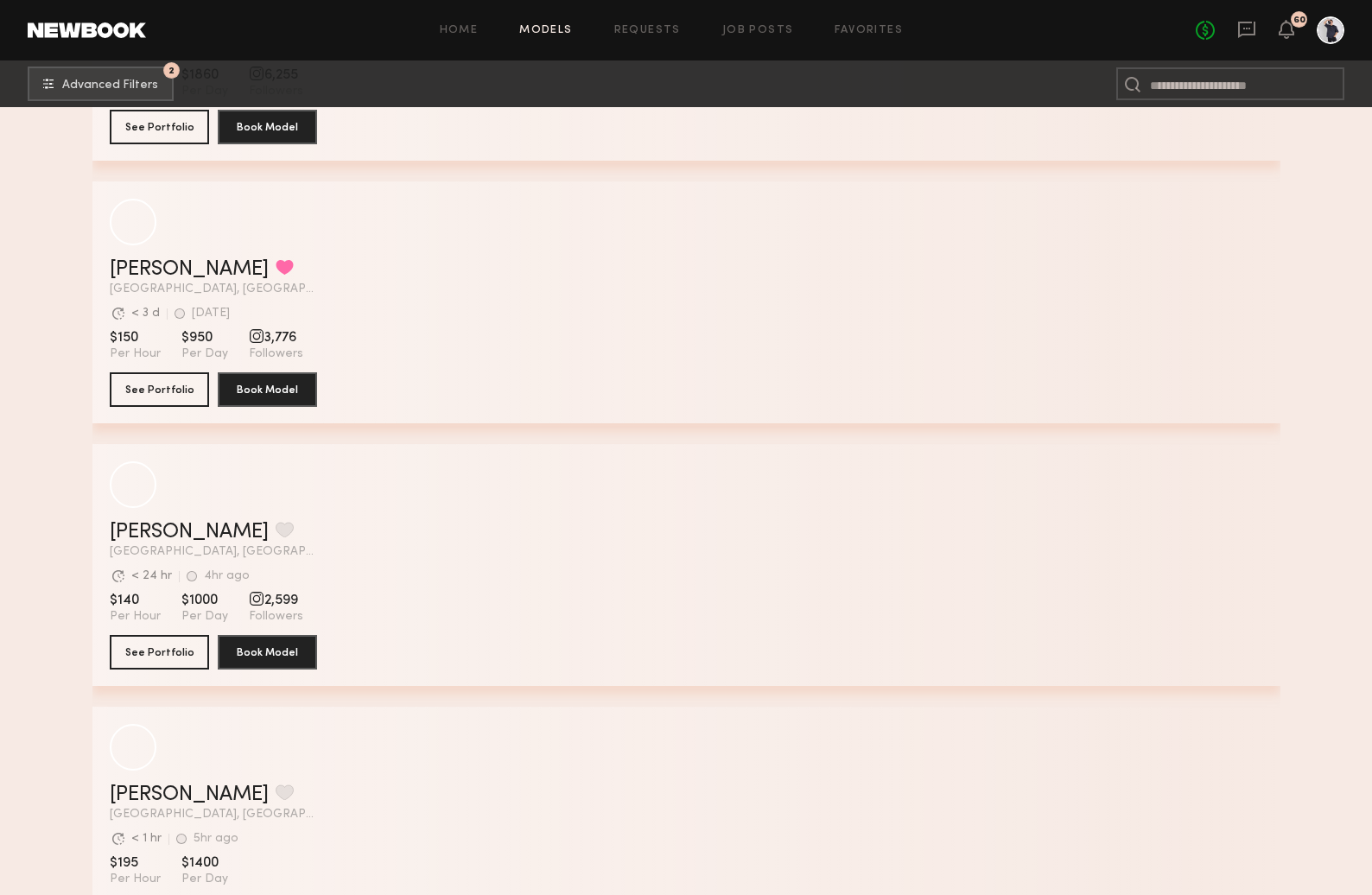
scroll to position [72714, 0]
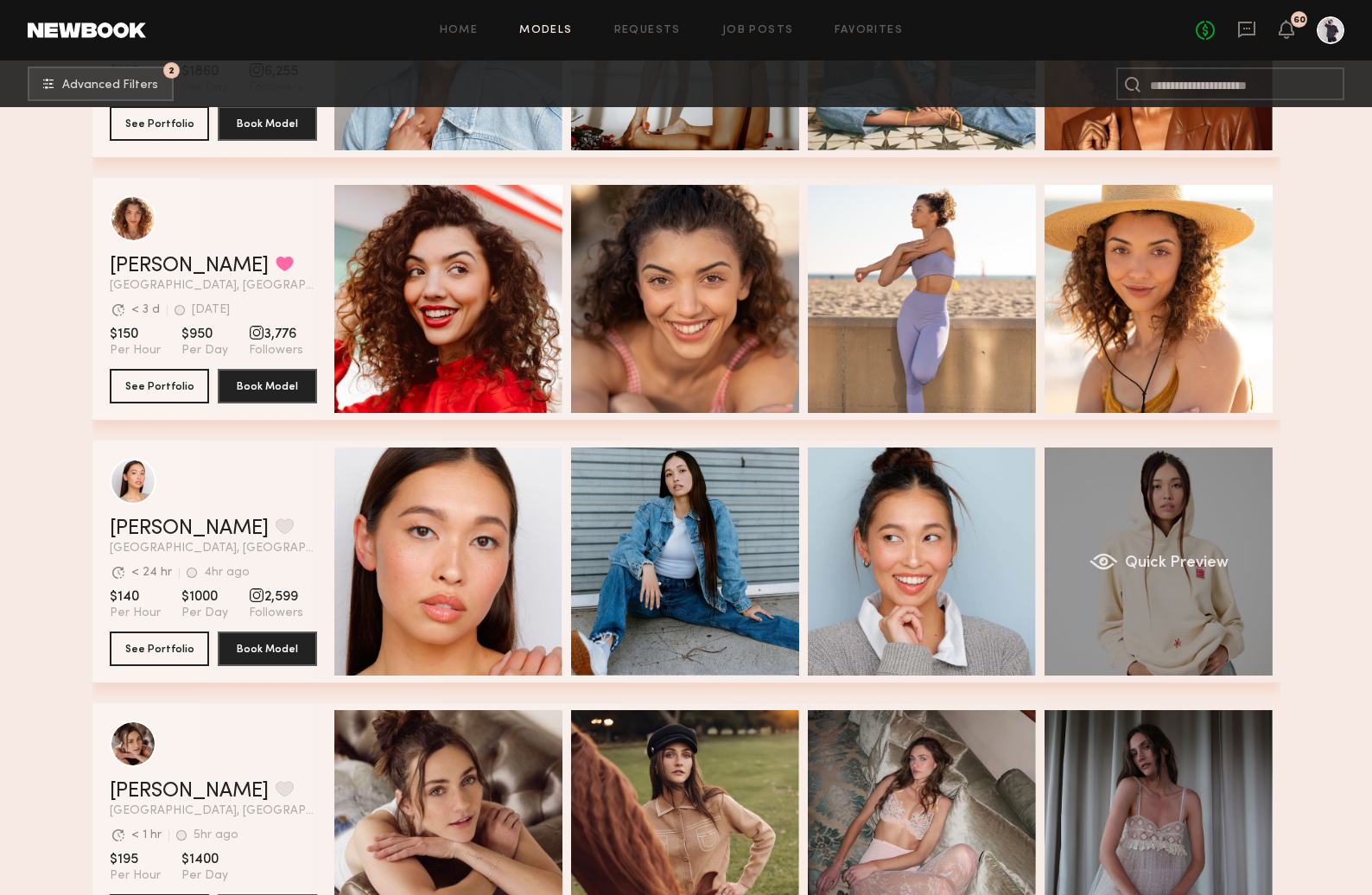
click at [1155, 613] on div "Quick Preview" at bounding box center [1159, 561] width 228 height 228
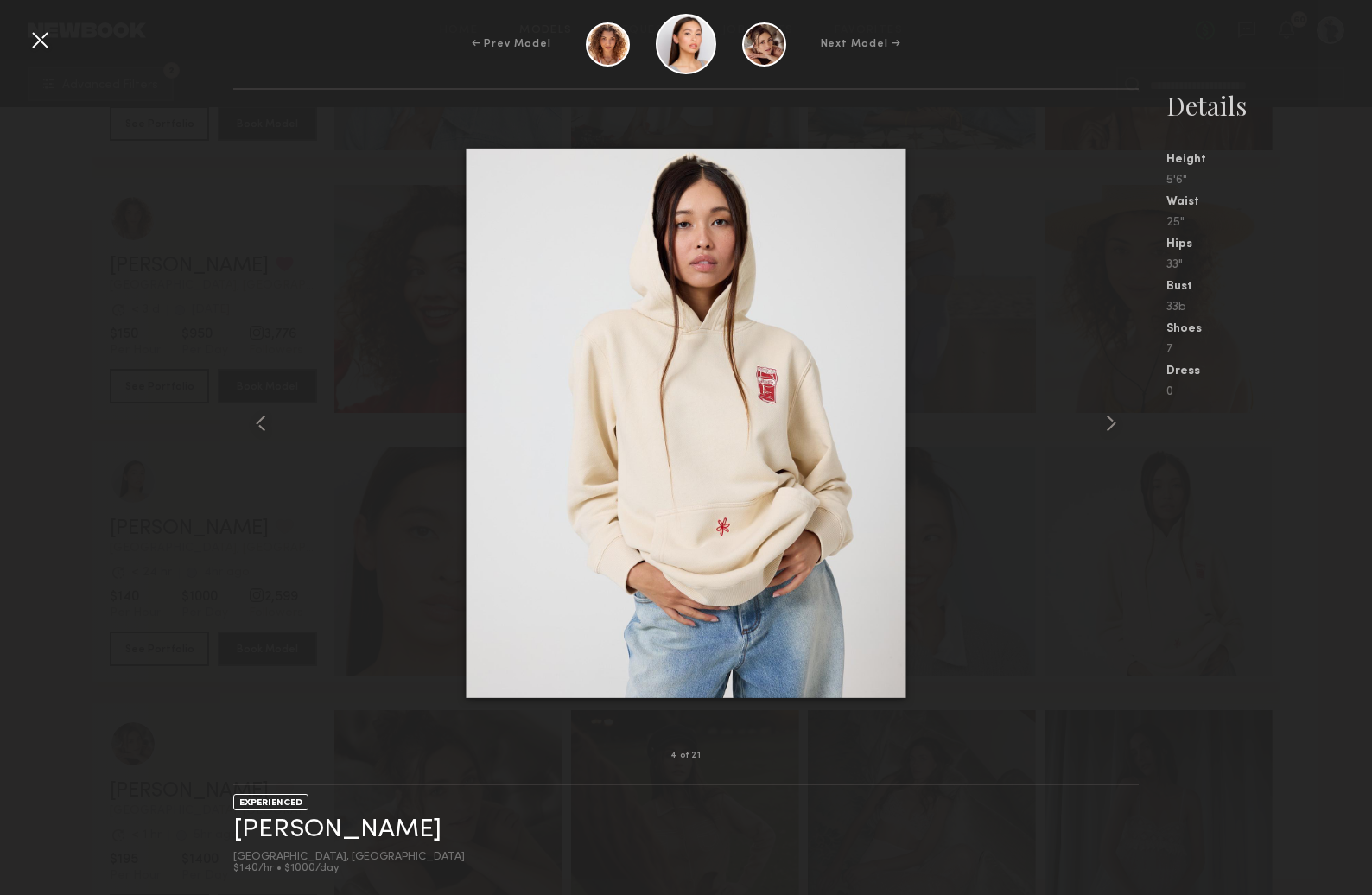
click at [328, 331] on div at bounding box center [686, 423] width 906 height 610
click at [26, 42] on div at bounding box center [40, 40] width 27 height 27
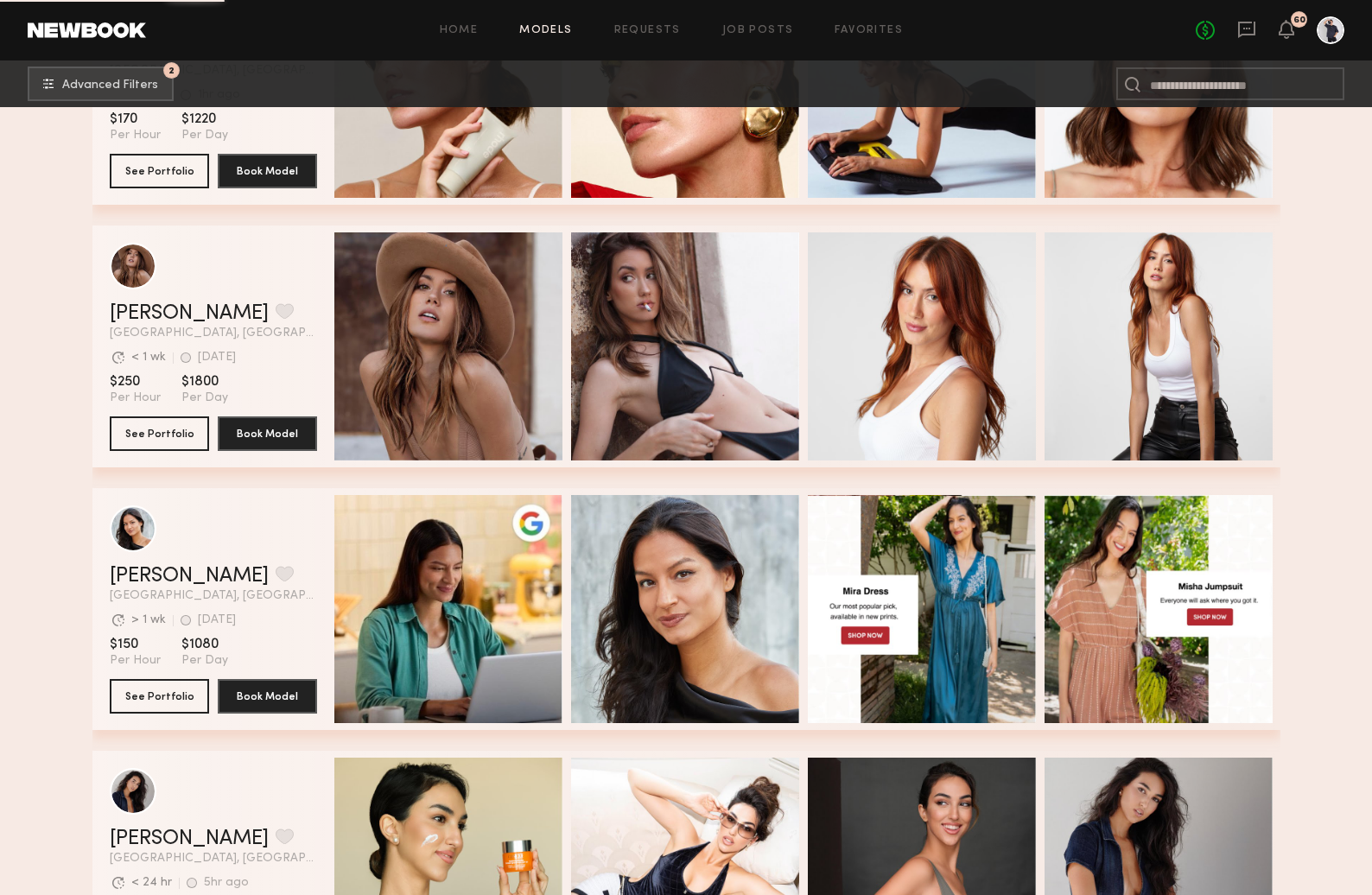
scroll to position [75192, 0]
